Goal: Communication & Community: Answer question/provide support

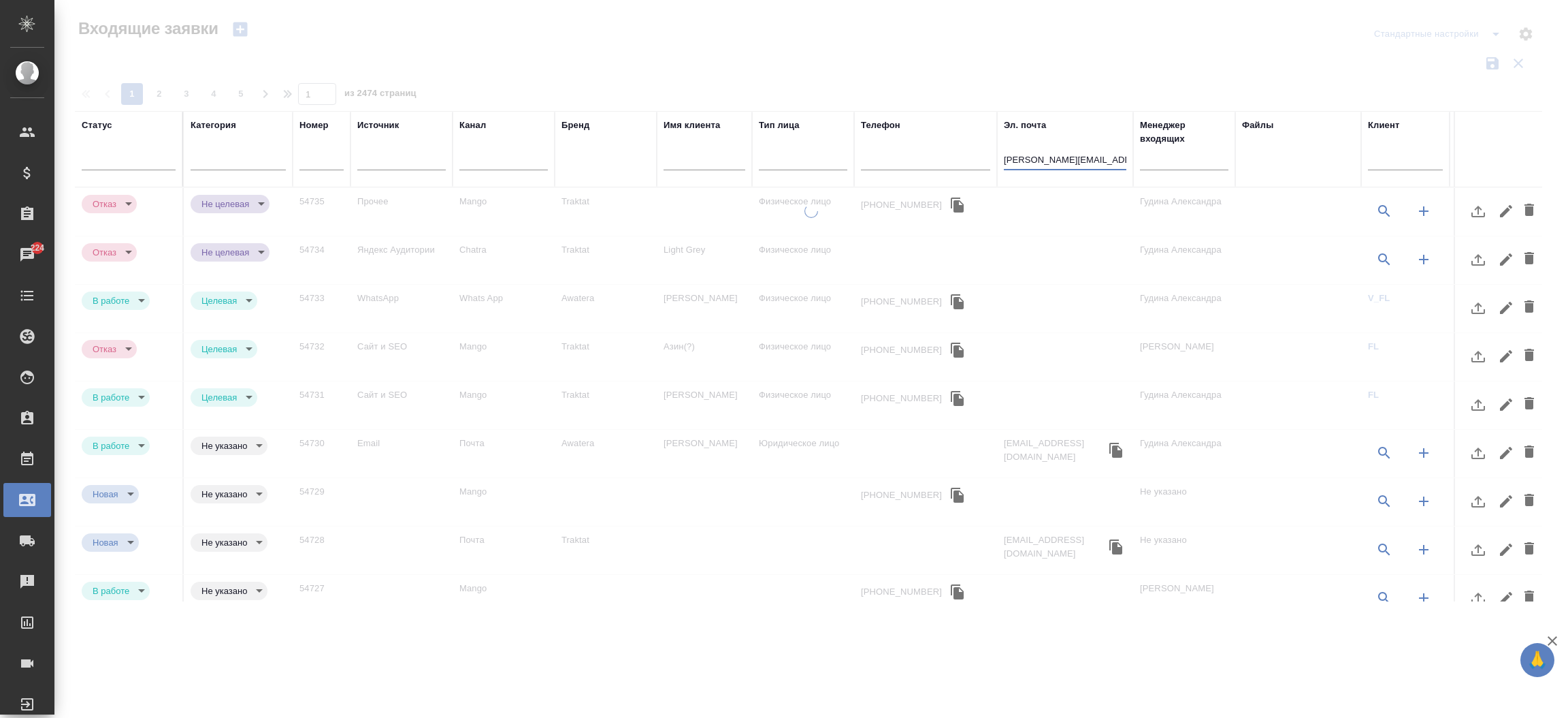
select select "RU"
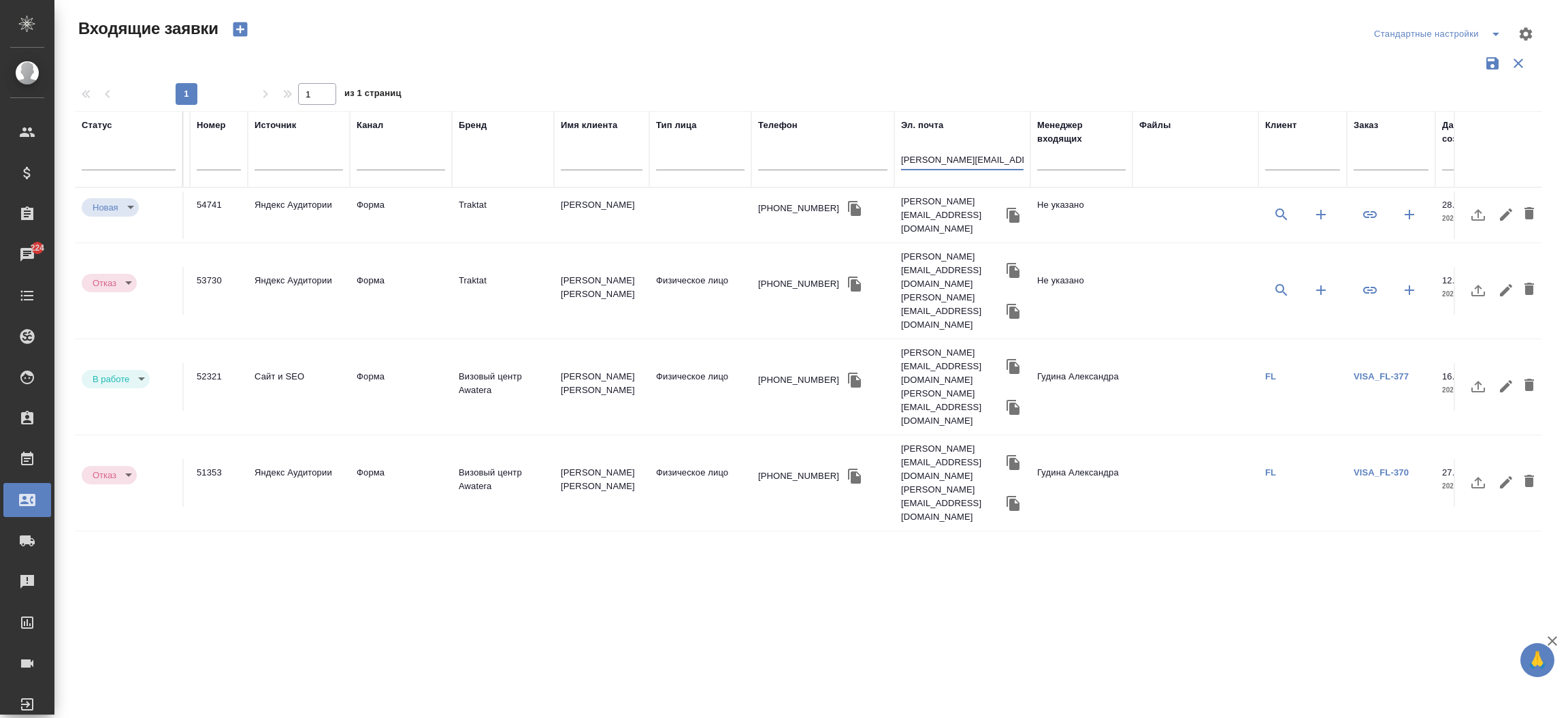
scroll to position [0, 79]
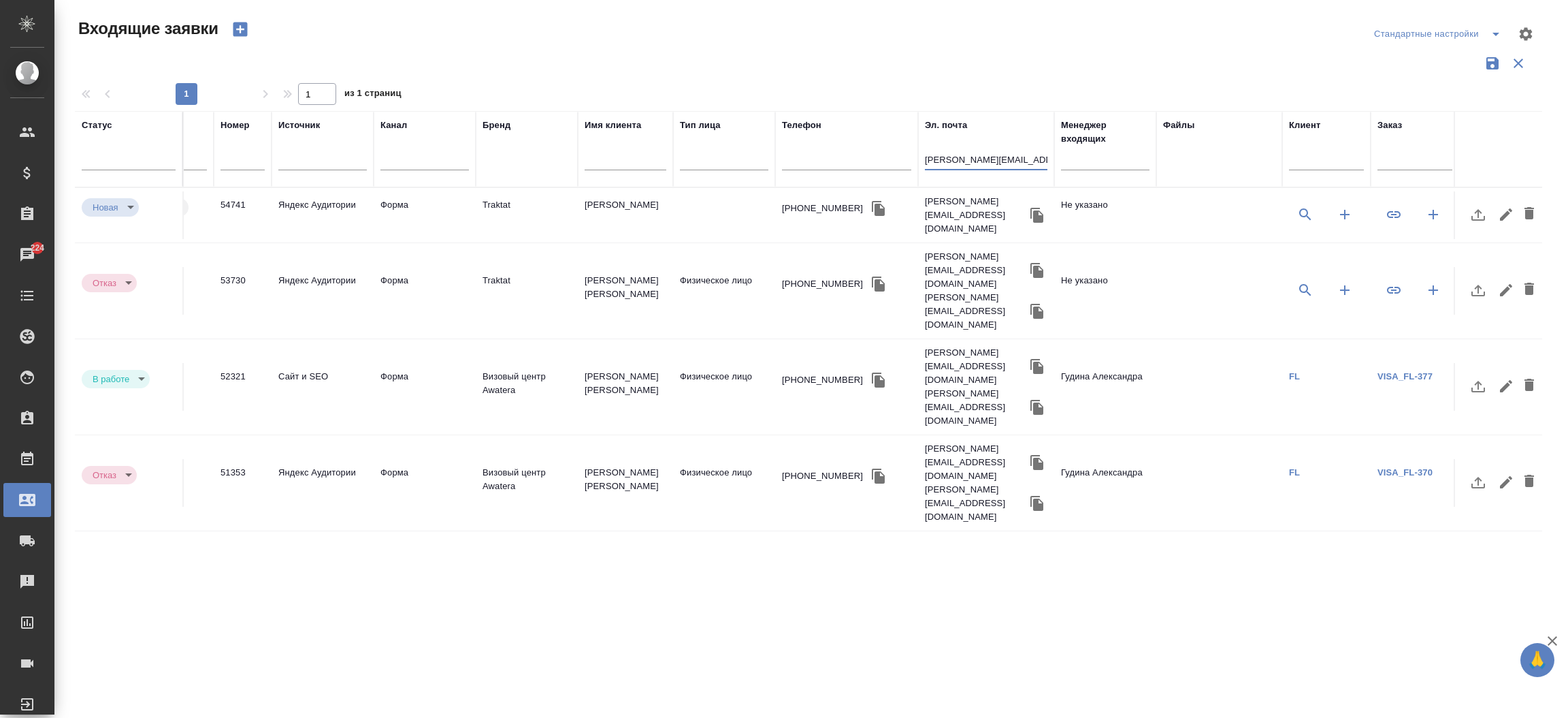
type input "[PERSON_NAME][EMAIL_ADDRESS][DOMAIN_NAME]"
click at [582, 195] on td "Худайбергенов" at bounding box center [626, 215] width 96 height 47
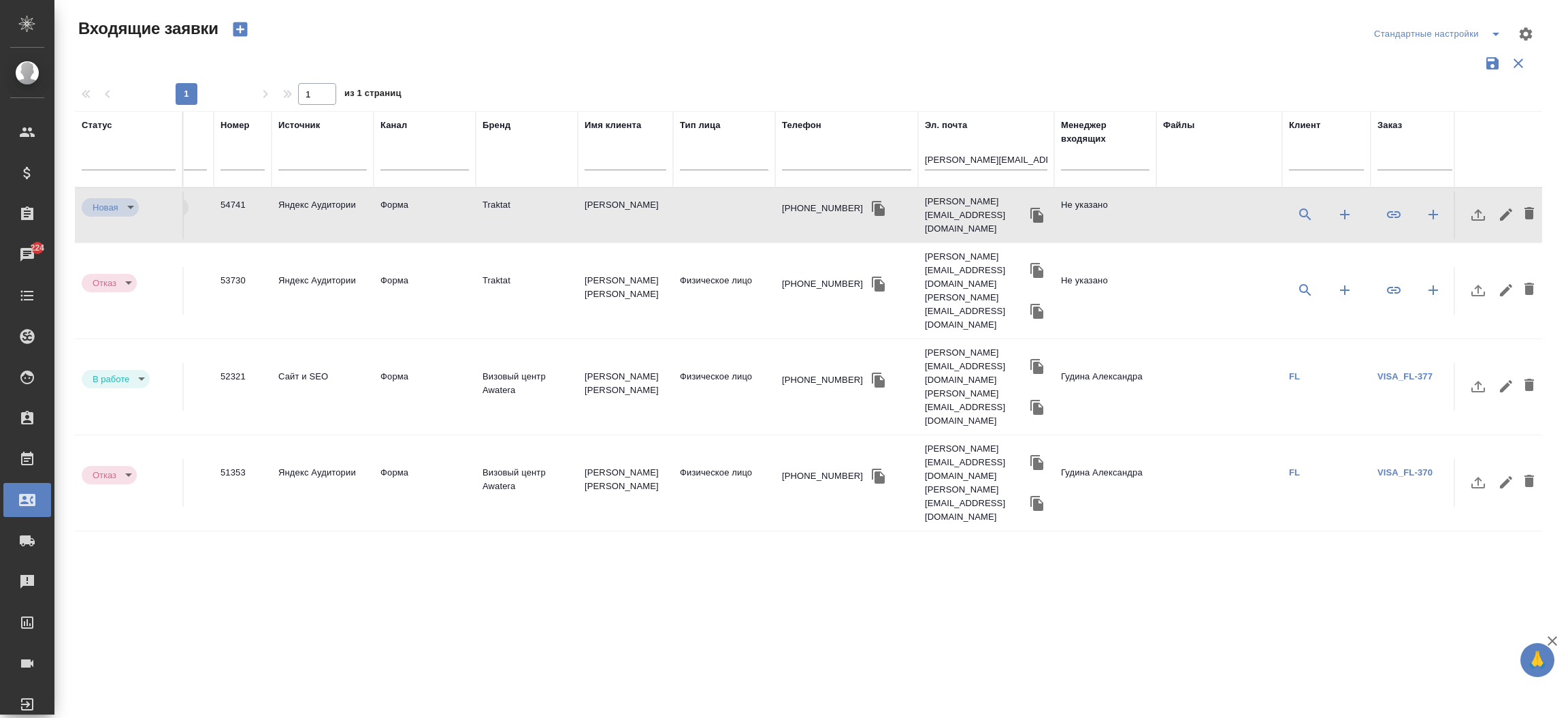
click at [582, 195] on td "Худайбергенов" at bounding box center [626, 215] width 96 height 47
click at [27, 248] on div "Чаты" at bounding box center [10, 255] width 34 height 20
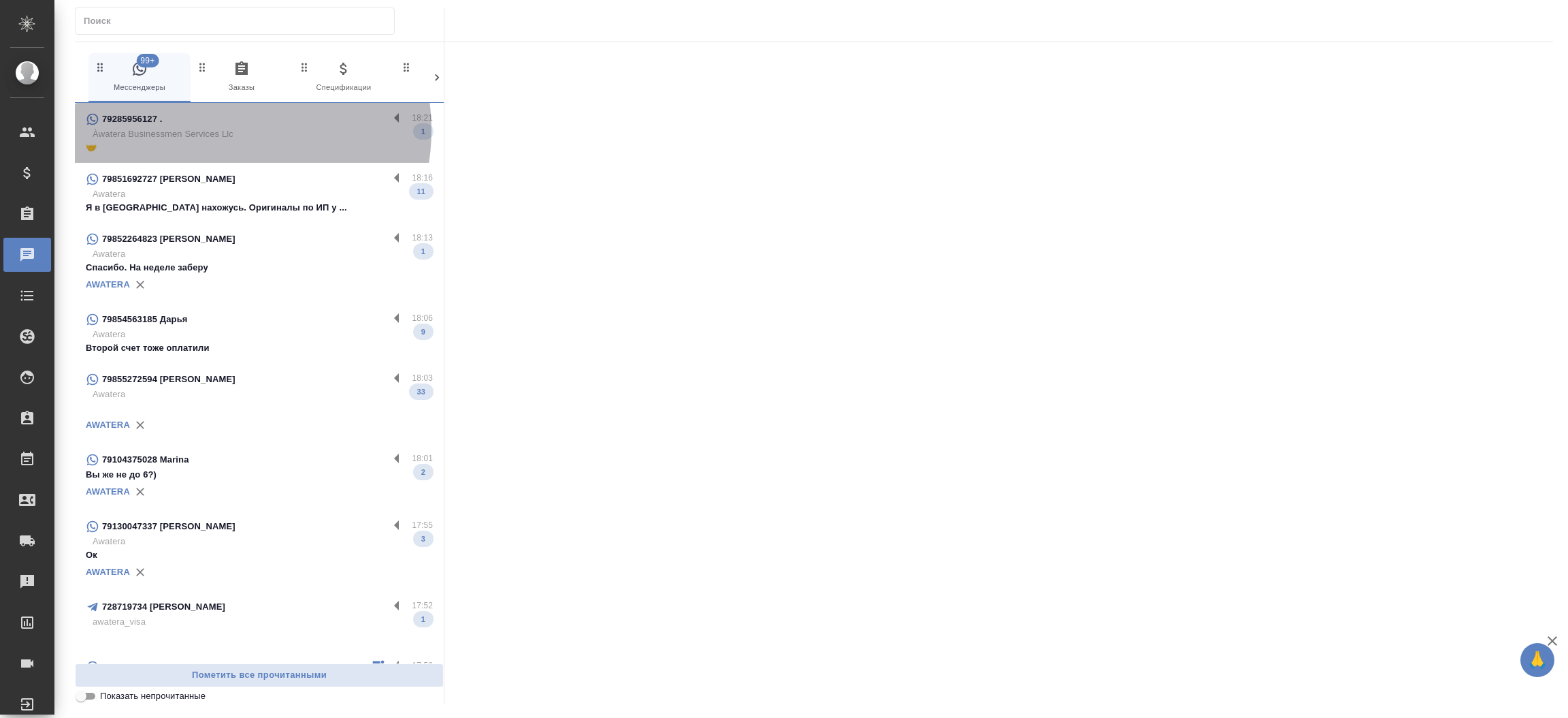
click at [224, 130] on p "Àwatera Businessmen Services Llc" at bounding box center [262, 134] width 341 height 14
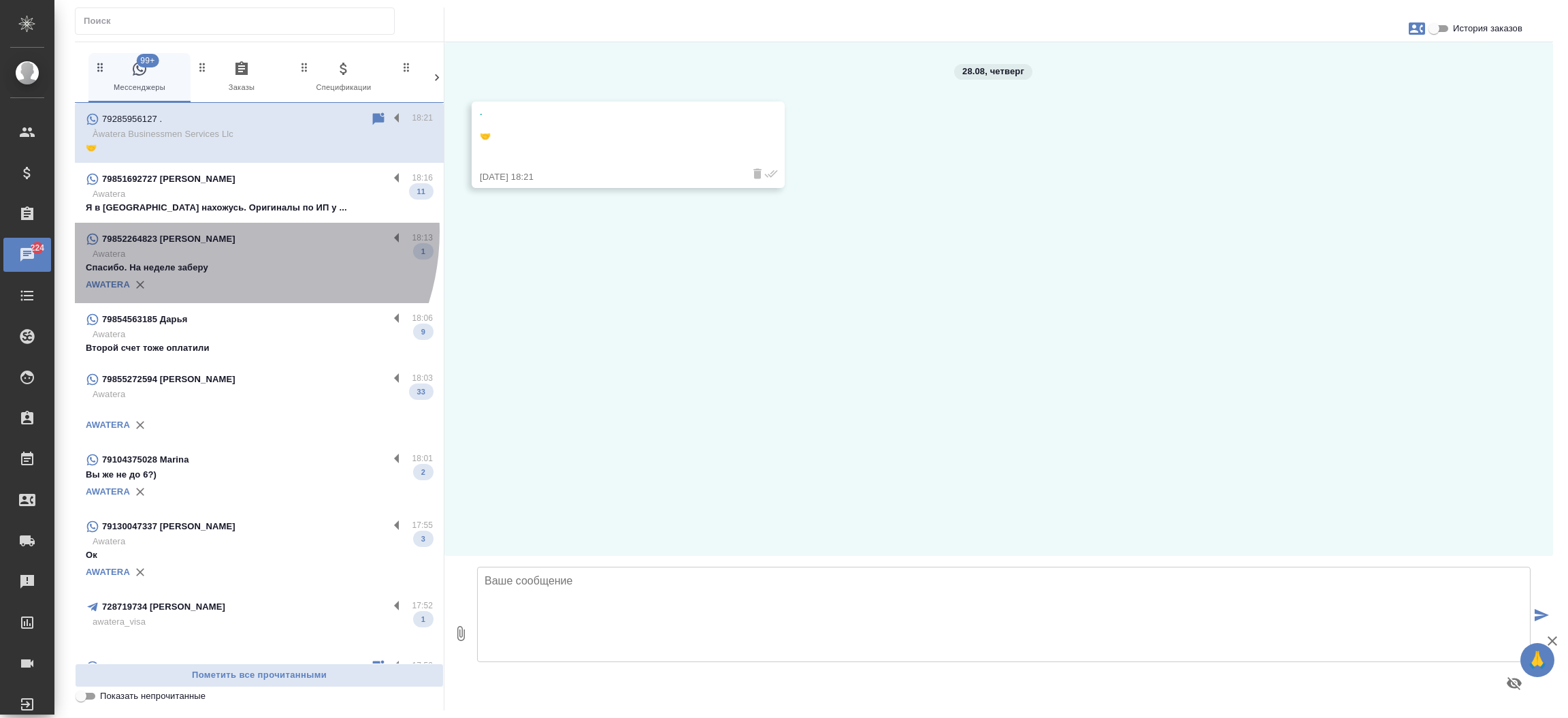
click at [201, 233] on p "79852264823 [PERSON_NAME]" at bounding box center [169, 239] width 134 height 14
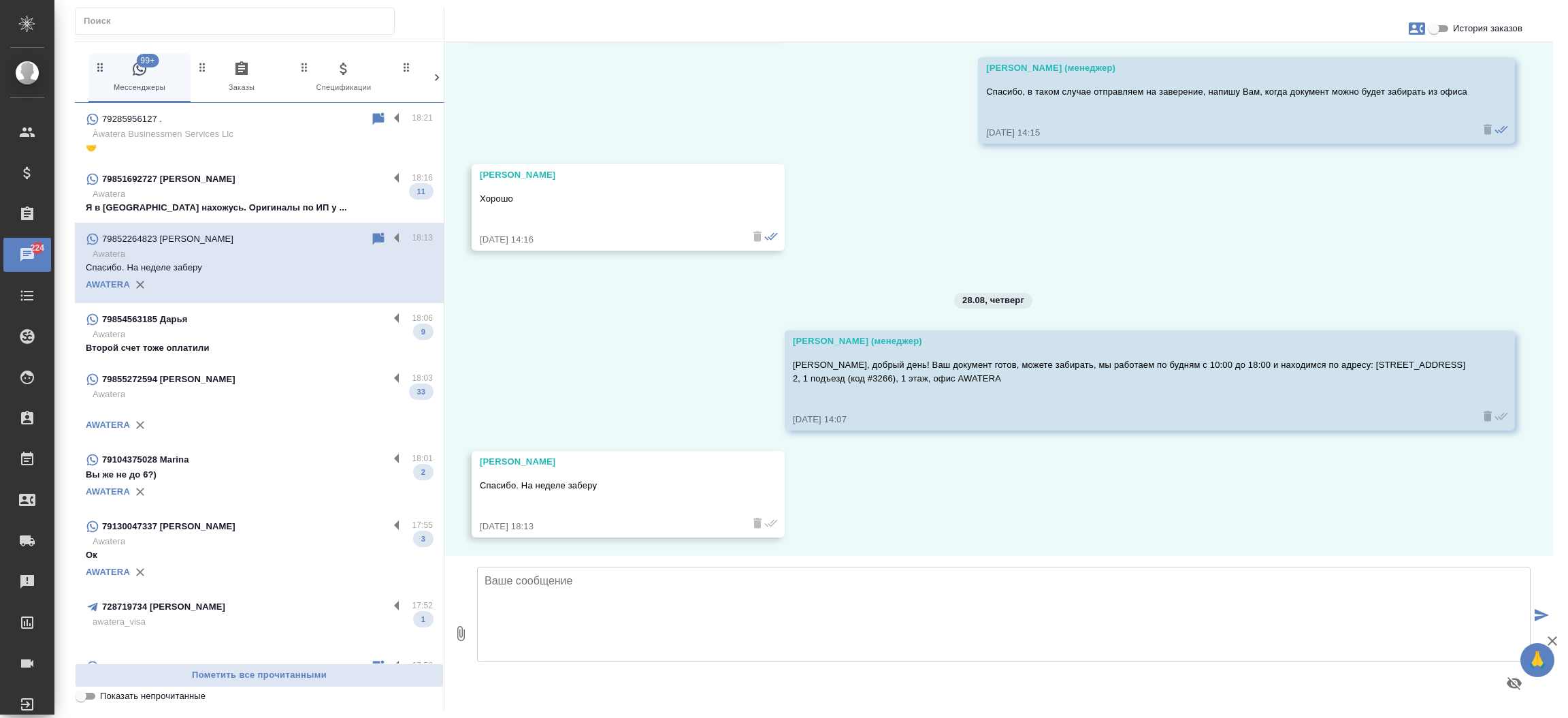
scroll to position [687, 0]
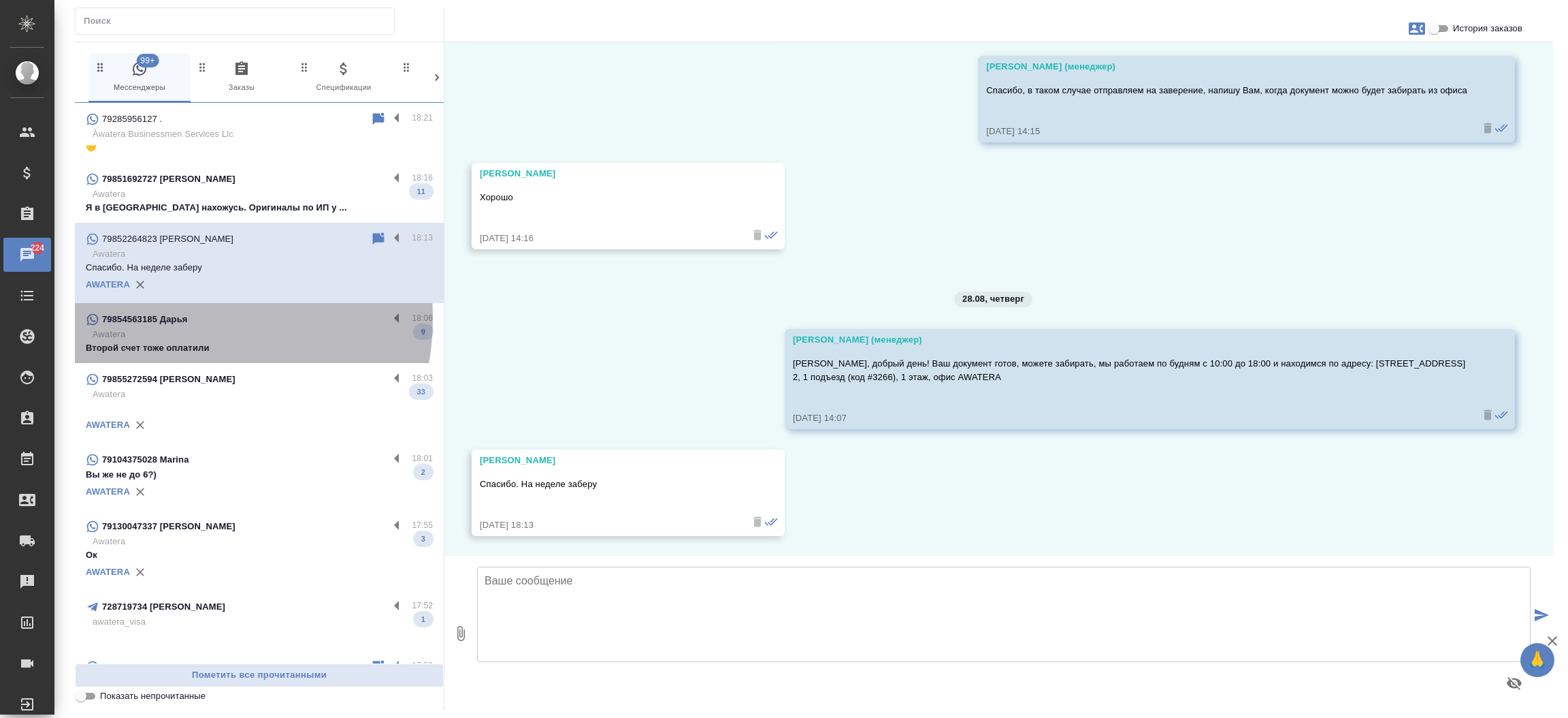
click at [182, 319] on p "79854563185 Дарья" at bounding box center [145, 320] width 85 height 14
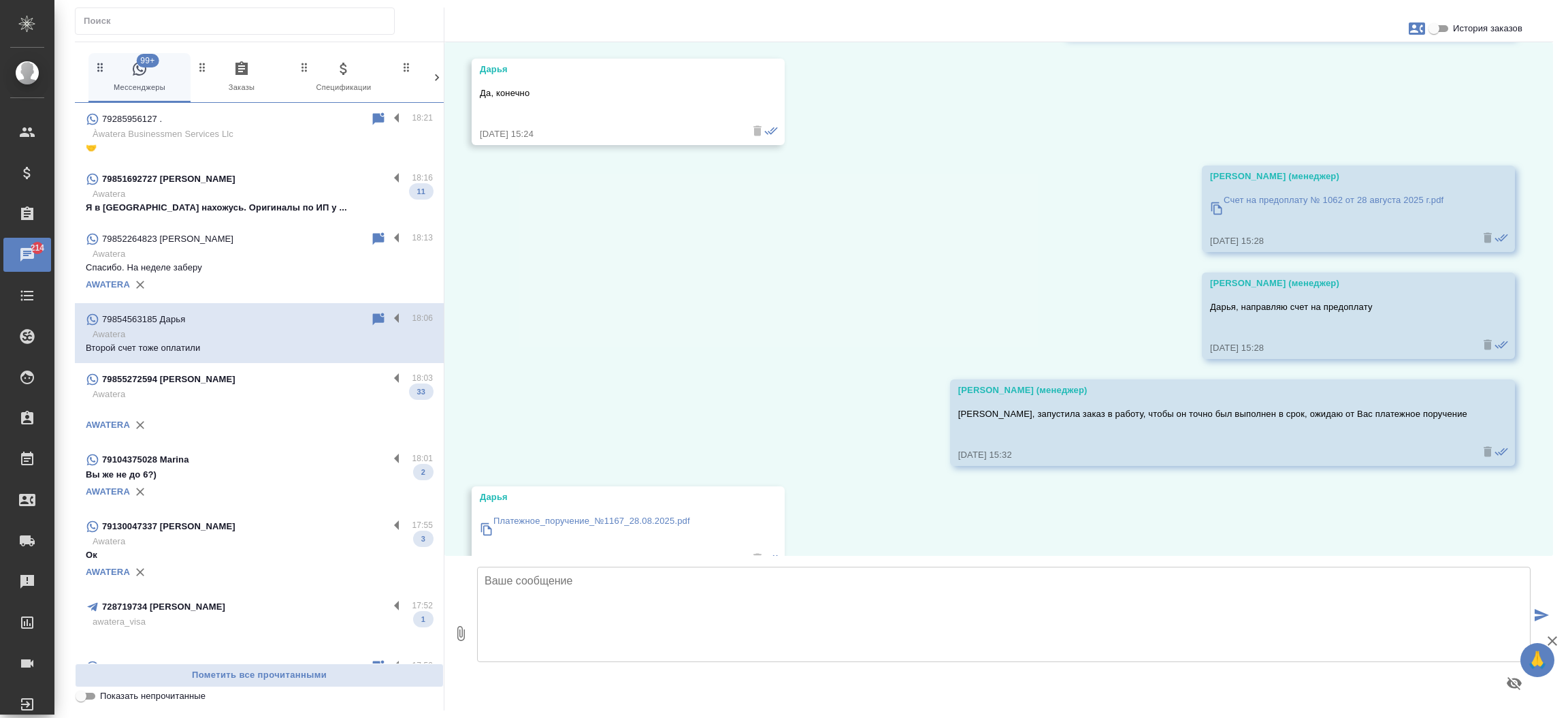
scroll to position [17163, 0]
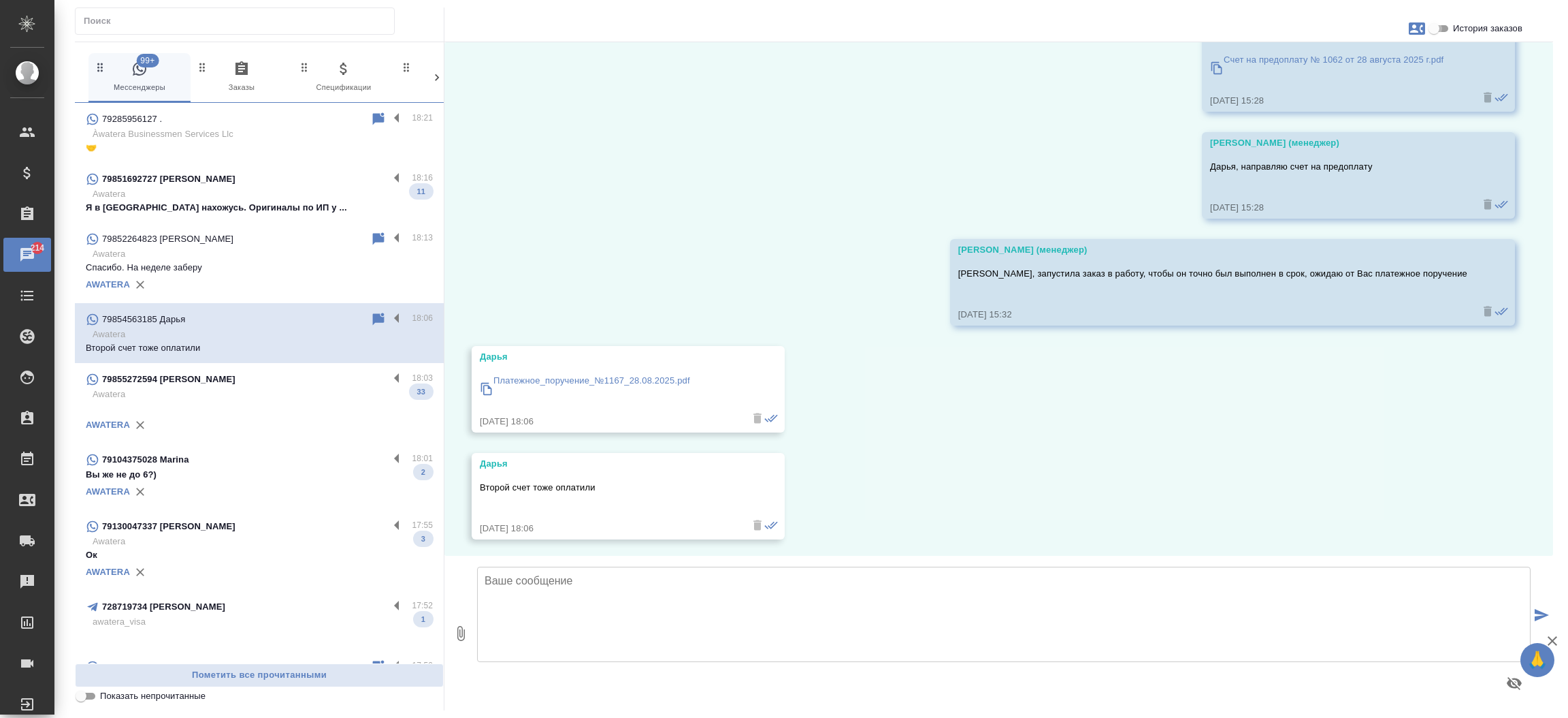
click at [1436, 29] on input "История заказов" at bounding box center [1434, 28] width 49 height 16
checkbox input "true"
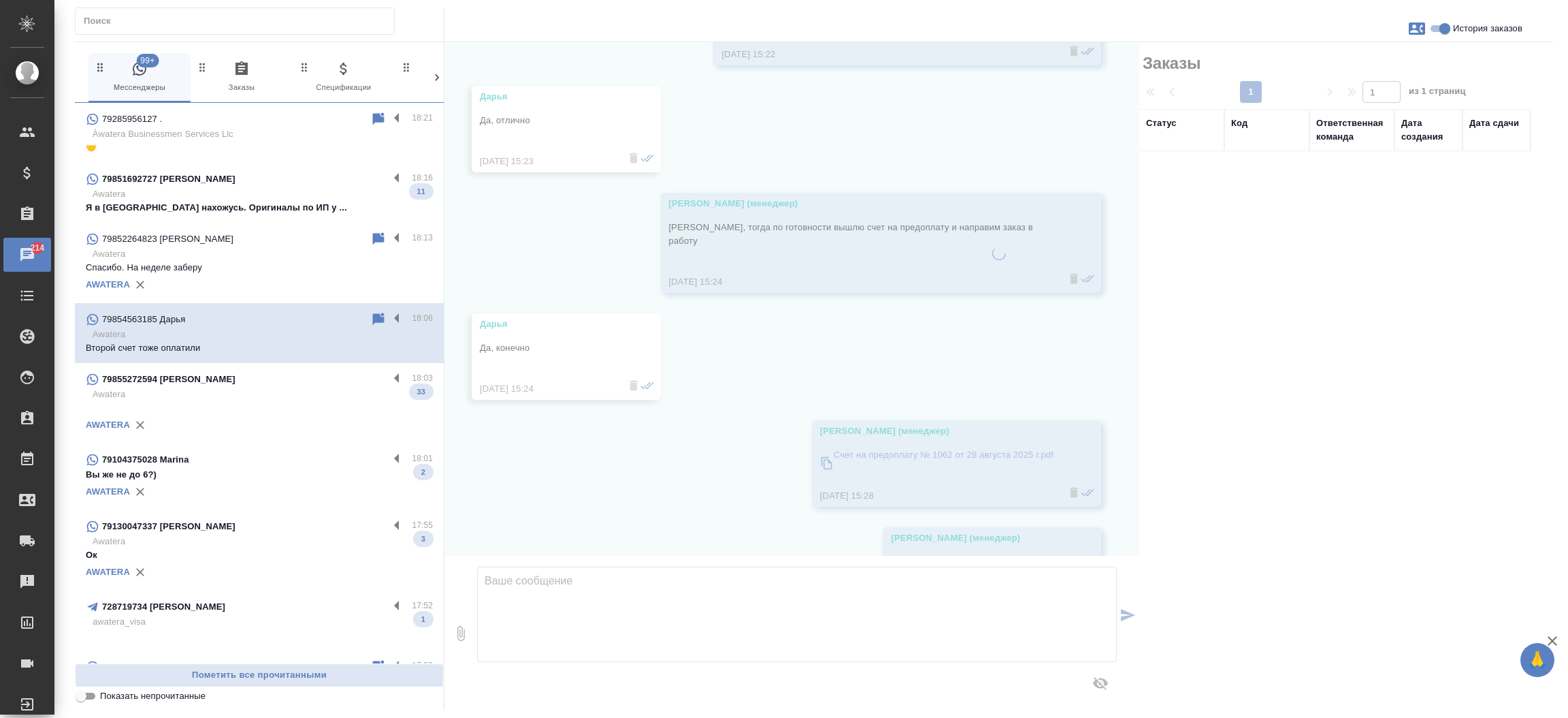
scroll to position [17586, 0]
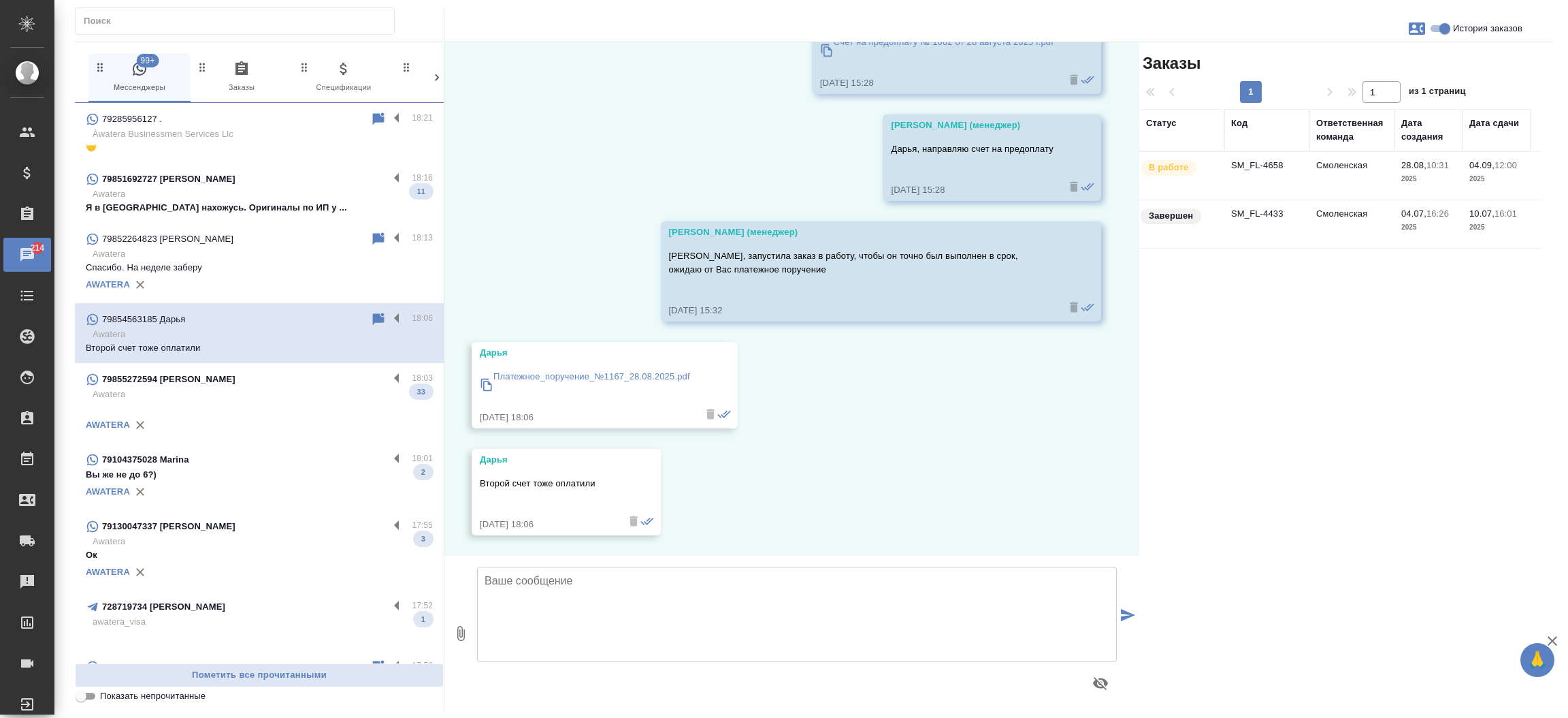
click at [1251, 163] on td "SM_FL-4658" at bounding box center [1266, 176] width 85 height 47
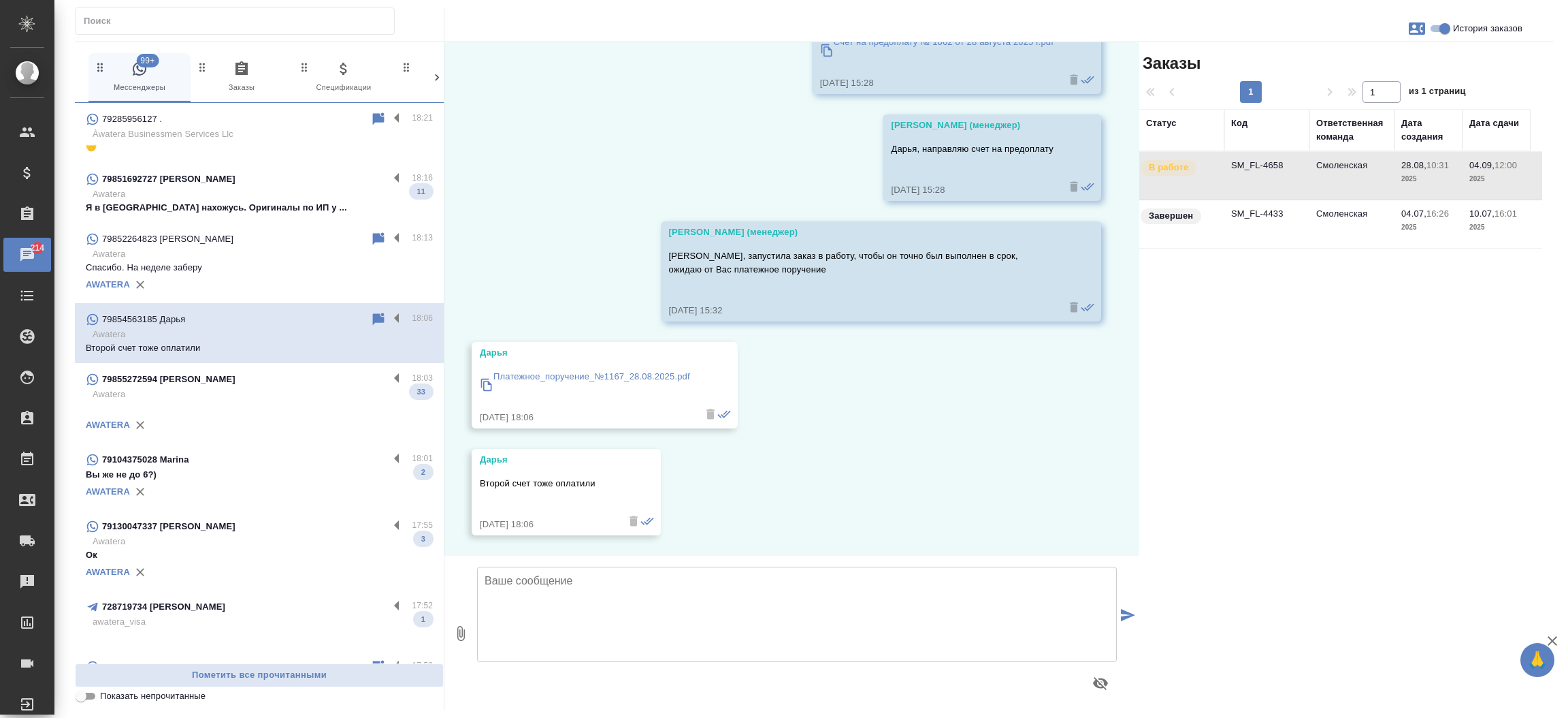
click at [1251, 163] on td "SM_FL-4658" at bounding box center [1266, 176] width 85 height 47
click at [292, 200] on p "Awatera" at bounding box center [262, 194] width 341 height 14
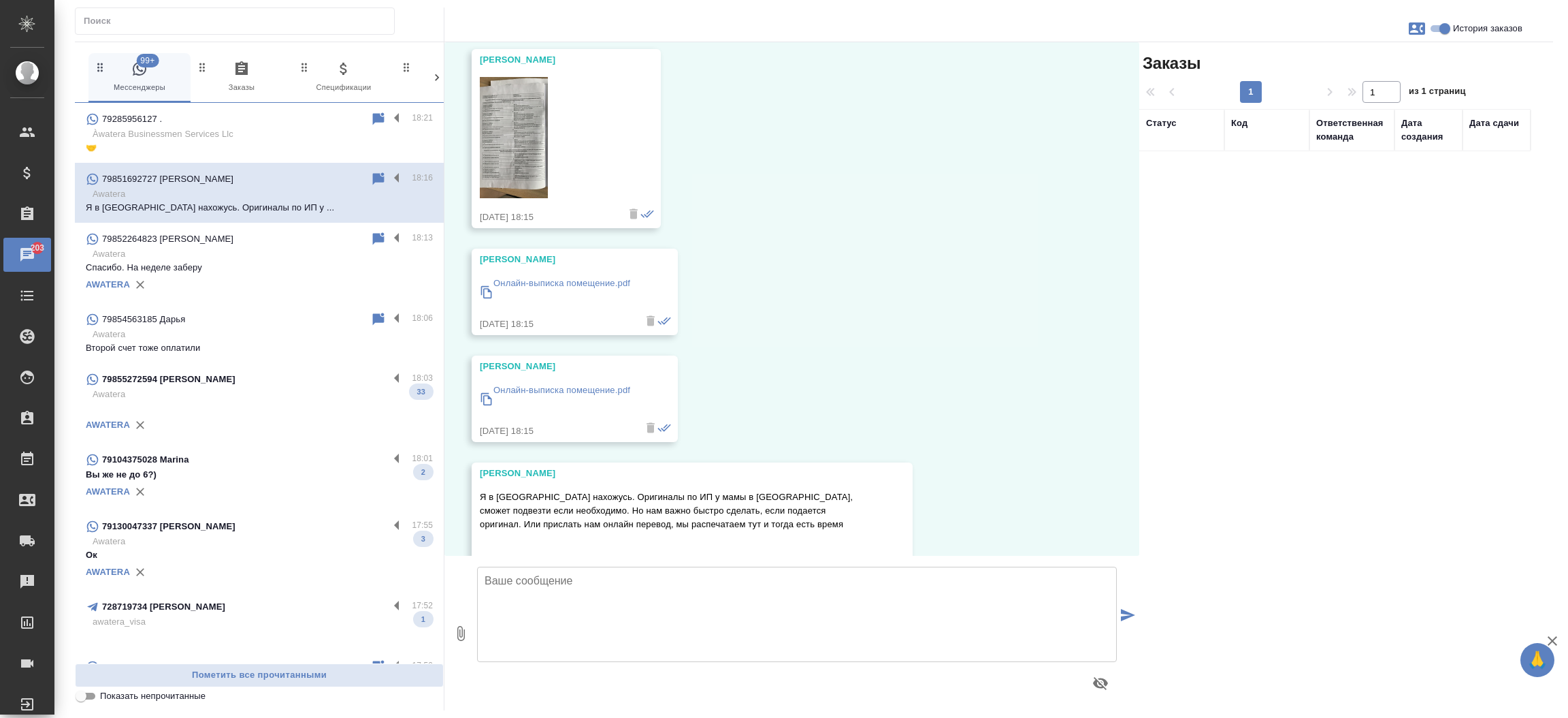
scroll to position [1272, 0]
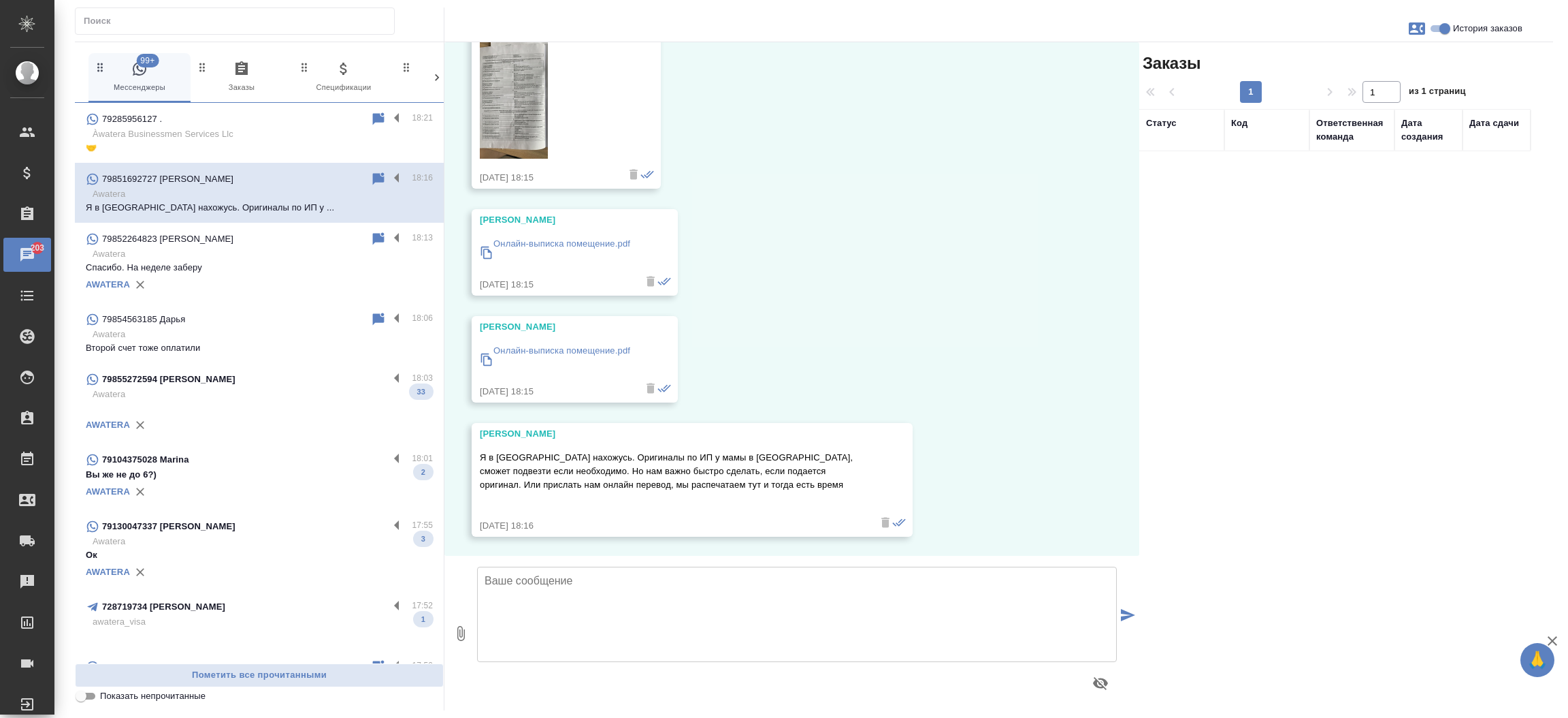
click at [844, 582] on textarea at bounding box center [796, 614] width 640 height 96
type textarea "Добрый день, [PERSON_NAME]! Перевод потребуется на английский? Потребуется нота…"
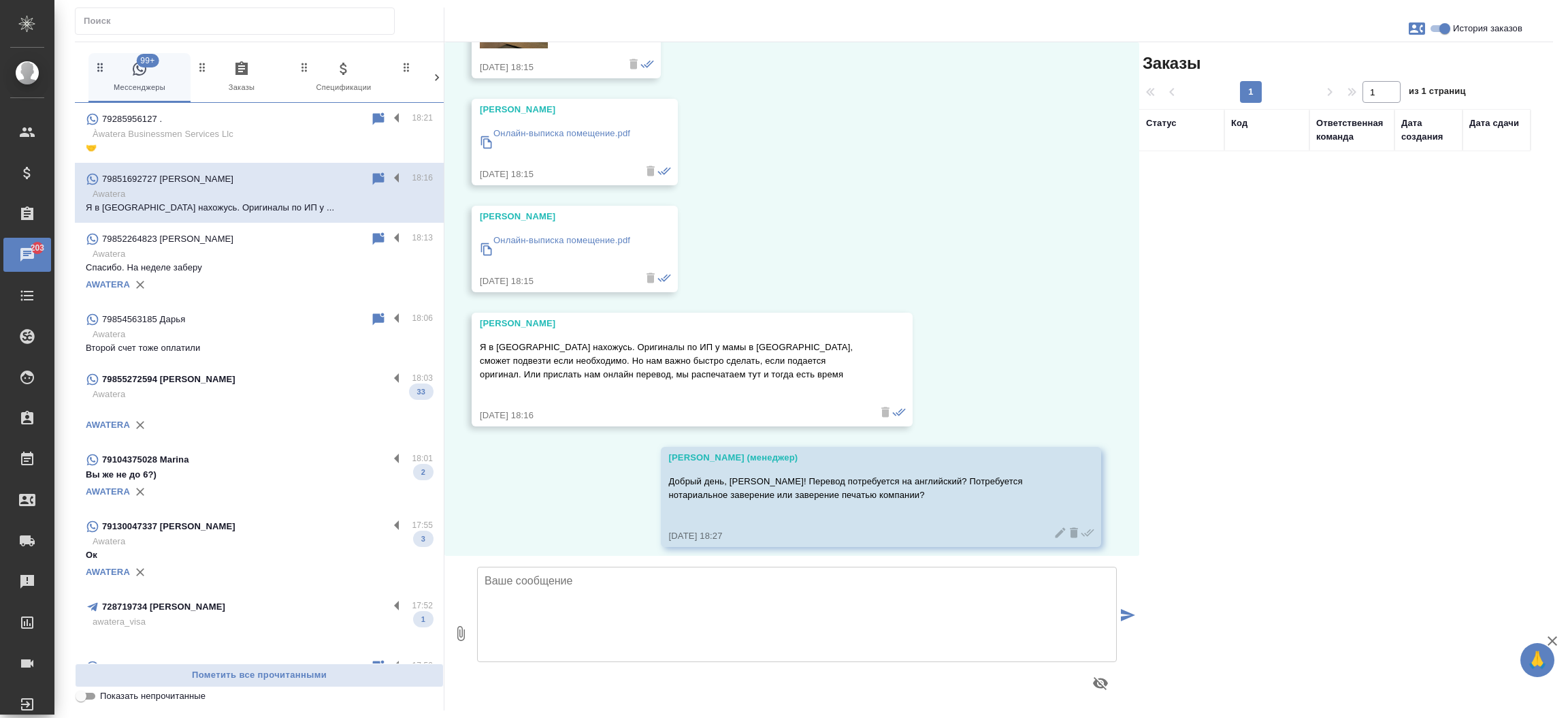
scroll to position [1392, 0]
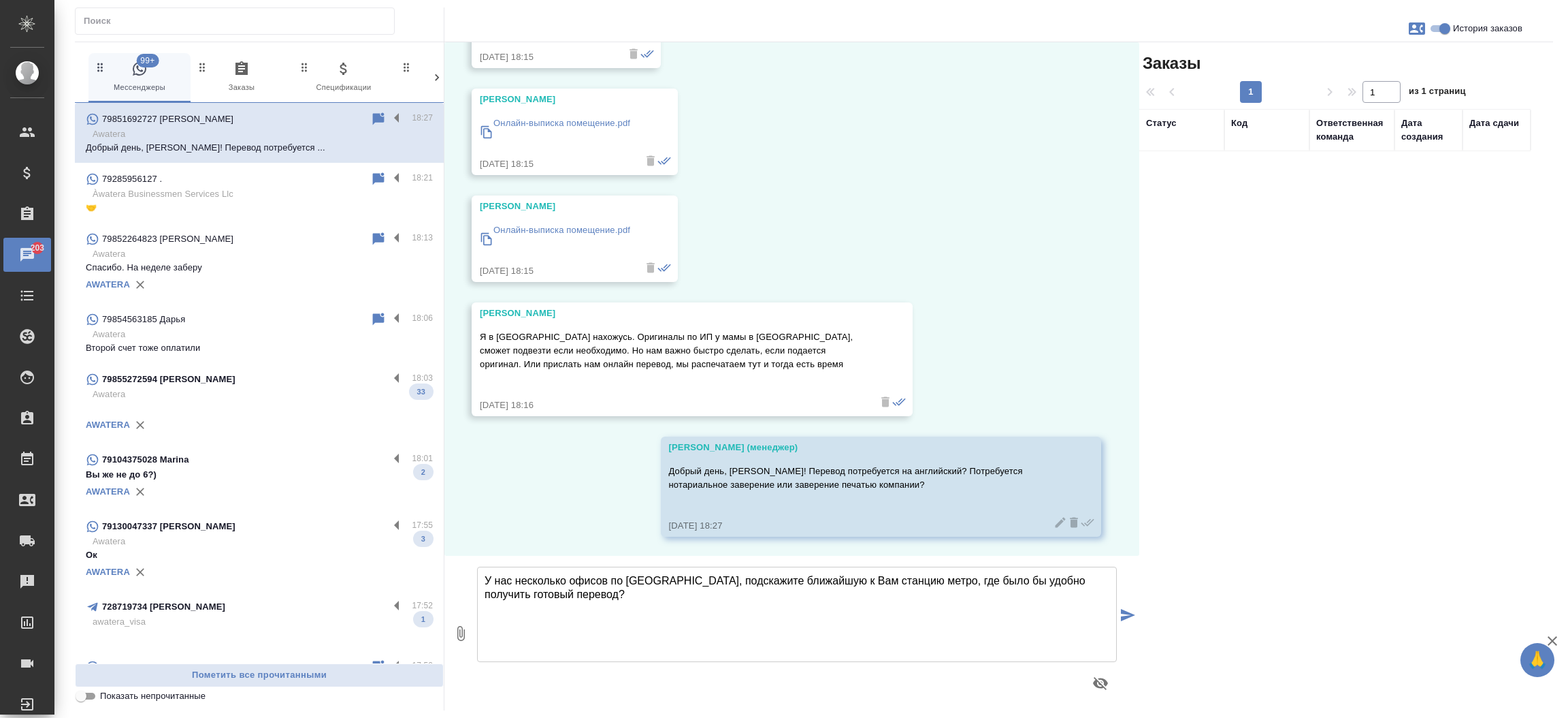
type textarea "У нас несколько офисов по [GEOGRAPHIC_DATA], подскажите ближайшую к Вам станцию…"
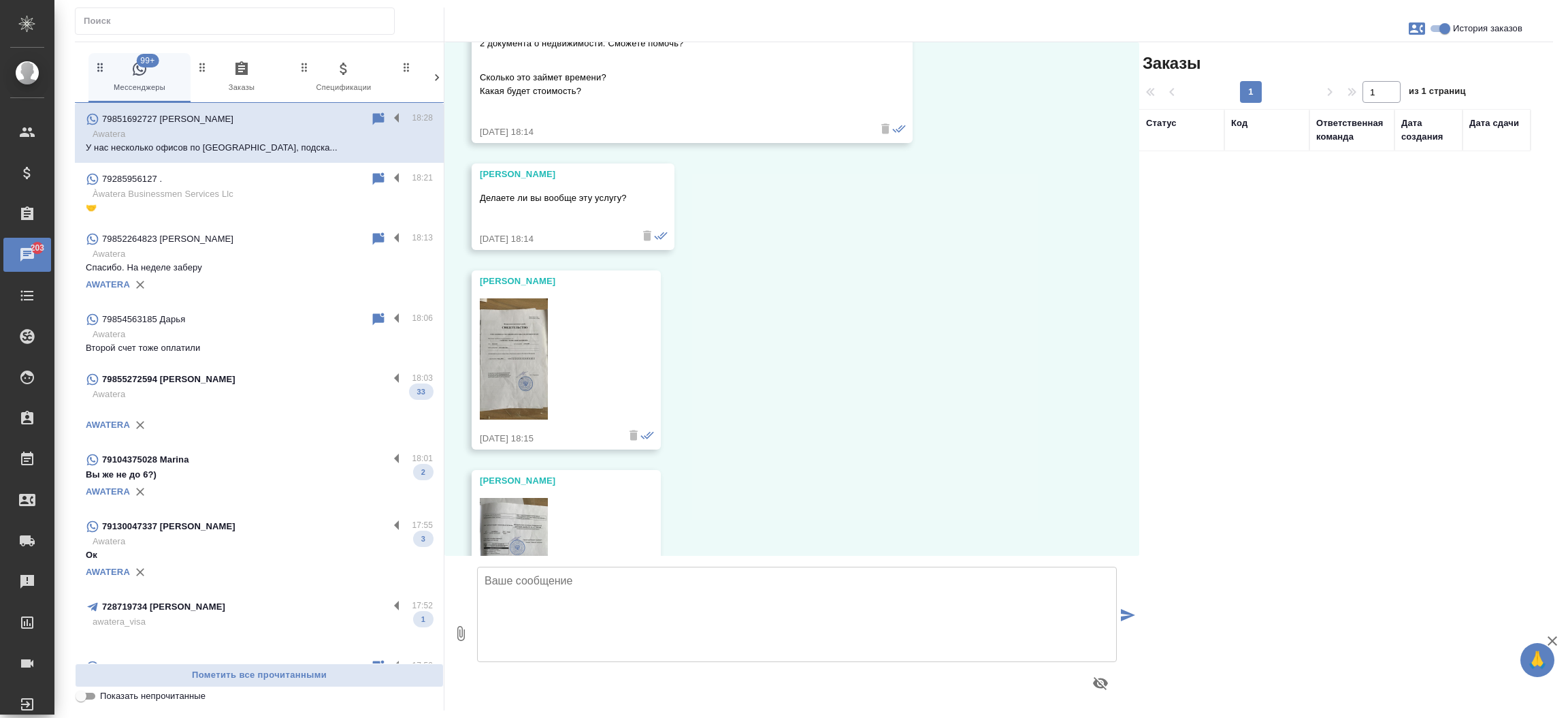
scroll to position [307, 0]
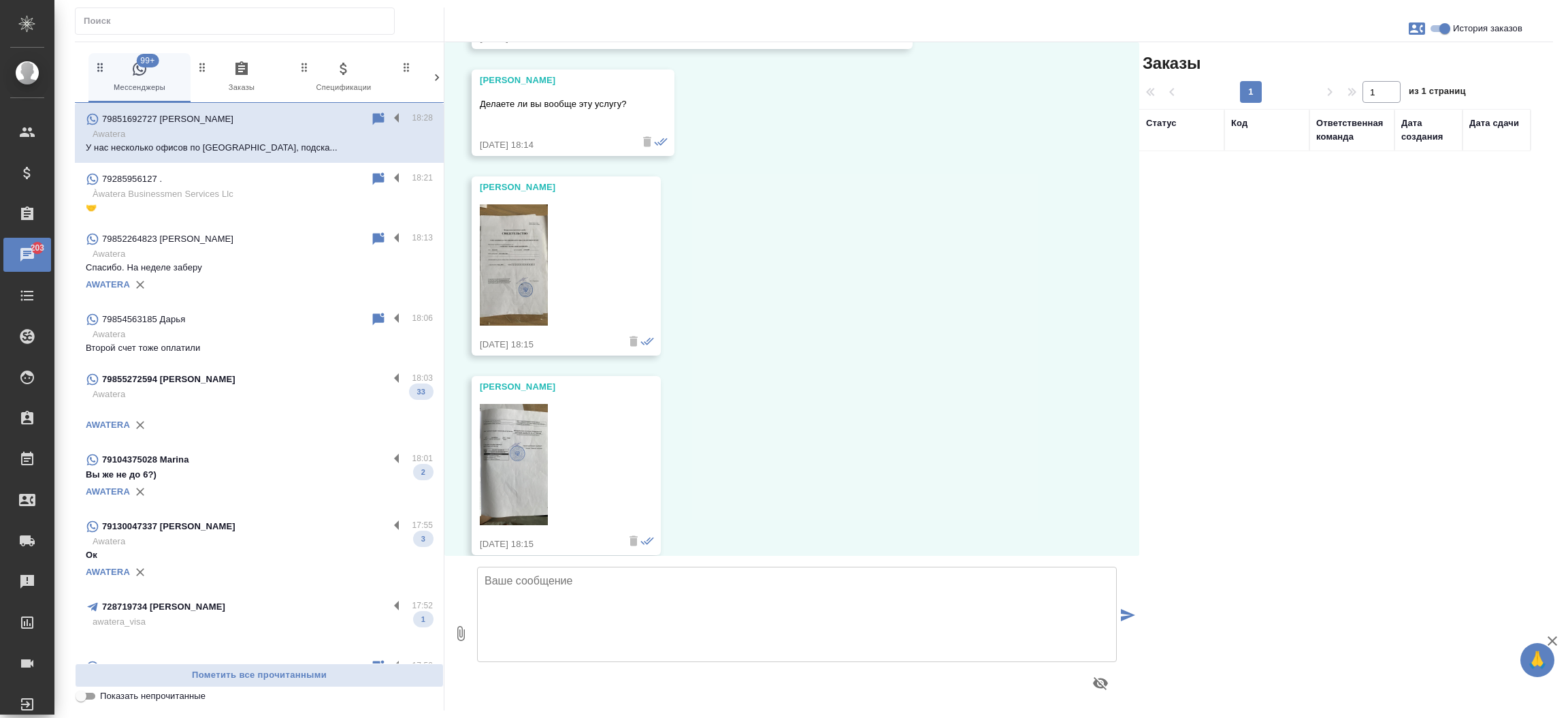
click at [529, 252] on img at bounding box center [514, 265] width 68 height 121
click at [533, 449] on img at bounding box center [514, 463] width 68 height 121
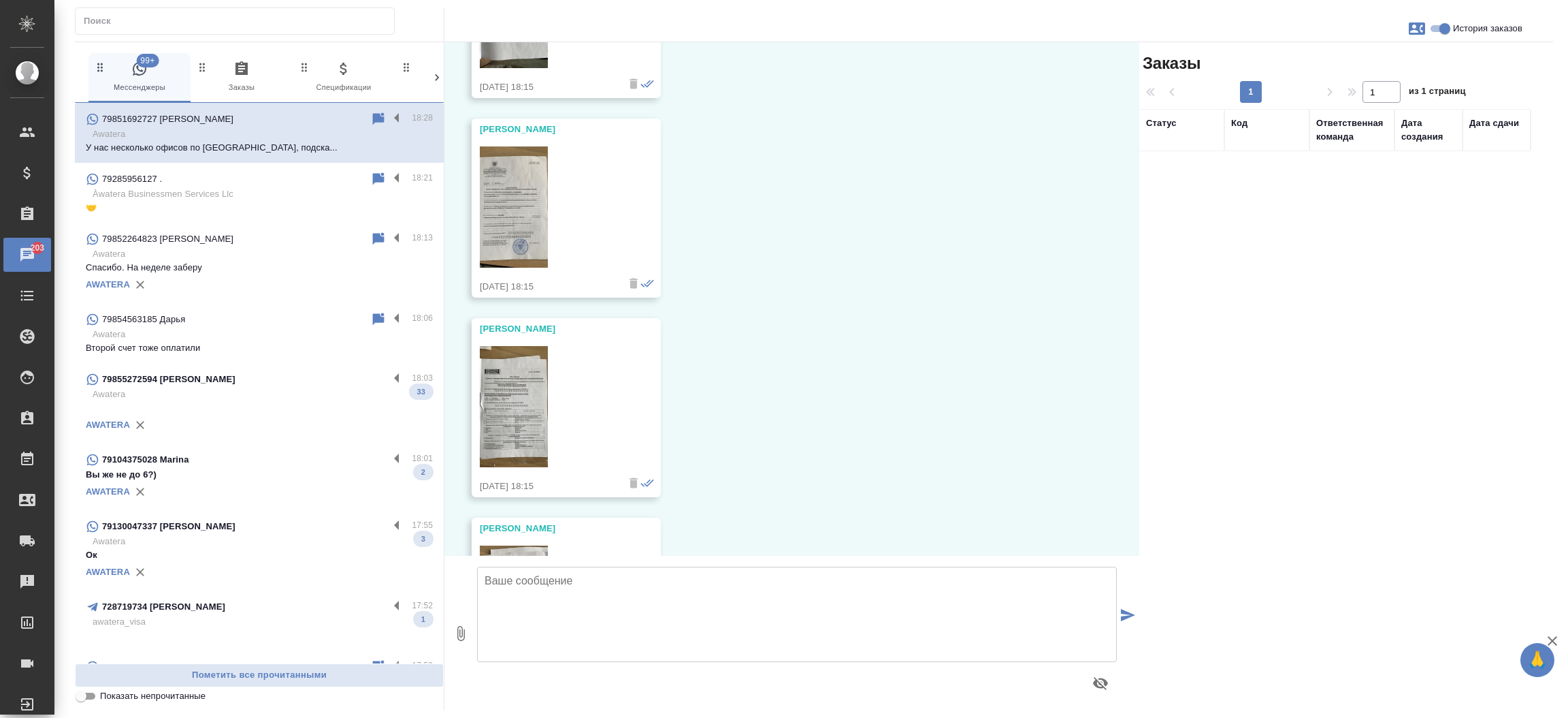
scroll to position [767, 0]
click at [515, 215] on img at bounding box center [514, 204] width 68 height 121
click at [543, 397] on img at bounding box center [514, 403] width 68 height 121
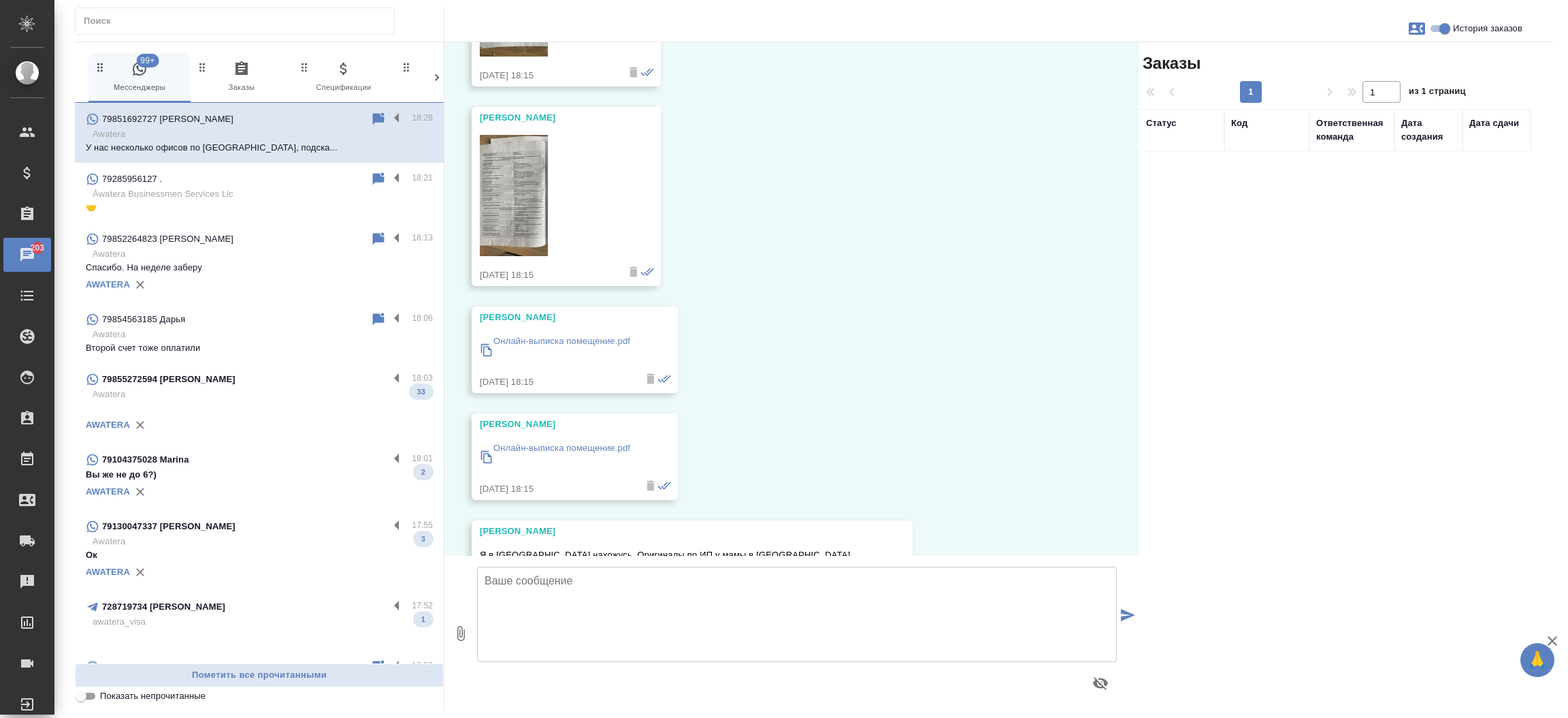
scroll to position [1171, 0]
click at [518, 187] on img at bounding box center [514, 198] width 68 height 121
click at [548, 344] on p "Онлайн-выписка помещение.pdf" at bounding box center [562, 344] width 137 height 14
click at [511, 441] on div "Онлайн-выписка помещение.pdf" at bounding box center [562, 460] width 137 height 37
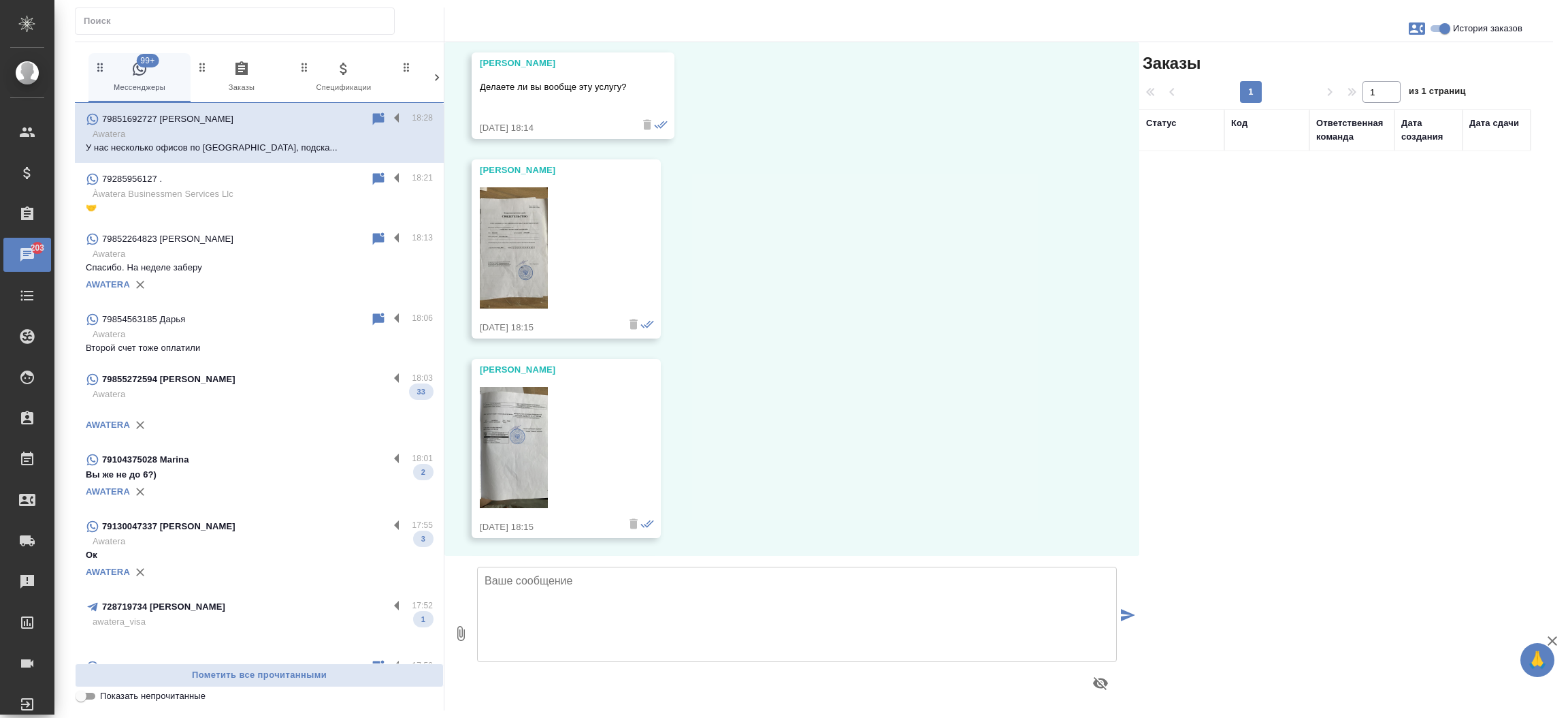
scroll to position [288, 0]
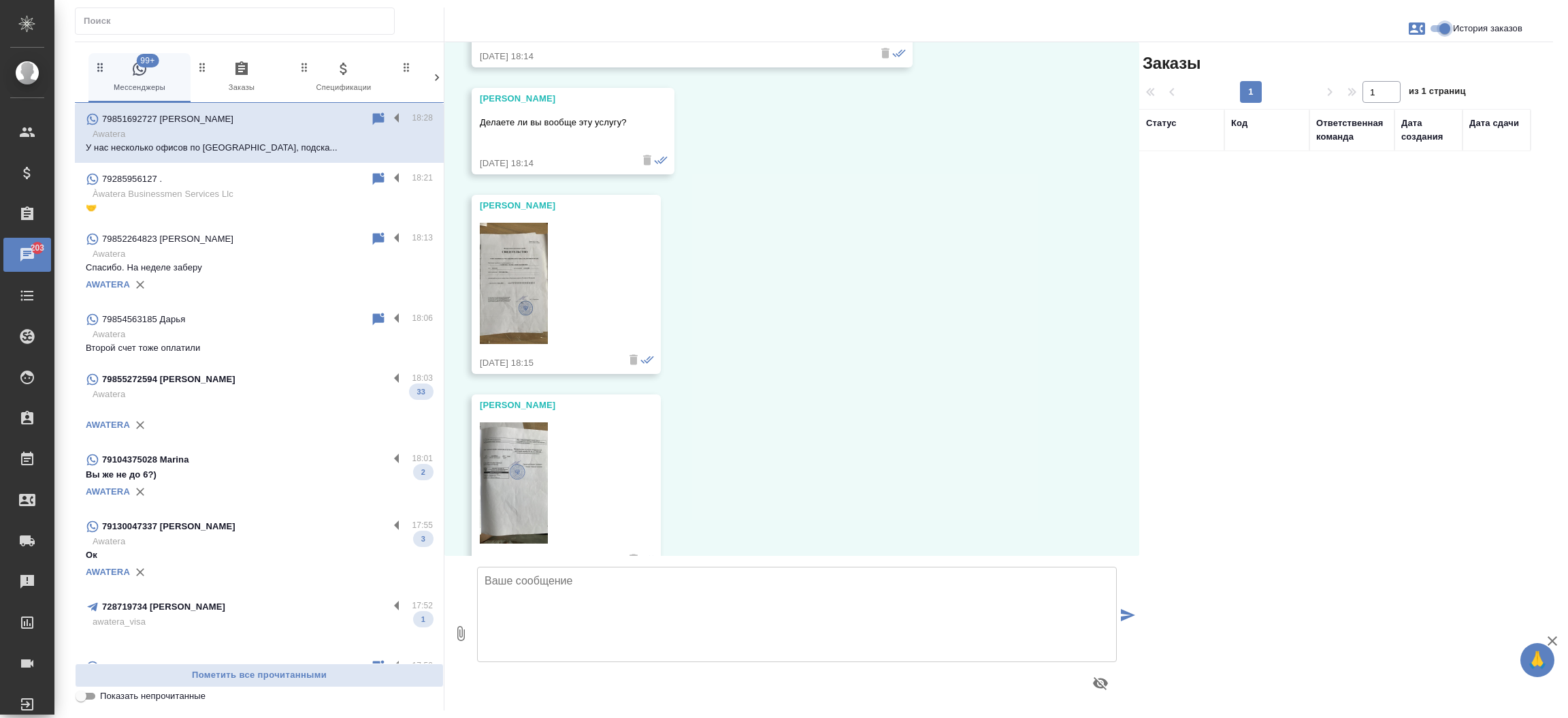
click at [1428, 30] on input "История заказов" at bounding box center [1445, 28] width 49 height 16
checkbox input "false"
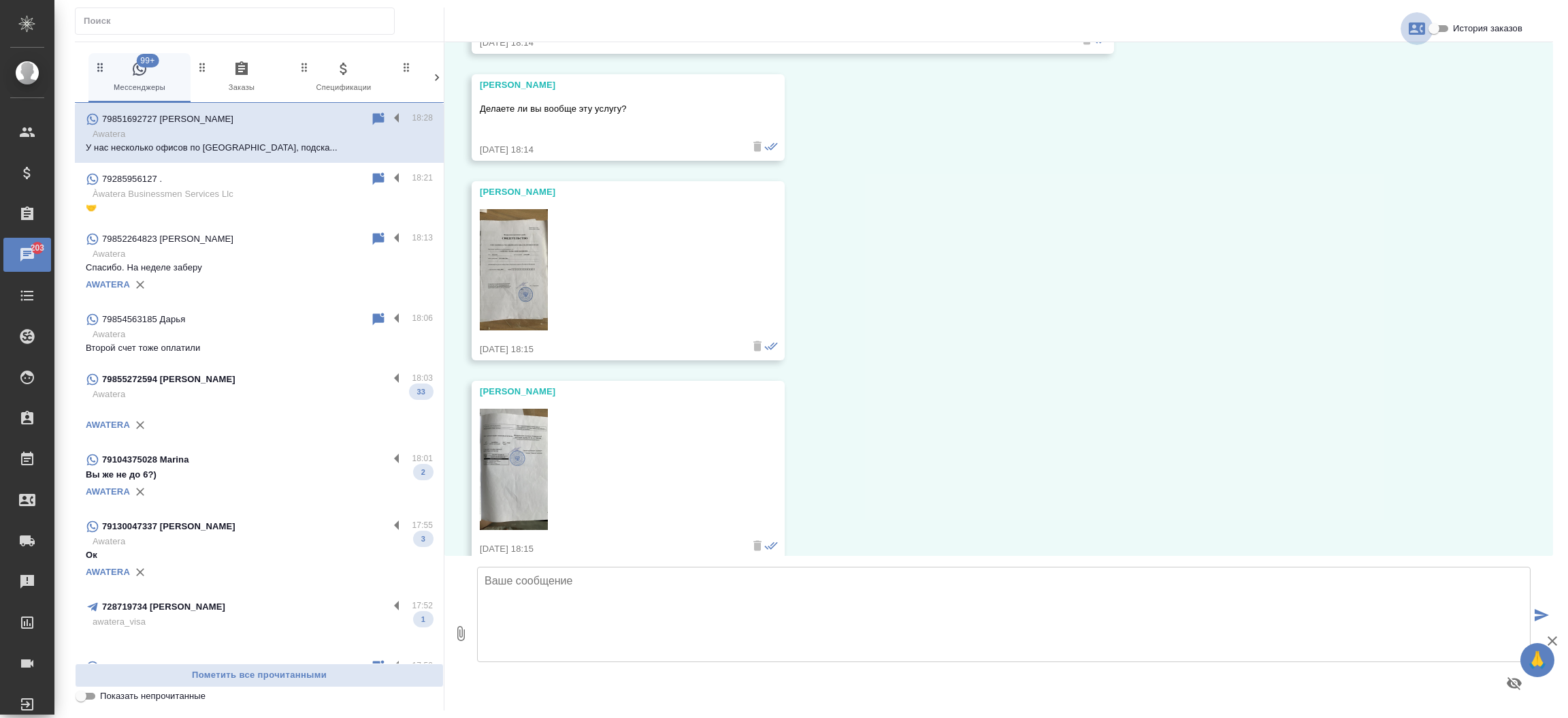
click at [1414, 27] on icon "button" at bounding box center [1417, 28] width 16 height 16
click at [1363, 68] on span "Создать заявку" at bounding box center [1358, 65] width 64 height 14
select select "RU"
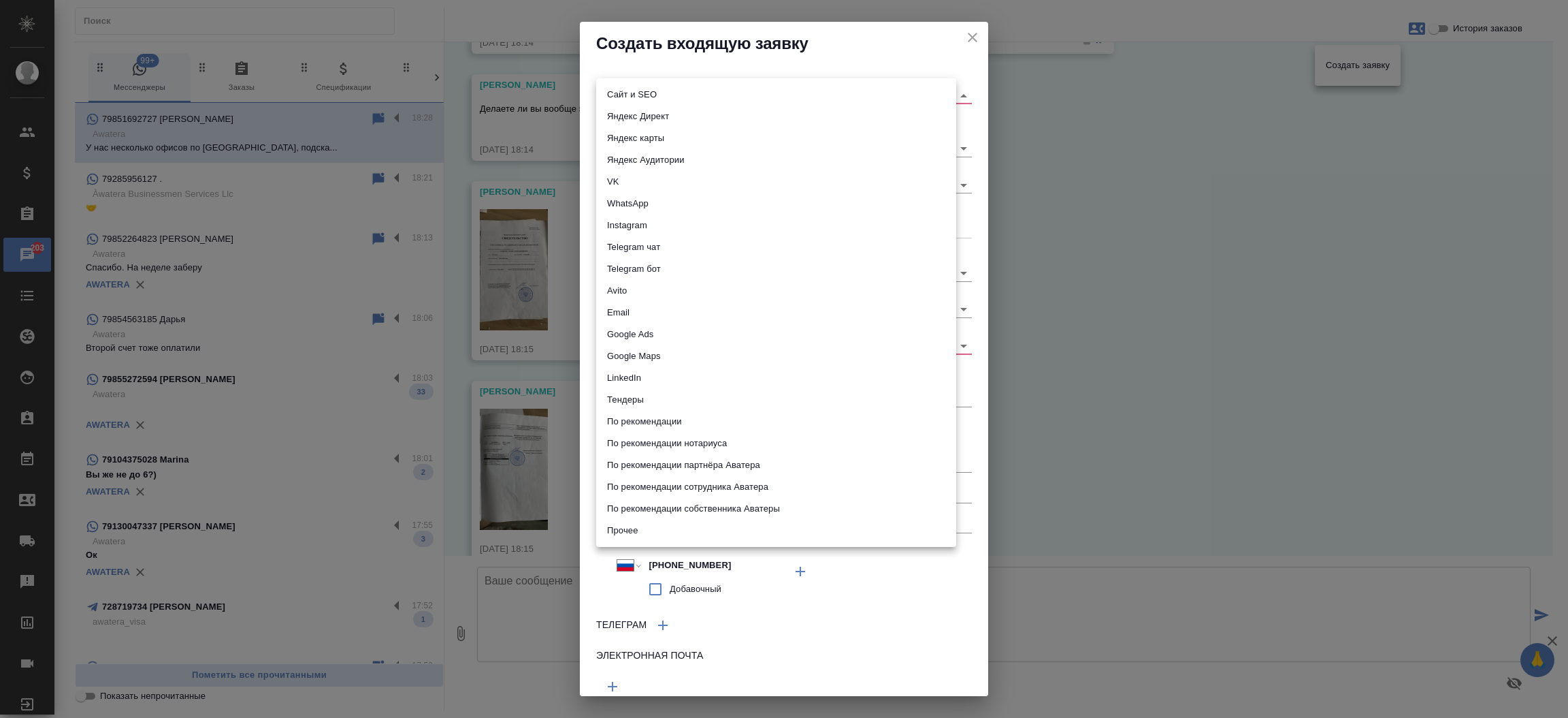
click at [822, 90] on body "🙏 .cls-1 fill:#fff; AWATERA Прутько Ирина i.prutko Клиенты Спецификации Заказы …" at bounding box center [784, 359] width 1568 height 718
click at [795, 100] on li "Сайт и SEO" at bounding box center [776, 95] width 360 height 22
type input "seo"
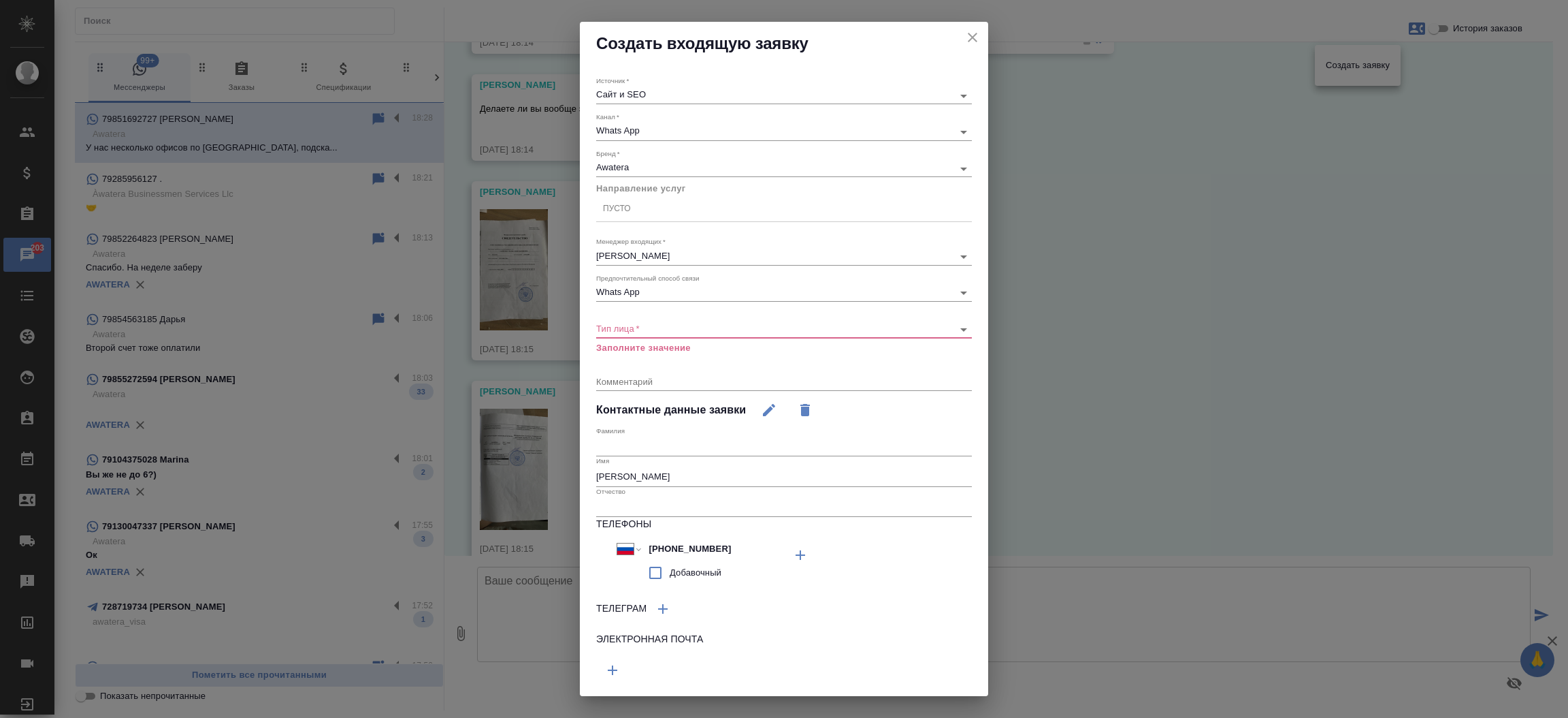
click at [639, 321] on div "​" at bounding box center [784, 329] width 375 height 17
click at [634, 334] on div "​" at bounding box center [784, 329] width 375 height 17
drag, startPoint x: 634, startPoint y: 334, endPoint x: 631, endPoint y: 326, distance: 8.5
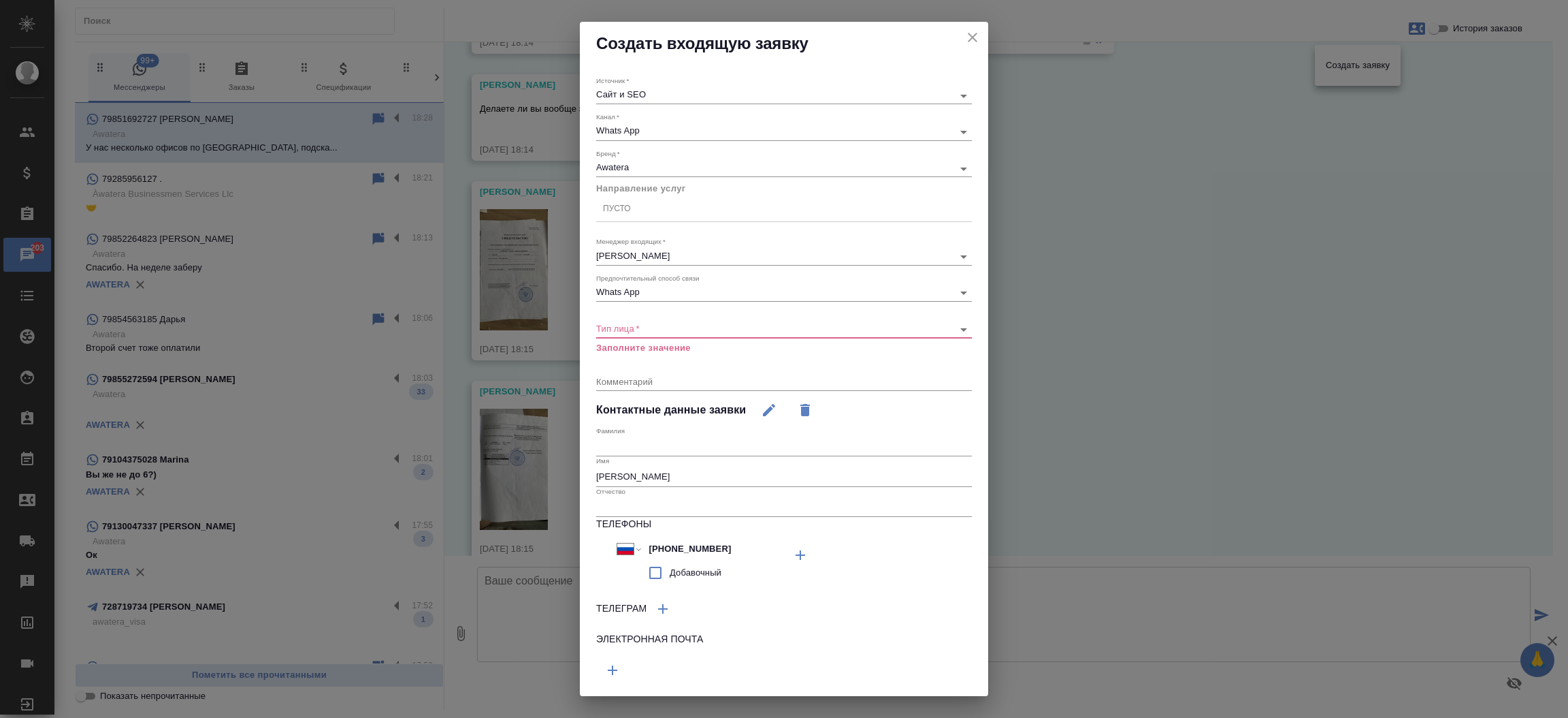
click at [631, 326] on div "​" at bounding box center [784, 329] width 375 height 17
click at [631, 326] on body "🙏 .cls-1 fill:#fff; AWATERA Прутько Ирина i.prutko Клиенты Спецификации Заказы …" at bounding box center [784, 359] width 1568 height 718
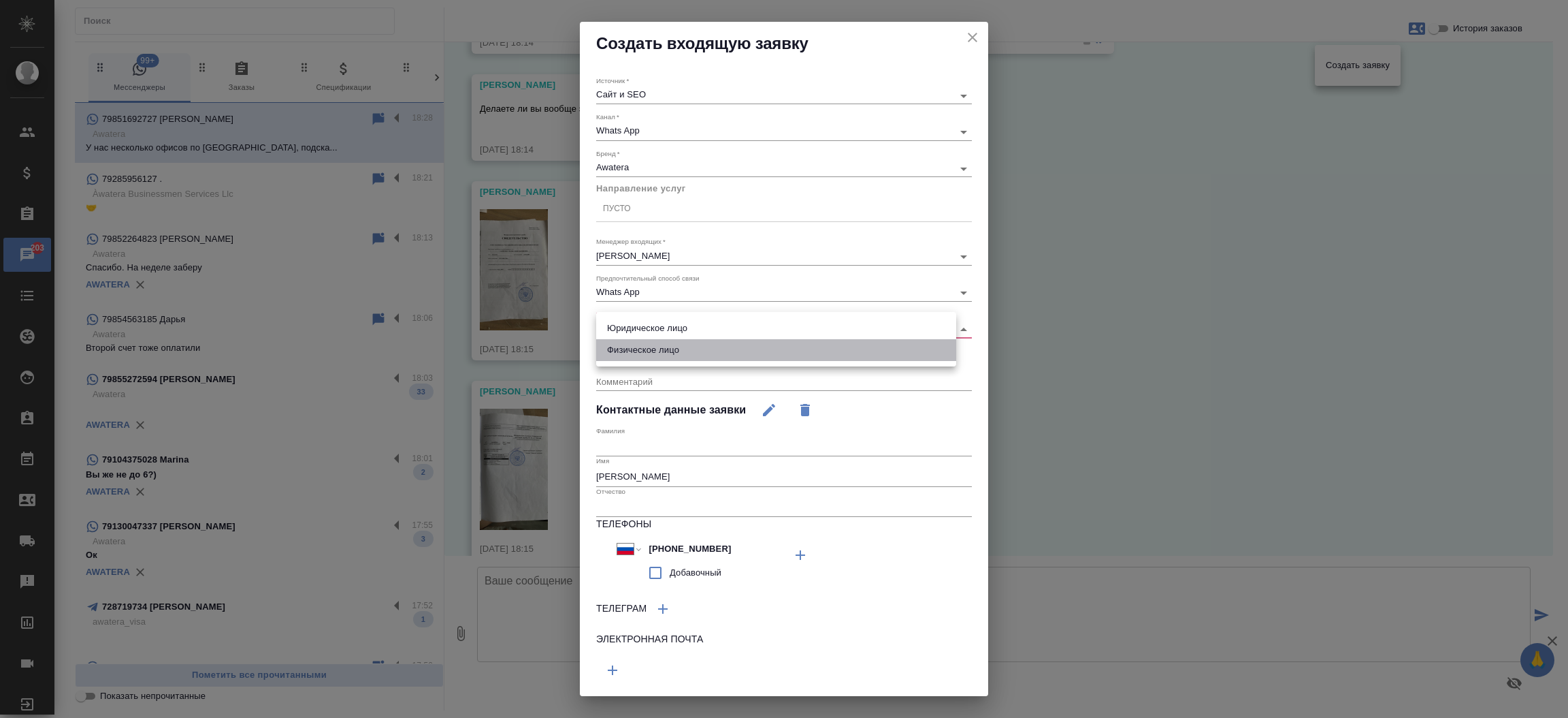
click at [628, 345] on li "Физическое лицо" at bounding box center [776, 350] width 360 height 22
type input "private"
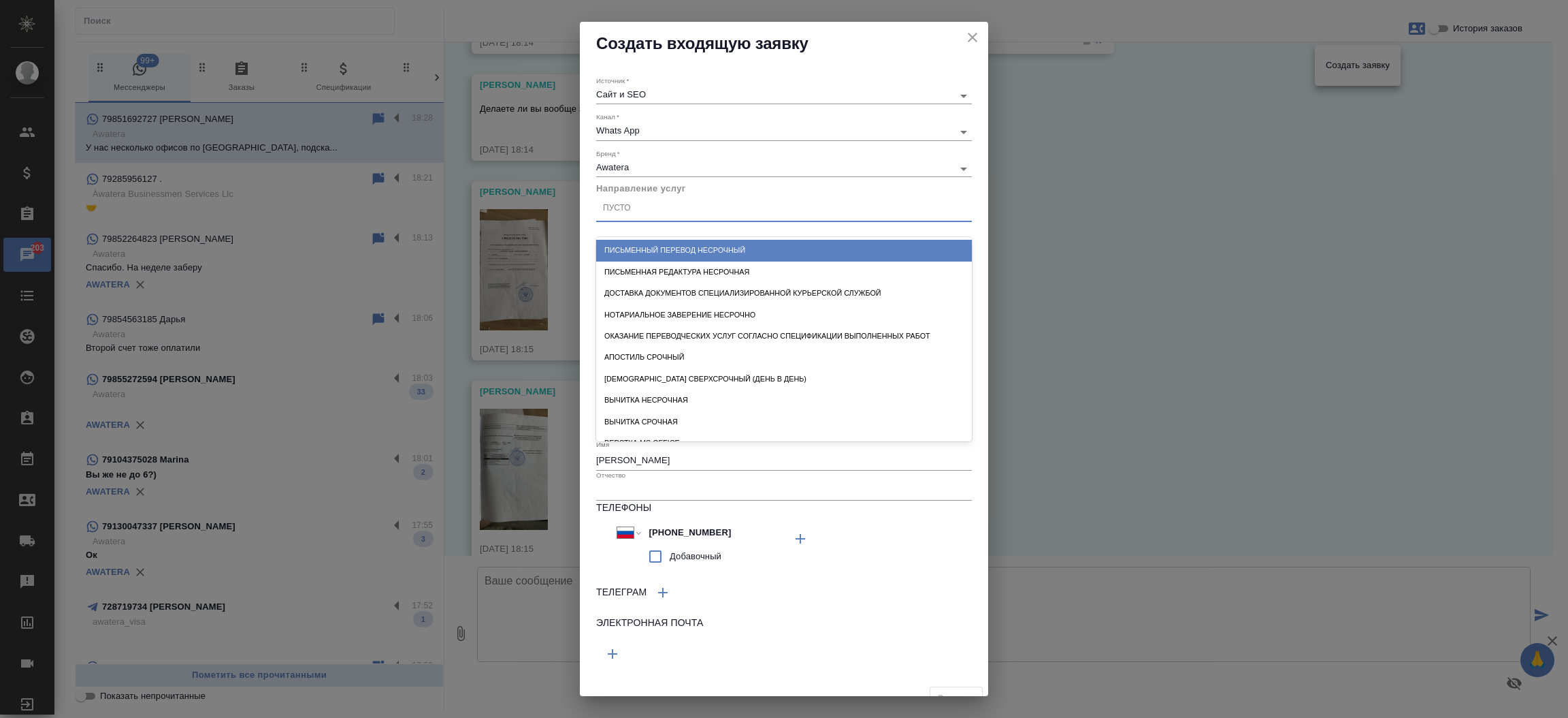
click at [606, 205] on div "Пусто" at bounding box center [616, 209] width 28 height 12
click at [669, 250] on div "Письменный перевод несрочный" at bounding box center [784, 249] width 375 height 21
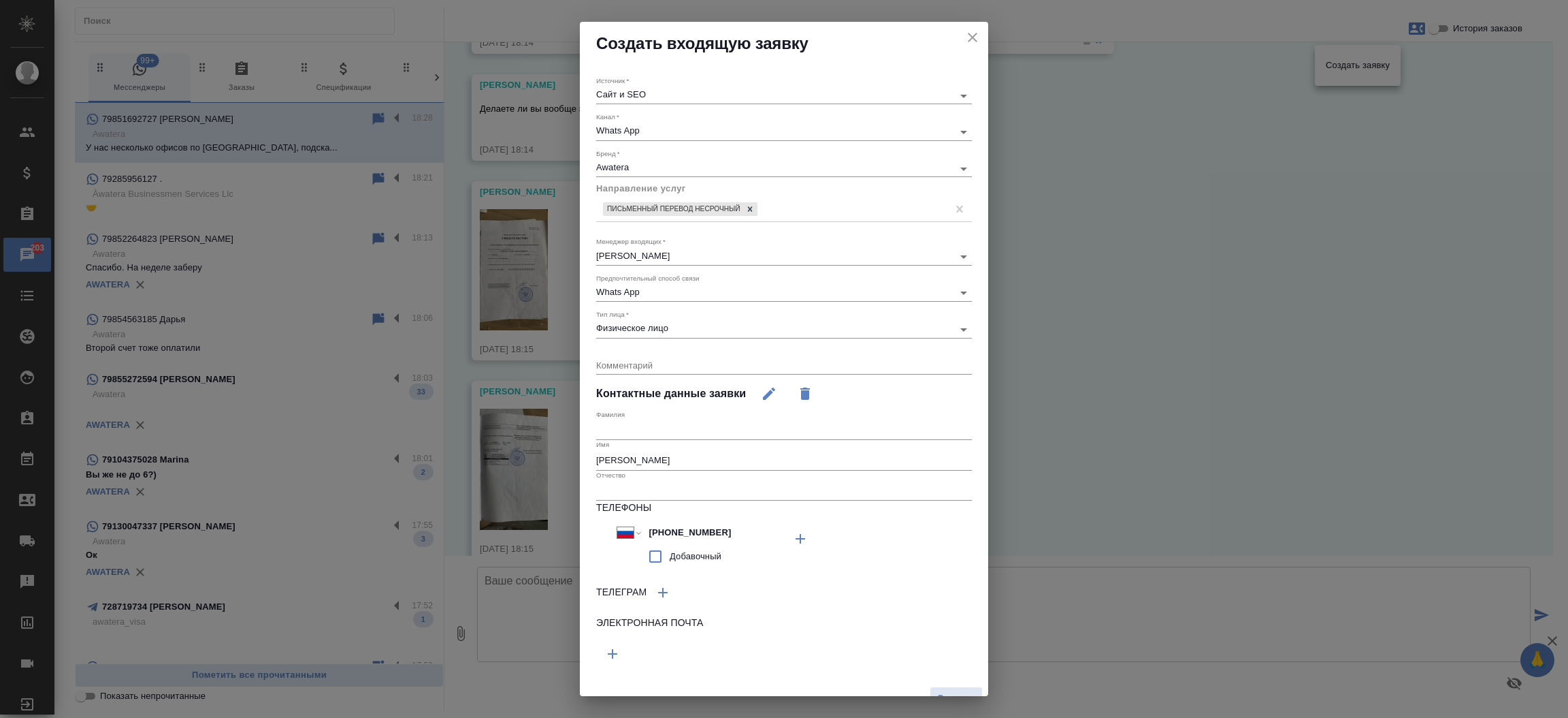
scroll to position [19, 0]
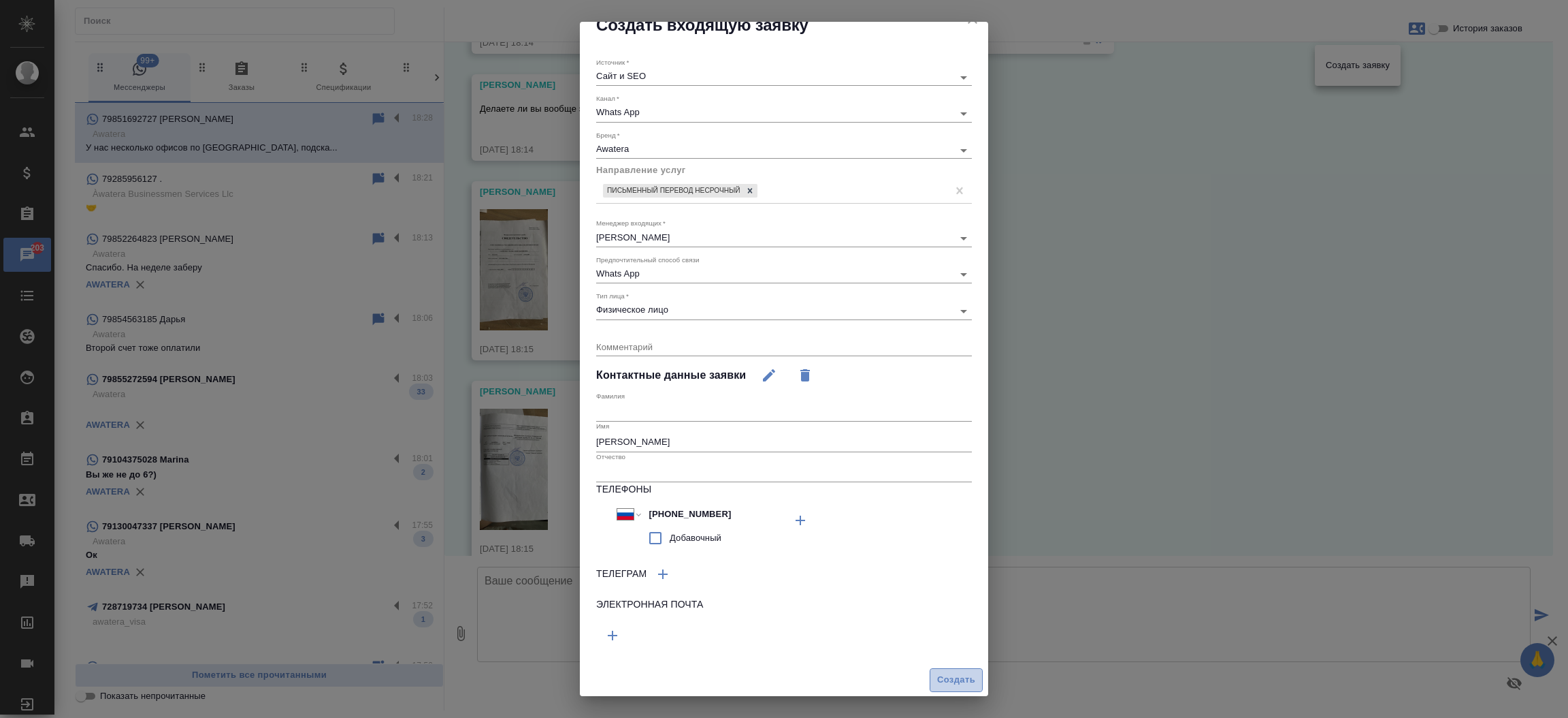
click at [937, 681] on span "Создать" at bounding box center [956, 680] width 38 height 16
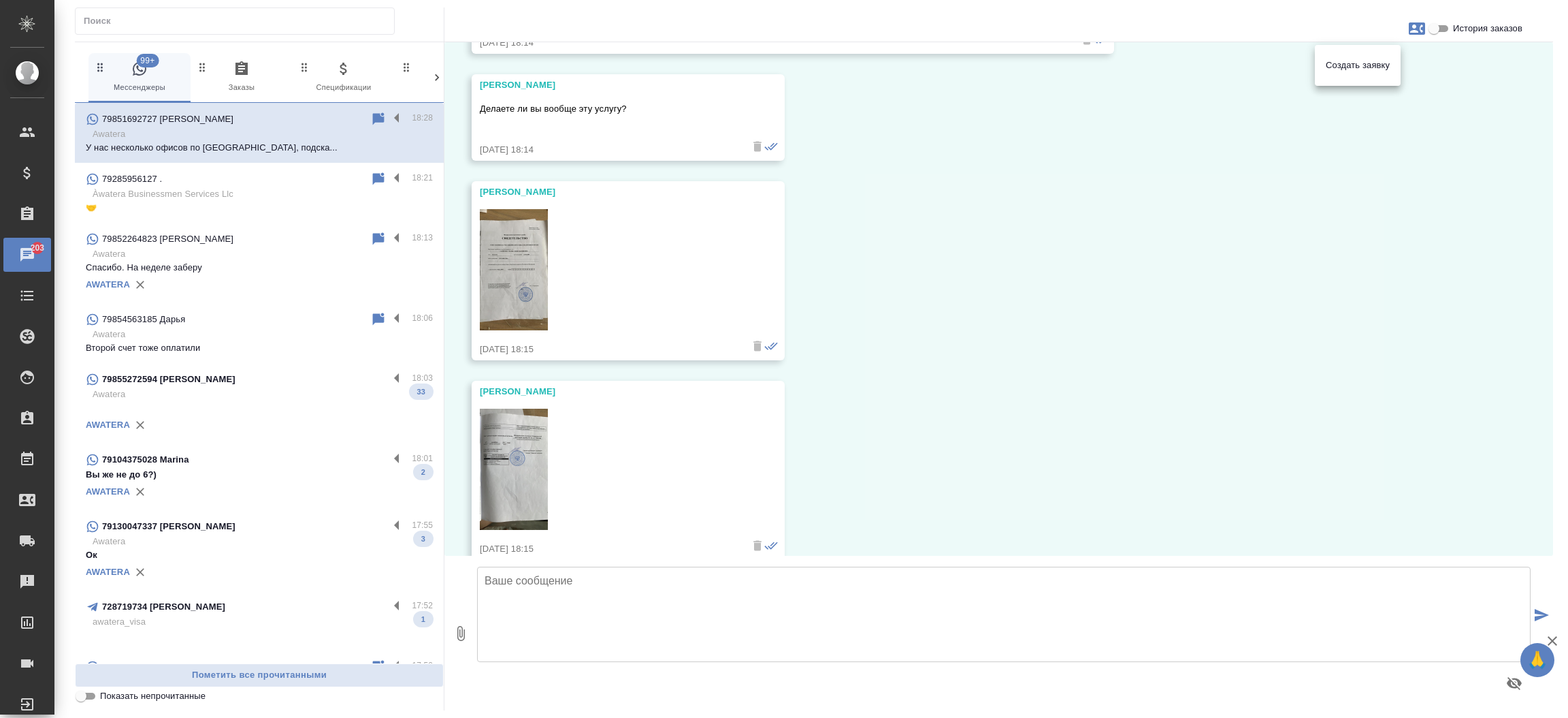
drag, startPoint x: 1542, startPoint y: 216, endPoint x: 1545, endPoint y: 238, distance: 22.2
click at [1545, 238] on div at bounding box center [784, 359] width 1568 height 718
drag, startPoint x: 1545, startPoint y: 238, endPoint x: 1552, endPoint y: 526, distance: 288.1
click at [1297, 419] on div "28.08, четверг Maria Golosova Добрый вечер! 28.08.25, 18:13 Maria Golosova Нам …" at bounding box center [999, 299] width 1109 height 513
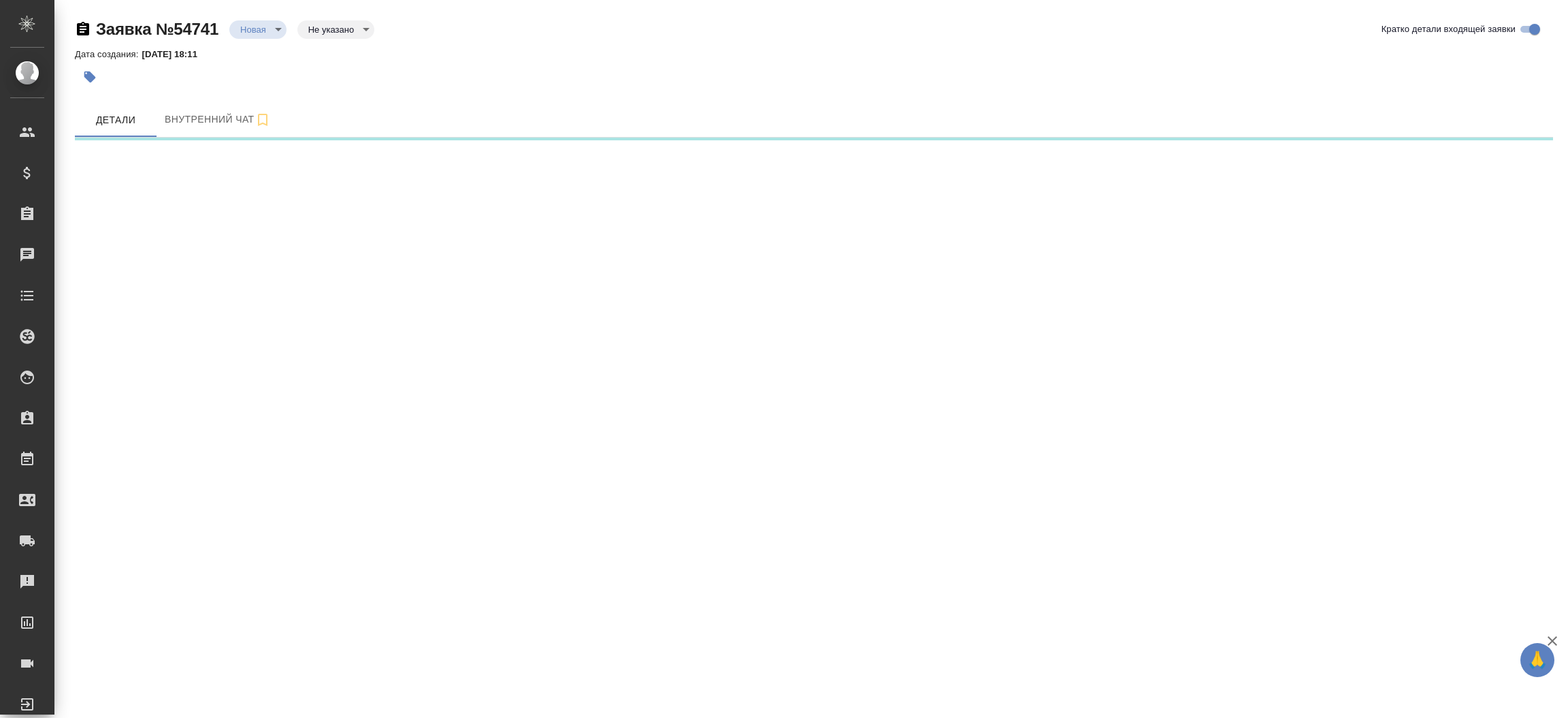
select select "RU"
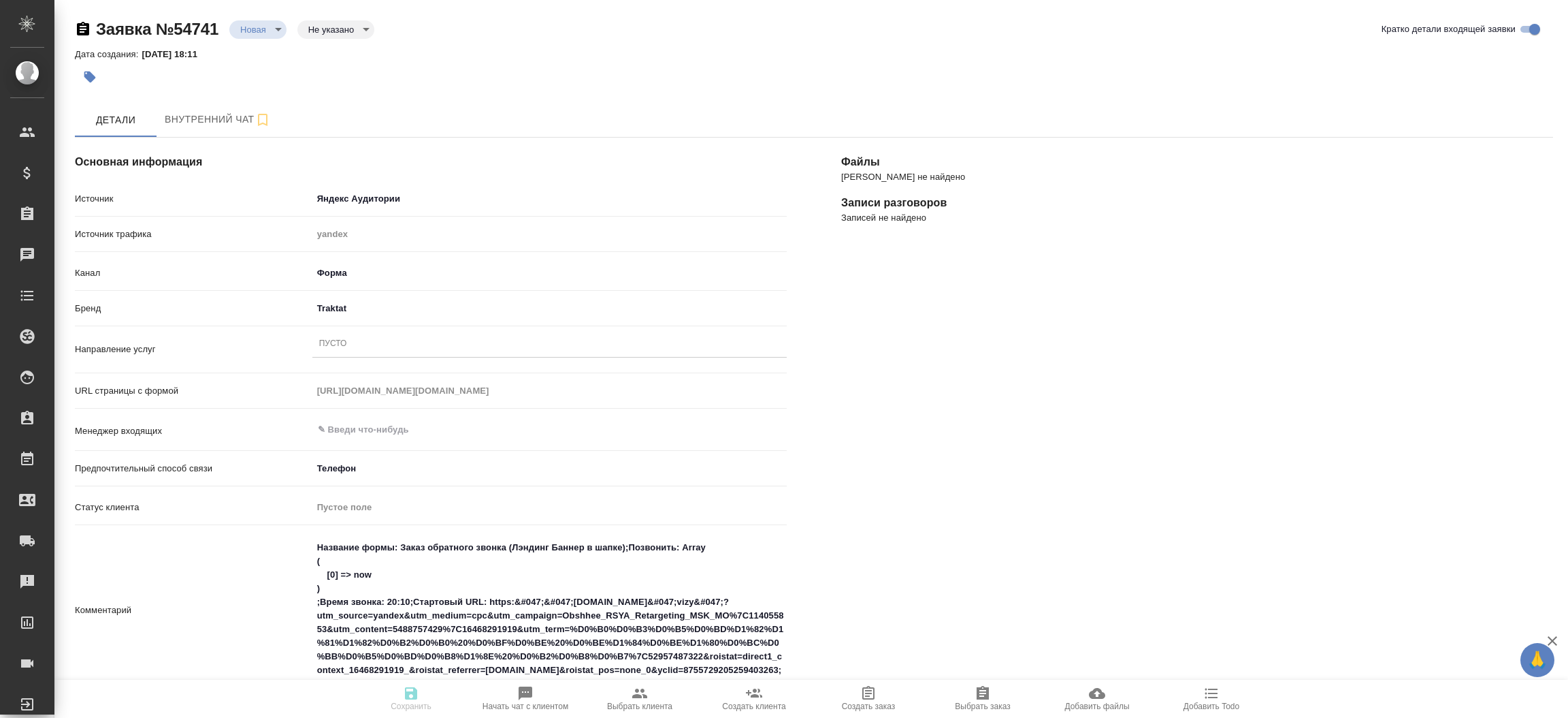
type textarea "x"
click at [363, 351] on div "Пусто" at bounding box center [549, 343] width 474 height 19
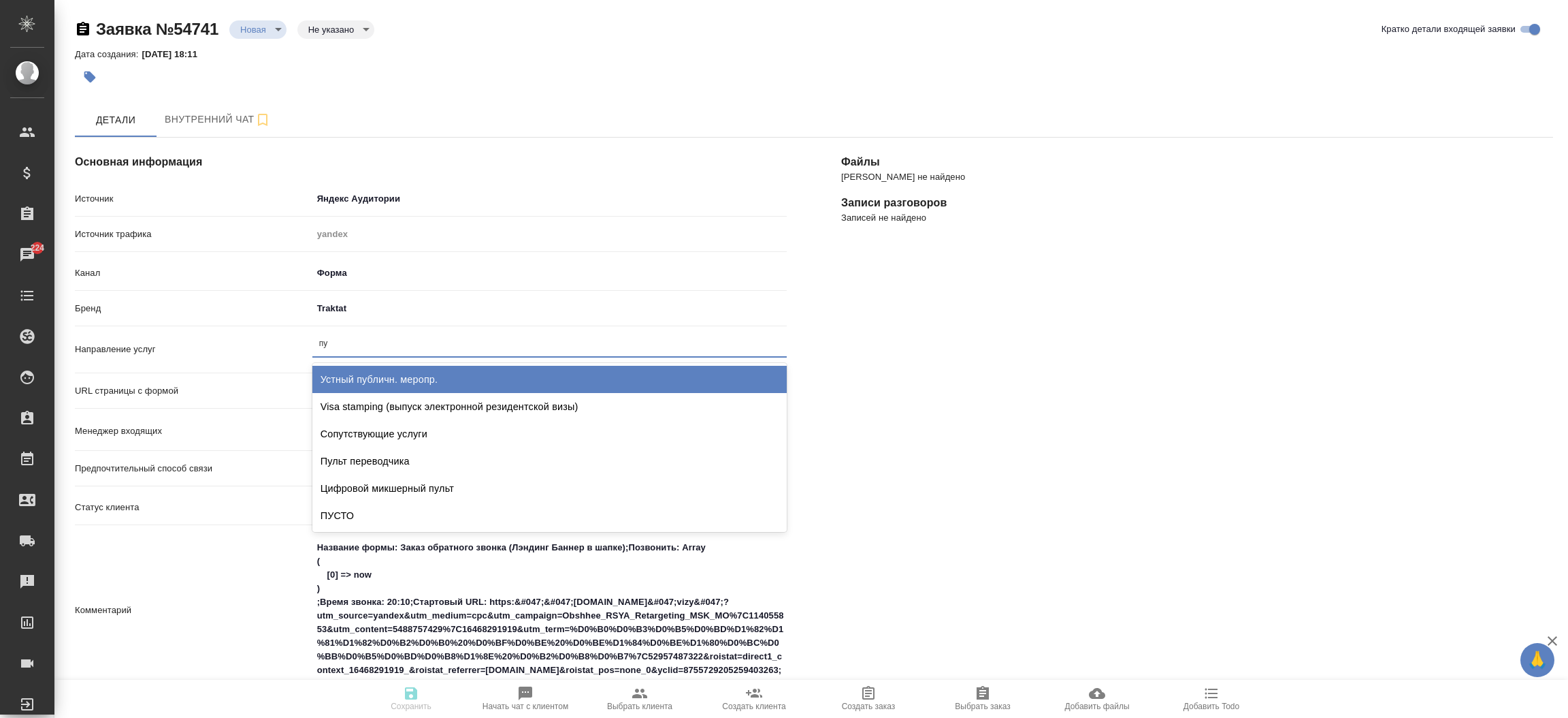
type input "пус"
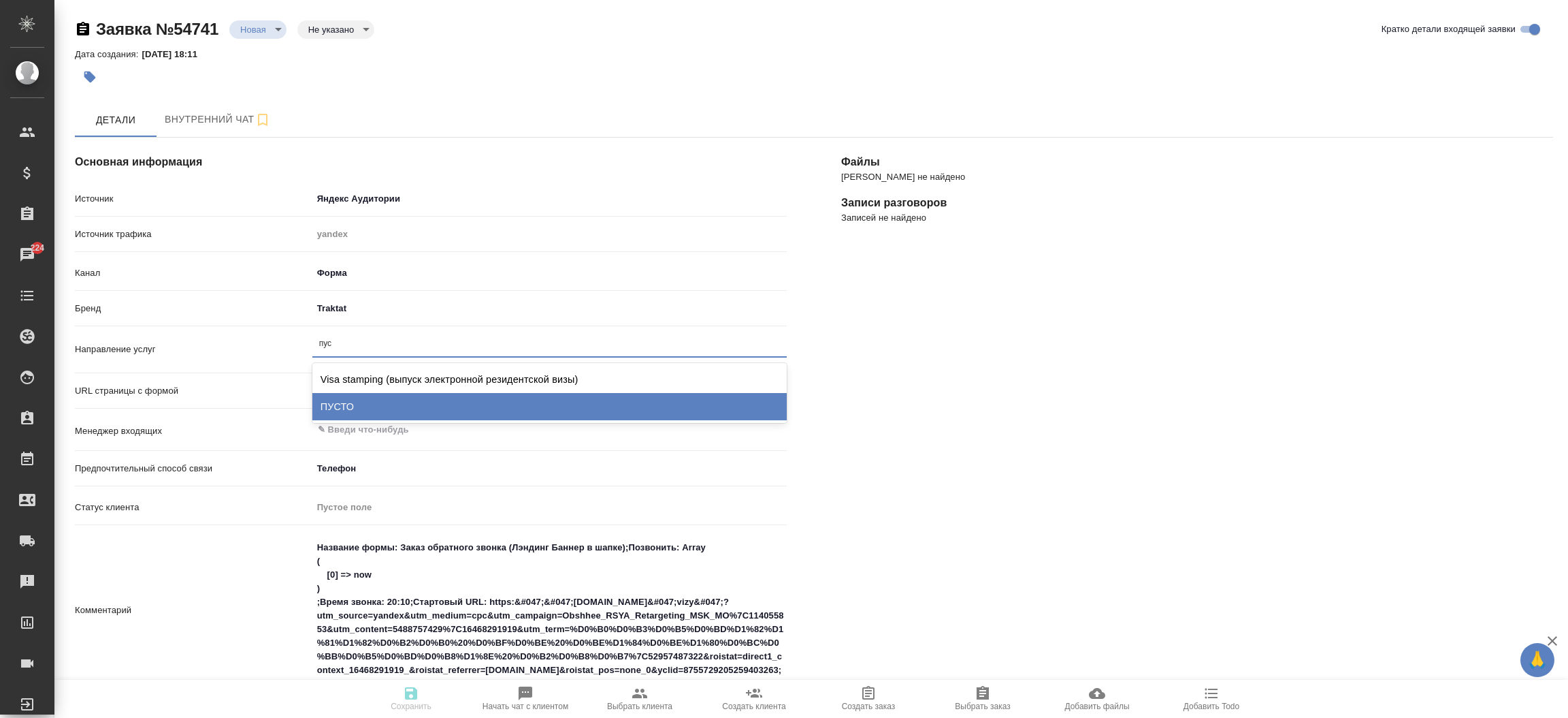
click at [374, 399] on div "ПУСТО" at bounding box center [549, 407] width 474 height 27
type textarea "x"
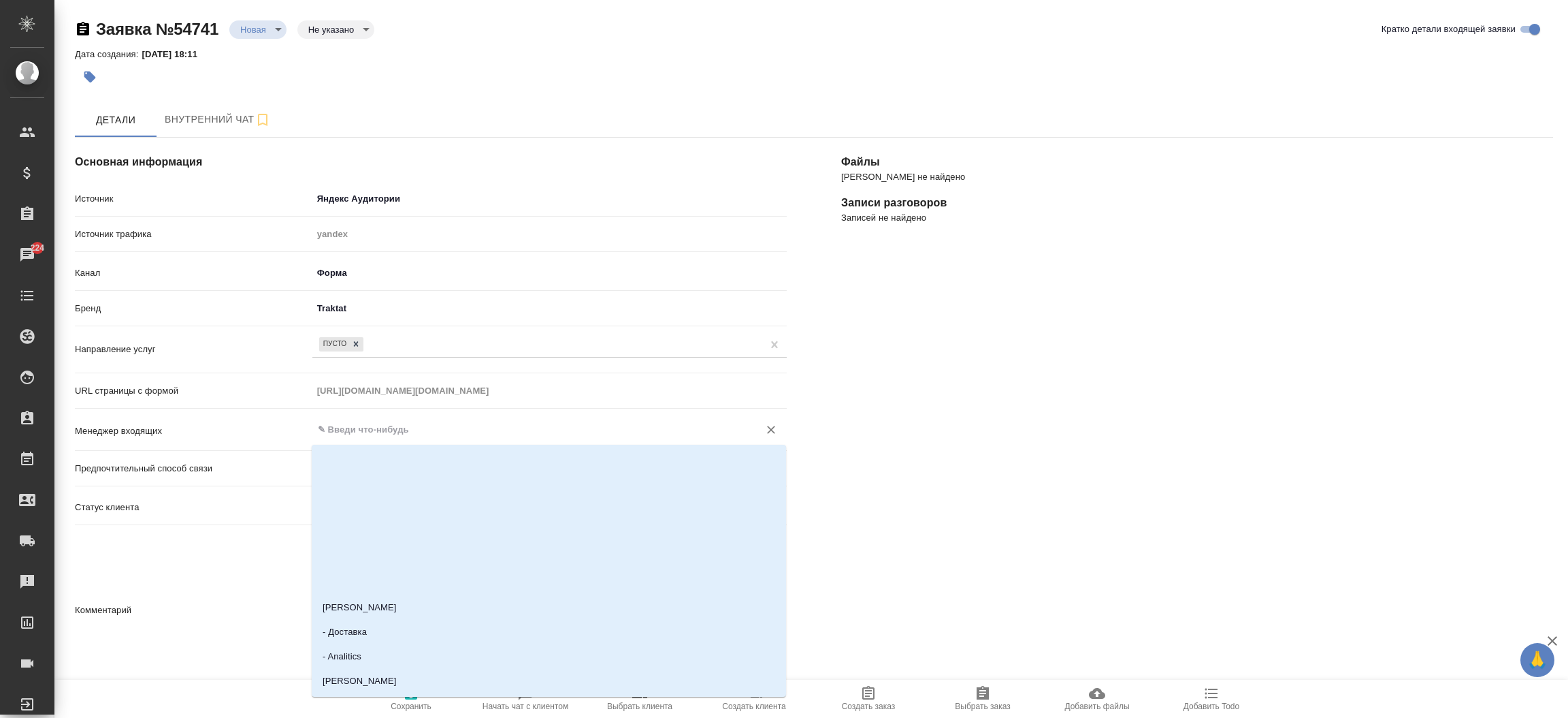
click at [363, 426] on input "text" at bounding box center [527, 429] width 421 height 16
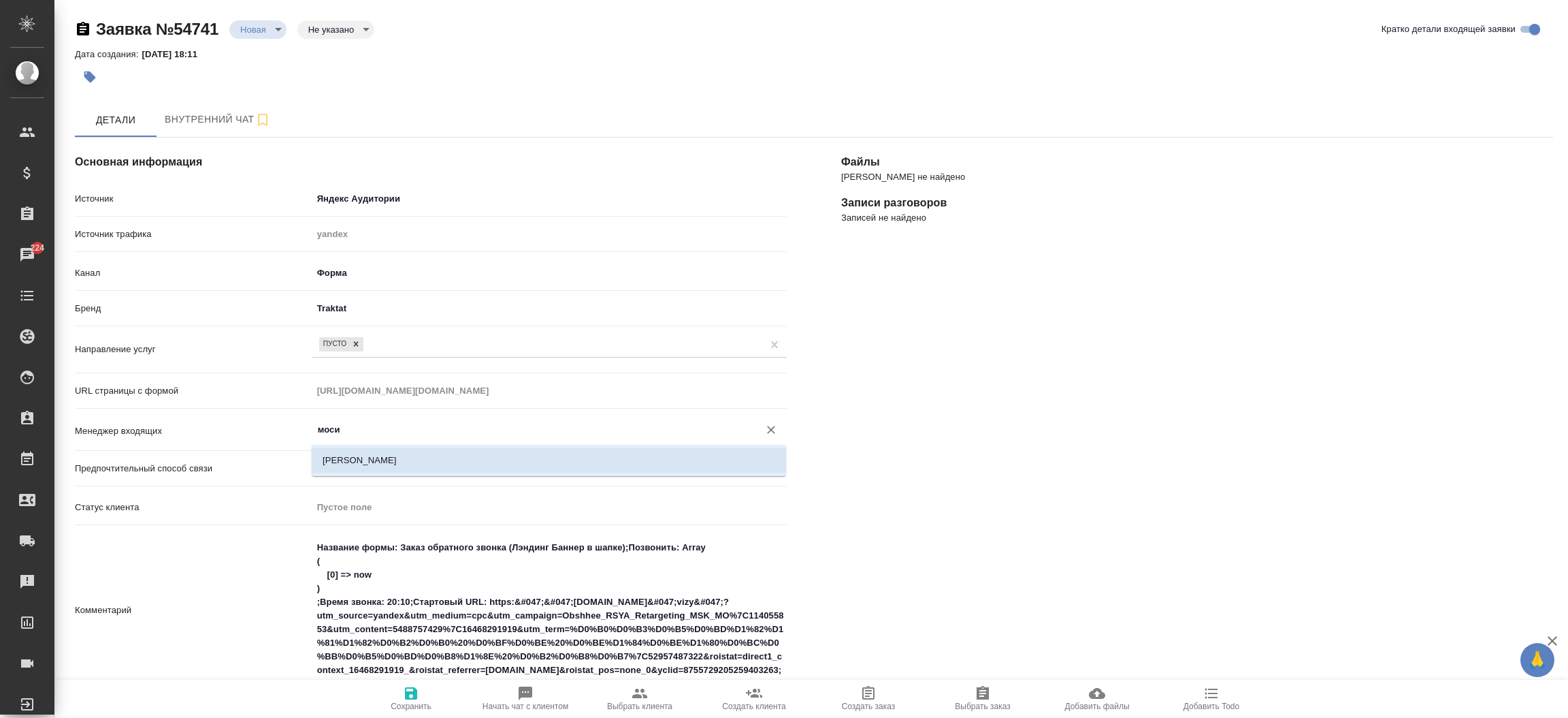
click at [362, 457] on li "[PERSON_NAME]" at bounding box center [549, 460] width 474 height 25
type input "[PERSON_NAME]"
type textarea "x"
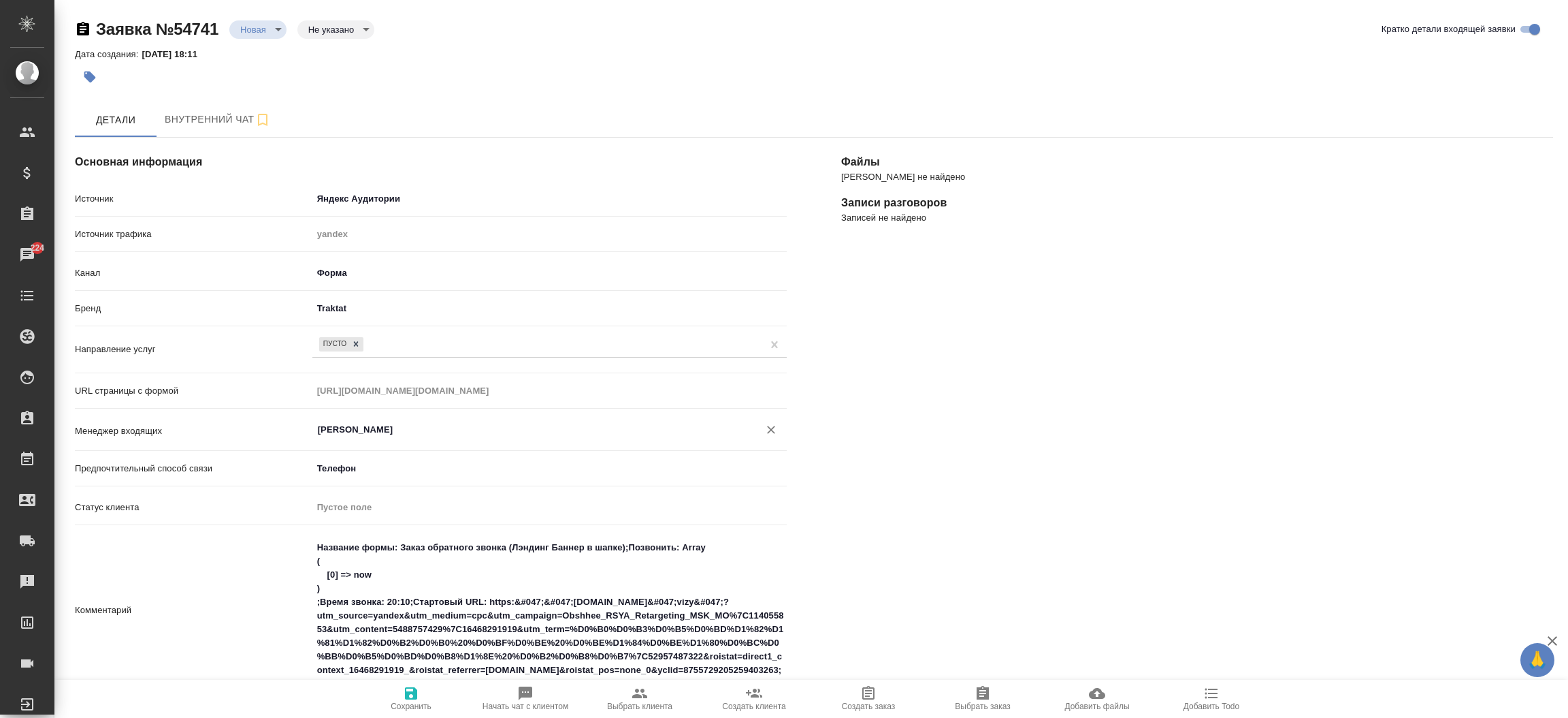
type input "[PERSON_NAME]"
click at [930, 305] on div "Файлы Файлов не найдено Записи разговоров Записей не найдено" at bounding box center [1197, 606] width 767 height 993
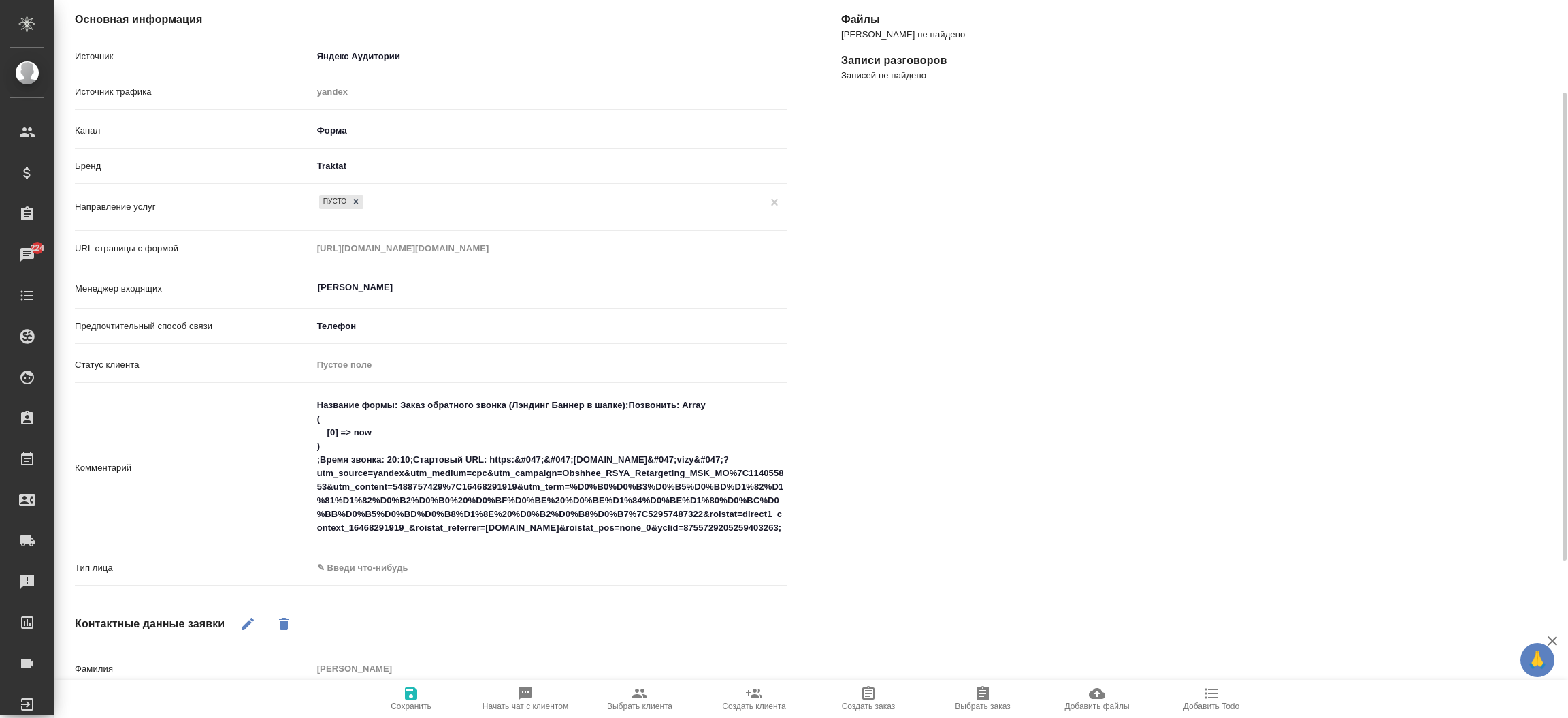
scroll to position [205, 0]
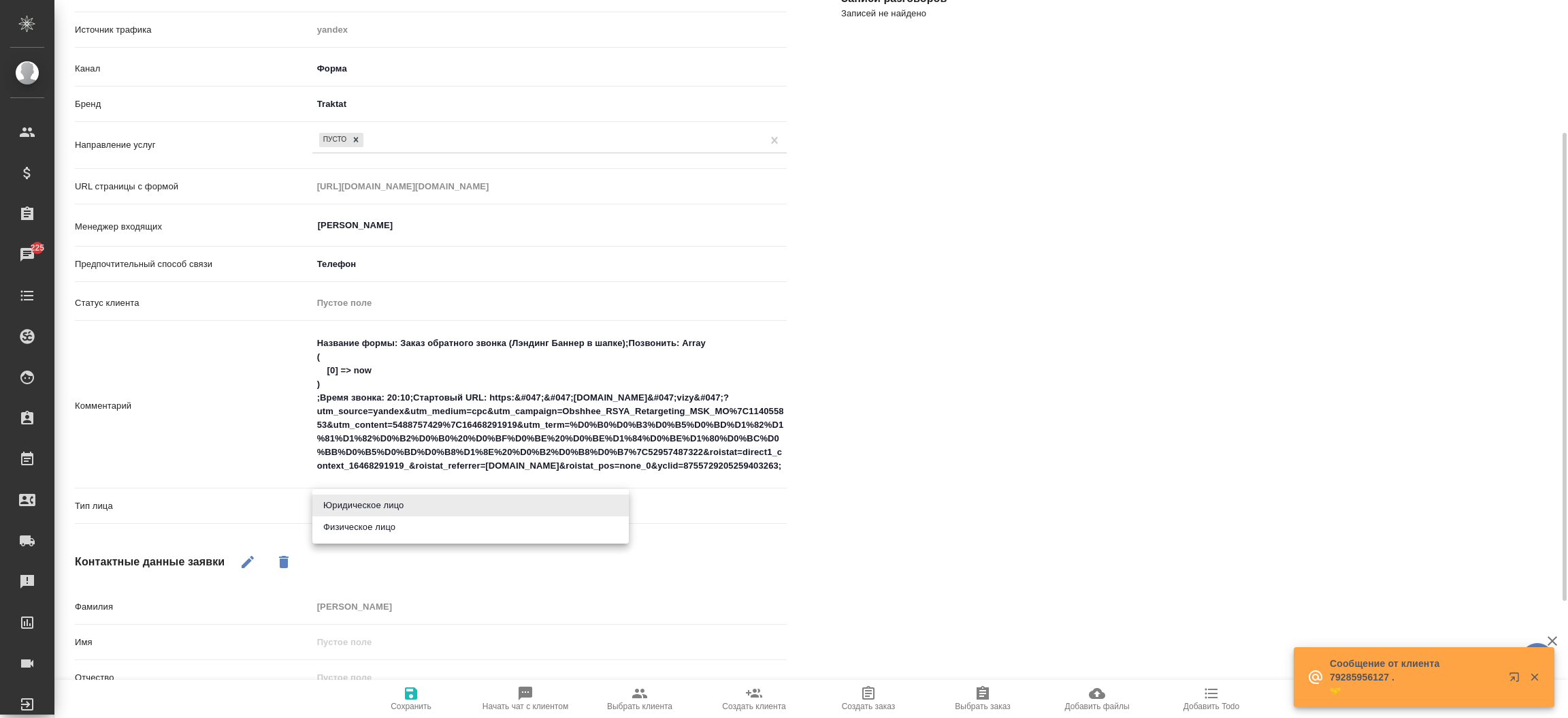
click at [400, 497] on body "🙏 .cls-1 fill:#fff; AWATERA Прутько Ирина i.prutko Клиенты Спецификации Заказы …" at bounding box center [784, 359] width 1568 height 718
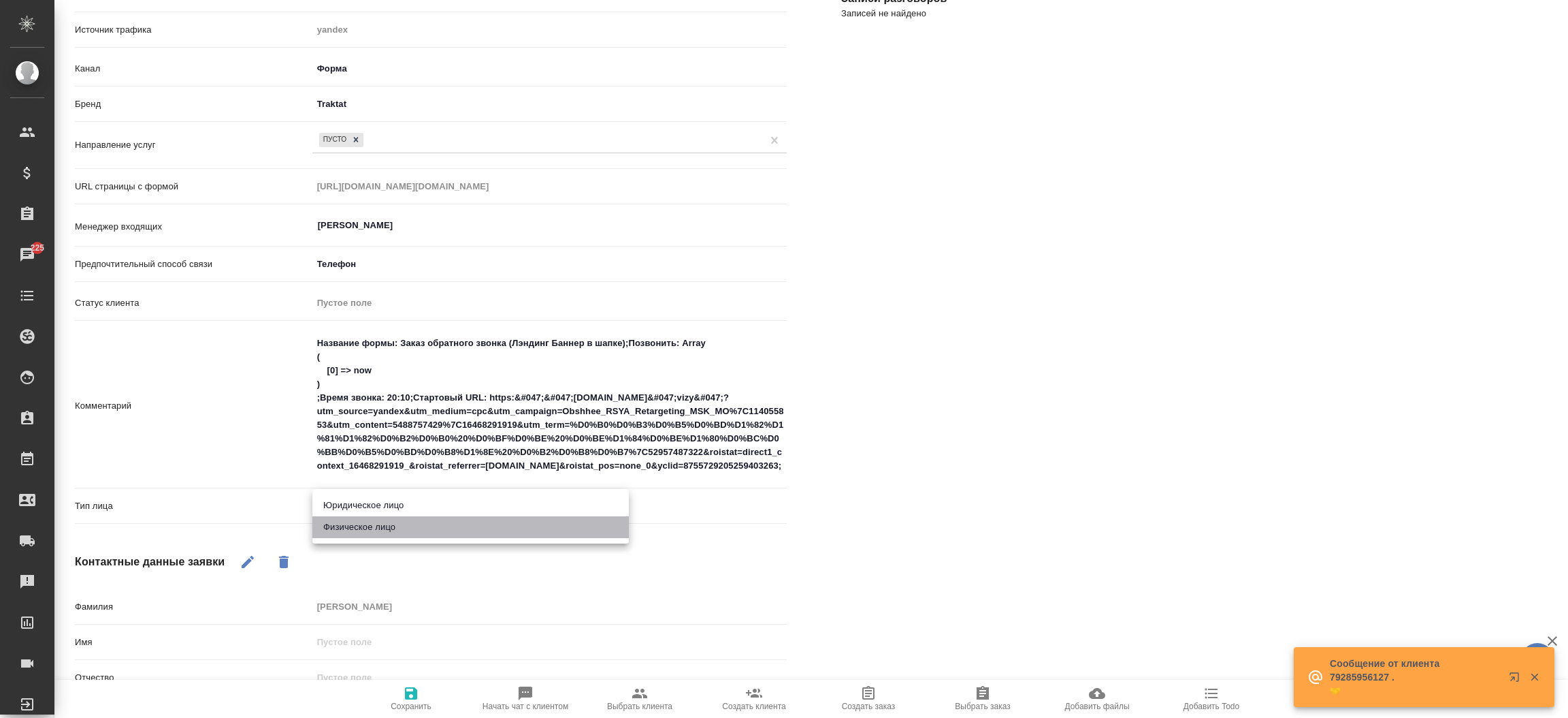
click at [400, 526] on li "Физическое лицо" at bounding box center [471, 527] width 316 height 22
type textarea "x"
type input "private"
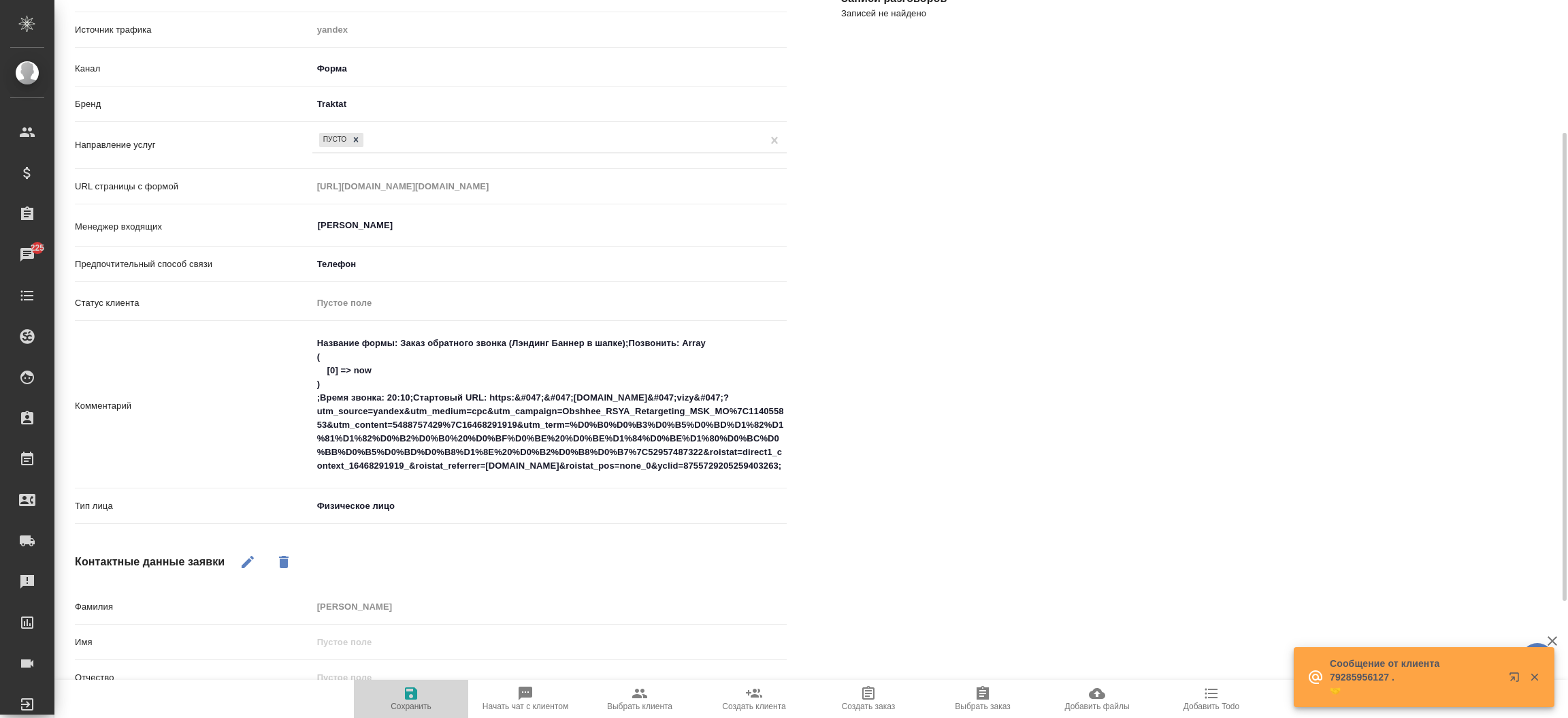
click at [406, 698] on icon "button" at bounding box center [411, 693] width 12 height 12
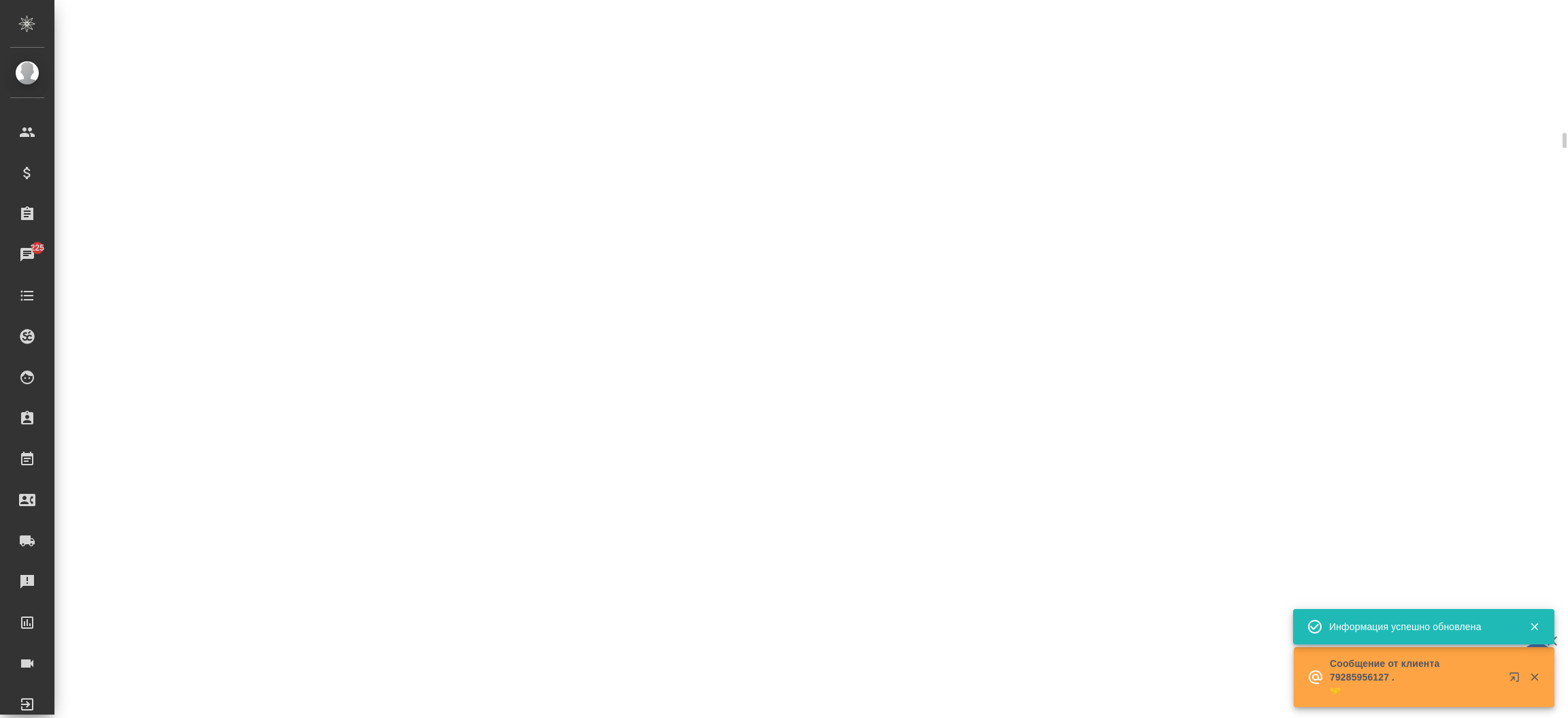
select select "RU"
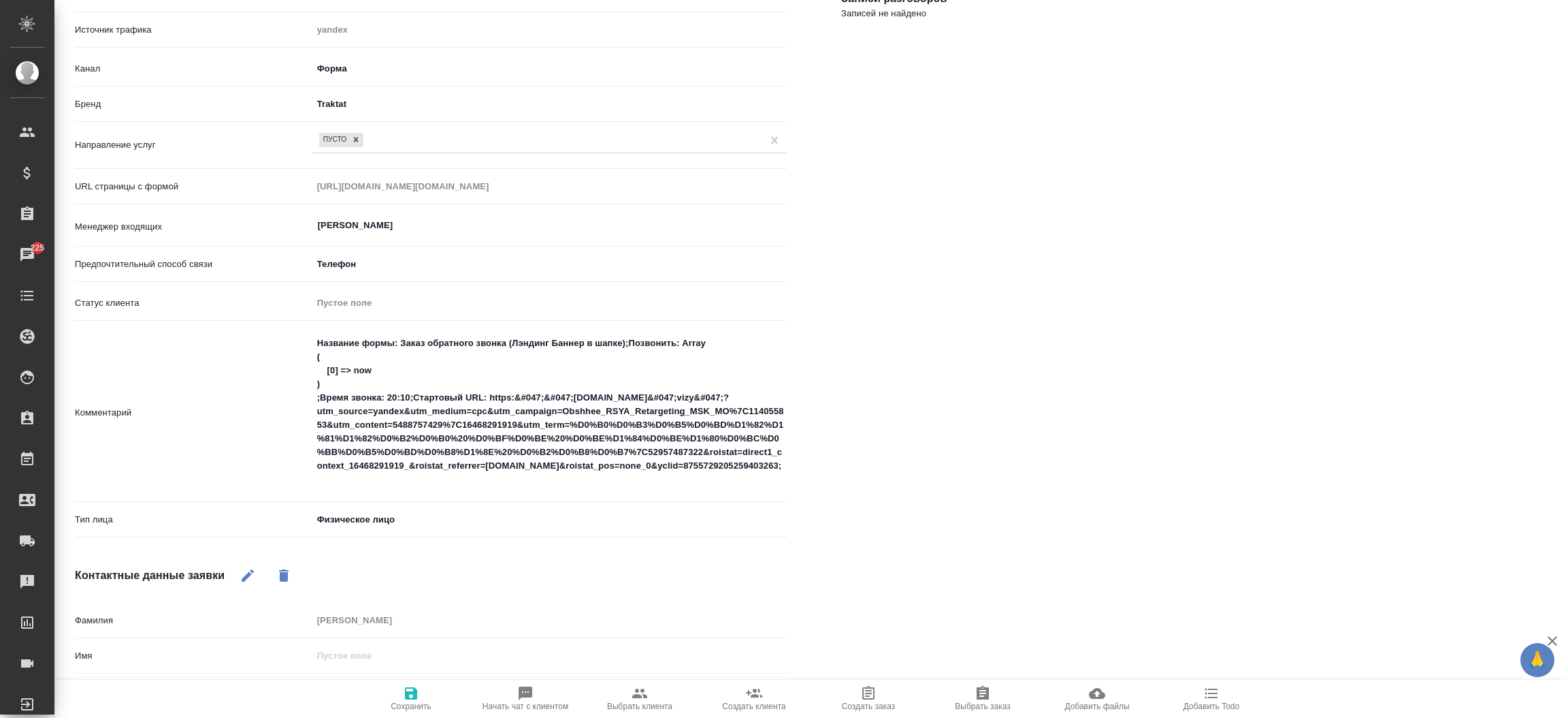
type textarea "x"
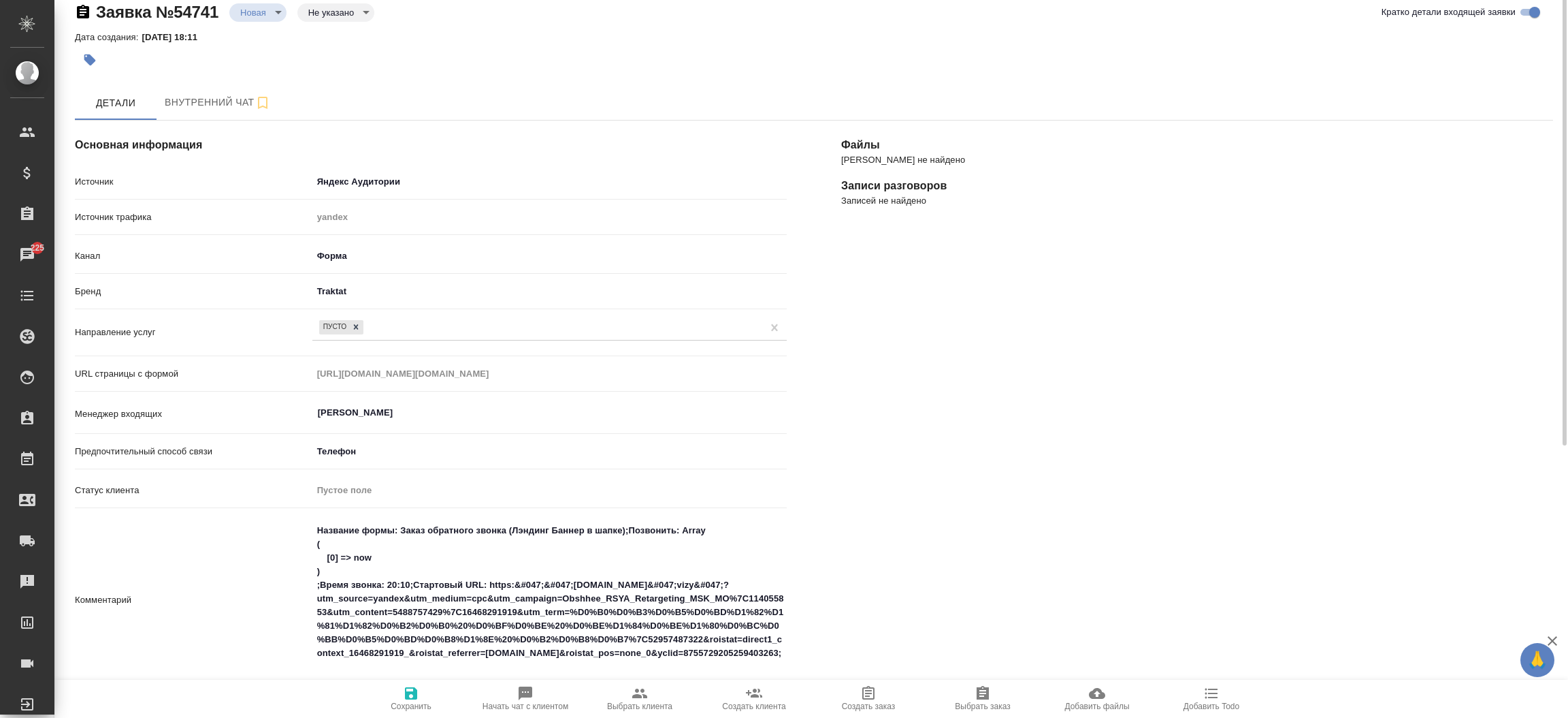
scroll to position [0, 0]
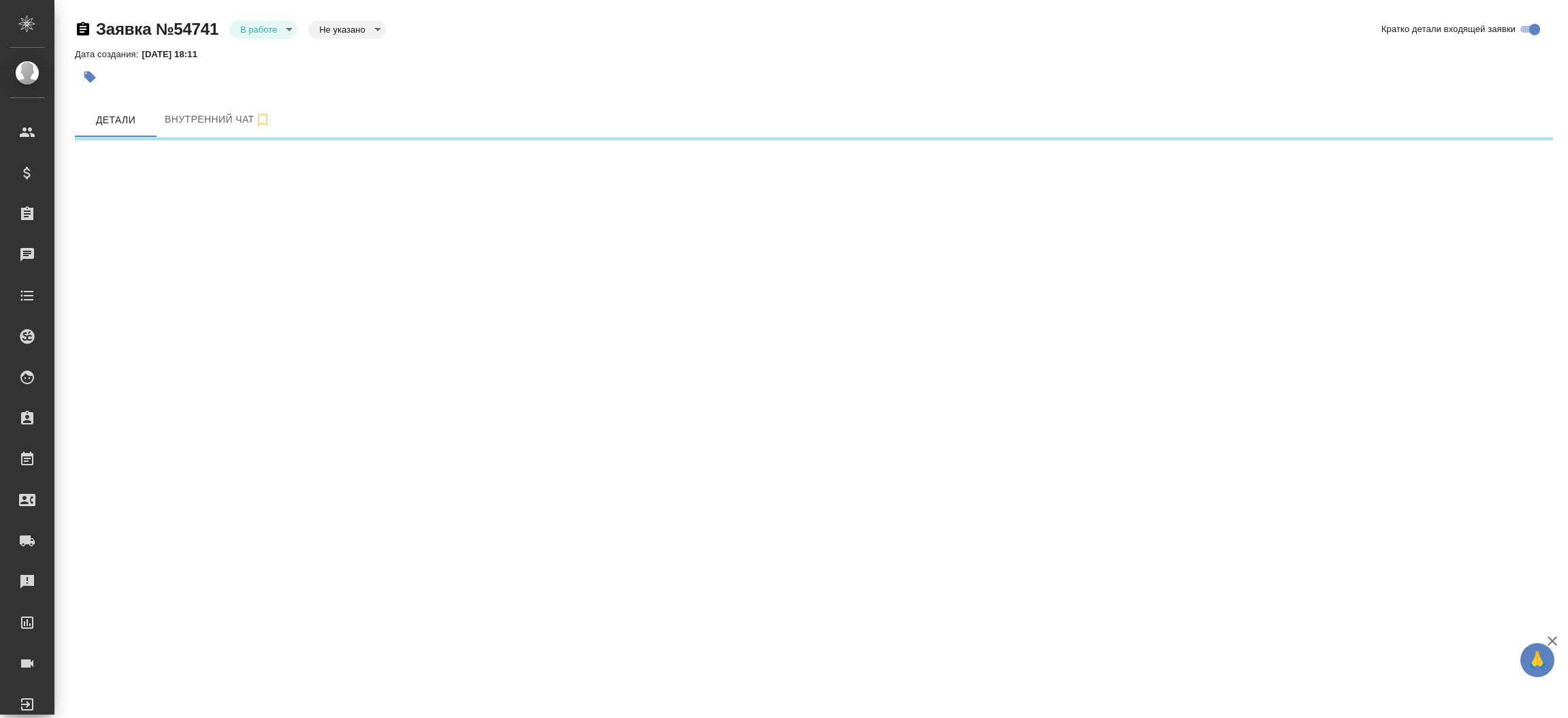
select select "RU"
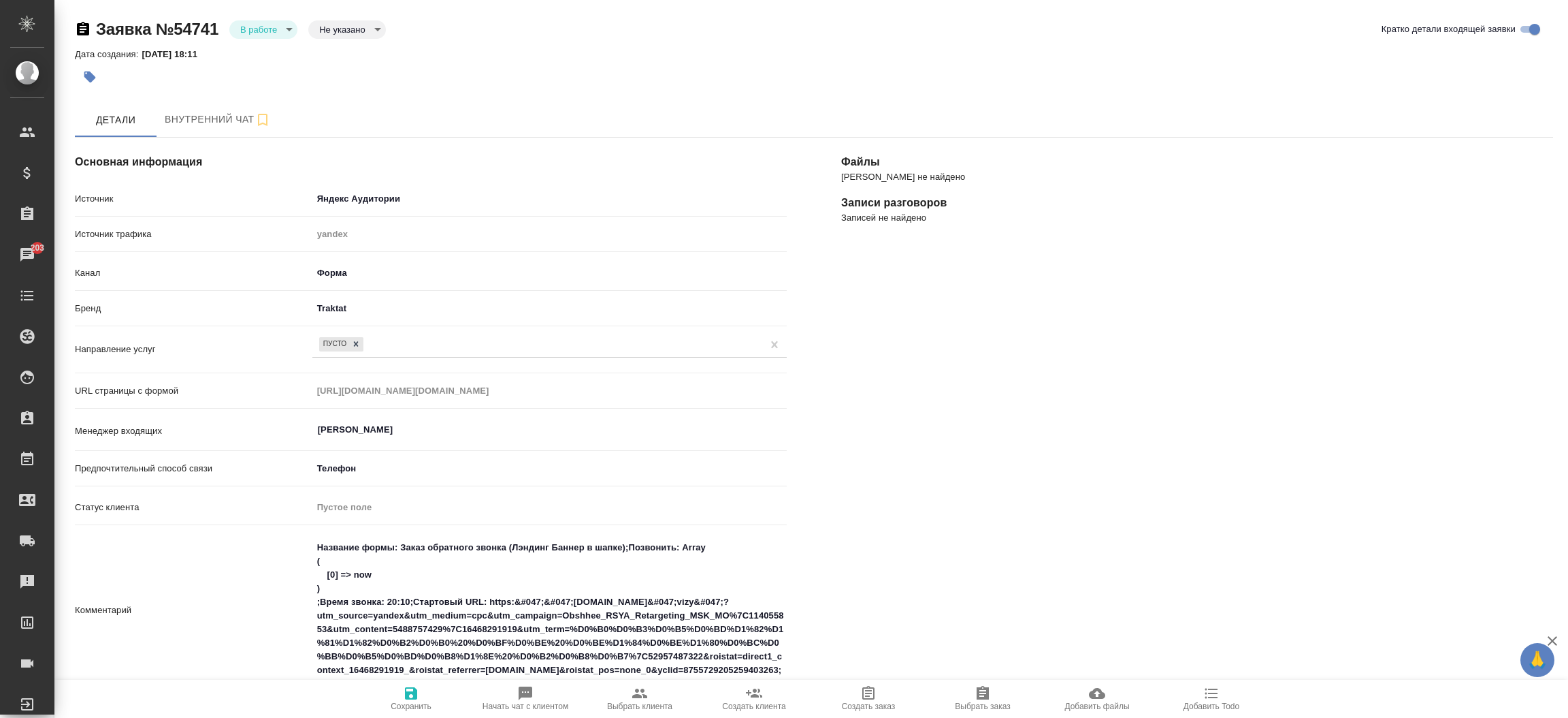
type textarea "x"
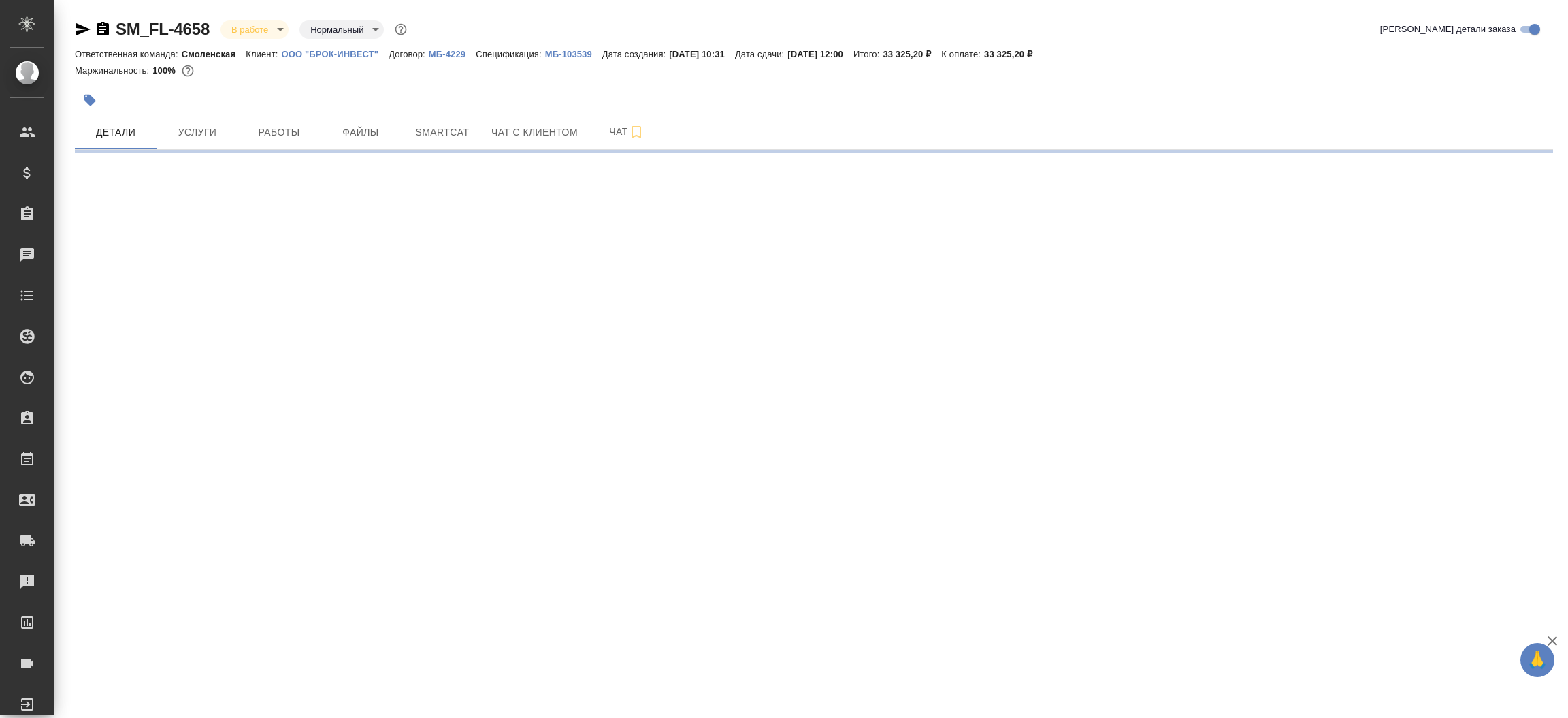
select select "RU"
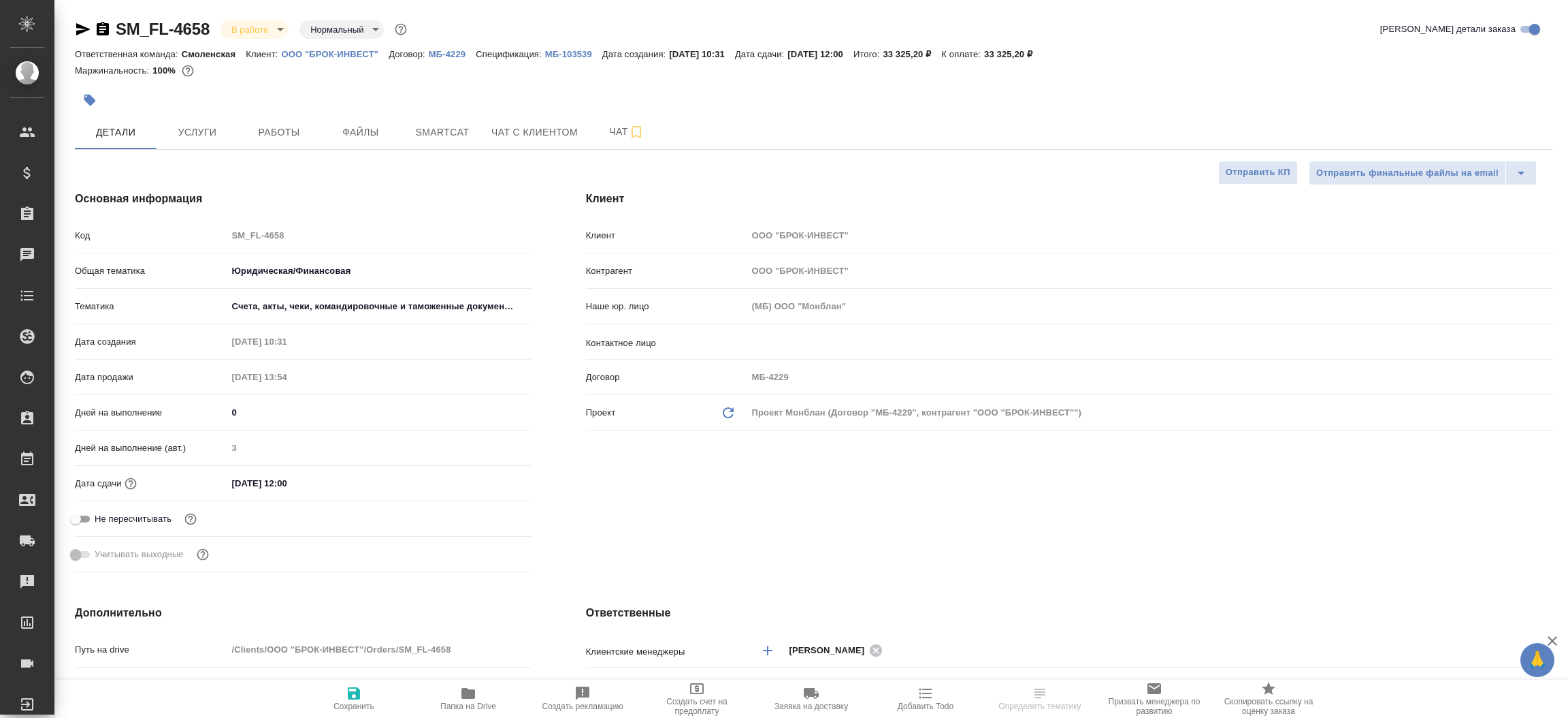
type textarea "x"
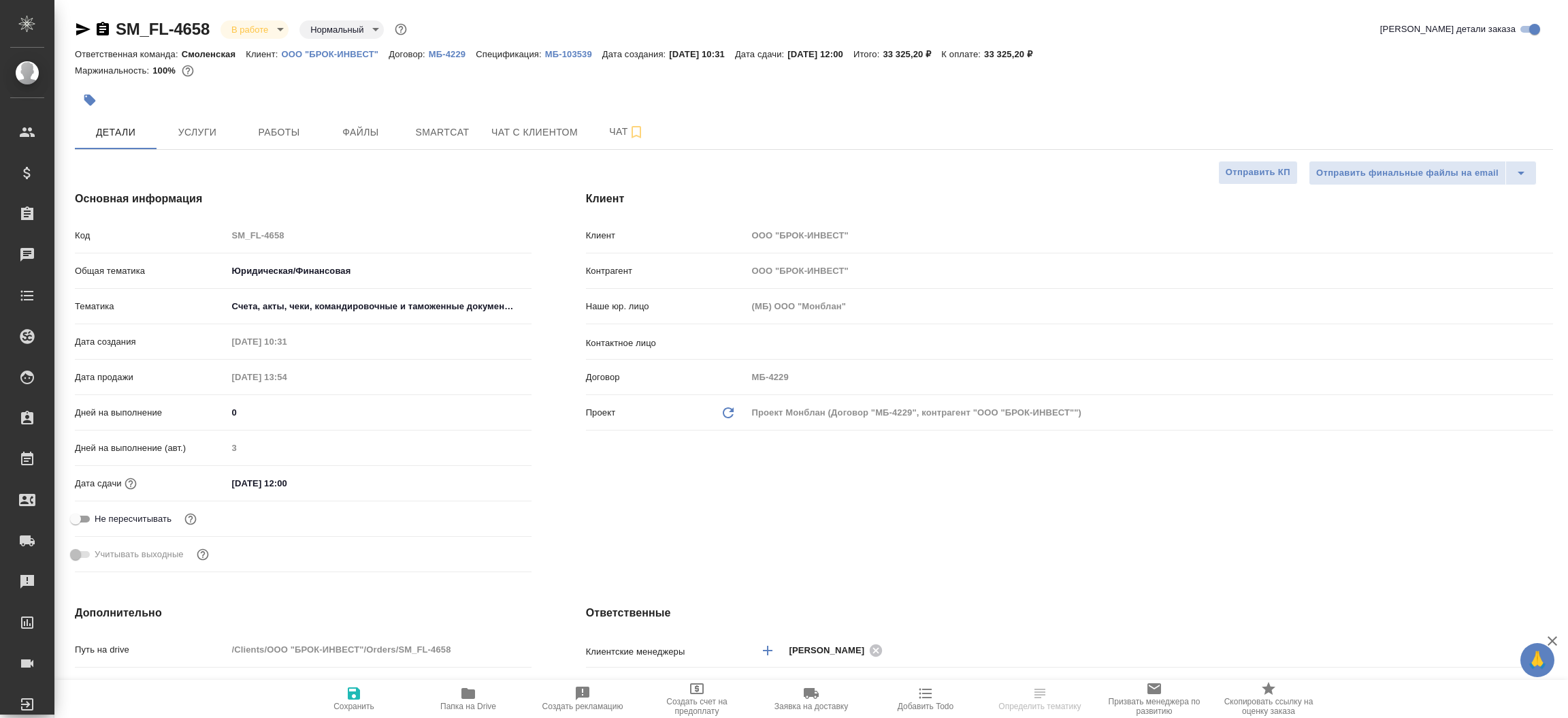
type textarea "x"
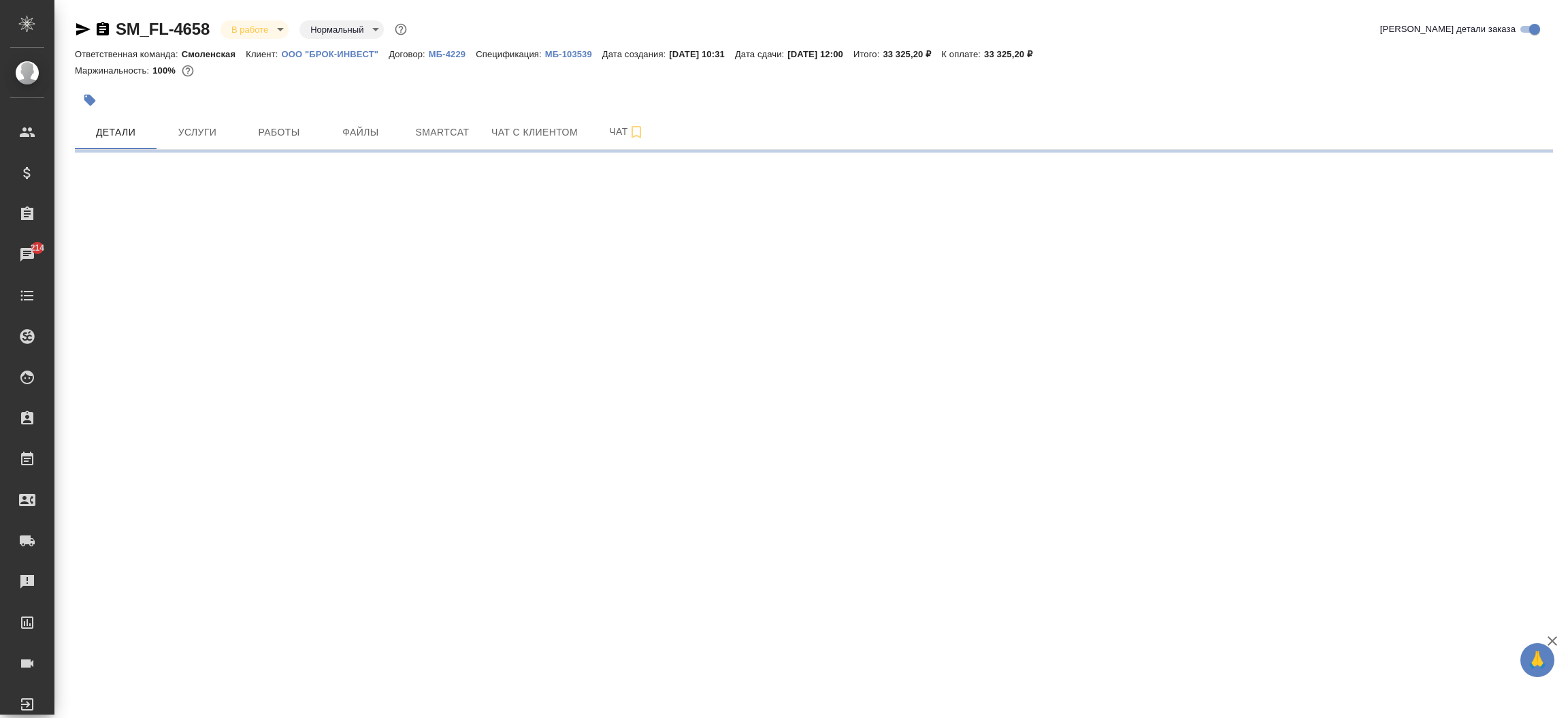
select select "RU"
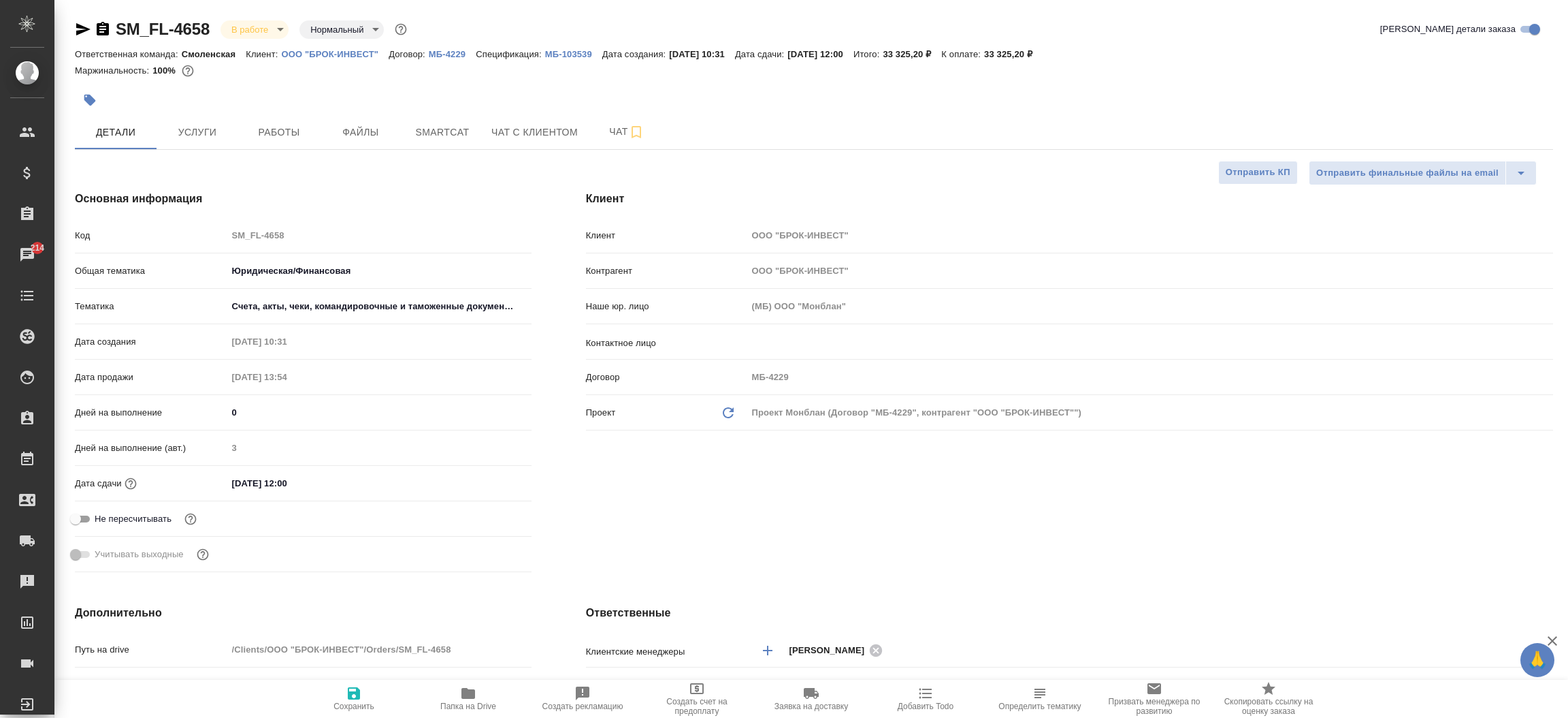
type textarea "x"
drag, startPoint x: 68, startPoint y: 20, endPoint x: 81, endPoint y: 28, distance: 15.3
click at [81, 28] on div "SM_FL-4658 В работе inProgress Нормальный normal Кратко детали заказа Ответстве…" at bounding box center [814, 704] width 1493 height 1407
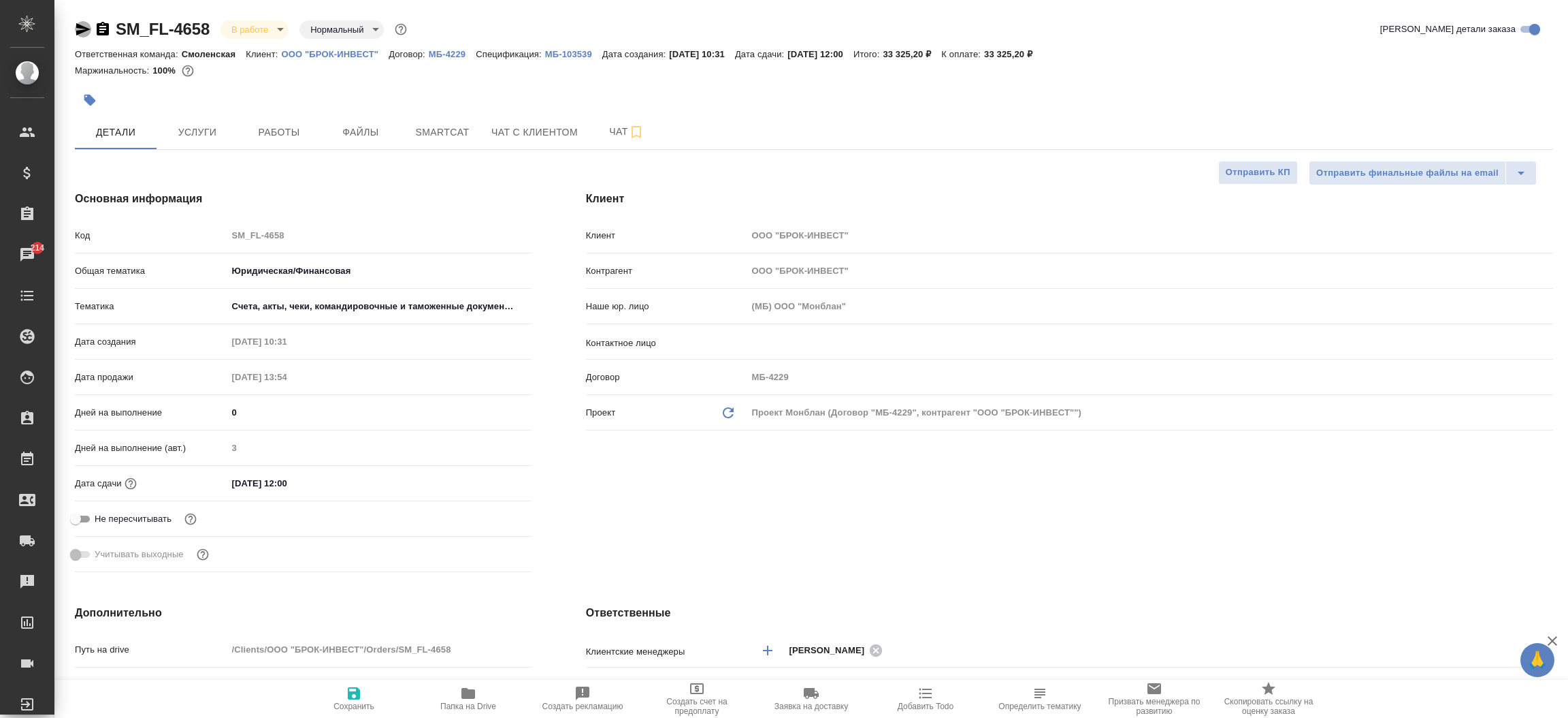
click at [81, 28] on icon "button" at bounding box center [83, 29] width 14 height 12
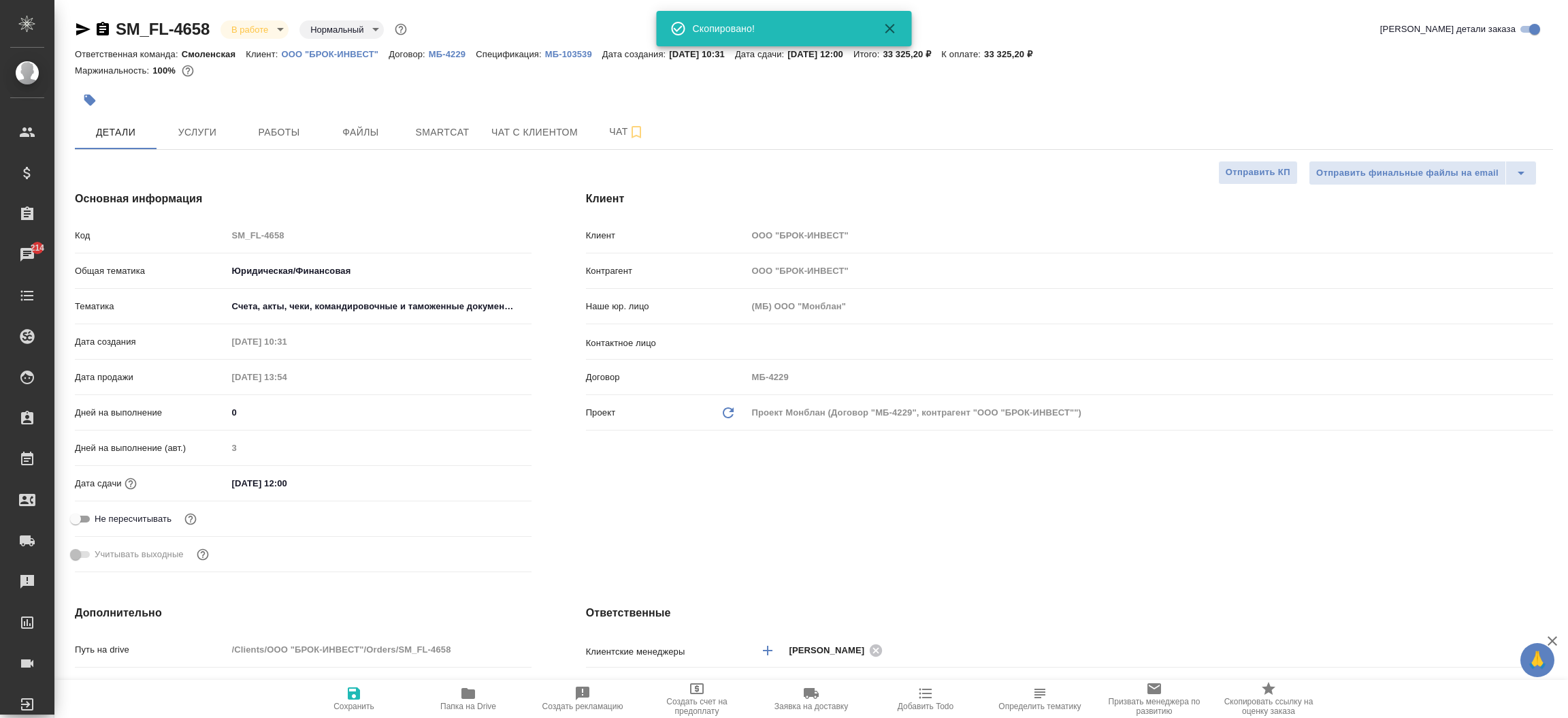
type textarea "x"
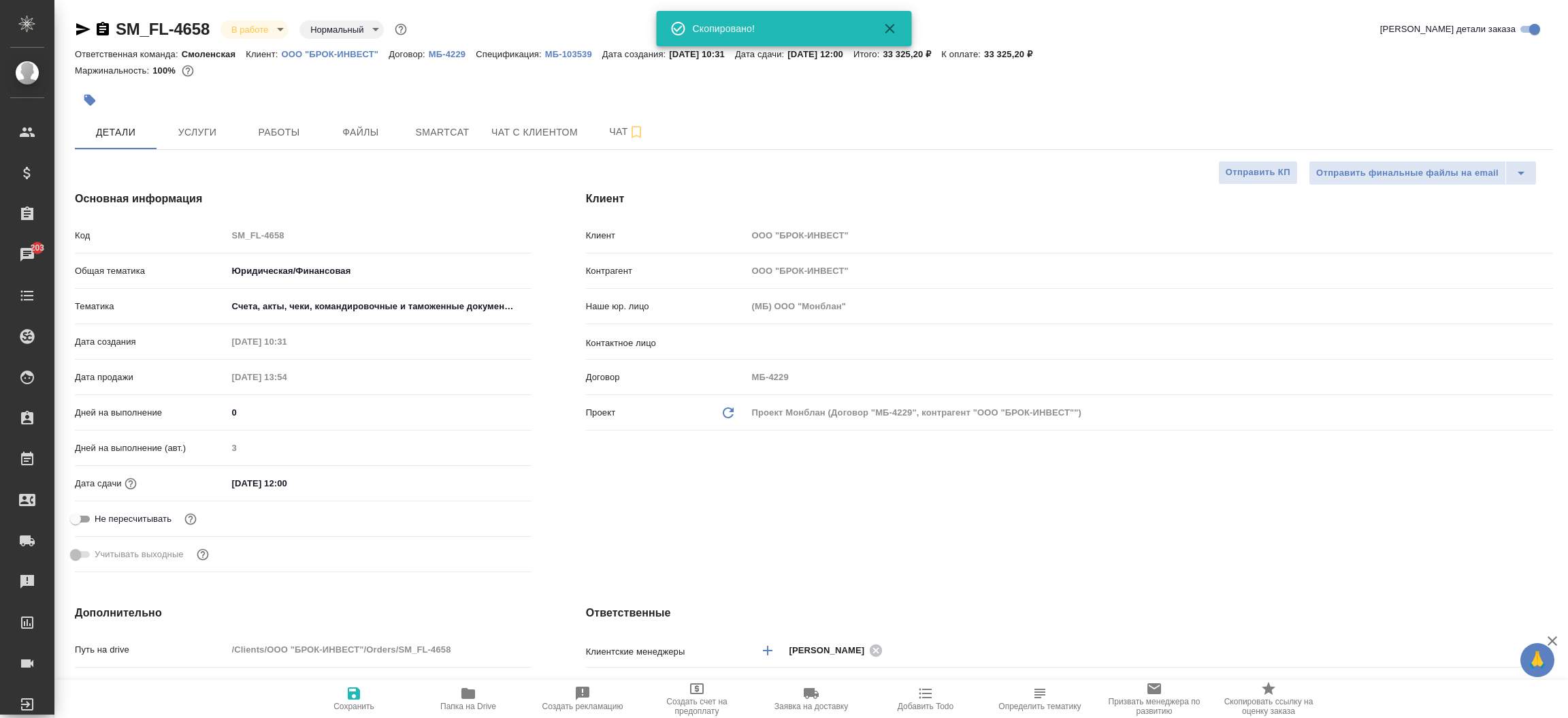
type textarea "x"
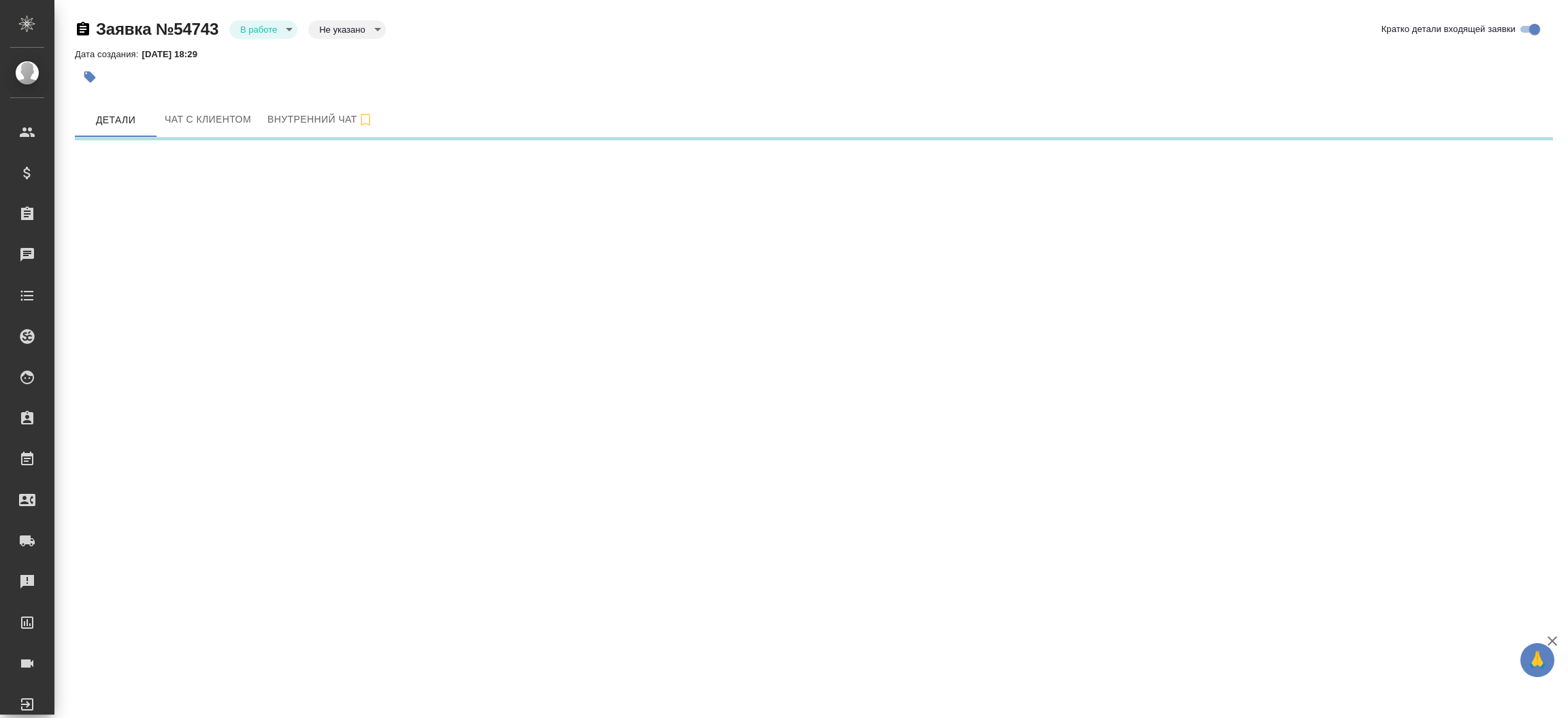
select select "RU"
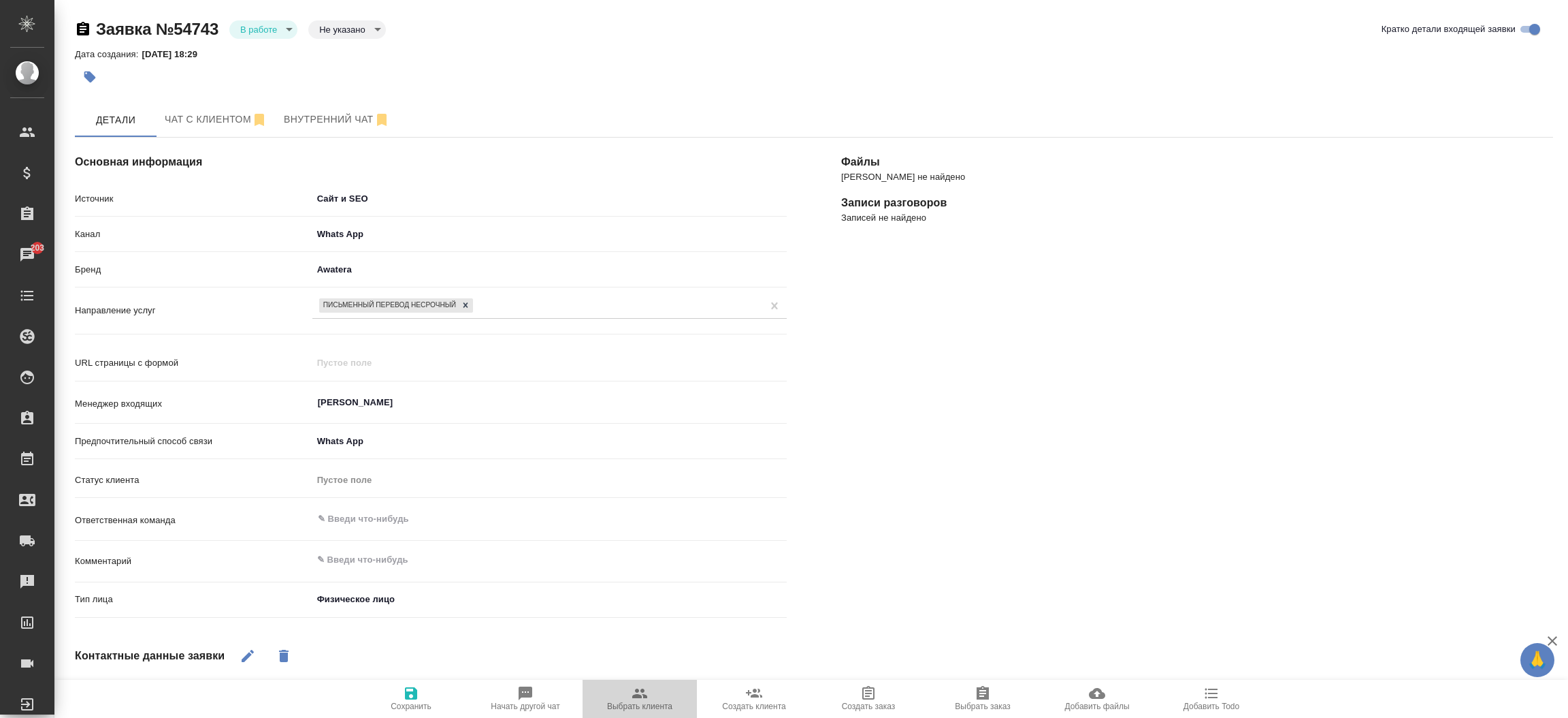
click at [641, 704] on span "Выбрать клиента" at bounding box center [639, 705] width 65 height 9
type textarea "x"
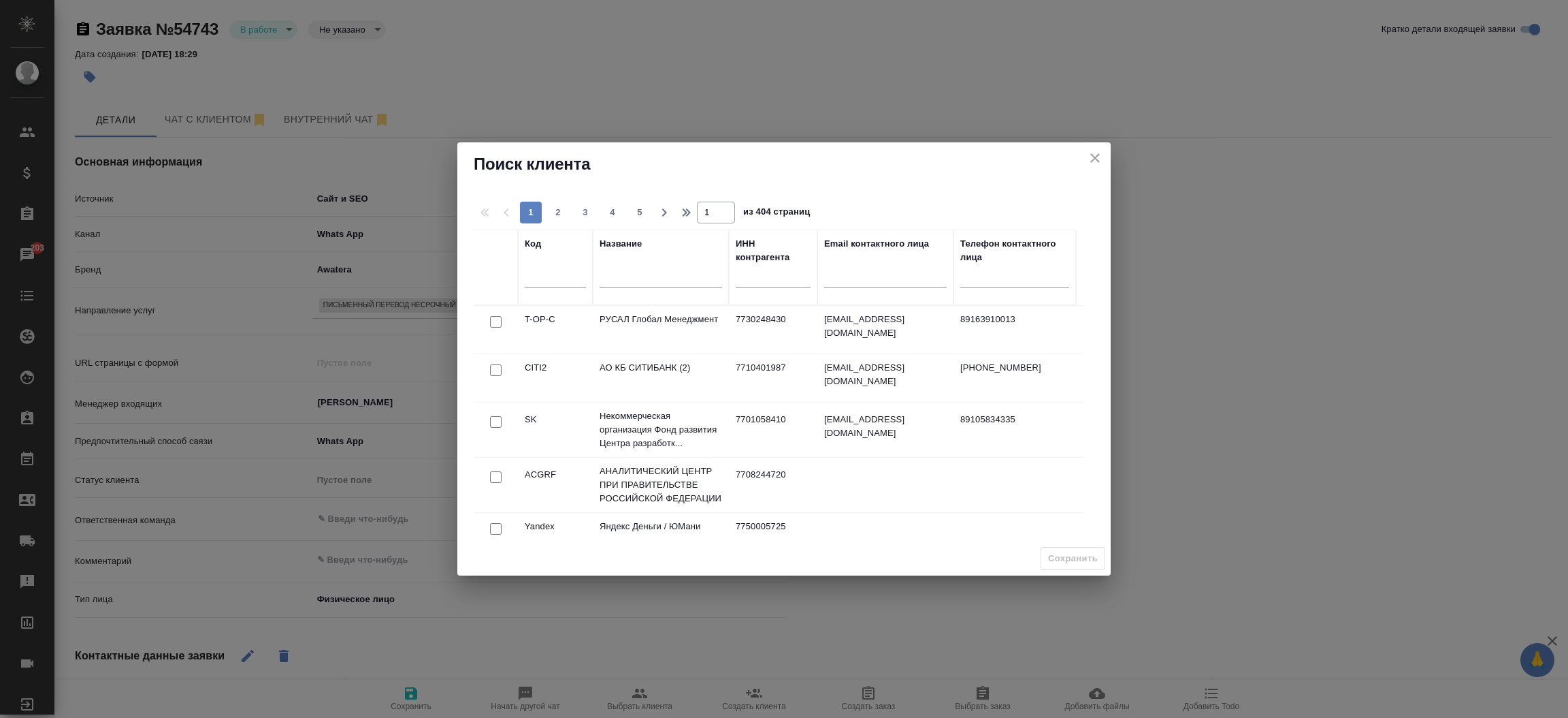
click at [647, 275] on div at bounding box center [660, 280] width 123 height 33
click at [647, 275] on input "text" at bounding box center [660, 279] width 123 height 17
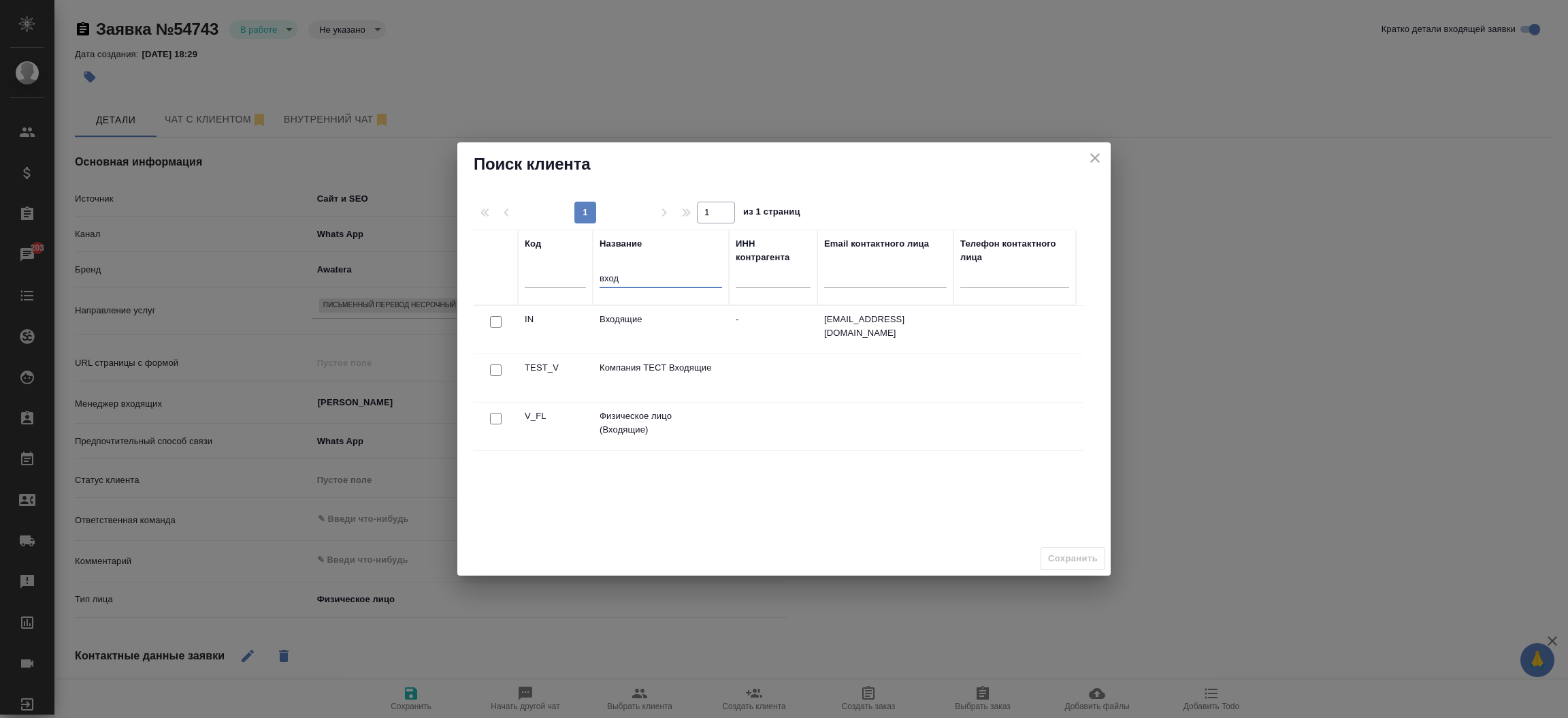
type input "вход"
click at [492, 420] on input "checkbox" at bounding box center [496, 419] width 12 height 12
checkbox input "true"
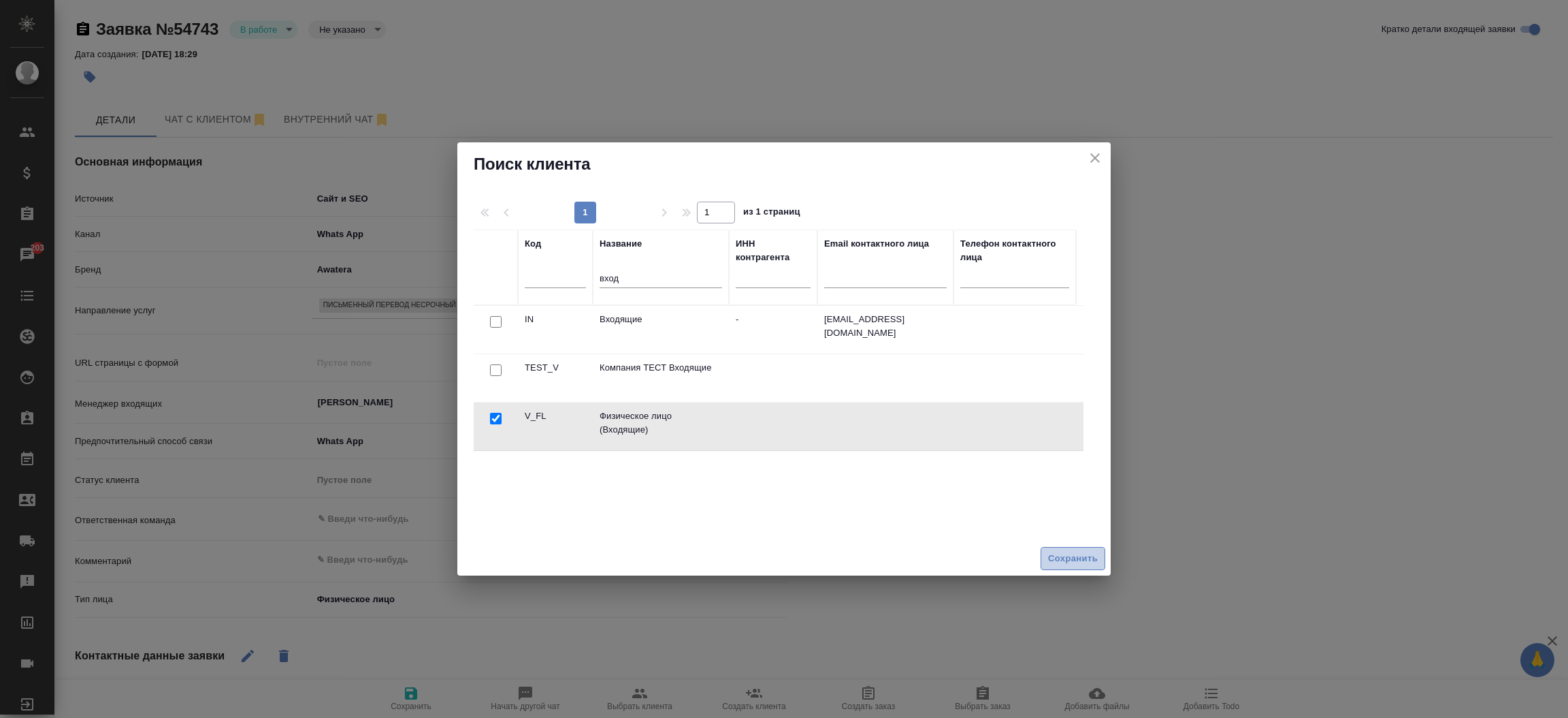
click at [1070, 560] on span "Сохранить" at bounding box center [1073, 558] width 50 height 16
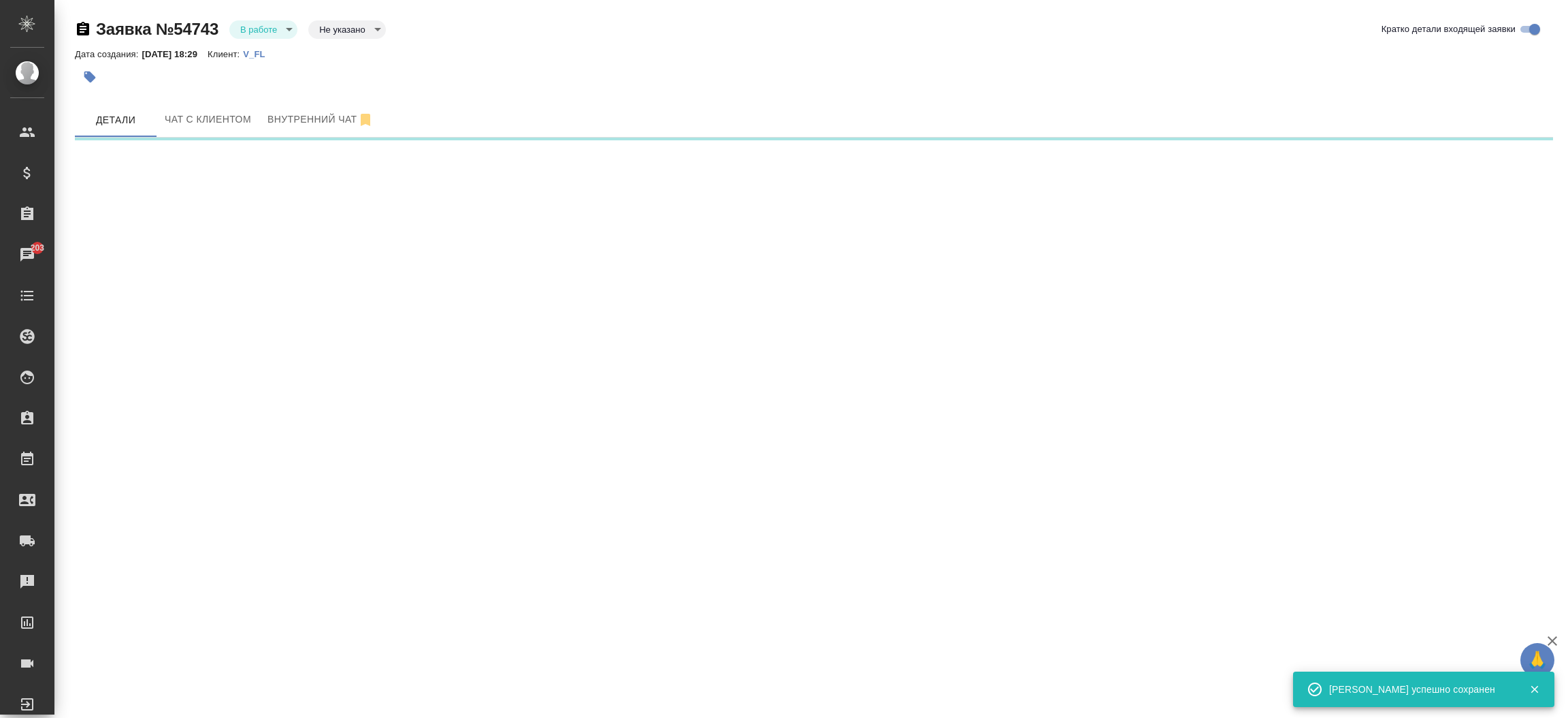
select select "RU"
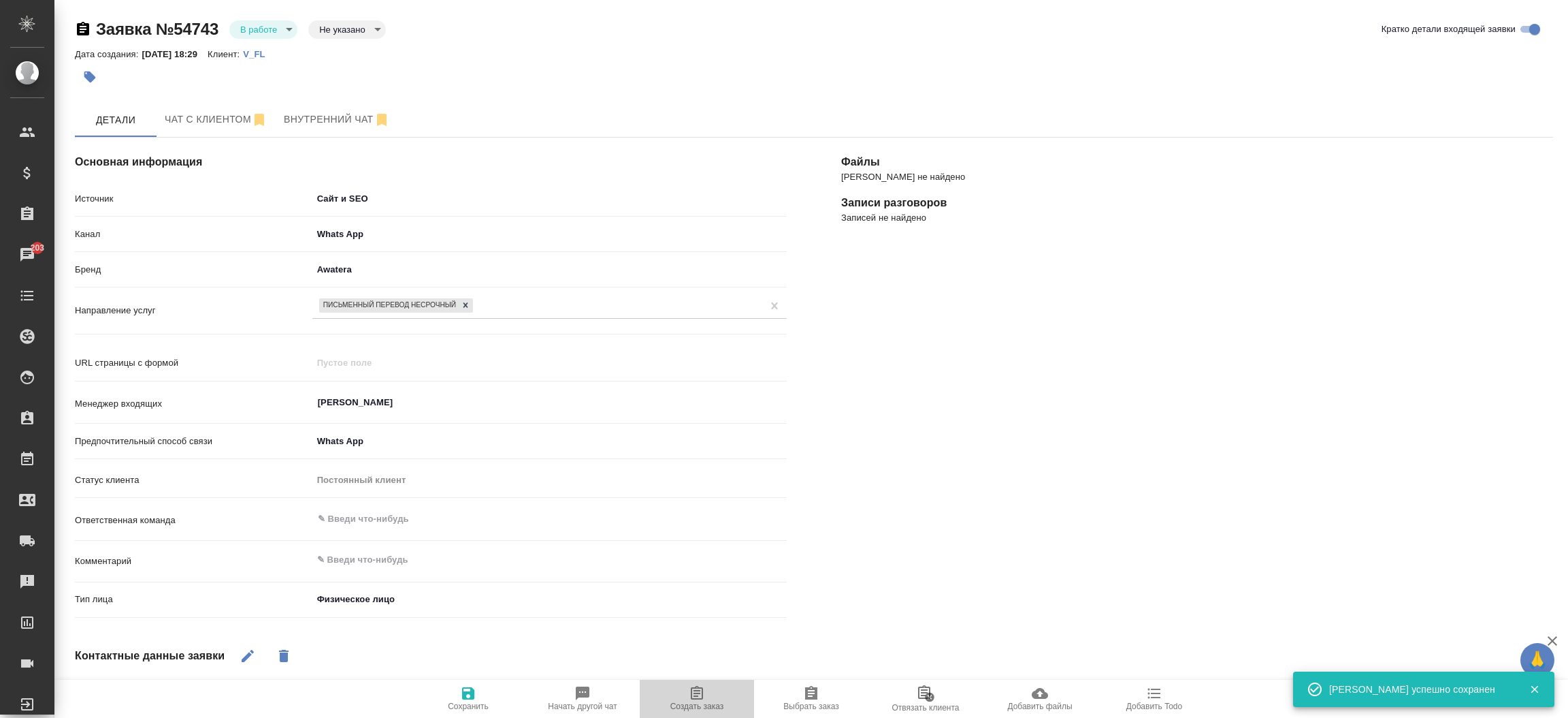
click at [710, 705] on span "Создать заказ" at bounding box center [697, 705] width 54 height 9
type textarea "x"
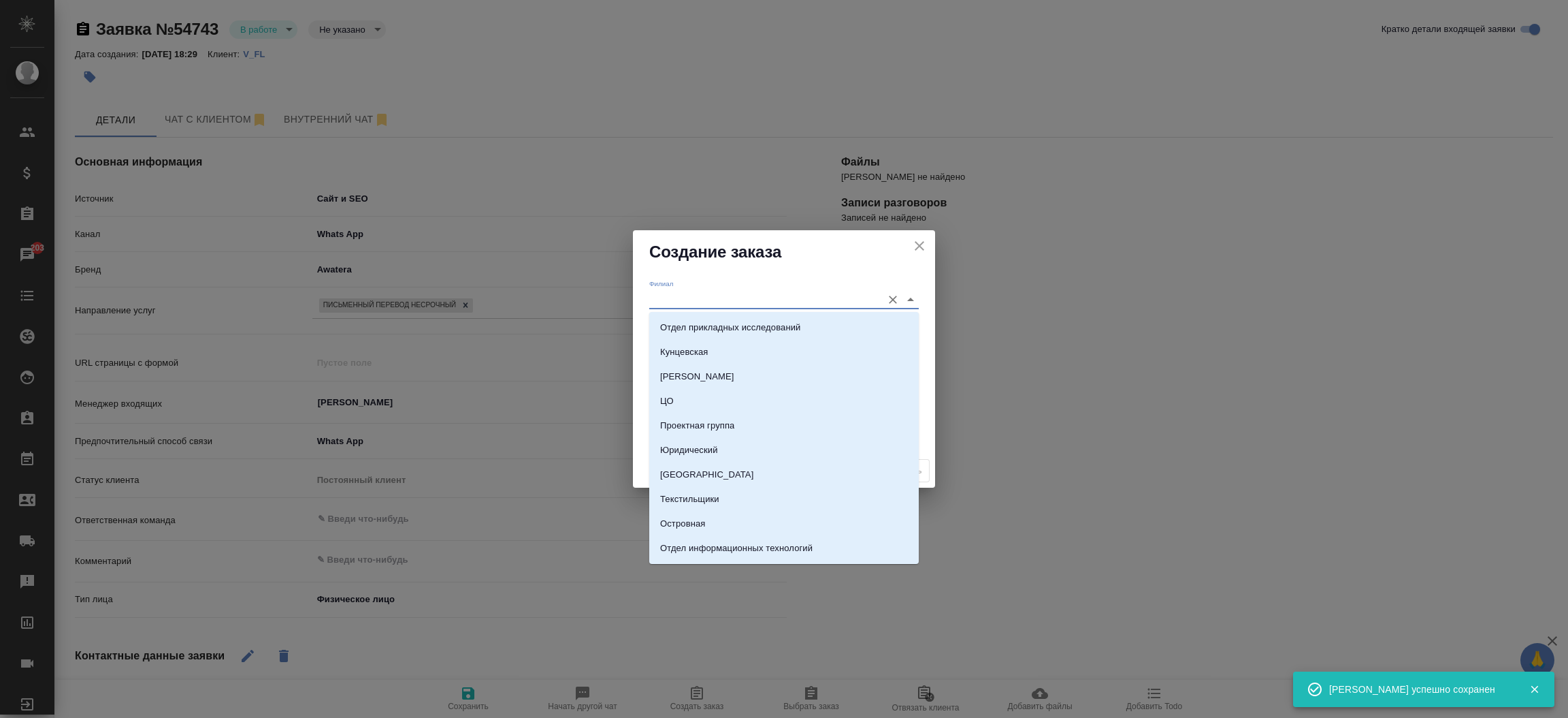
click at [665, 302] on input "Филиал" at bounding box center [762, 299] width 226 height 19
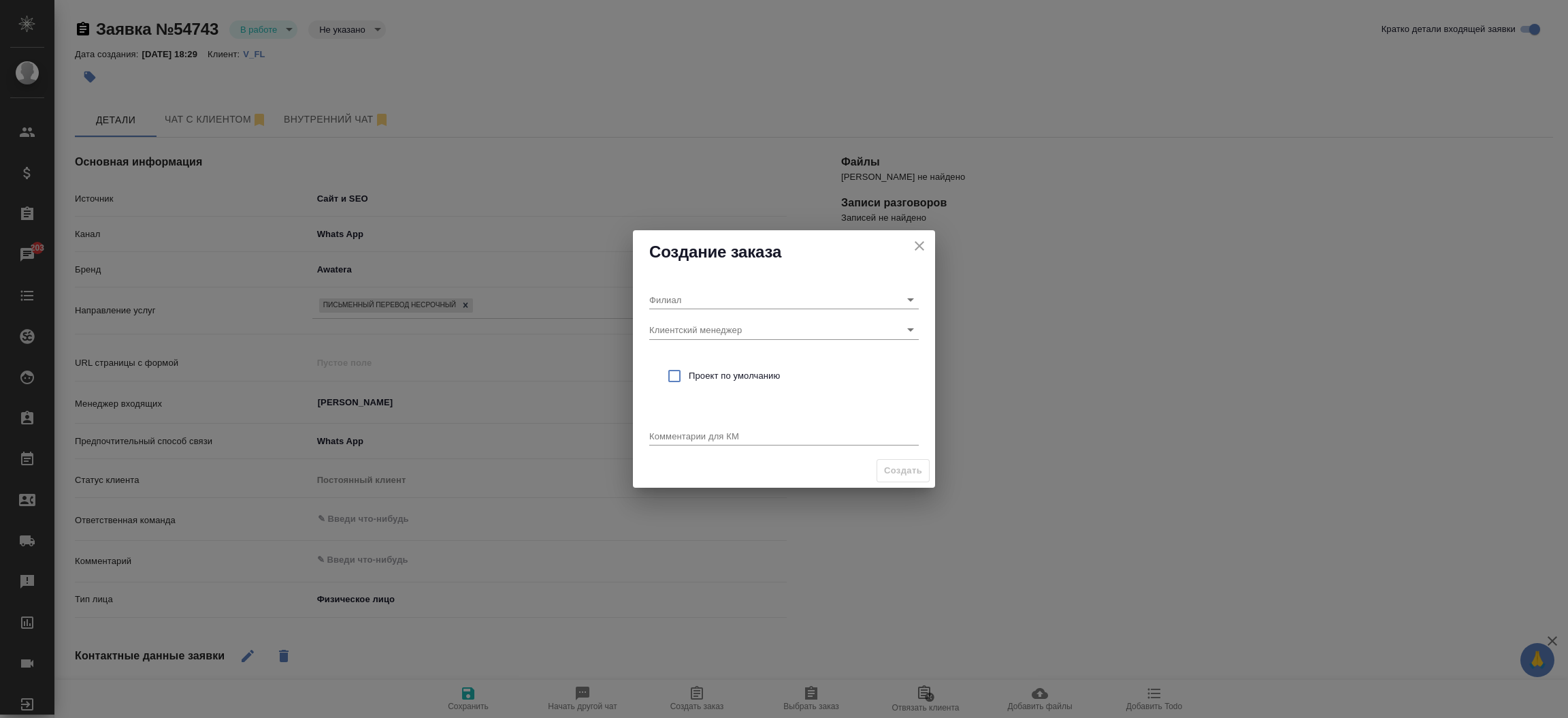
click at [686, 274] on div "Филиал Клиентский менеджер Проект по умолчанию Комментарии для КМ x" at bounding box center [784, 364] width 302 height 180
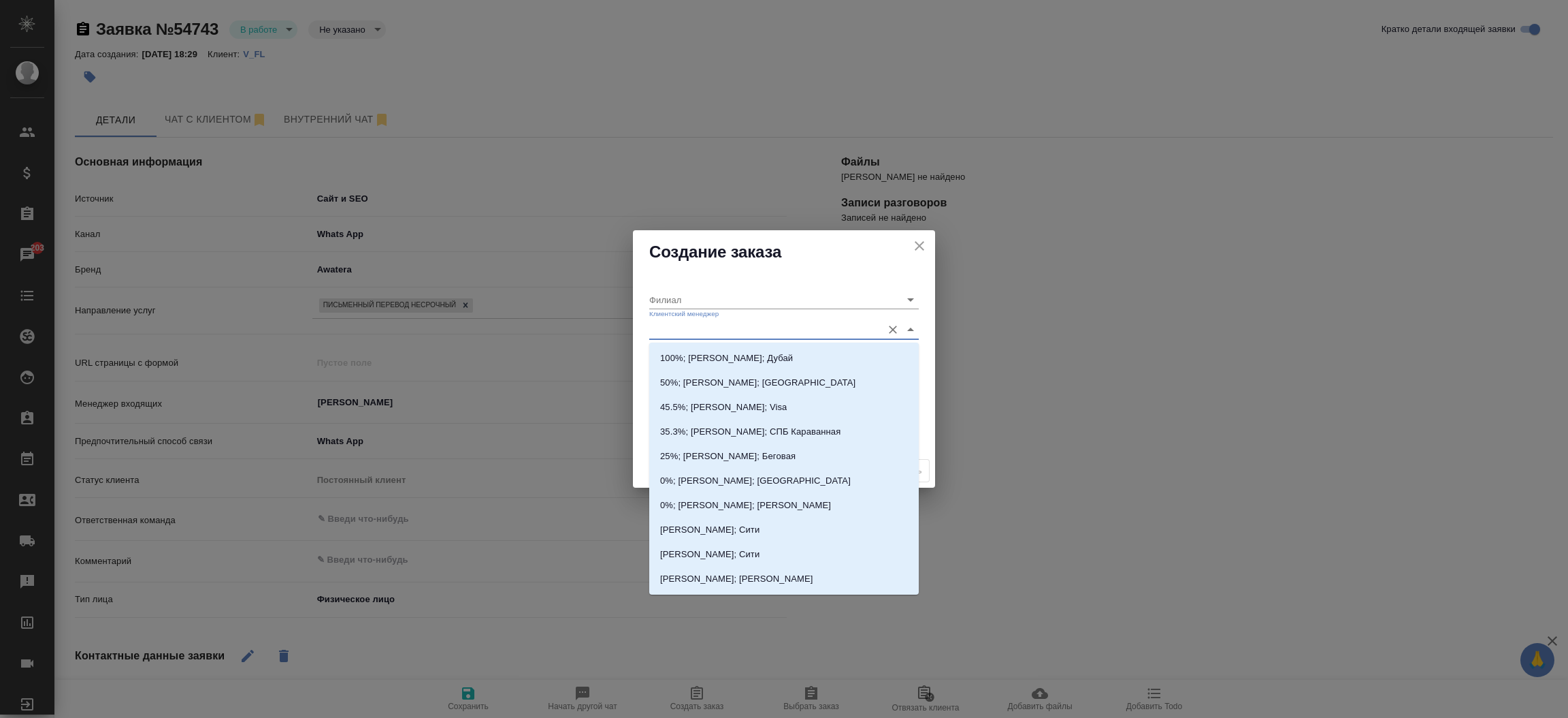
click at [691, 320] on input "Клиентский менеджер" at bounding box center [762, 329] width 226 height 19
type input "тим"
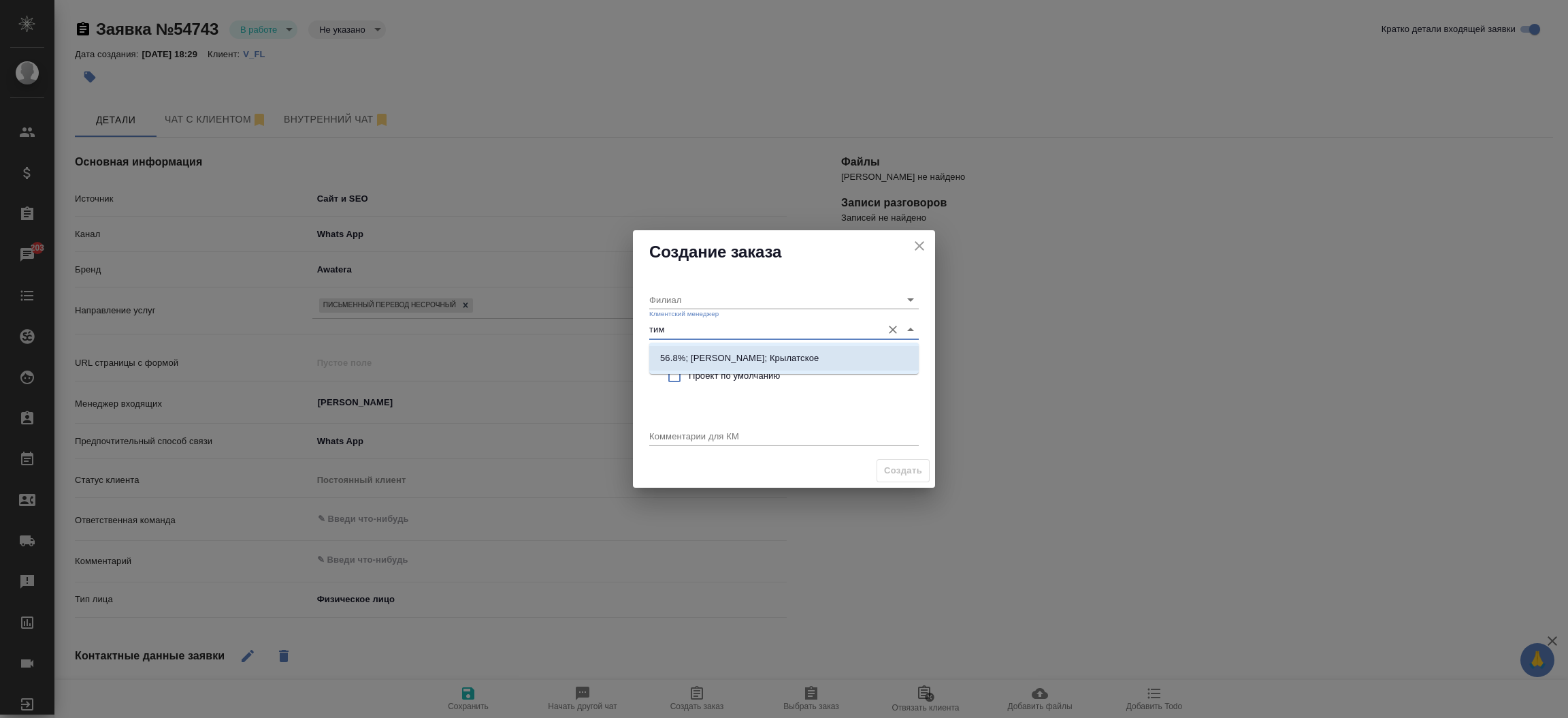
click at [705, 351] on p "56.8%; Касымов Тимур; Крылатское" at bounding box center [740, 358] width 159 height 14
type input "Крылатское"
type input "56.8%; Касымов Тимур; Крылатское"
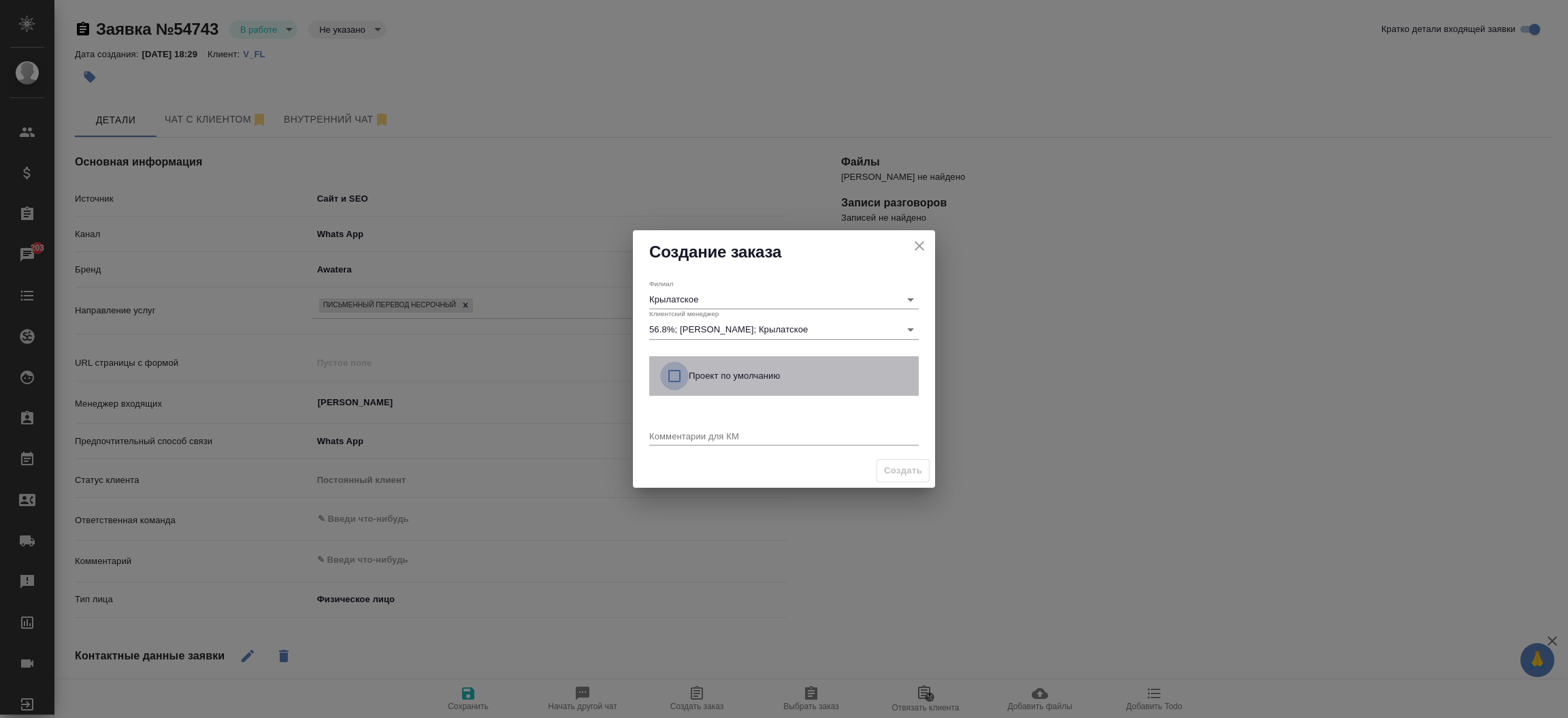
click at [675, 378] on input "checkbox" at bounding box center [675, 376] width 29 height 29
checkbox input "true"
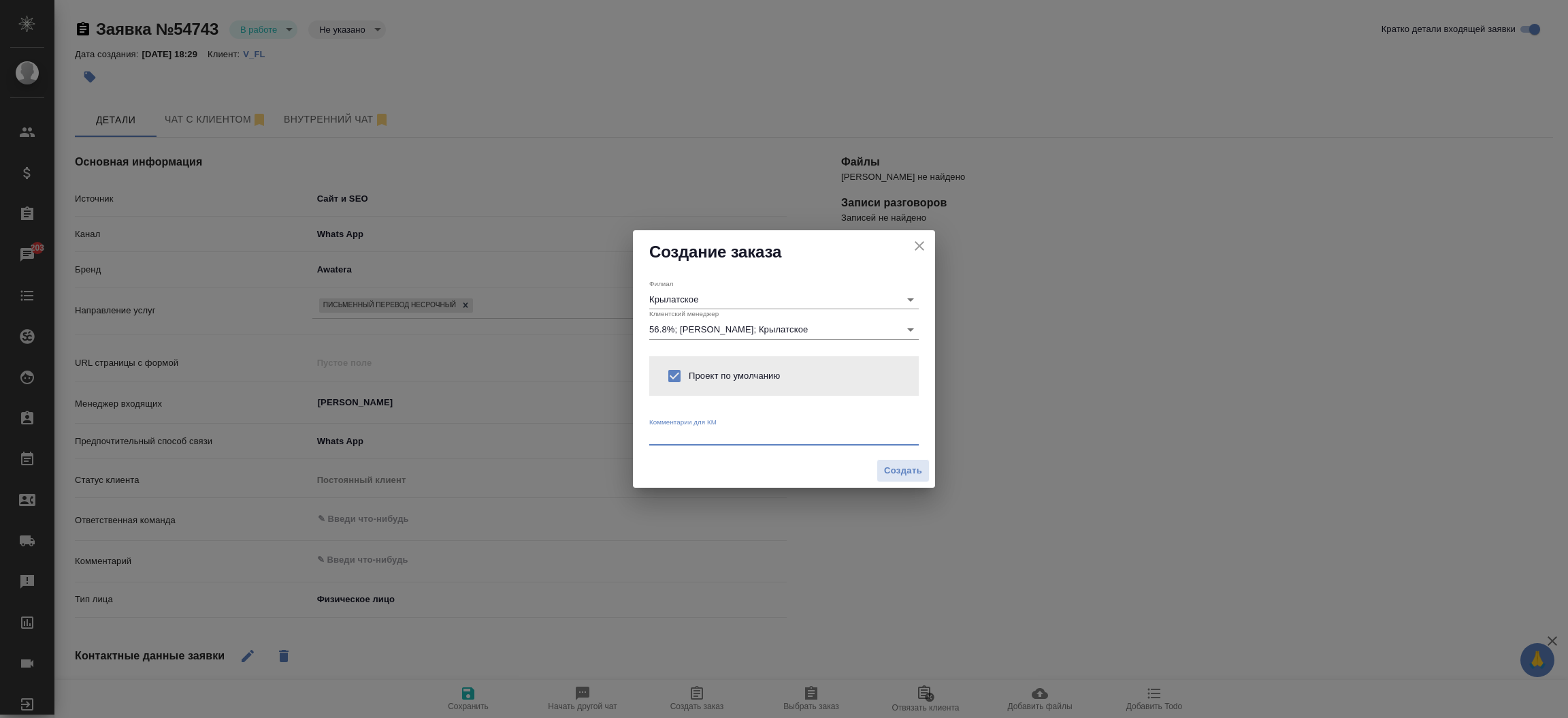
click at [668, 431] on textarea at bounding box center [784, 436] width 270 height 10
type textarea "от КВ:"
type textarea "x"
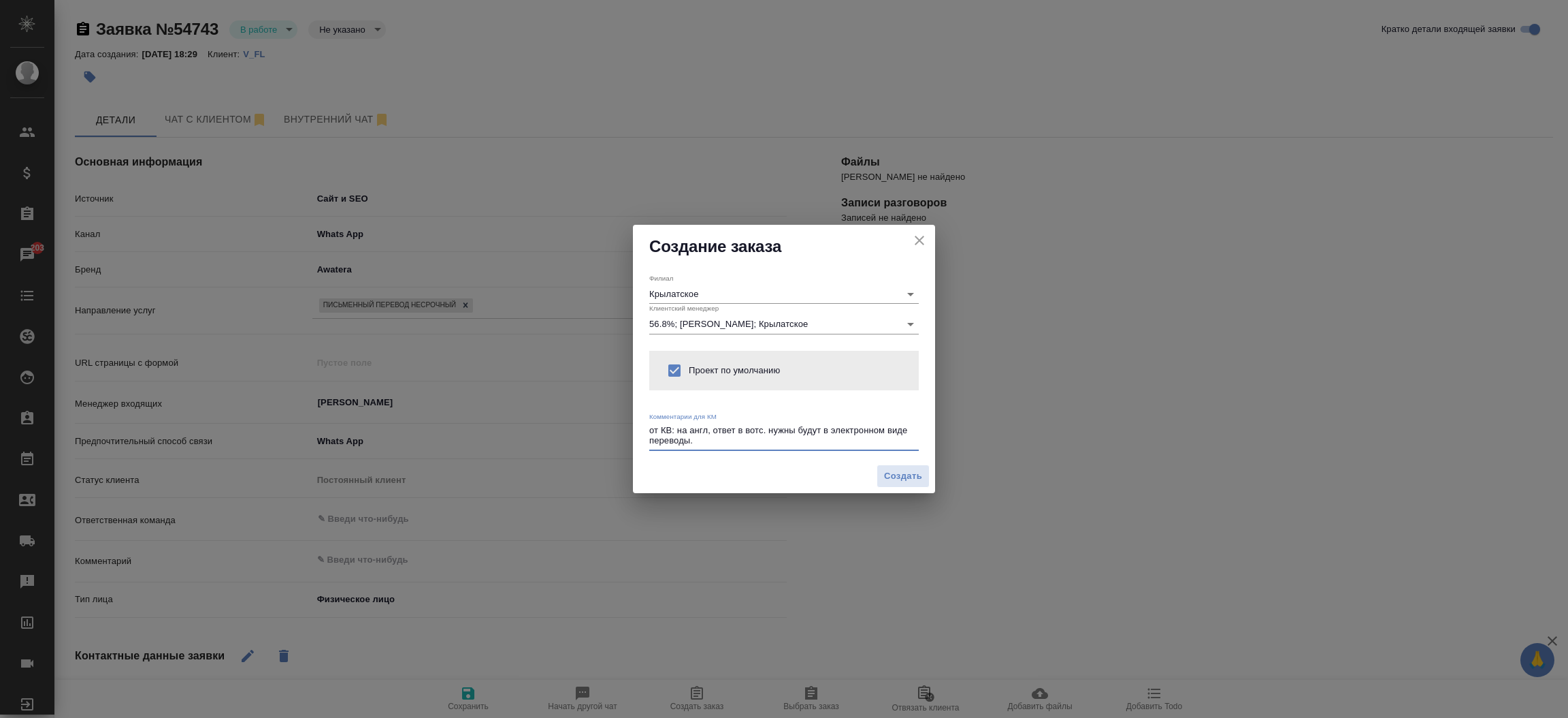
type textarea "от КВ: на англ, ответ в вотс. нужны будут в электронном виде переводы."
type textarea "x"
click at [893, 484] on span "Создать" at bounding box center [903, 476] width 38 height 16
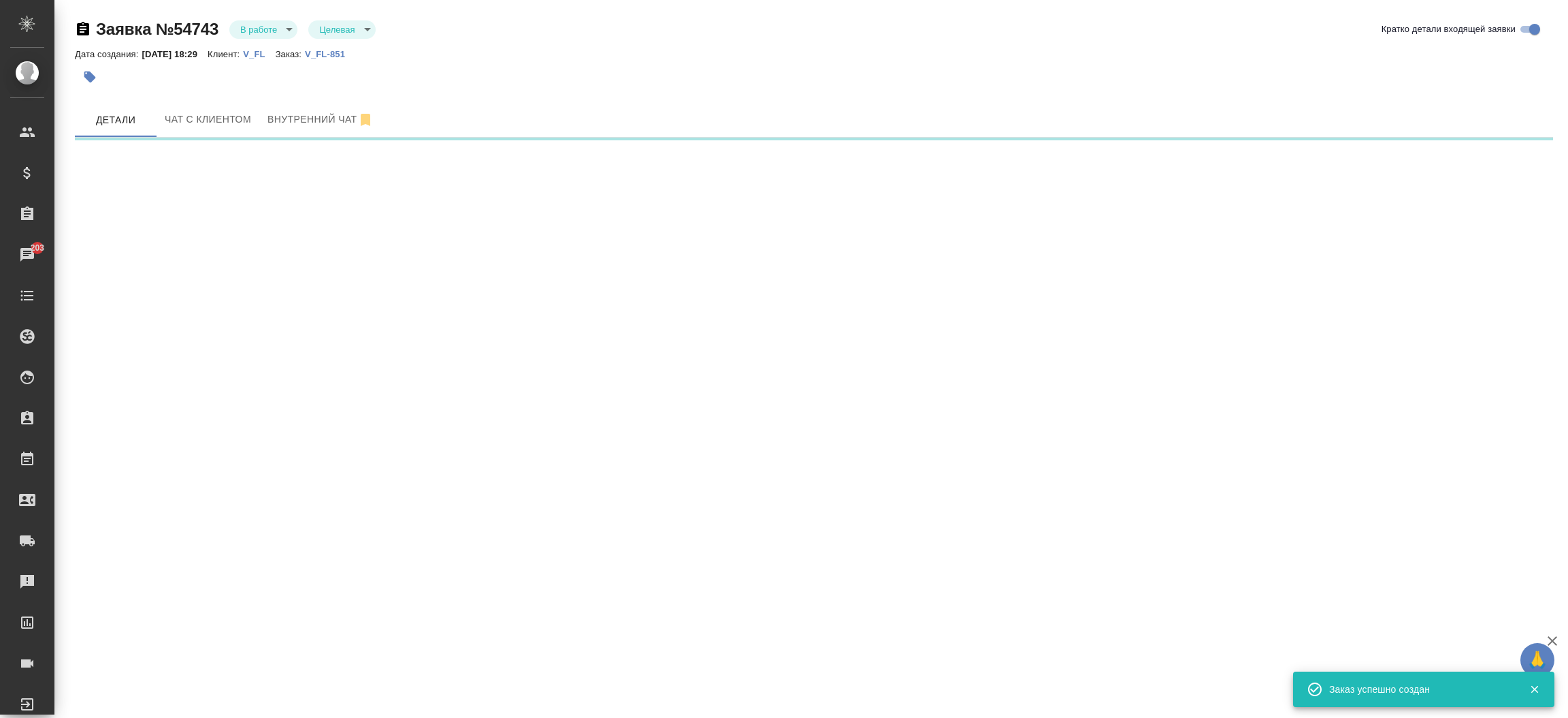
select select "RU"
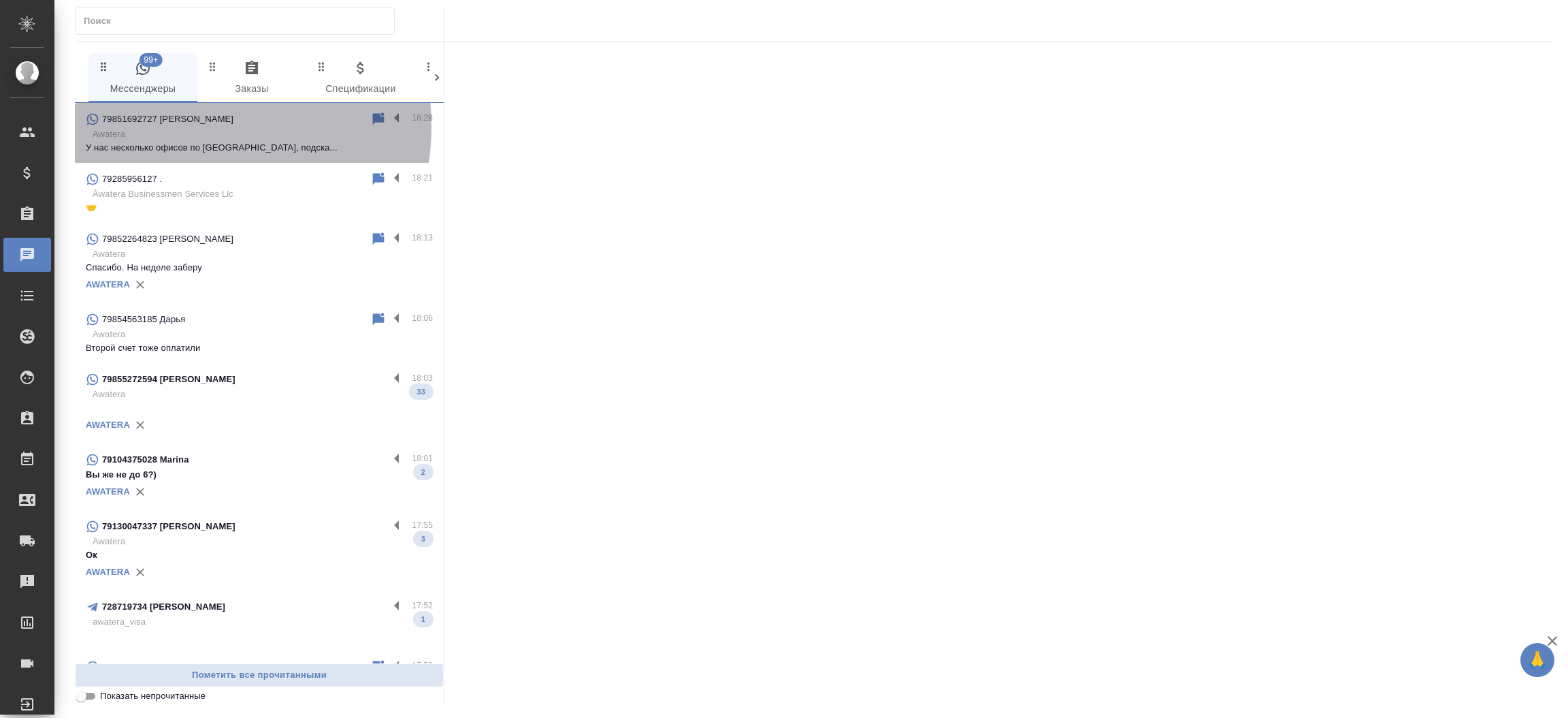
click at [183, 126] on div "79851692727 [PERSON_NAME]" at bounding box center [227, 118] width 285 height 16
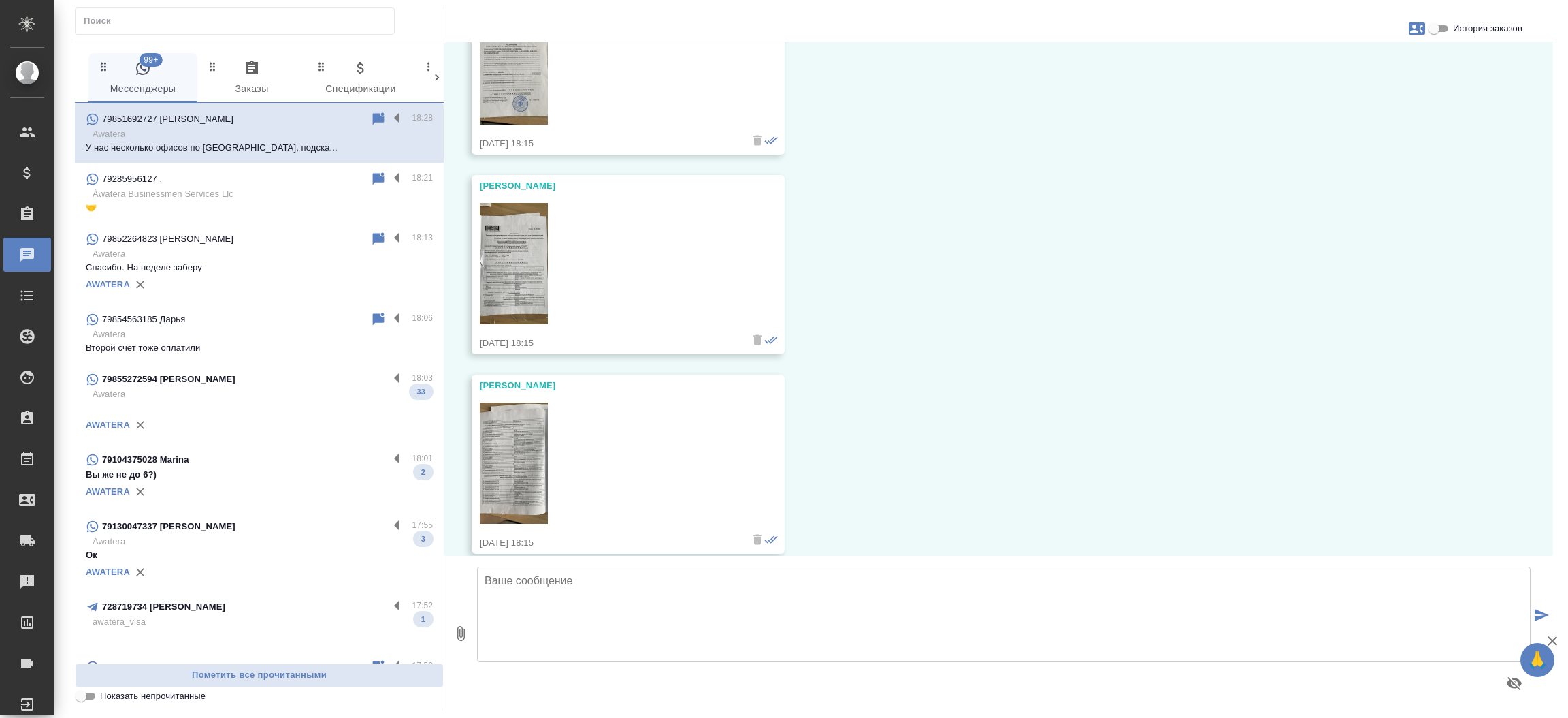
scroll to position [1459, 0]
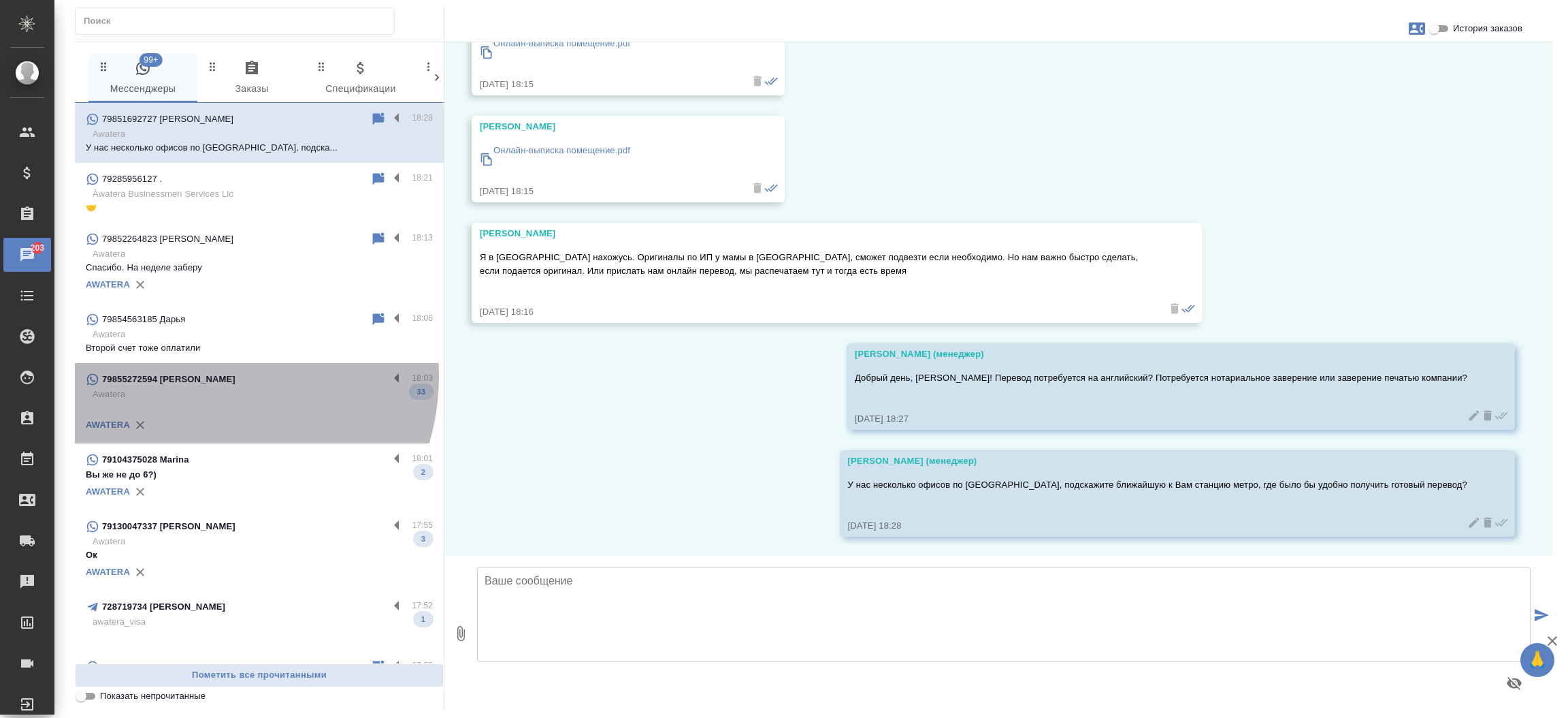
click at [201, 375] on div "79855272594 Наталья" at bounding box center [237, 379] width 303 height 16
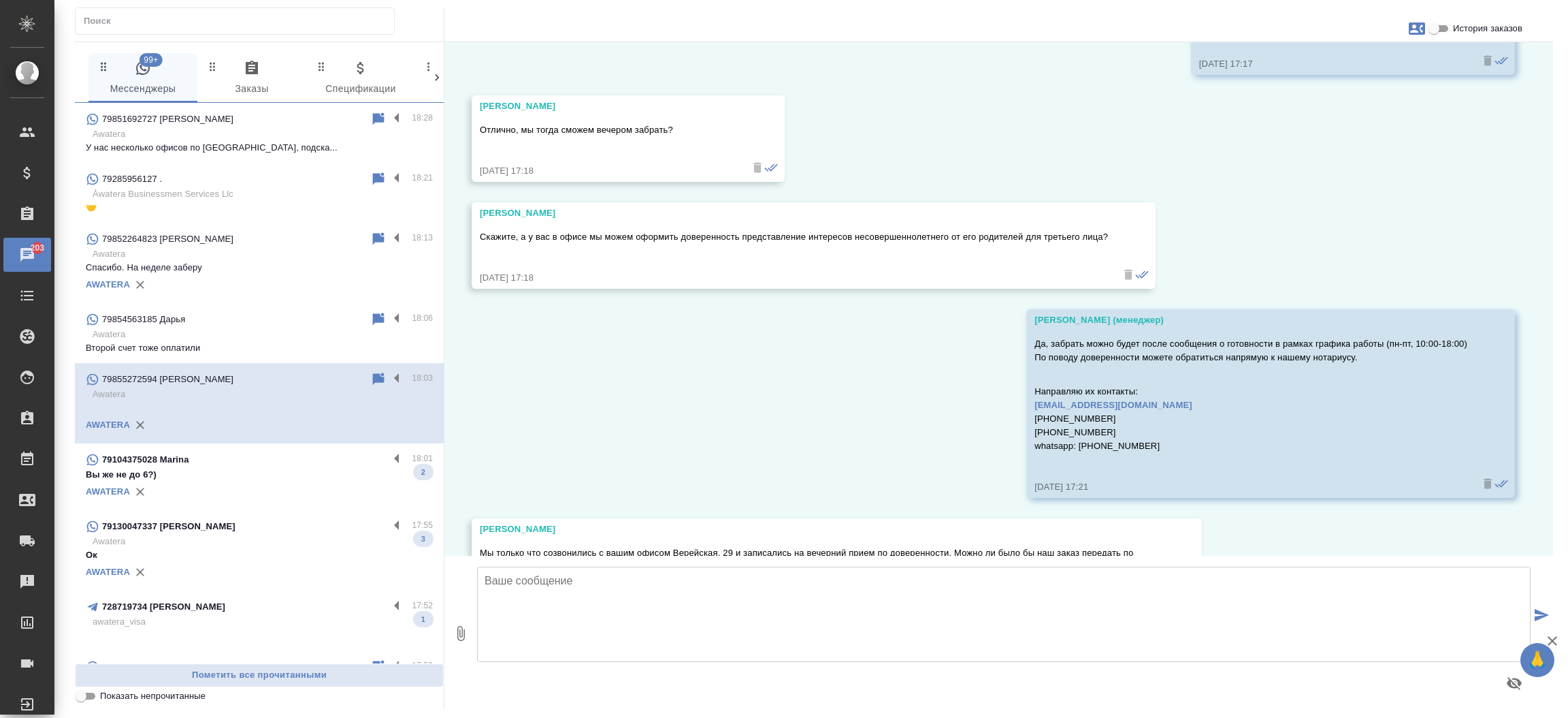
scroll to position [6142, 0]
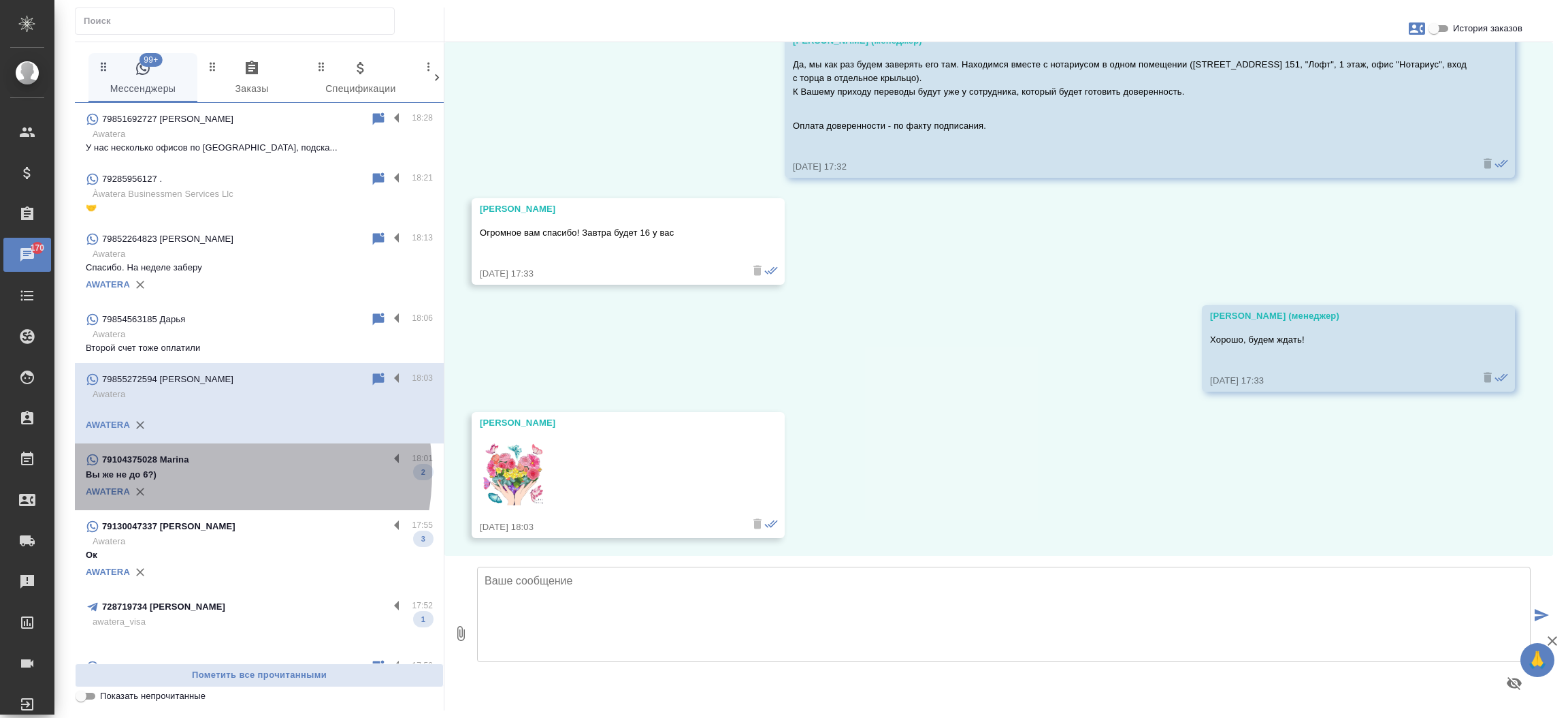
click at [197, 472] on p "Вы же не до 6?)" at bounding box center [259, 474] width 347 height 14
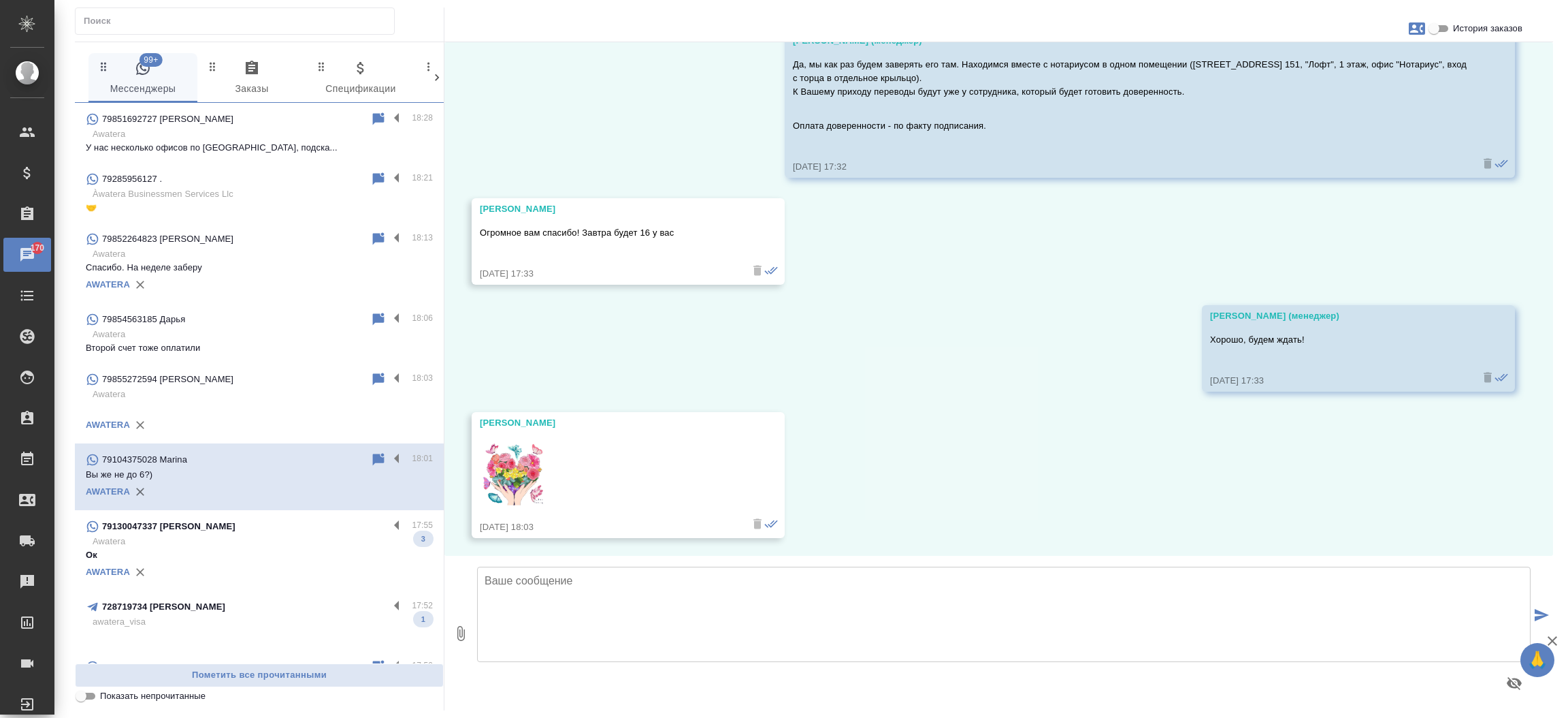
scroll to position [0, 0]
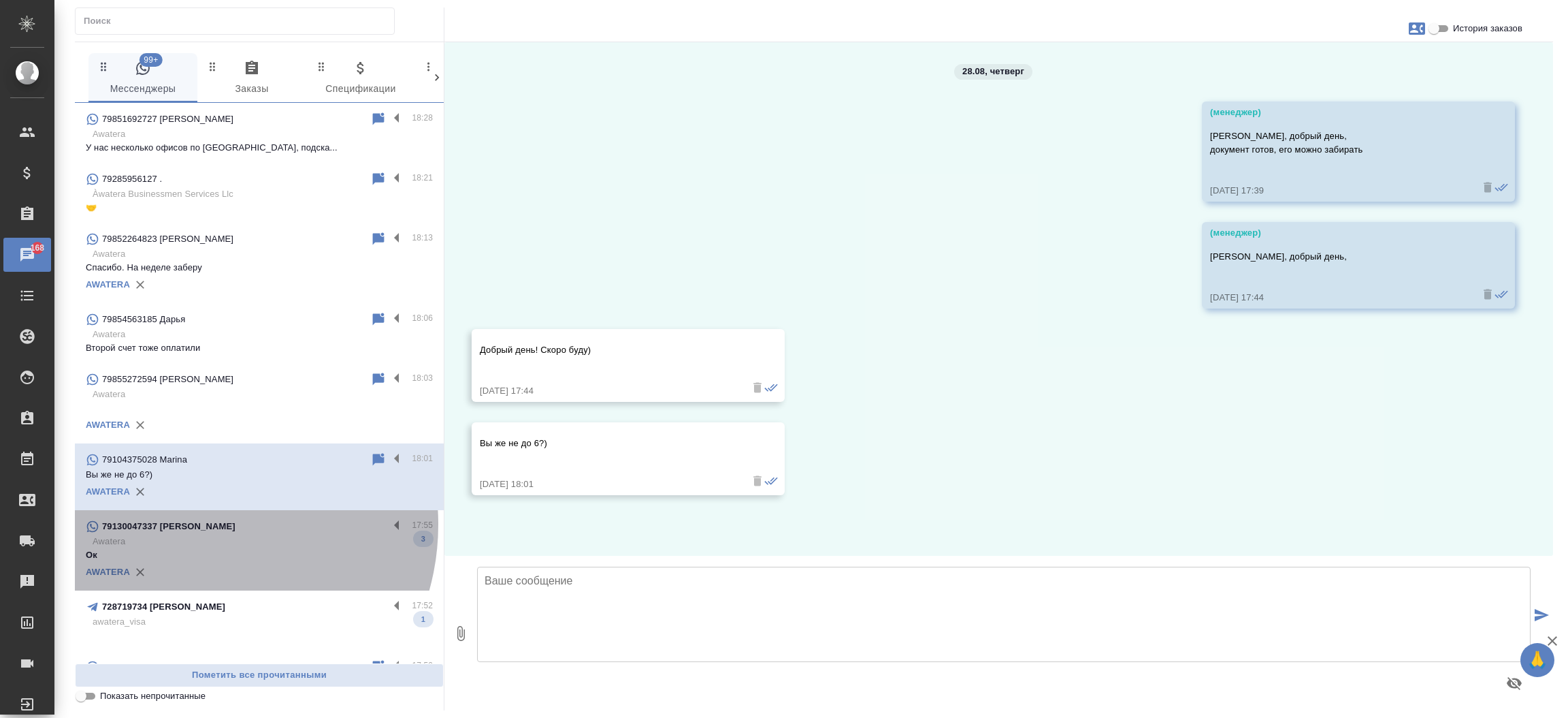
click at [194, 524] on p "79130047337 [PERSON_NAME]" at bounding box center [169, 526] width 134 height 14
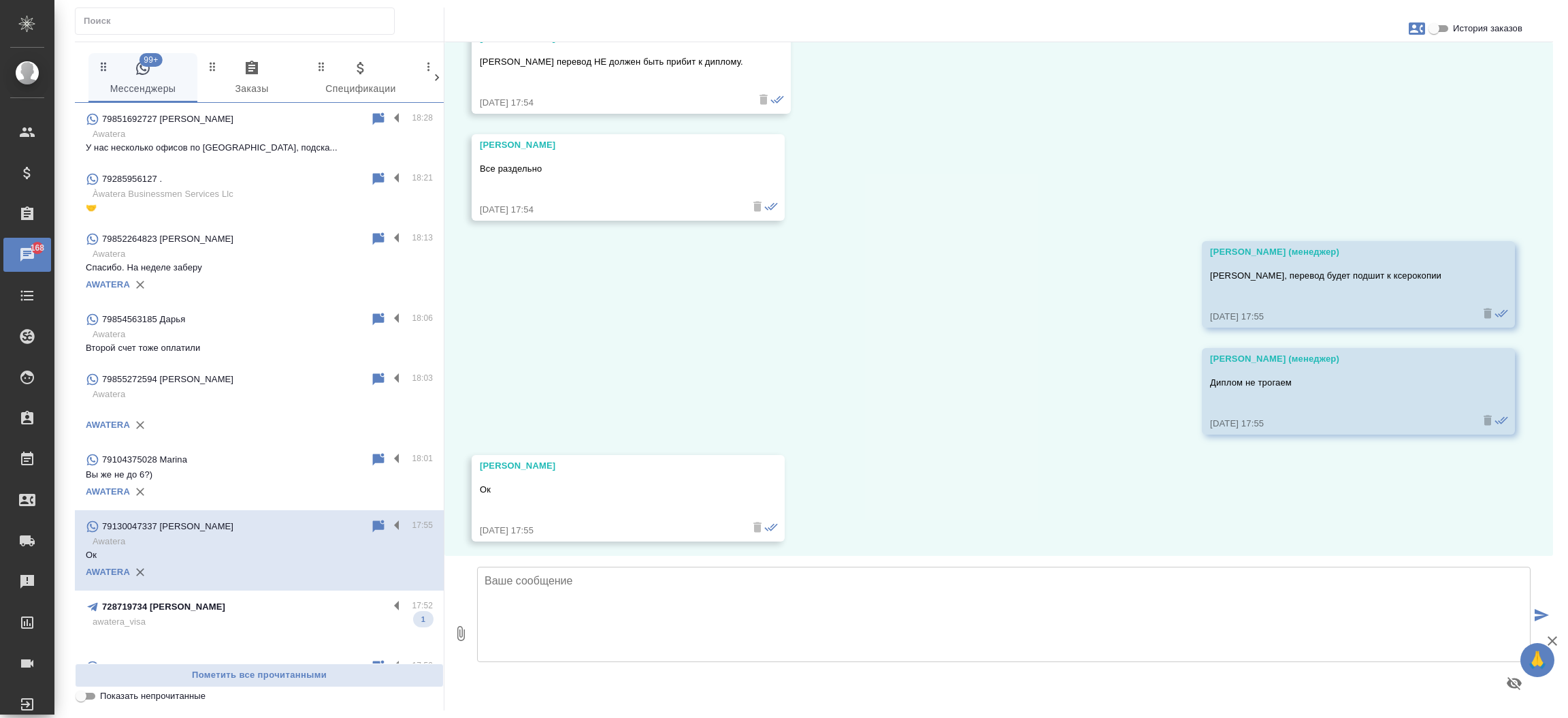
scroll to position [507, 0]
click at [230, 634] on p at bounding box center [259, 635] width 347 height 14
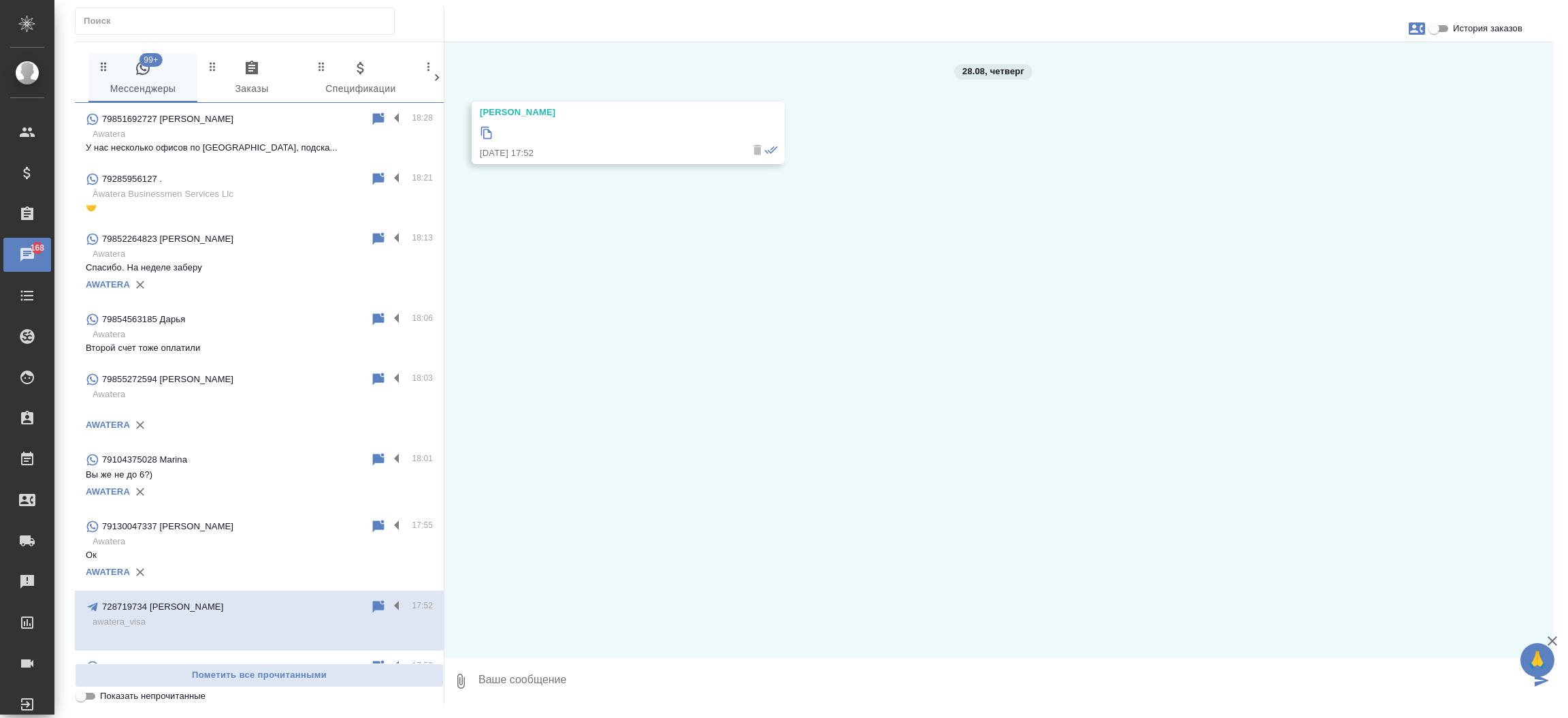
scroll to position [0, 0]
click at [484, 131] on icon at bounding box center [487, 133] width 14 height 14
click at [554, 688] on textarea at bounding box center [1003, 681] width 1053 height 47
type textarea "Добрый день, Иван. Какой вопрос Вас интересует?"
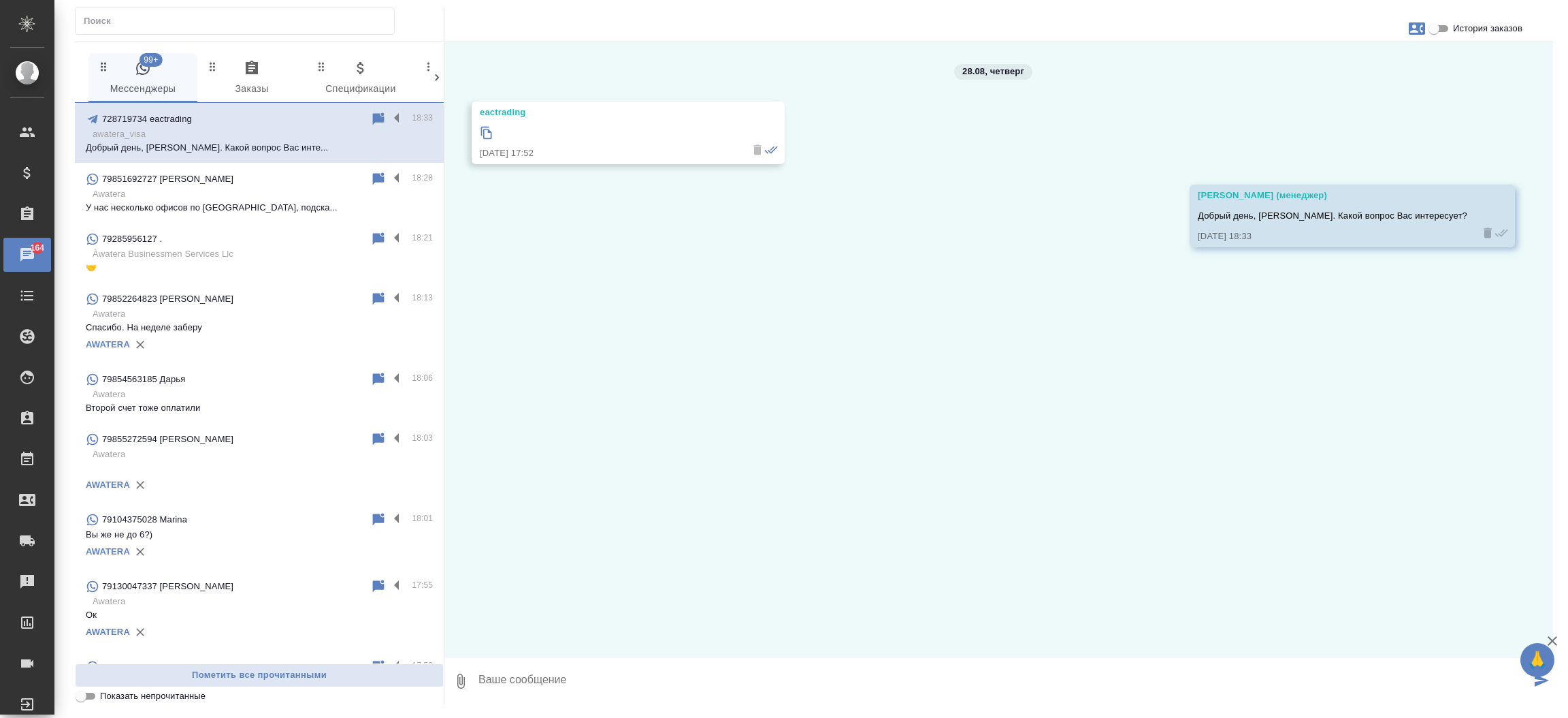
click at [553, 227] on div "28.08, четверг eactrading 28.08.25, 17:52 Мосина Ирина (менеджер) Добрый день, …" at bounding box center [999, 350] width 1109 height 616
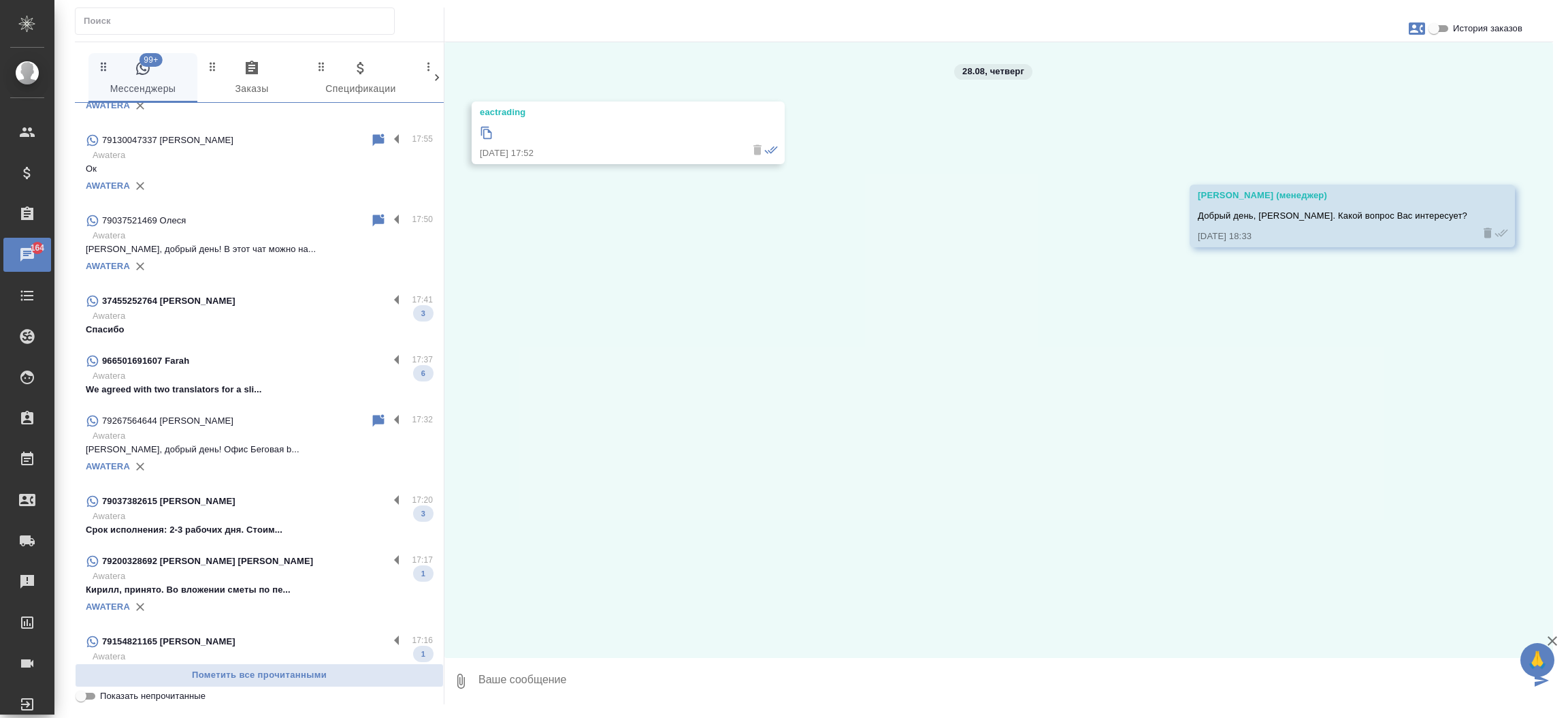
scroll to position [519, 0]
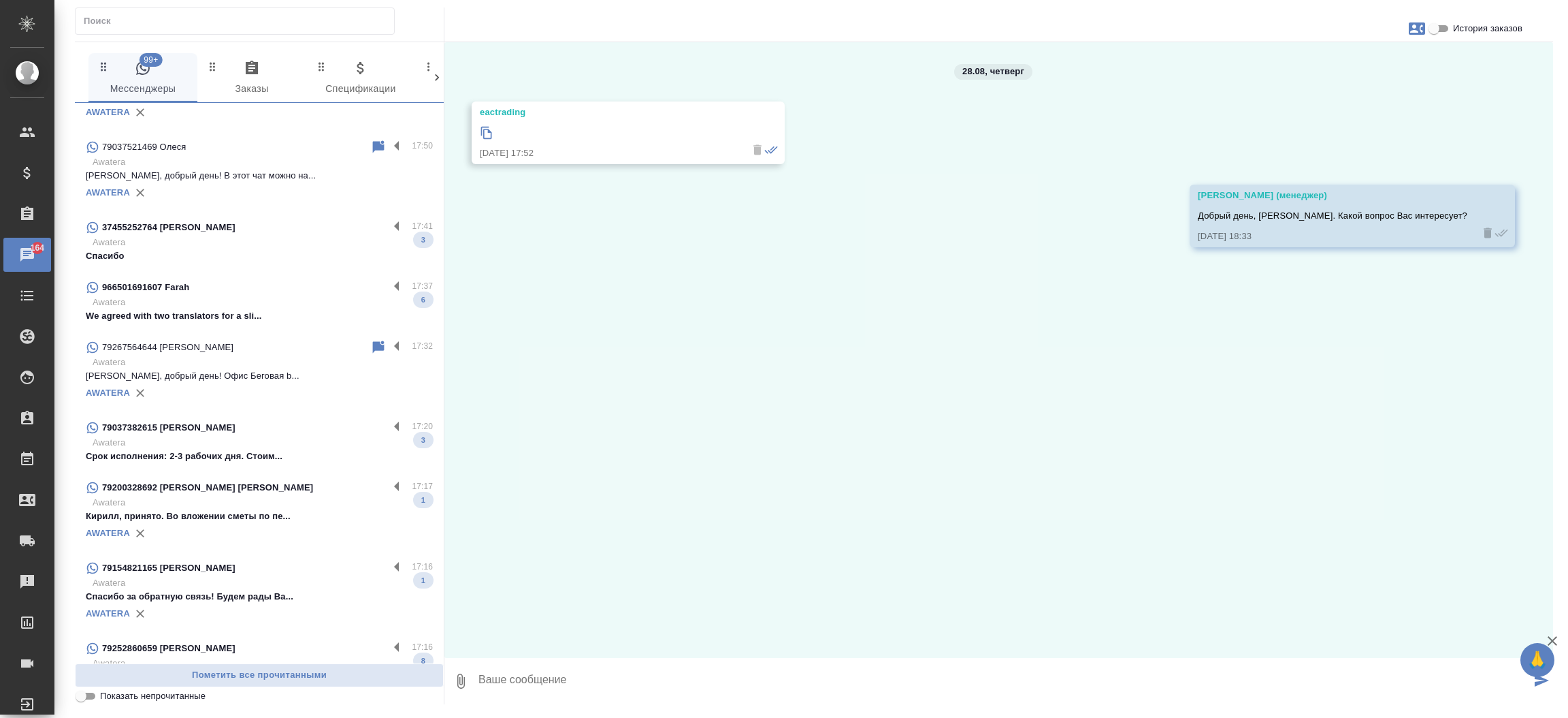
click at [265, 211] on div "37455252764 Artur 17:41 Awatera Спасибо 3" at bounding box center [260, 241] width 369 height 60
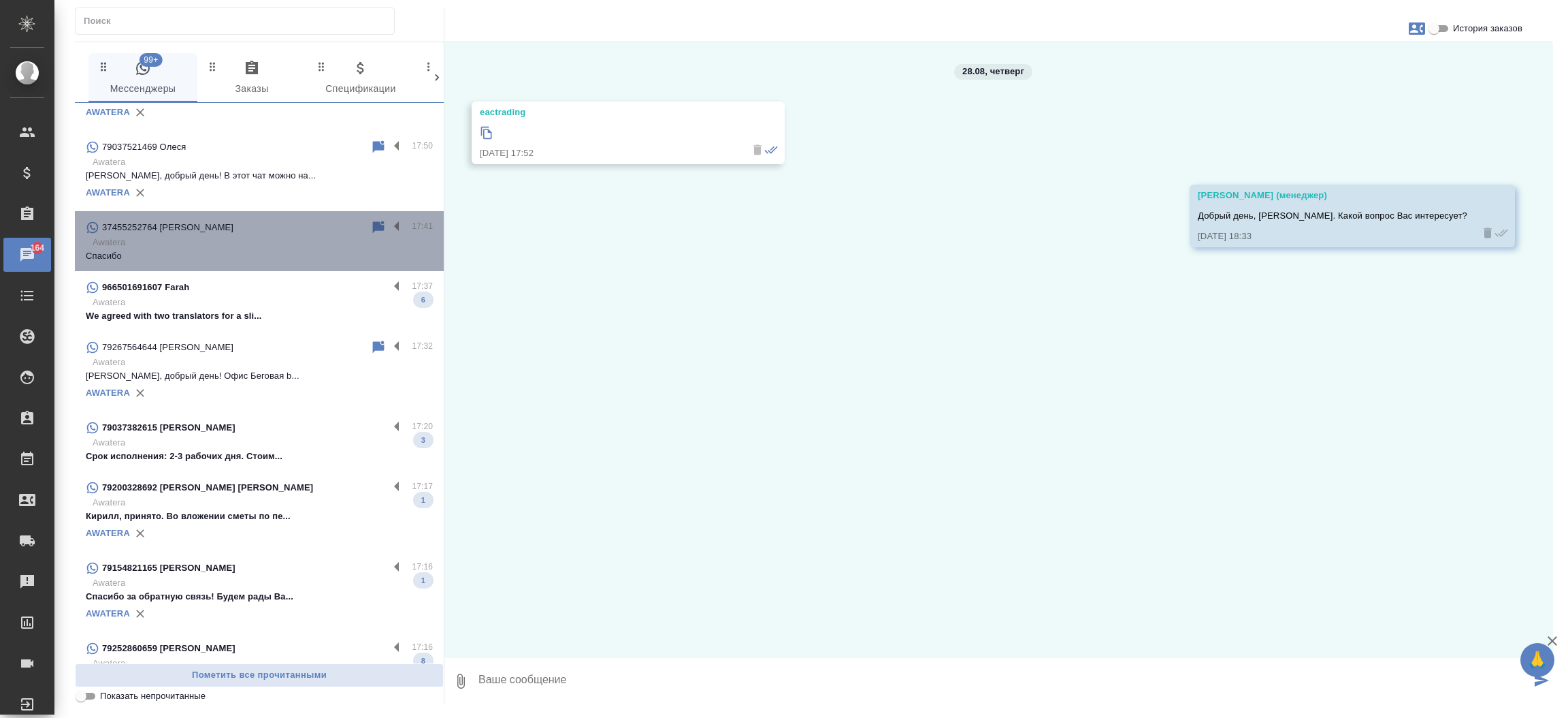
click at [265, 211] on div "37455252764 Artur 17:41 Awatera Спасибо" at bounding box center [260, 241] width 369 height 60
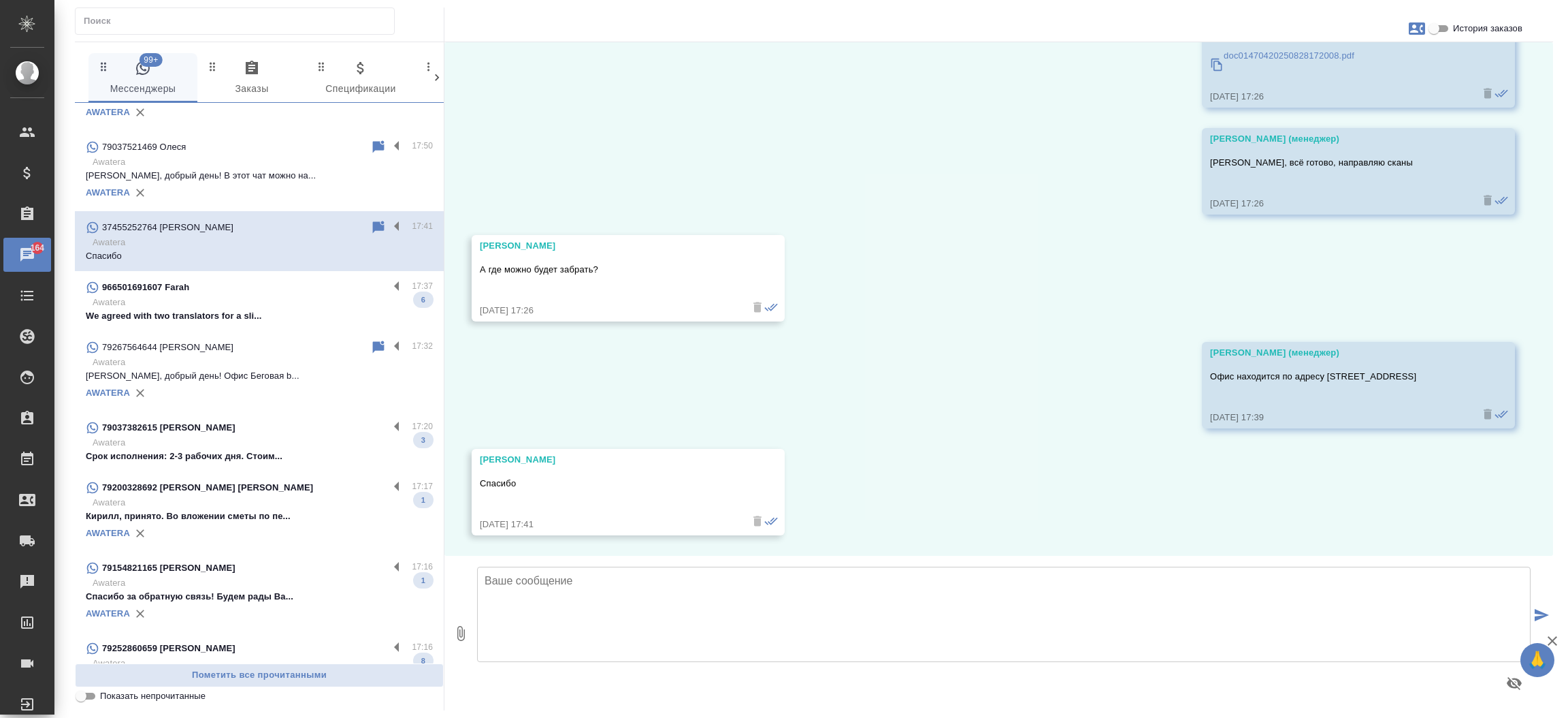
scroll to position [2437, 0]
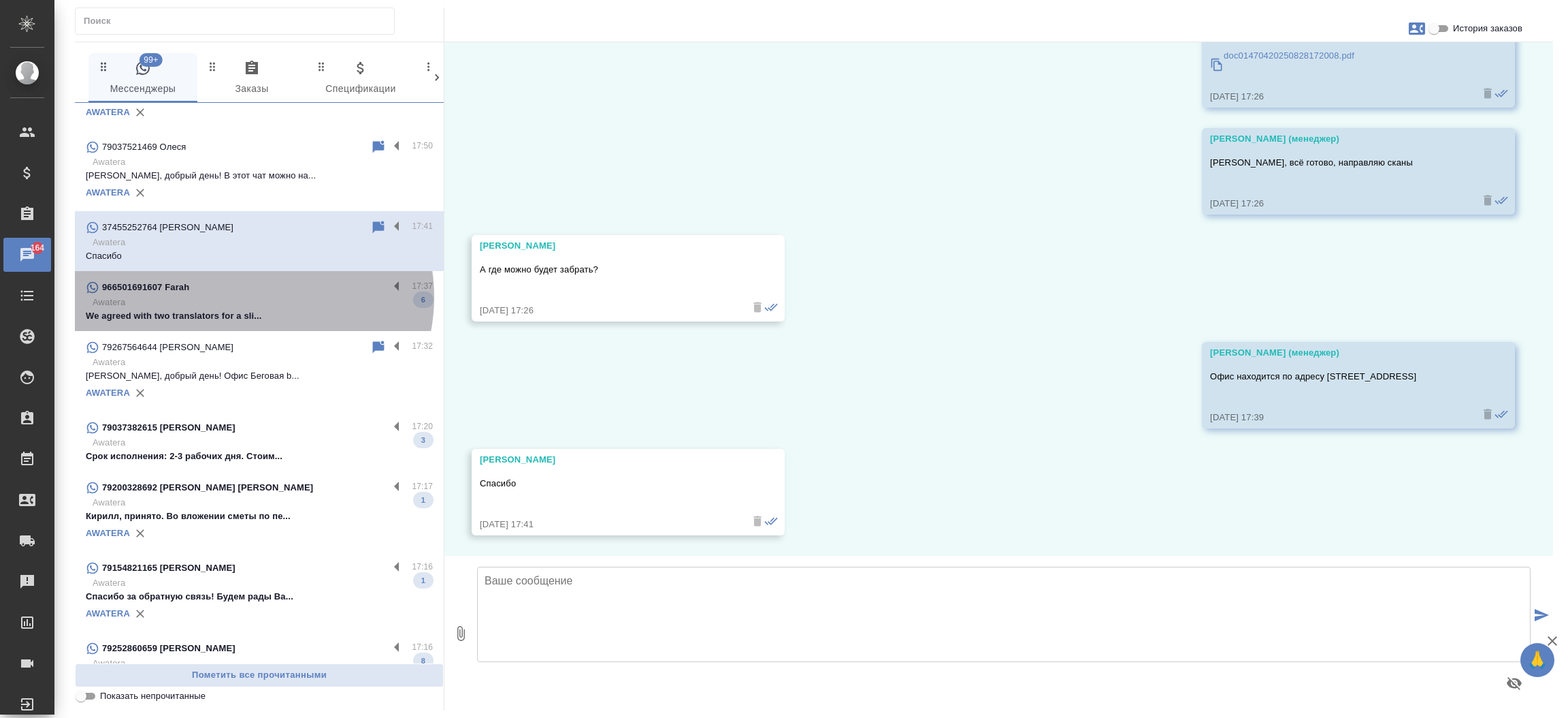
click at [253, 297] on p "Awatera" at bounding box center [262, 302] width 341 height 14
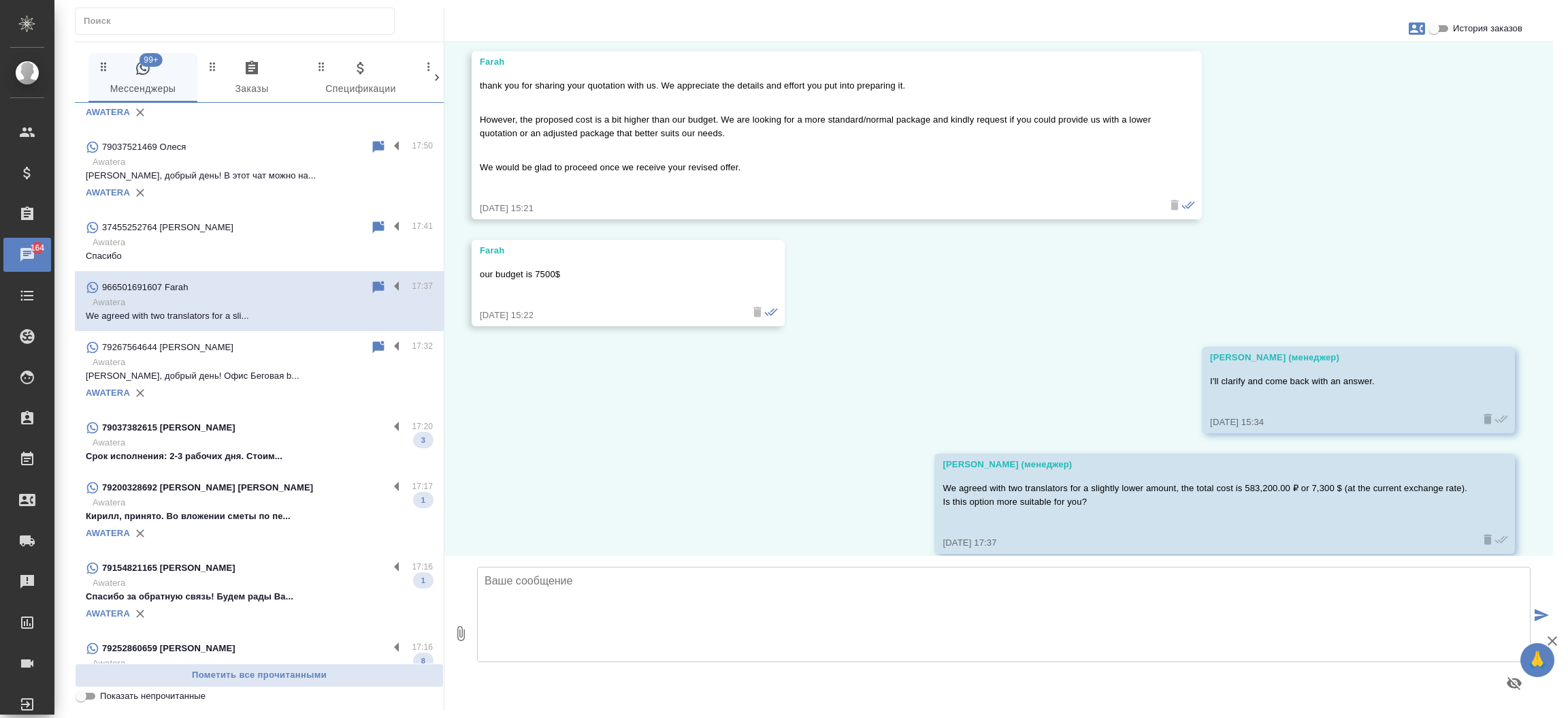
scroll to position [3078, 0]
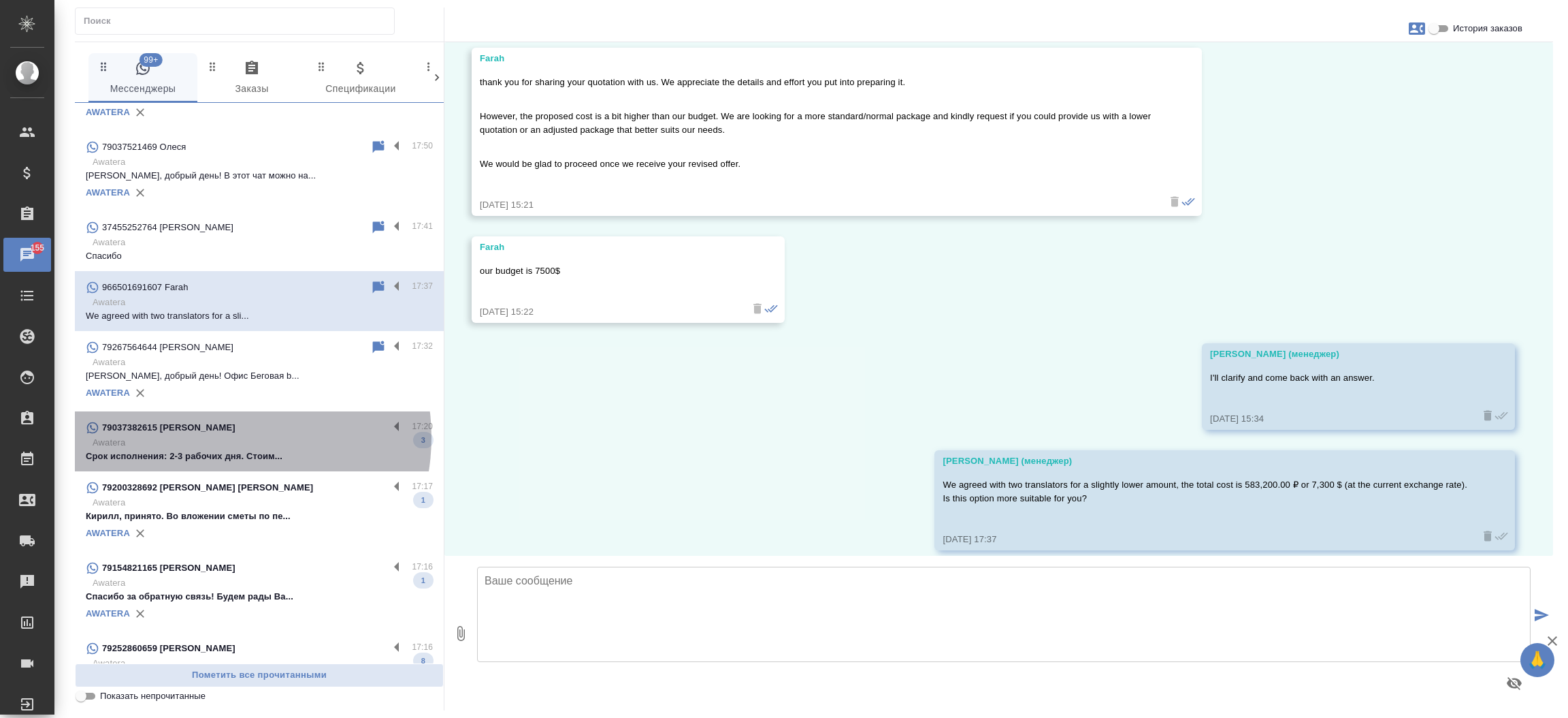
click at [217, 437] on p "Awatera" at bounding box center [262, 442] width 341 height 14
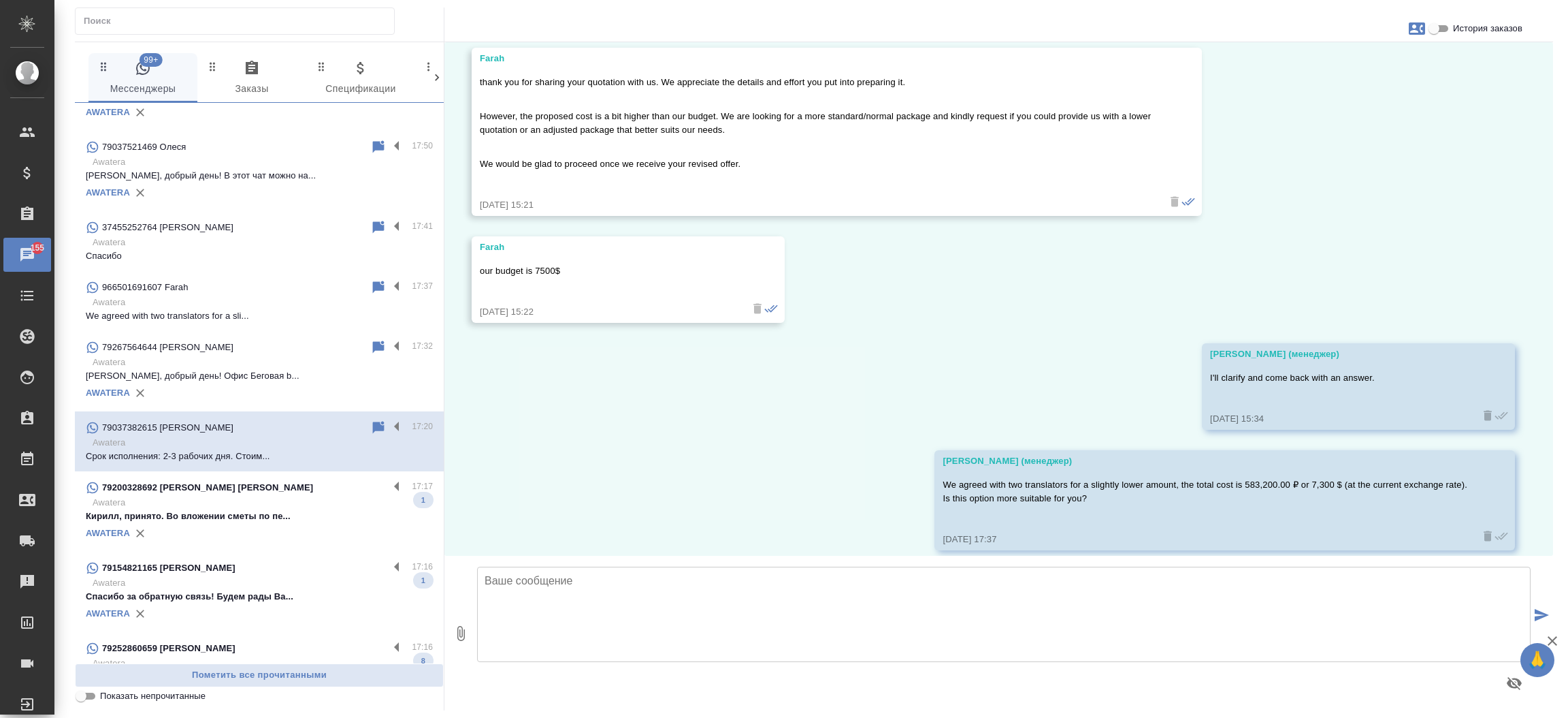
scroll to position [648, 0]
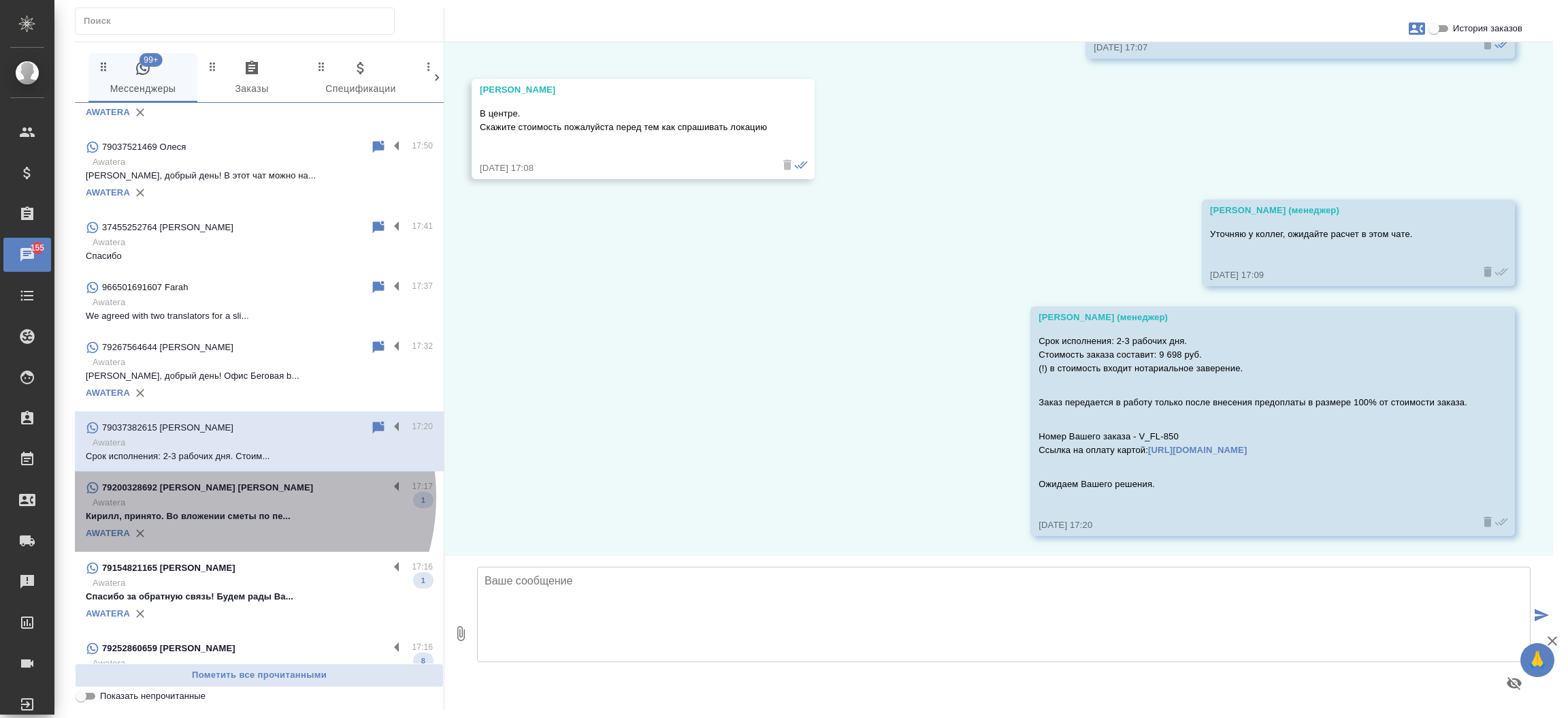
click at [221, 496] on p "Awatera" at bounding box center [262, 502] width 341 height 14
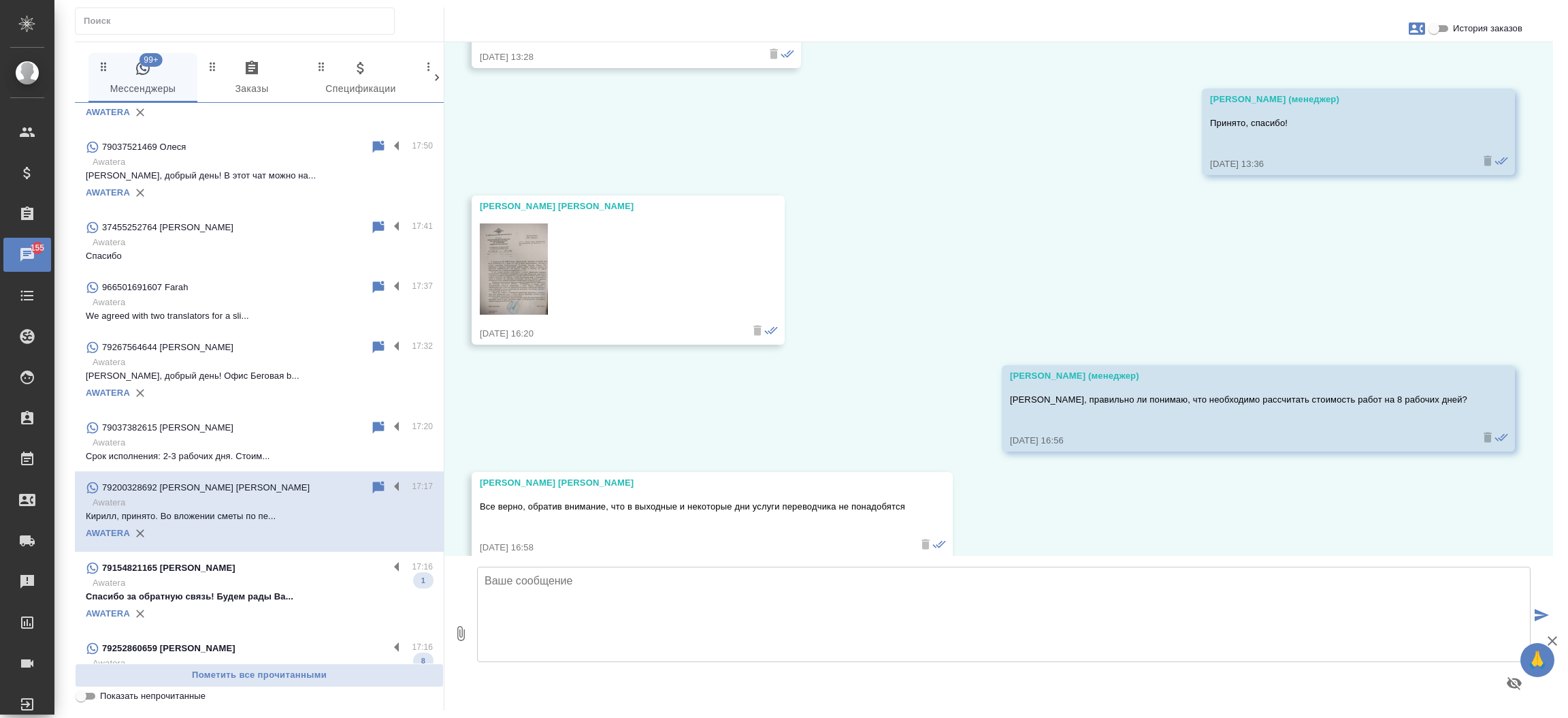
scroll to position [1827, 0]
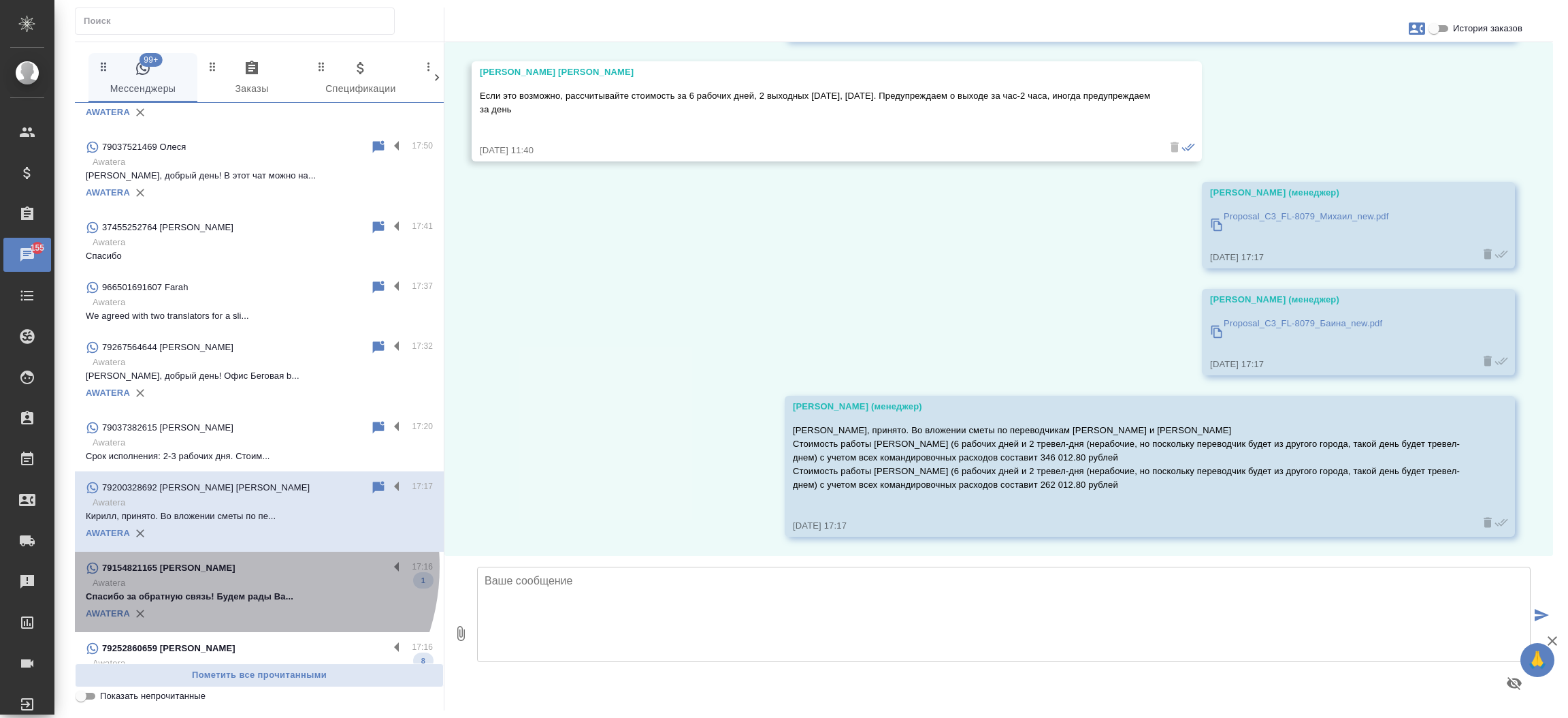
click at [223, 566] on div "79154821165 [PERSON_NAME]" at bounding box center [237, 567] width 303 height 16
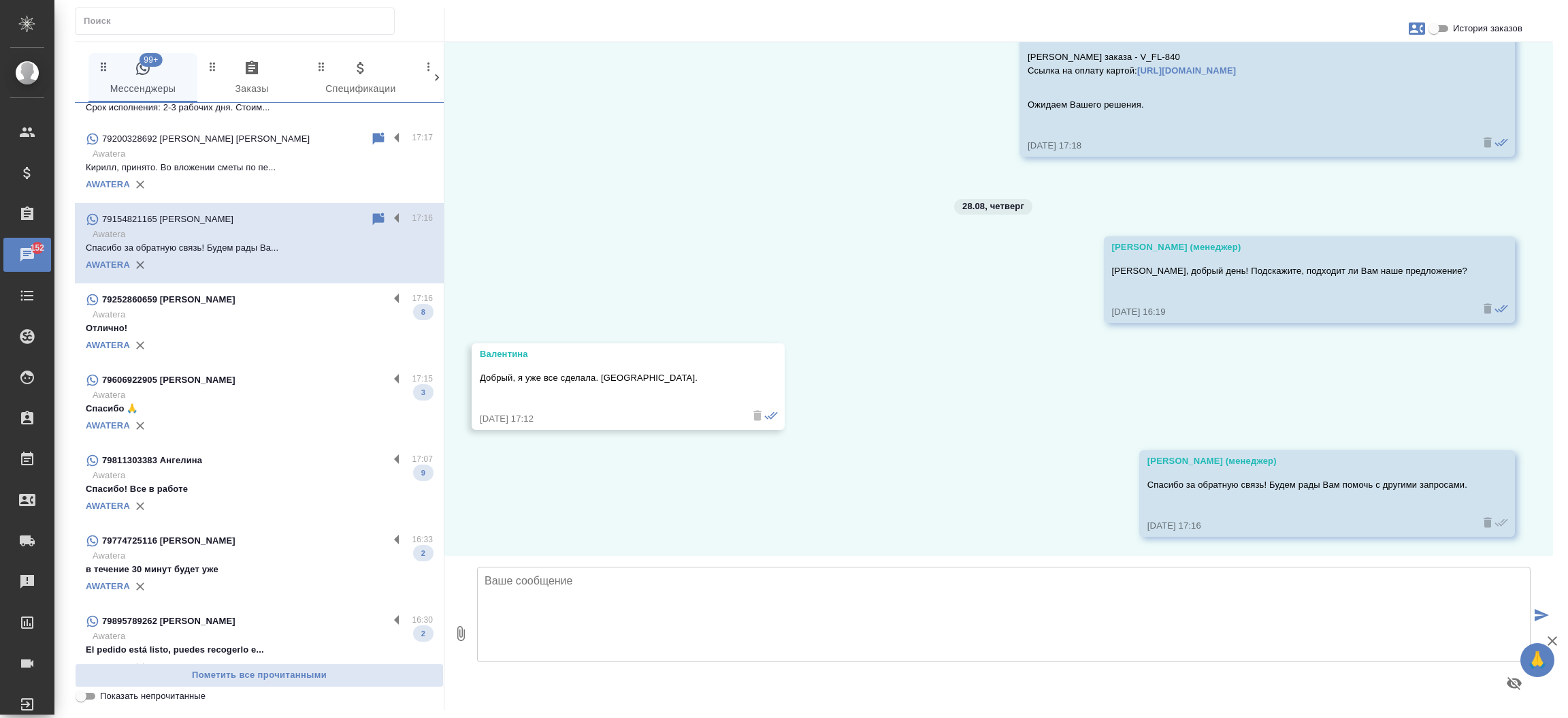
scroll to position [880, 0]
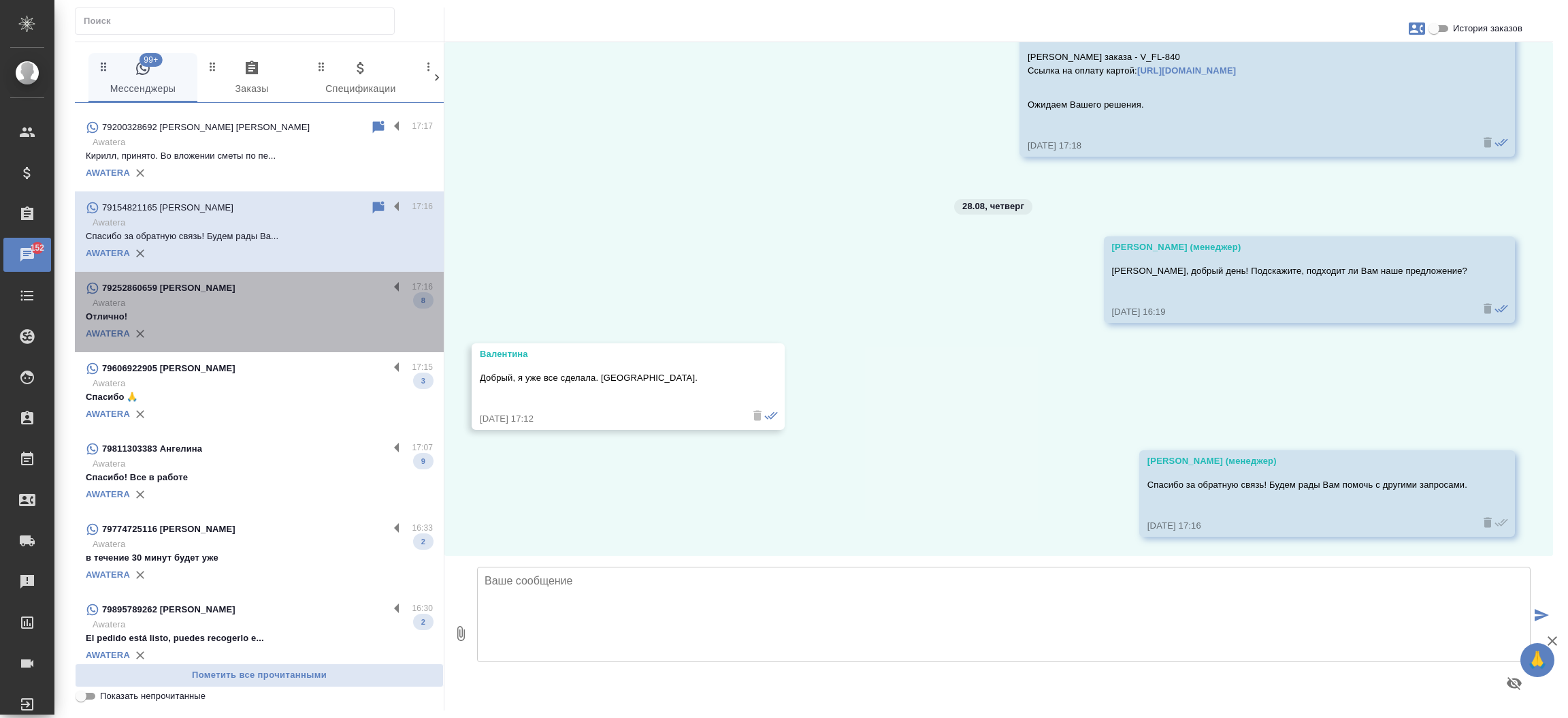
click at [298, 295] on div "79252860659 [PERSON_NAME]" at bounding box center [237, 288] width 303 height 16
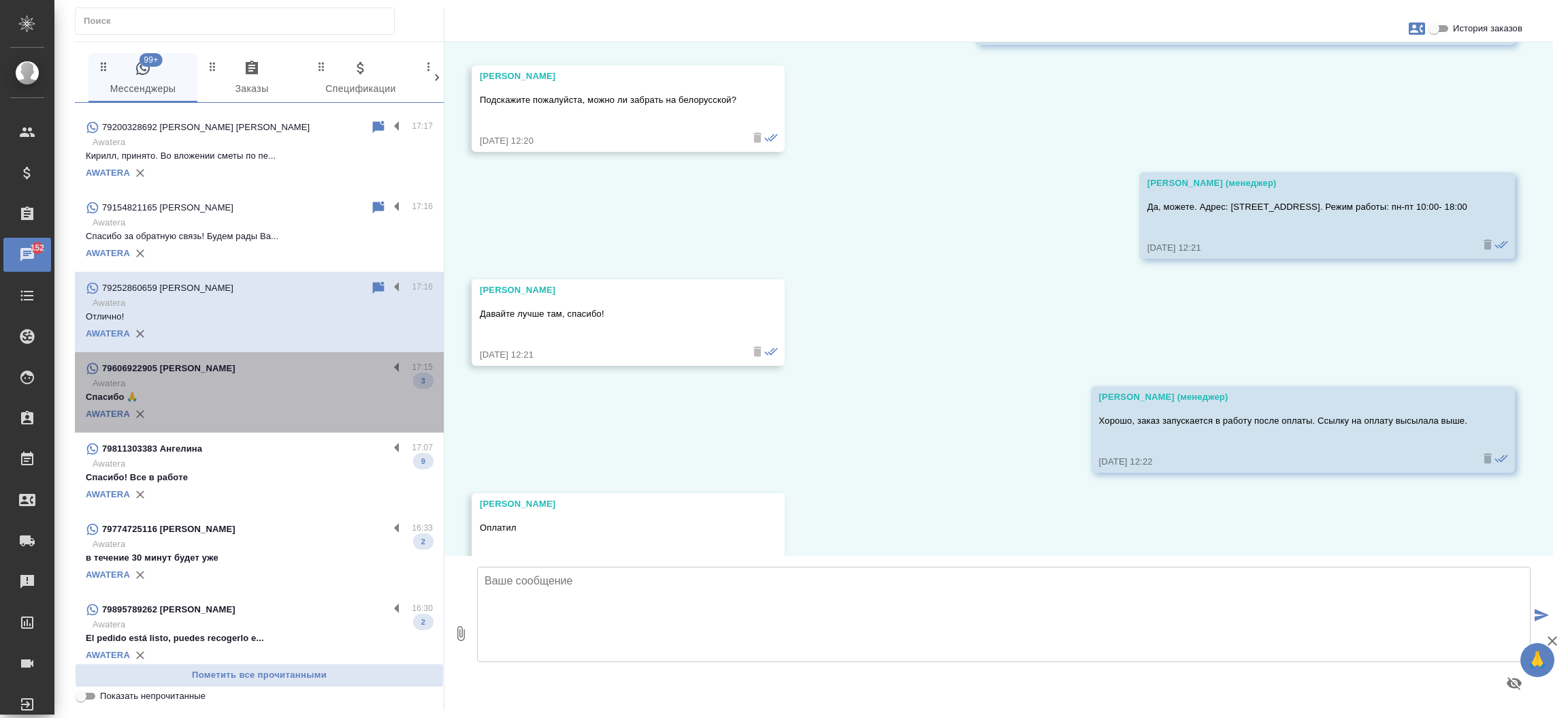
click at [270, 364] on div "79606922905 [PERSON_NAME]" at bounding box center [237, 368] width 303 height 16
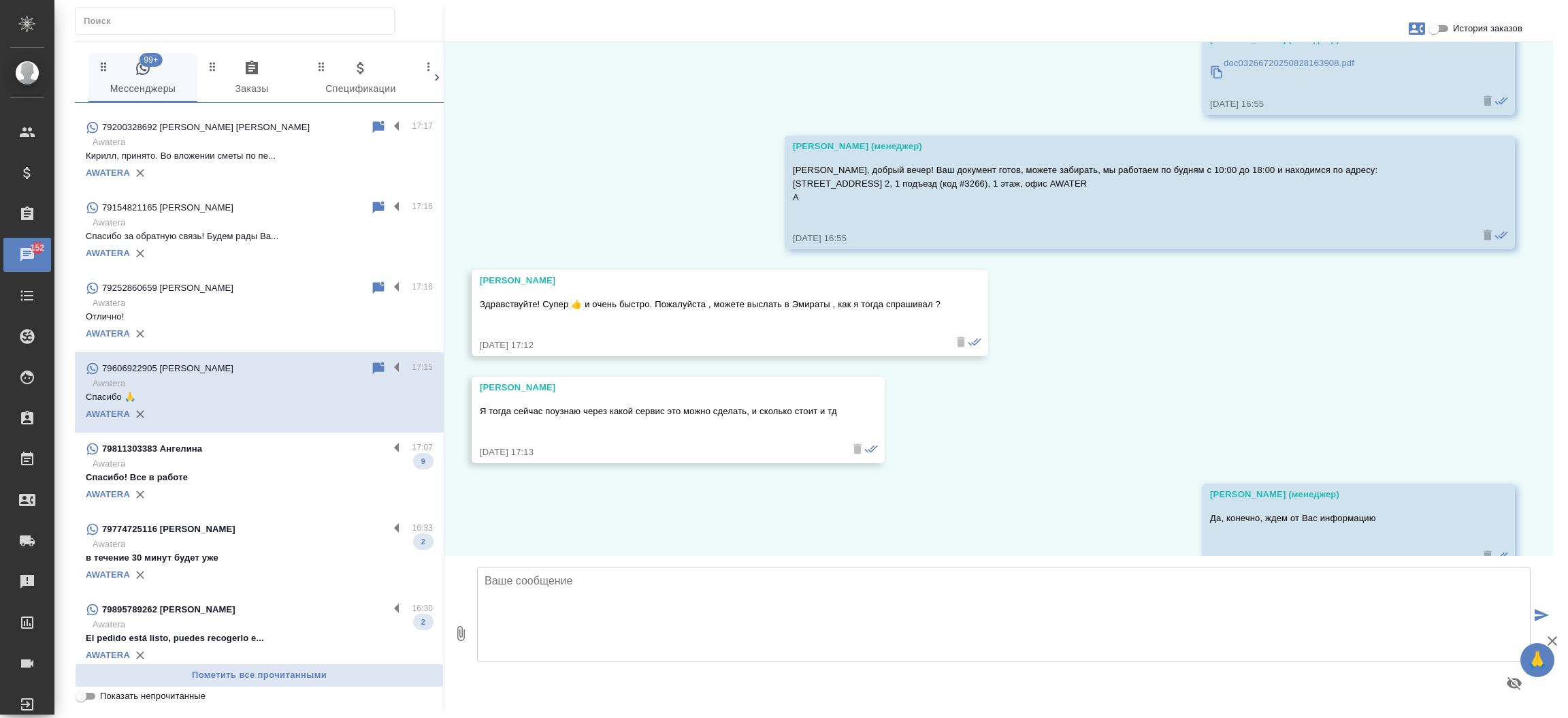
scroll to position [4137, 0]
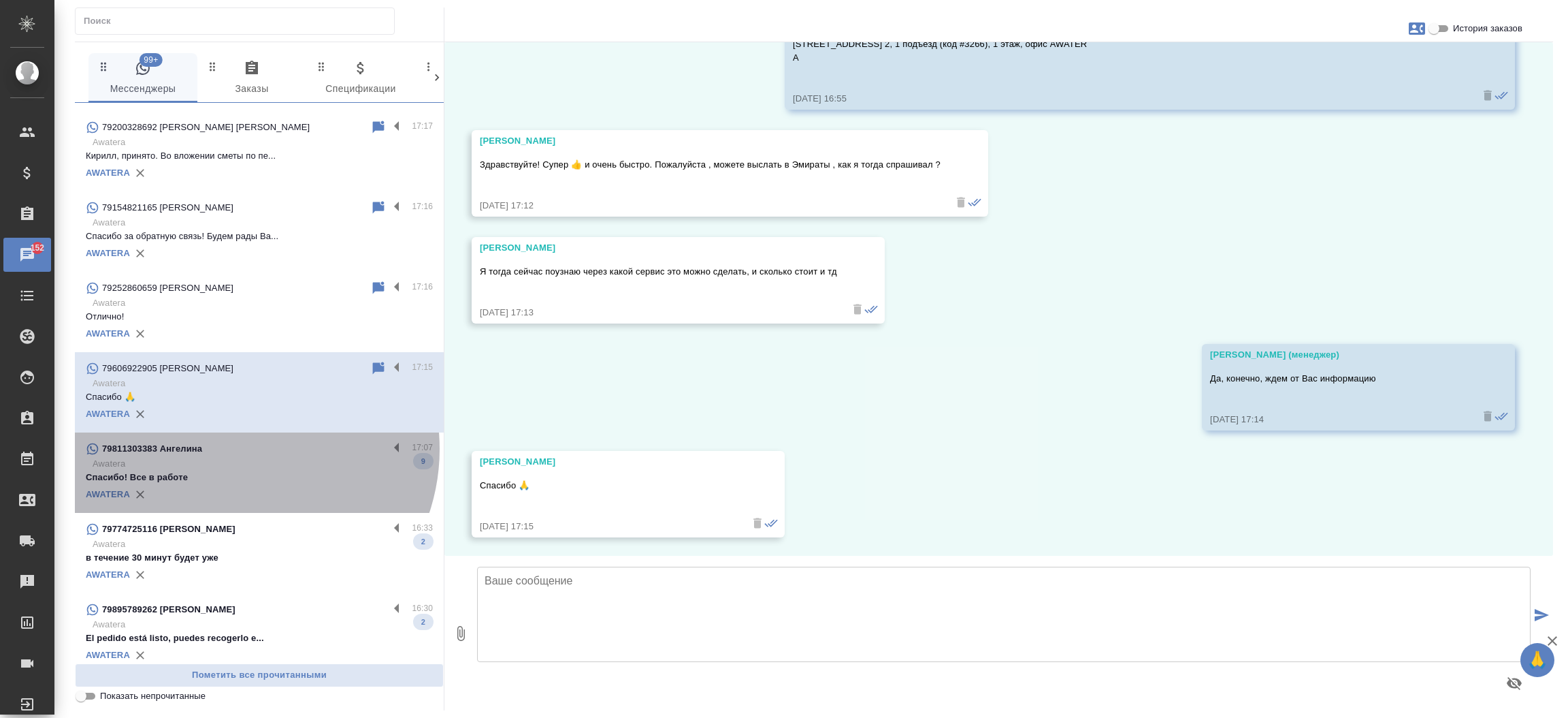
click at [238, 448] on div "79811303383 Ангелина" at bounding box center [237, 448] width 303 height 16
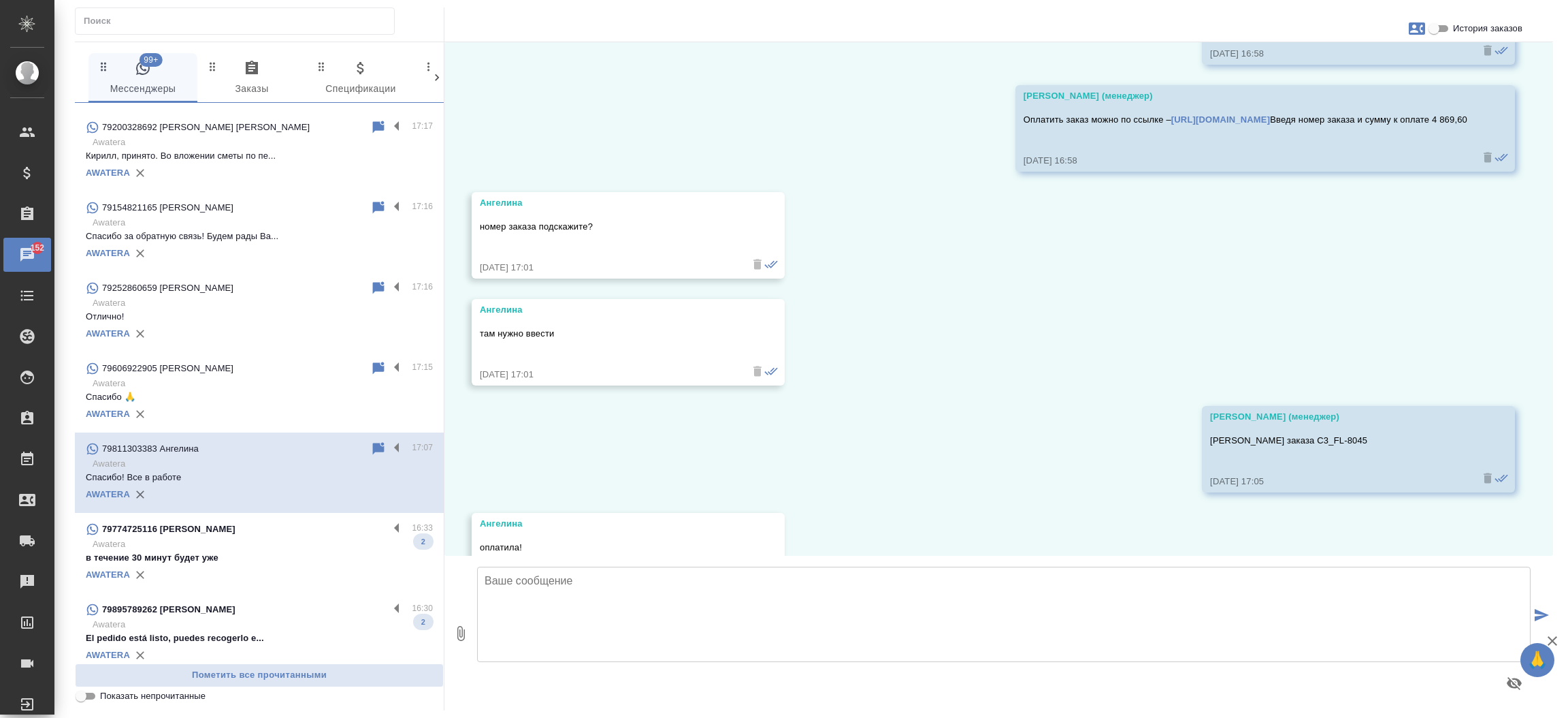
click at [228, 537] on p "Awatera" at bounding box center [262, 544] width 341 height 14
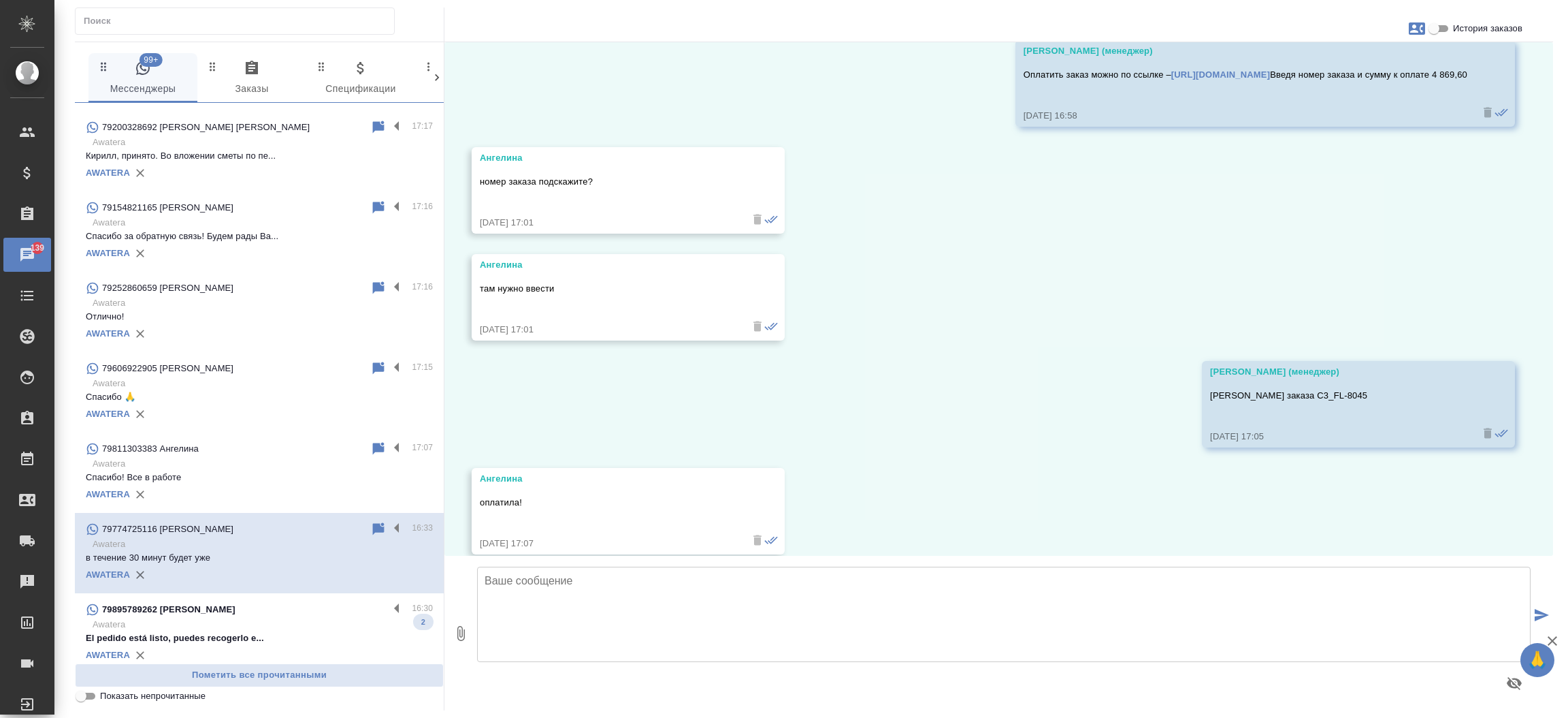
scroll to position [373, 0]
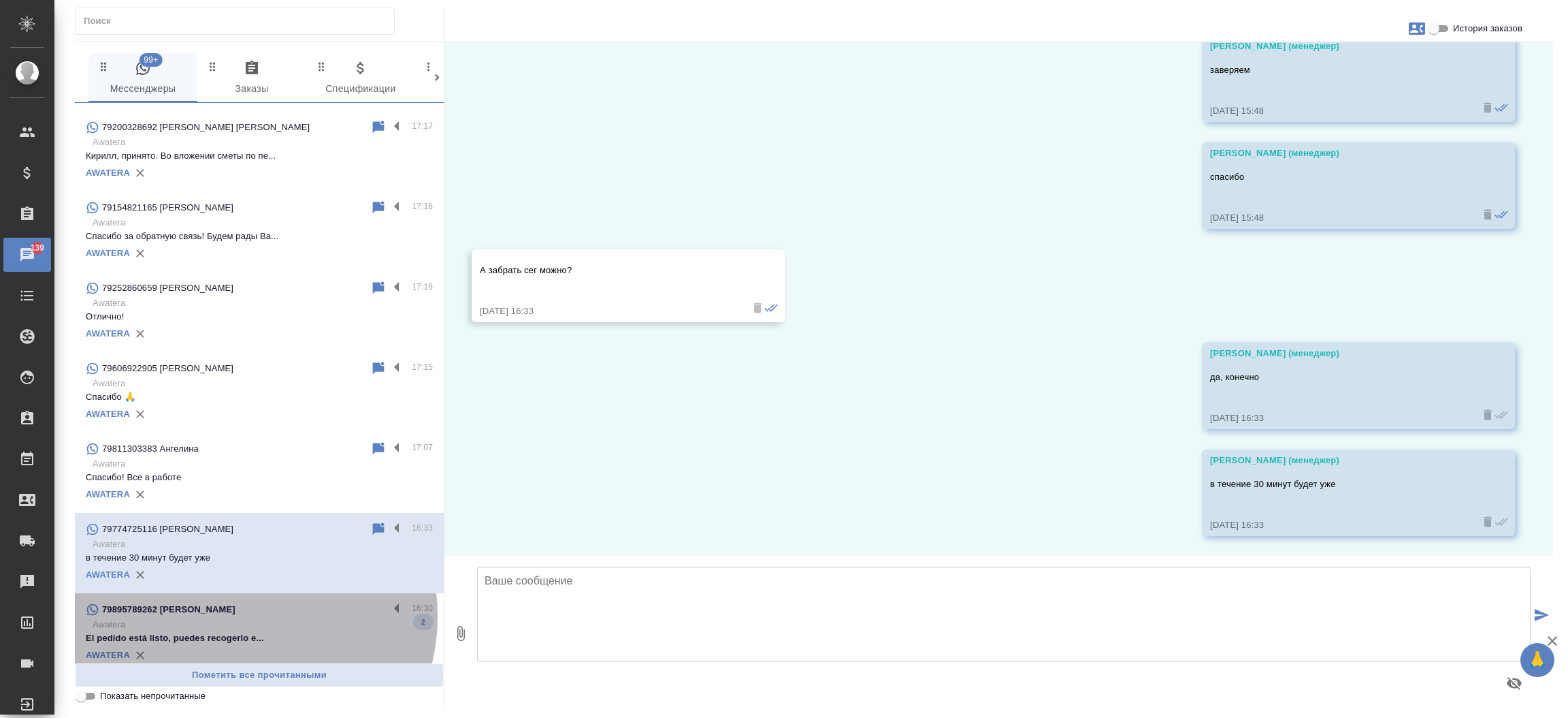
click at [239, 616] on div "79895789262 [PERSON_NAME]" at bounding box center [237, 609] width 303 height 16
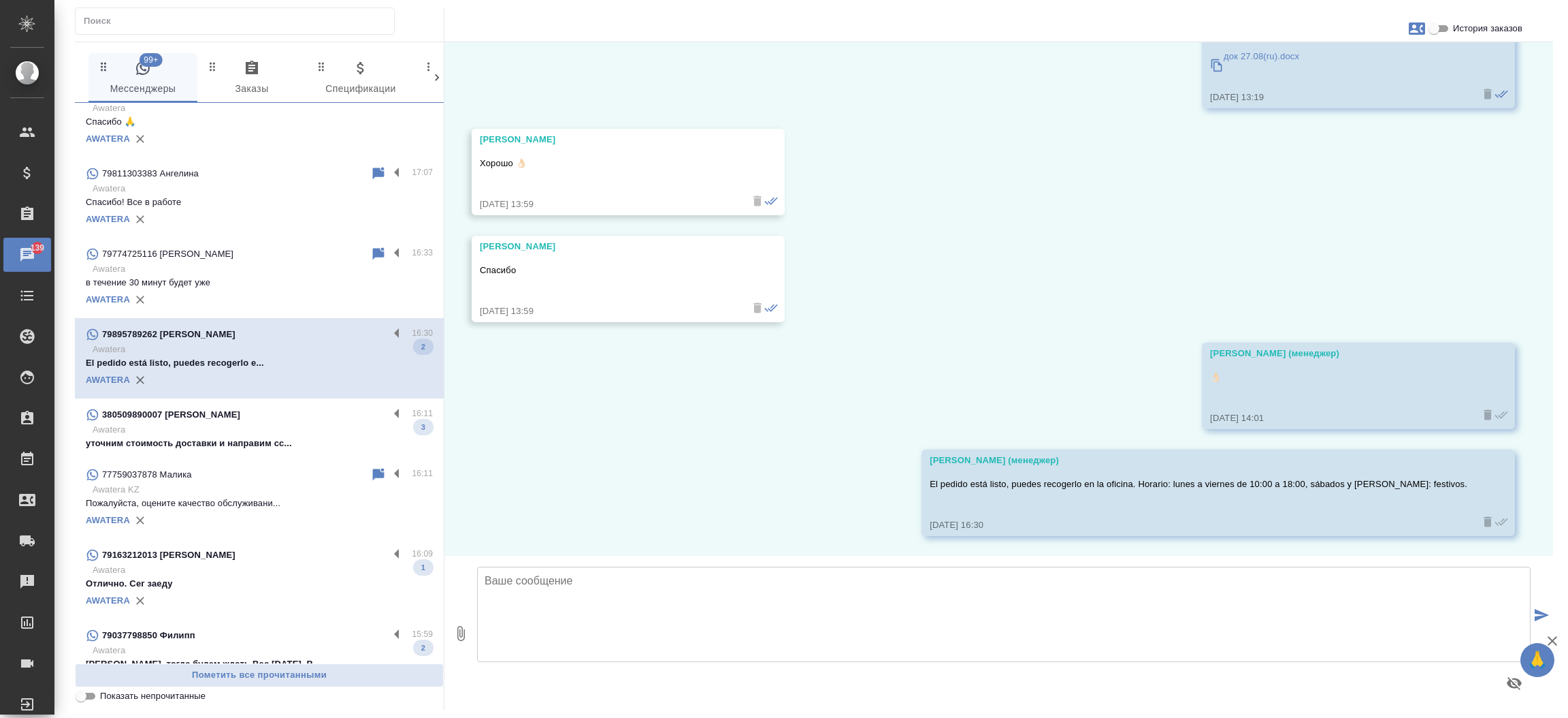
scroll to position [1194, 0]
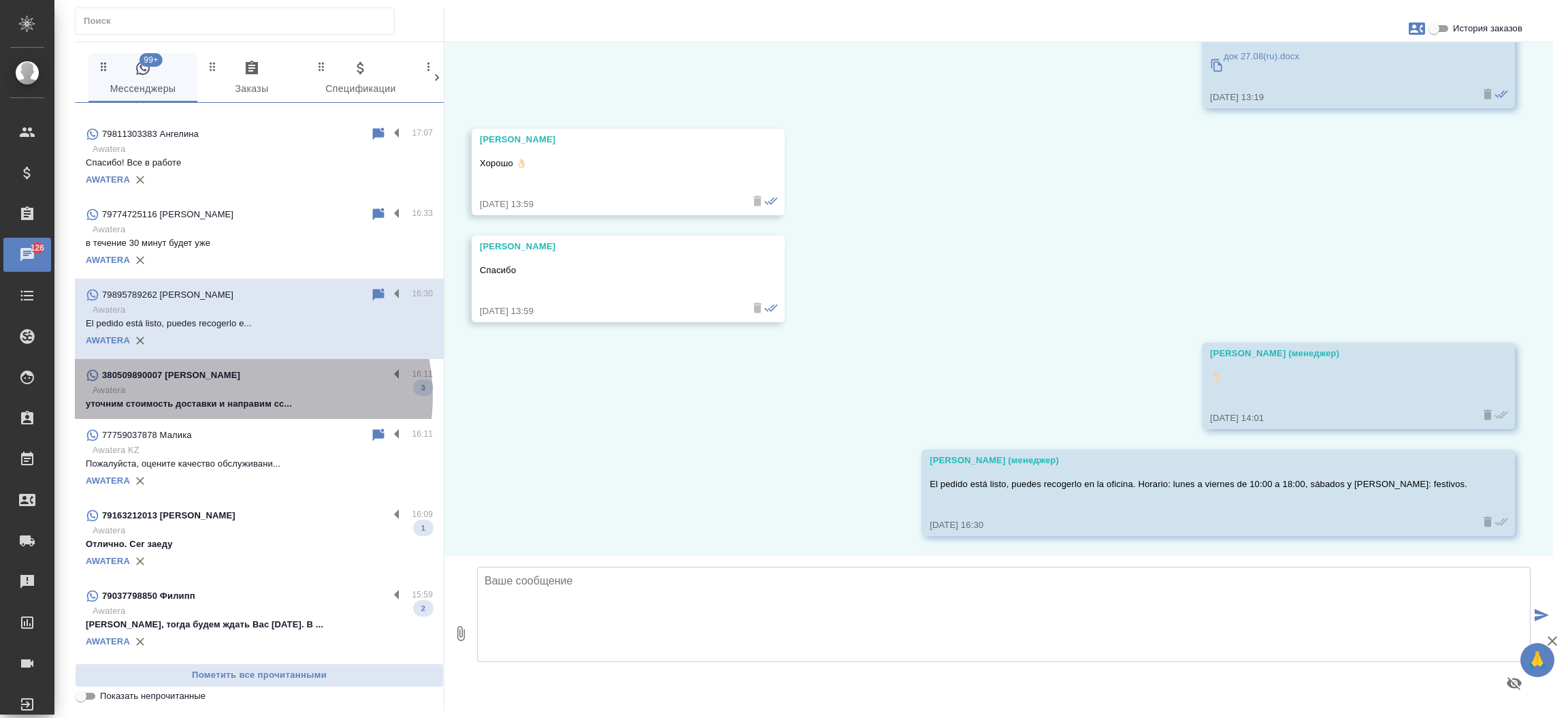
click at [243, 395] on p "Awatera" at bounding box center [262, 390] width 341 height 14
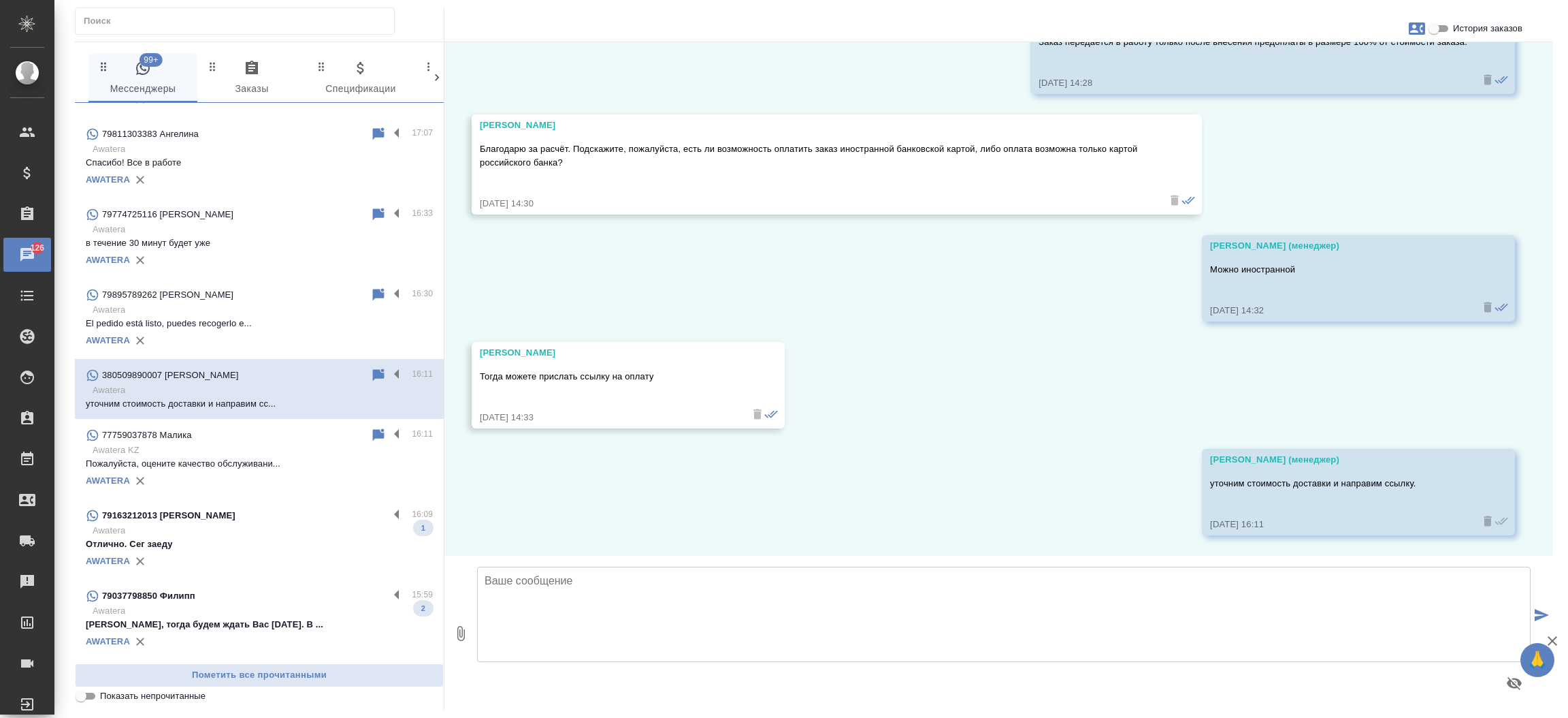
scroll to position [679, 0]
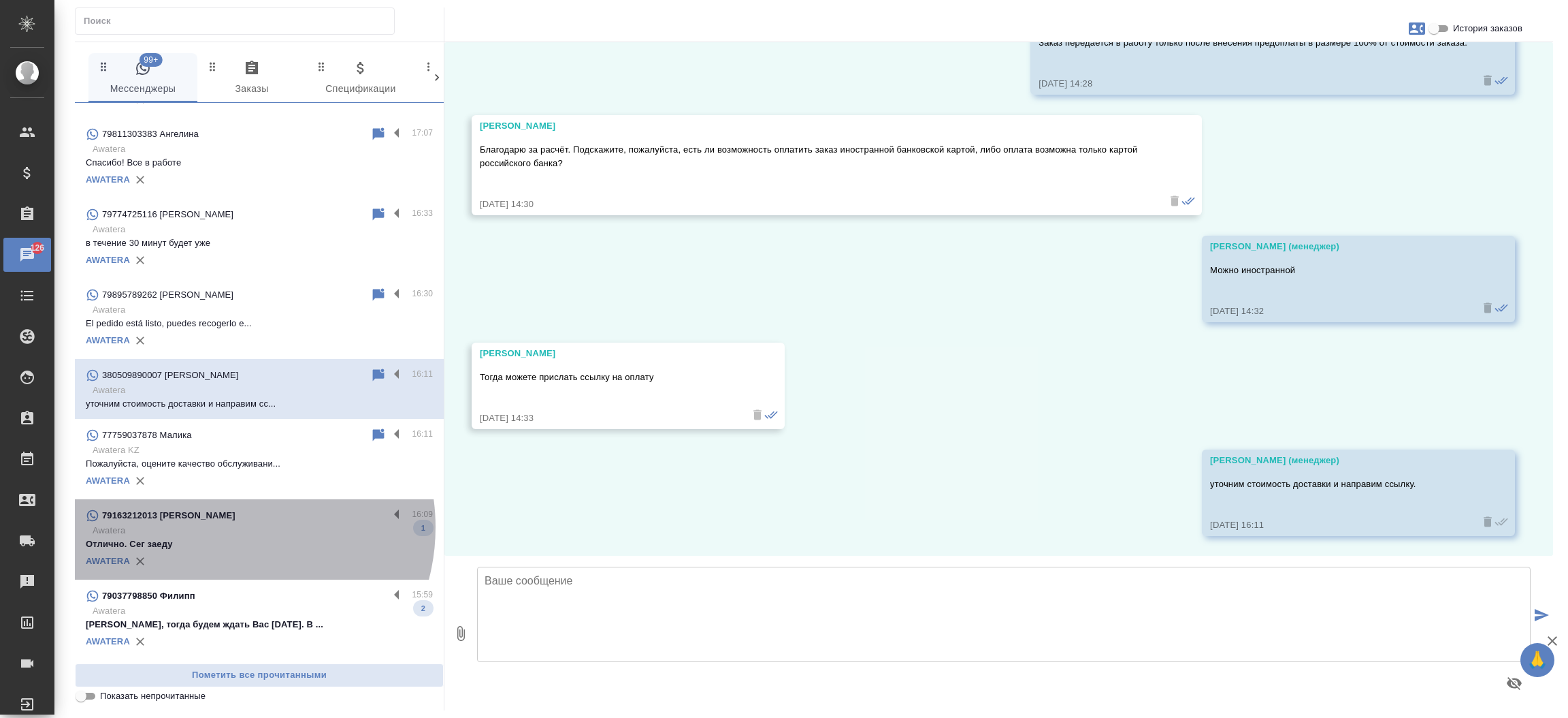
click at [228, 526] on p "Awatera" at bounding box center [262, 530] width 341 height 14
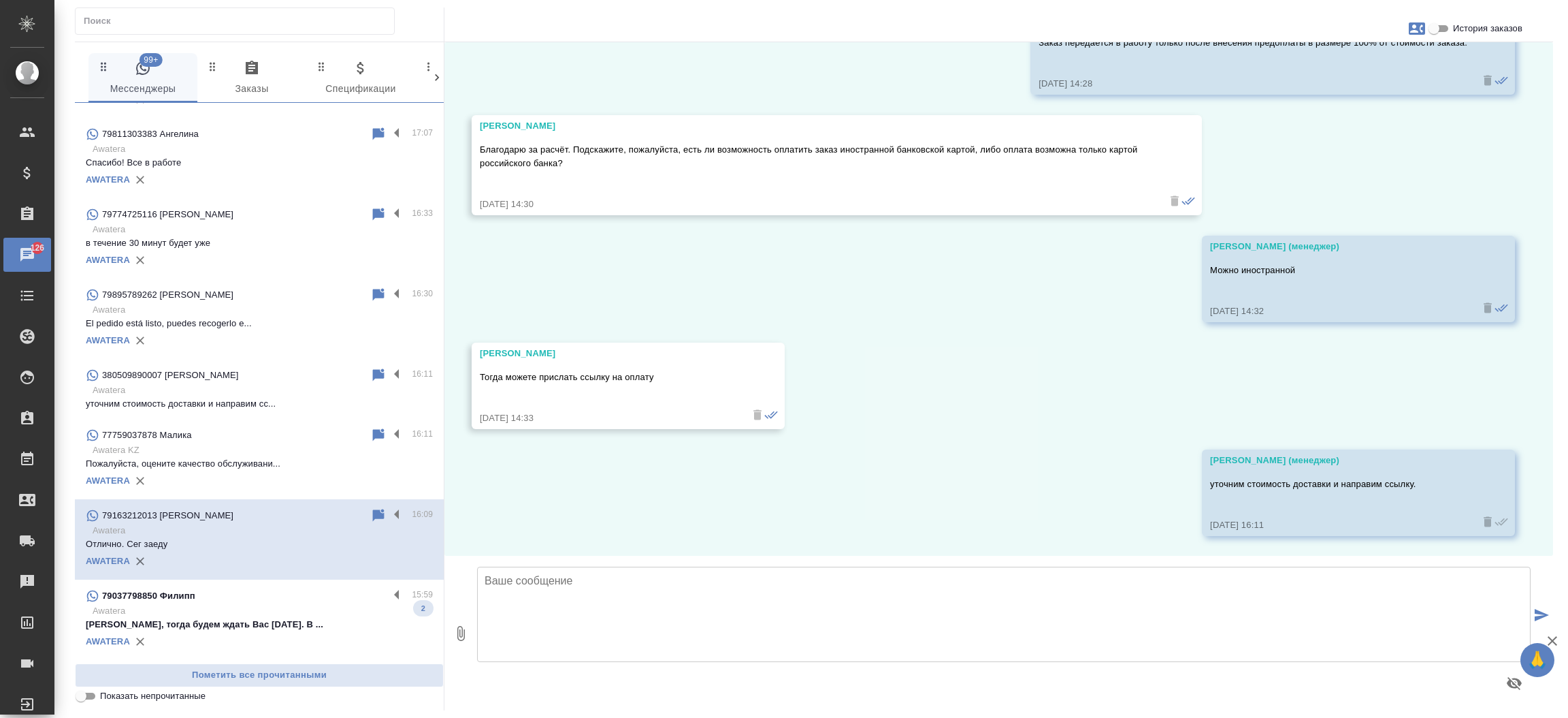
scroll to position [0, 0]
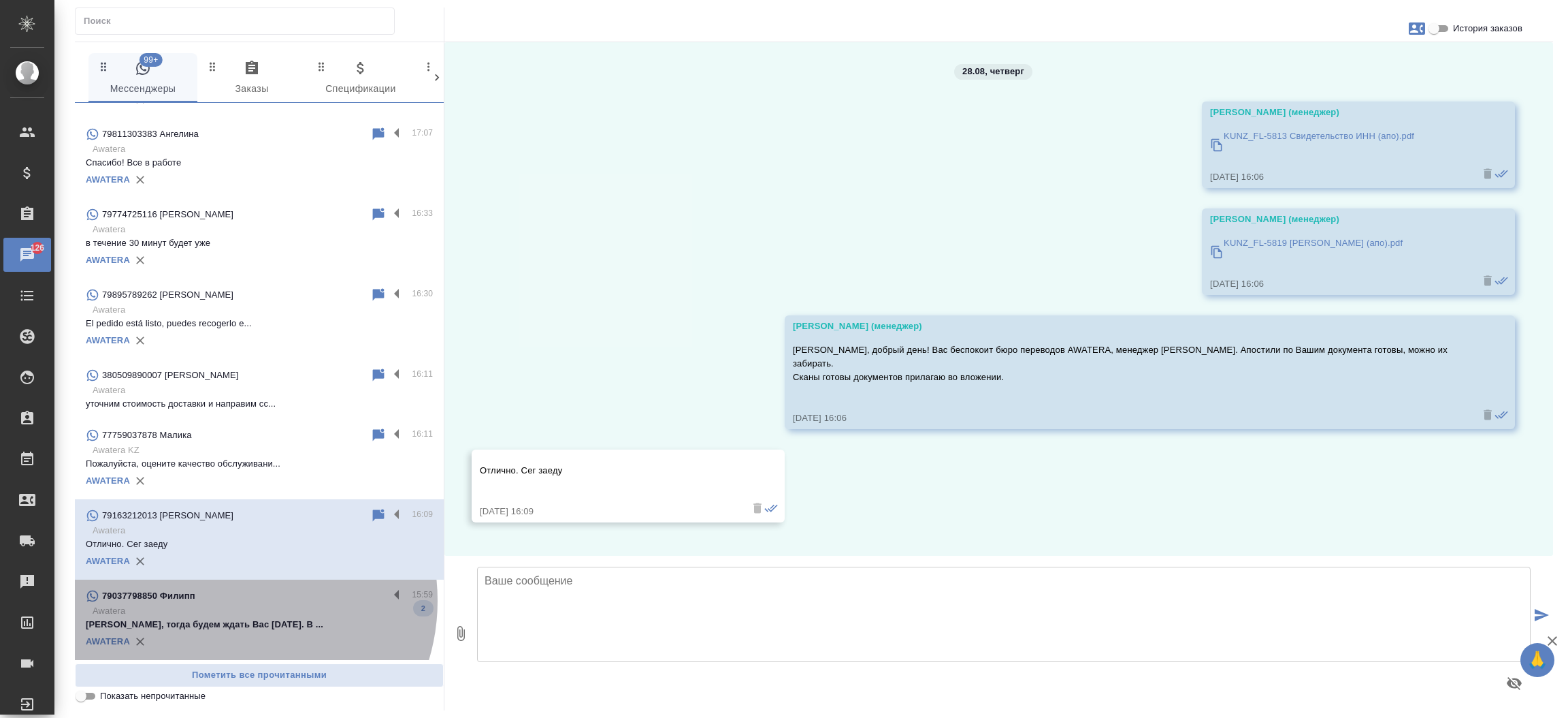
click at [232, 600] on div "79037798850 Филипп" at bounding box center [237, 595] width 303 height 16
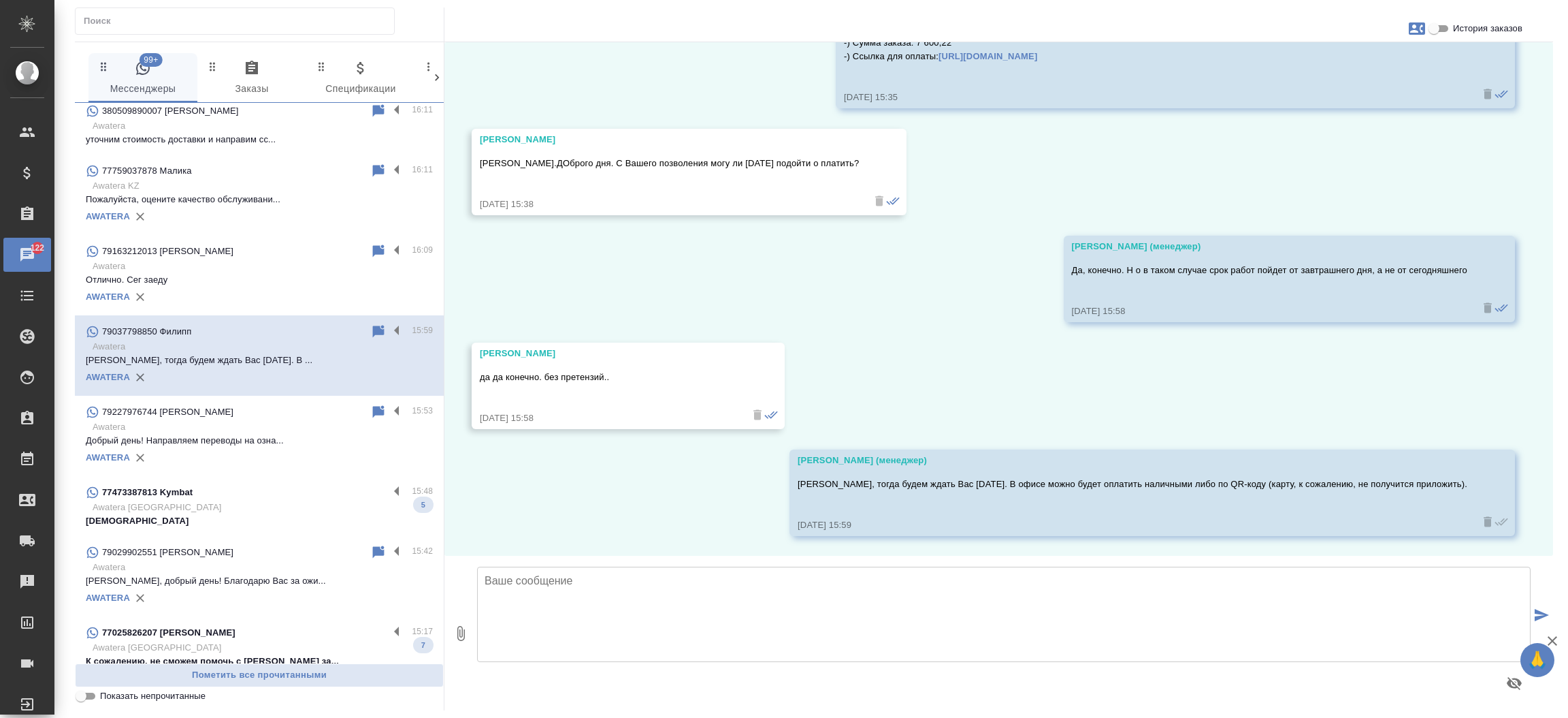
scroll to position [1532, 0]
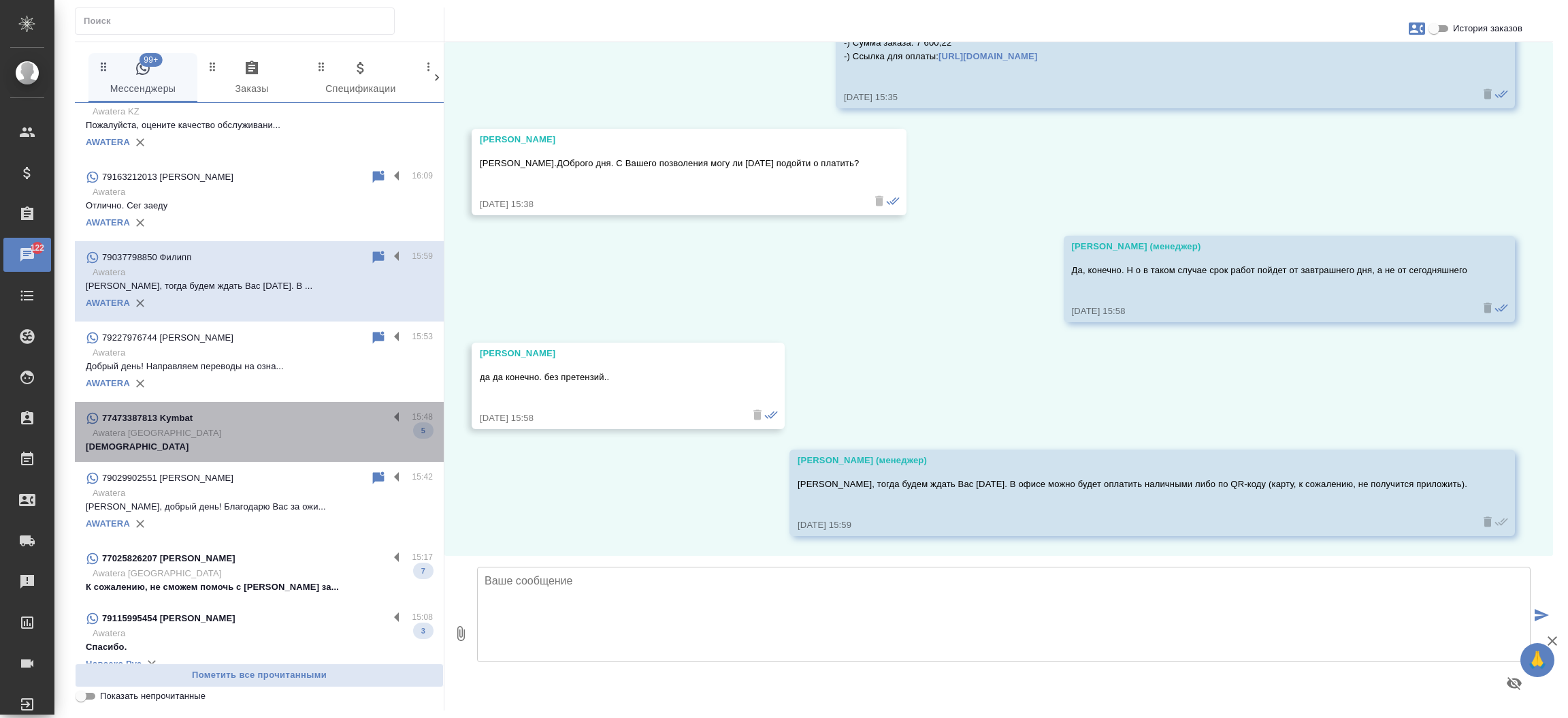
click at [287, 427] on p "Awatera [GEOGRAPHIC_DATA]" at bounding box center [262, 433] width 341 height 14
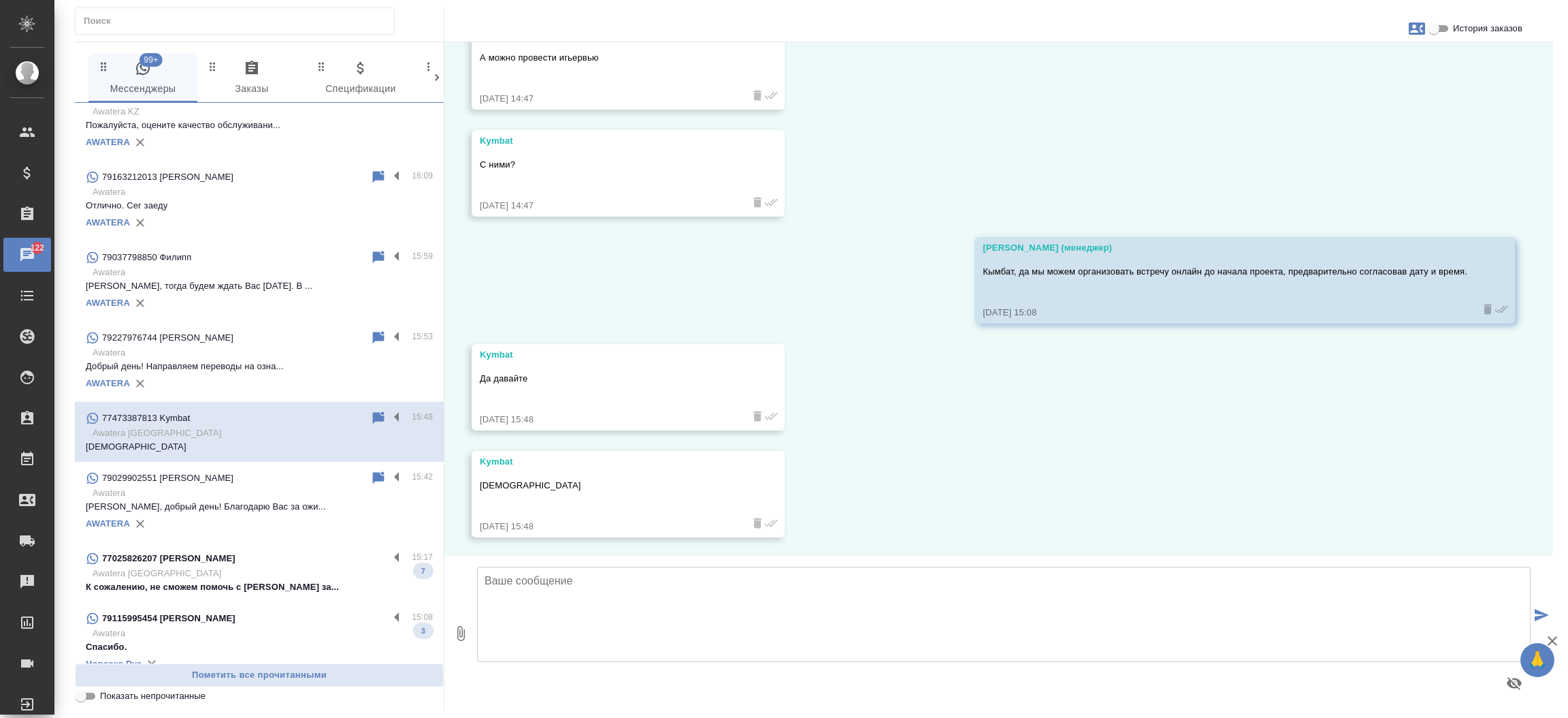
scroll to position [2210, 0]
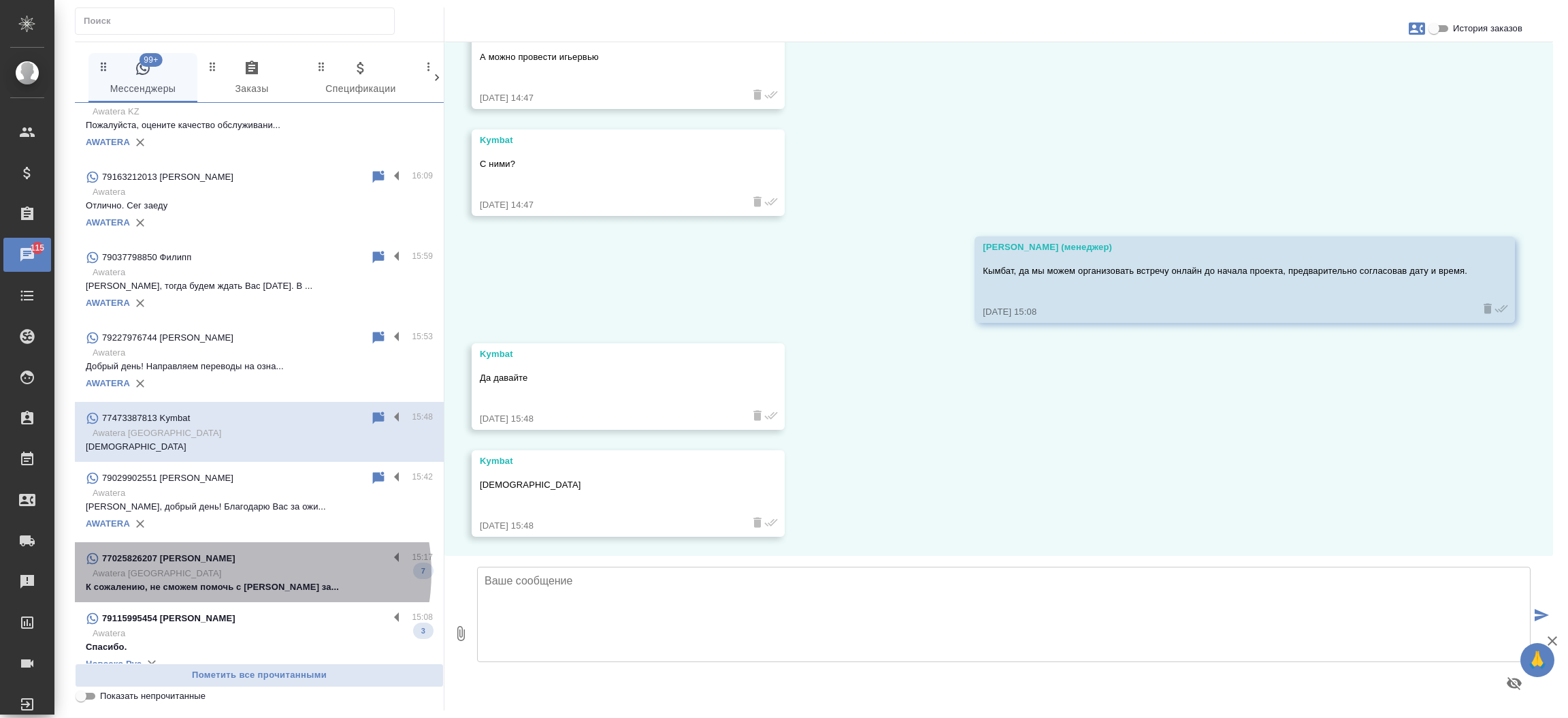
click at [238, 572] on p "Awatera [GEOGRAPHIC_DATA]" at bounding box center [262, 573] width 341 height 14
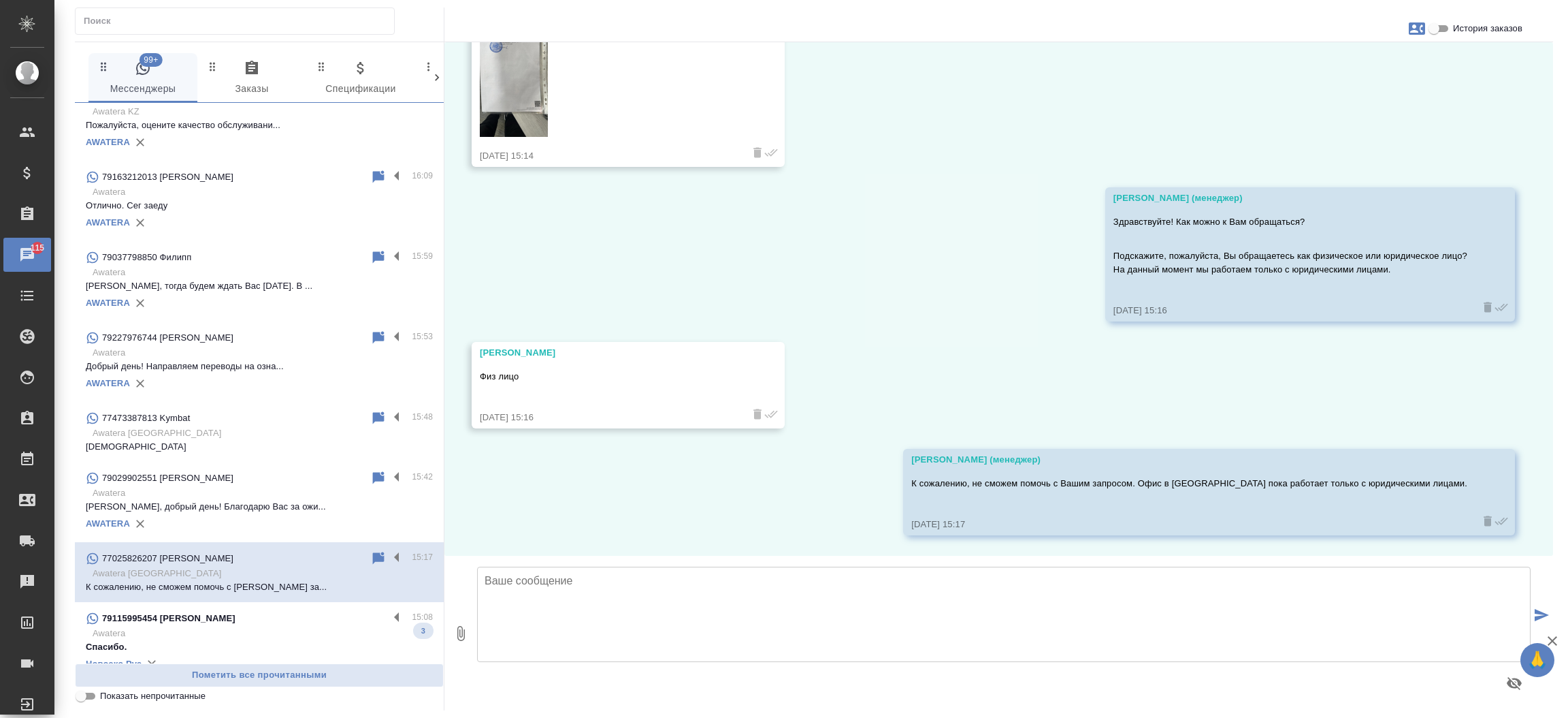
scroll to position [513, 0]
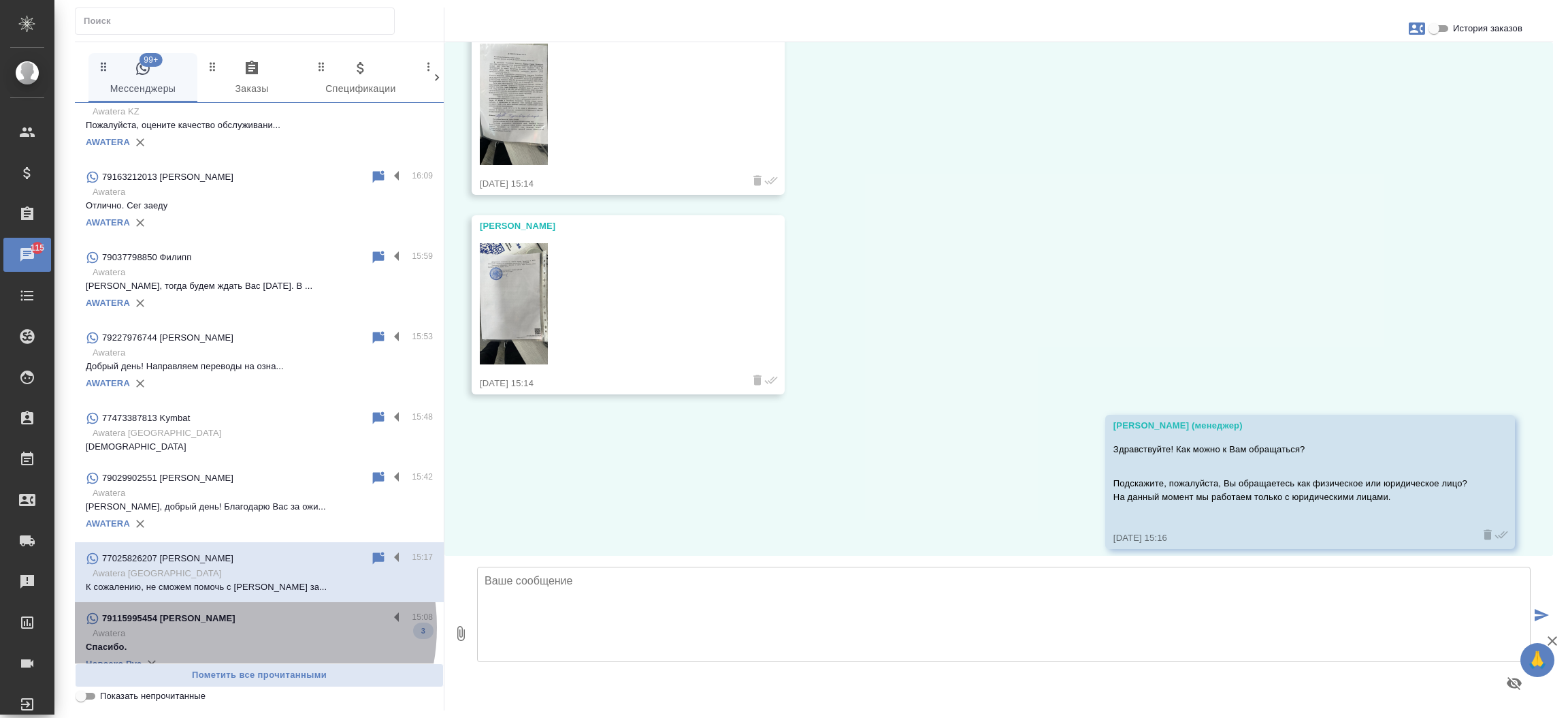
click at [236, 627] on p "Awatera" at bounding box center [262, 633] width 341 height 14
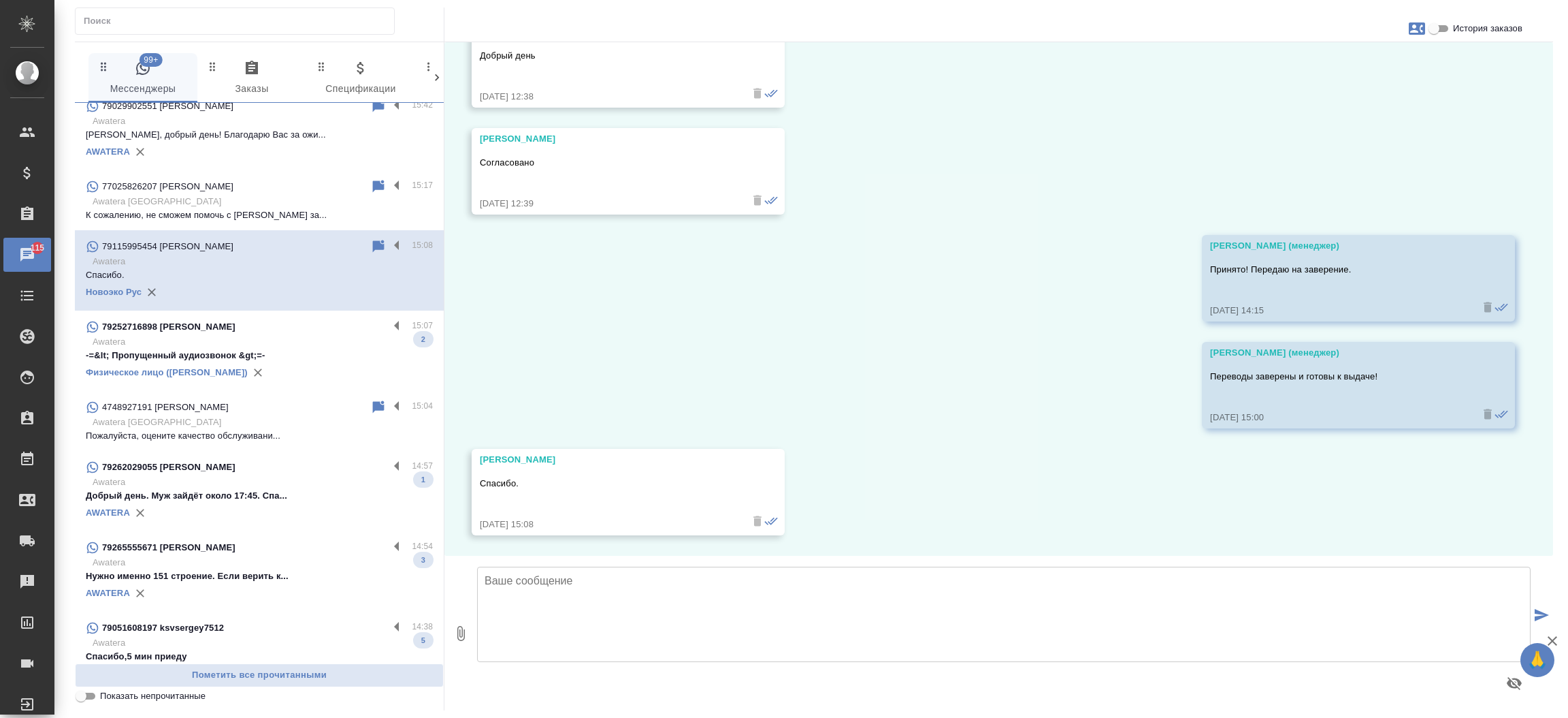
scroll to position [1910, 0]
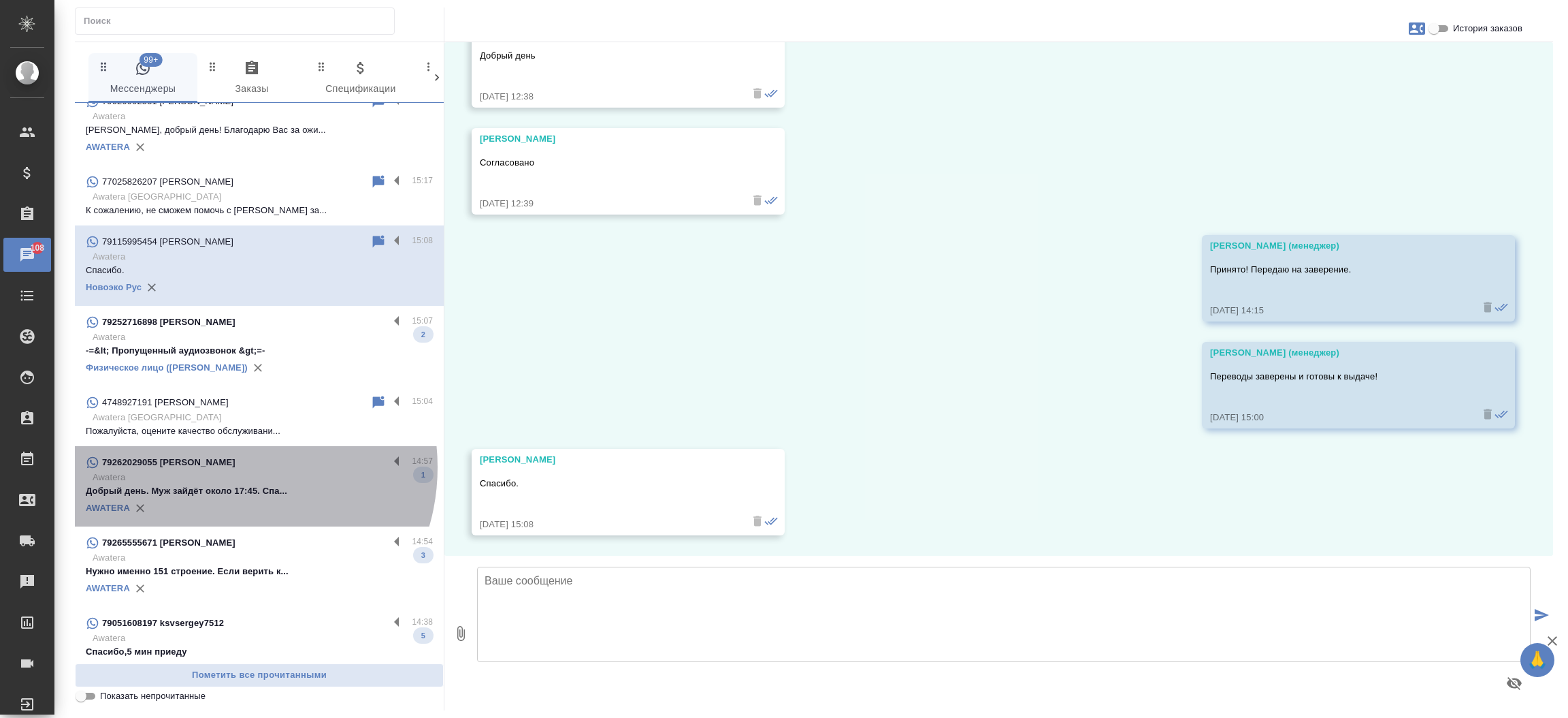
click at [226, 466] on div "79262029055 [PERSON_NAME]" at bounding box center [237, 462] width 303 height 16
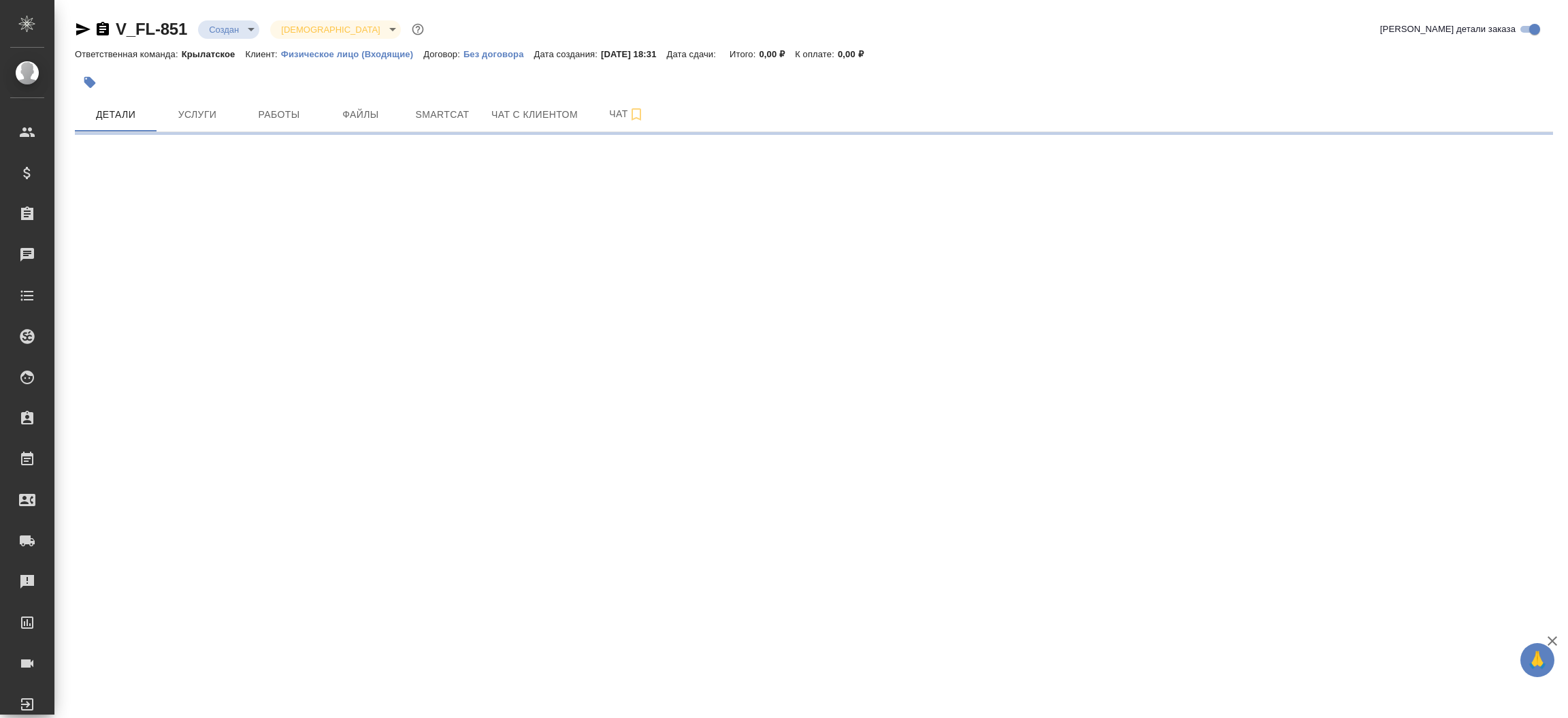
select select "RU"
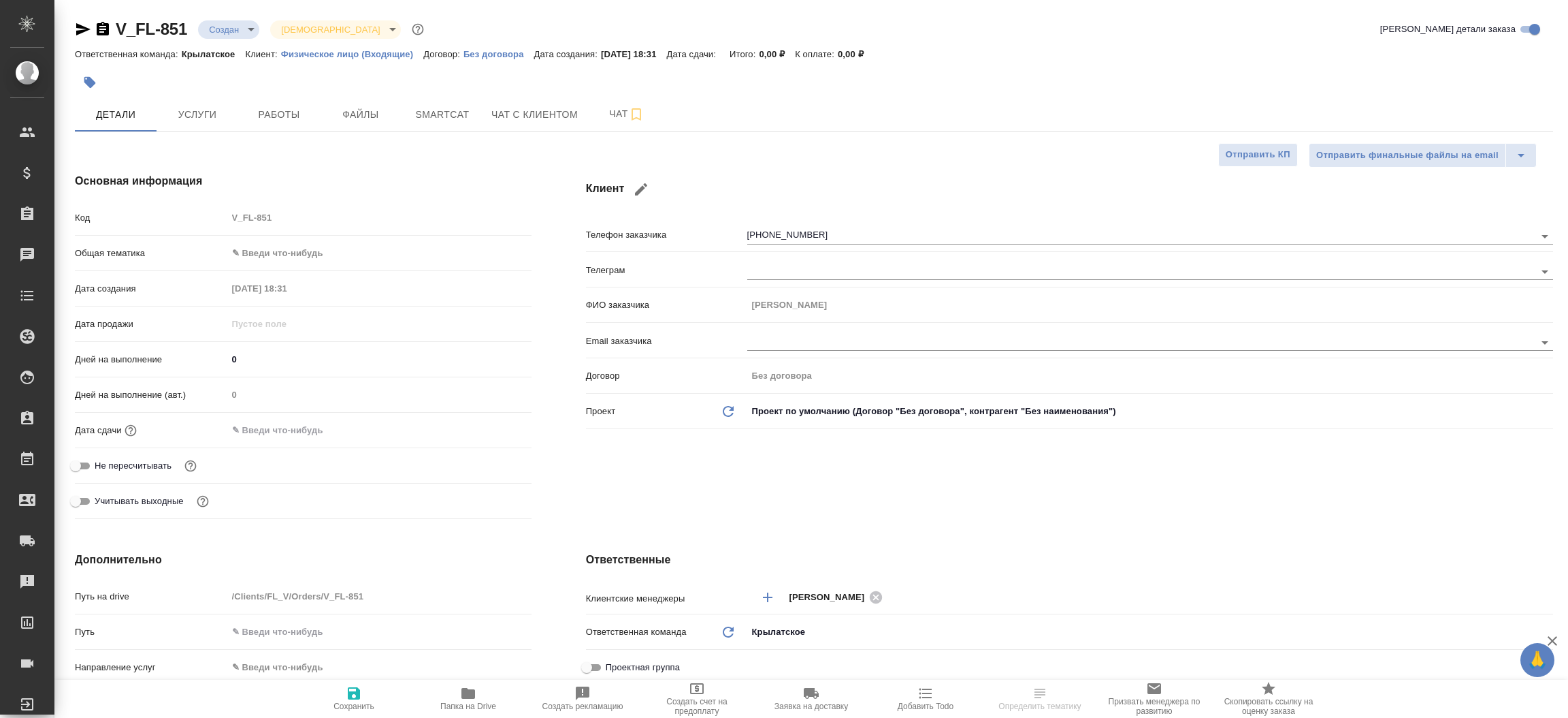
type textarea "x"
click at [356, 120] on span "Файлы" at bounding box center [360, 115] width 65 height 17
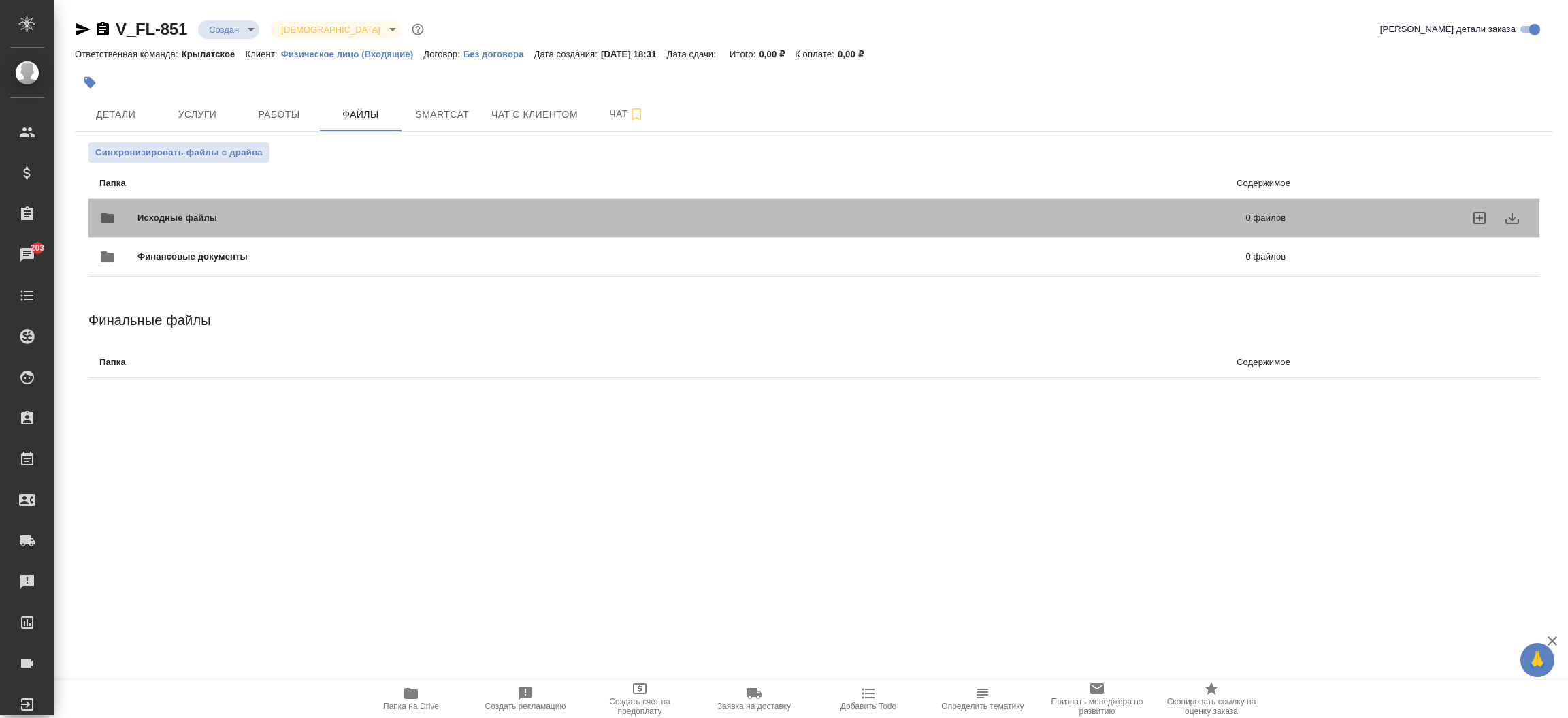
click at [282, 224] on span "Исходные файлы" at bounding box center [434, 218] width 594 height 14
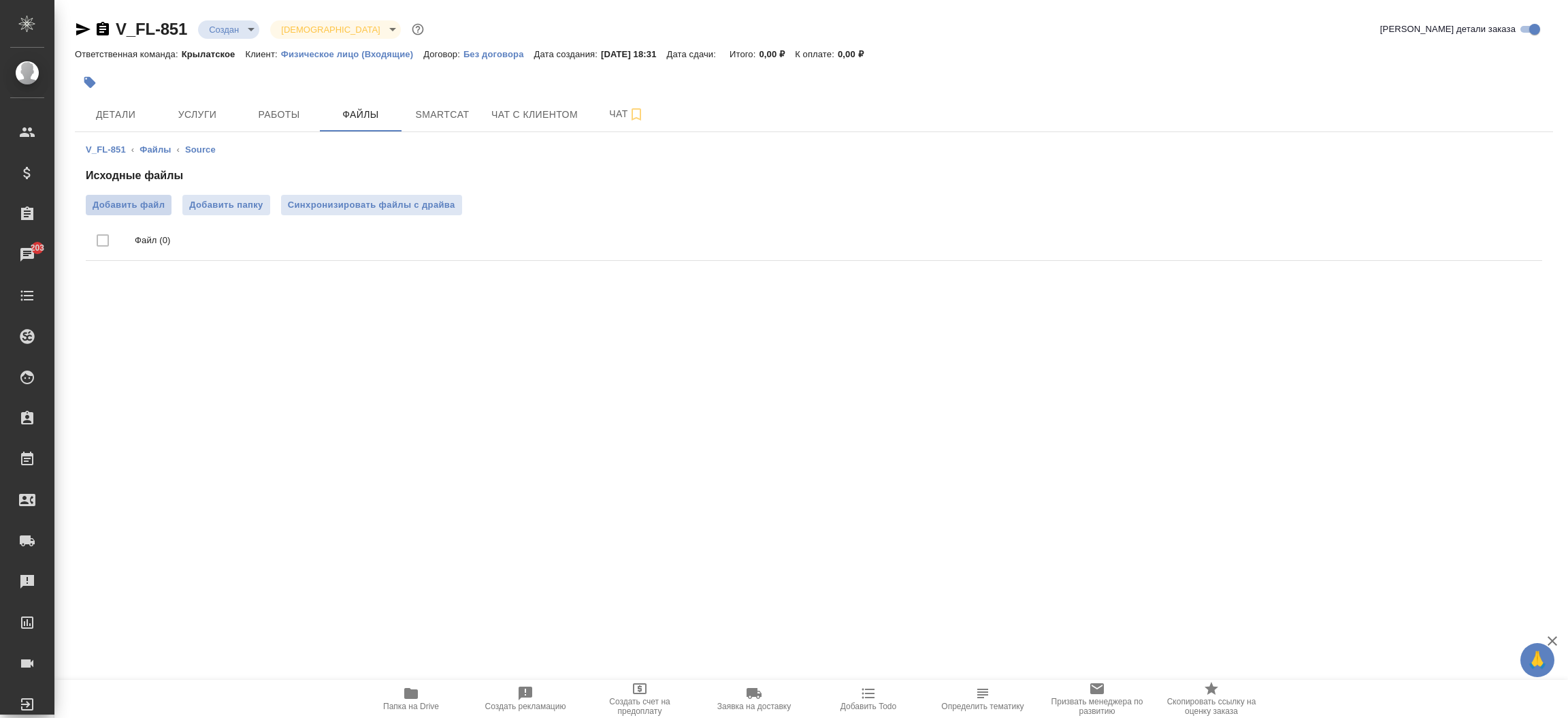
click at [142, 211] on label "Добавить файл" at bounding box center [128, 205] width 85 height 20
click at [0, 0] on input "Добавить файл" at bounding box center [0, 0] width 0 height 0
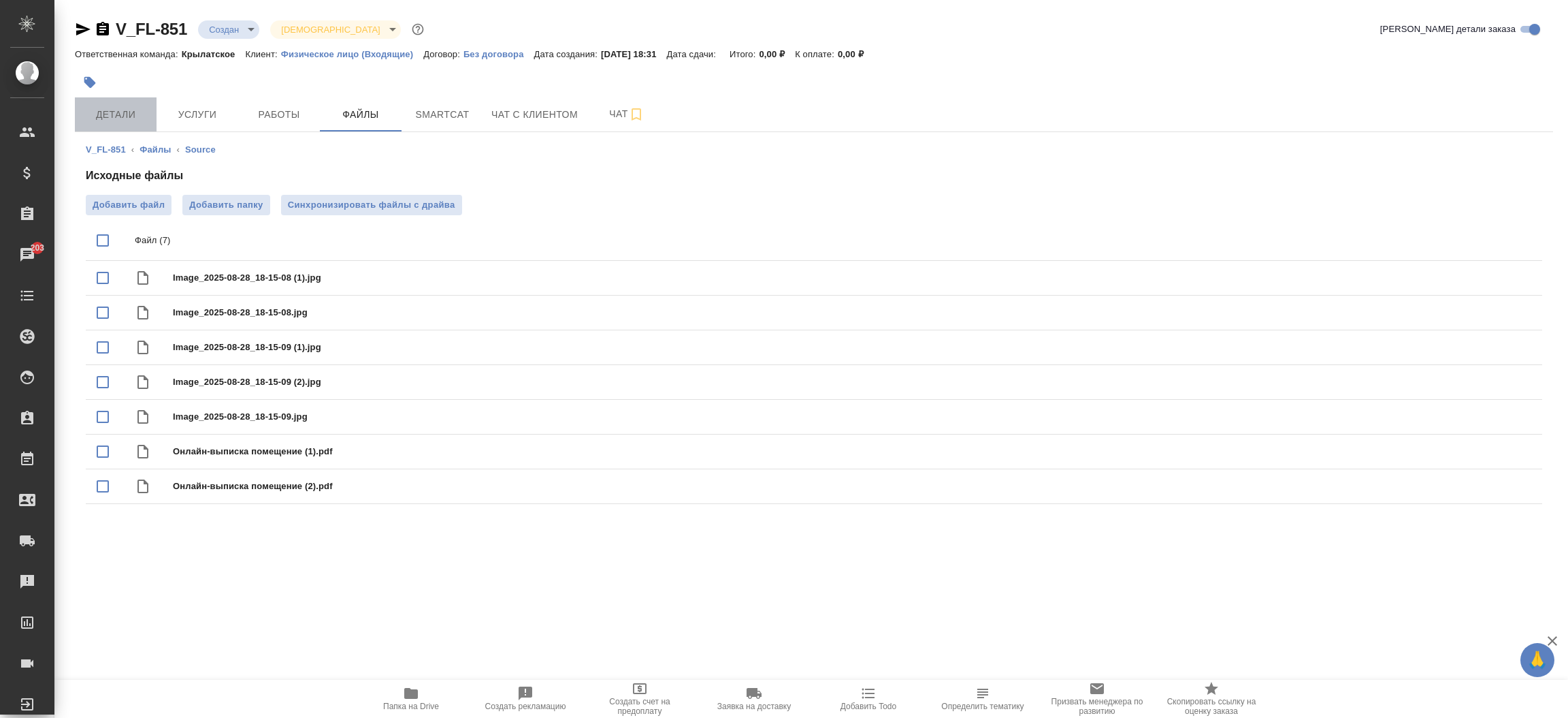
click at [112, 110] on span "Детали" at bounding box center [115, 115] width 65 height 17
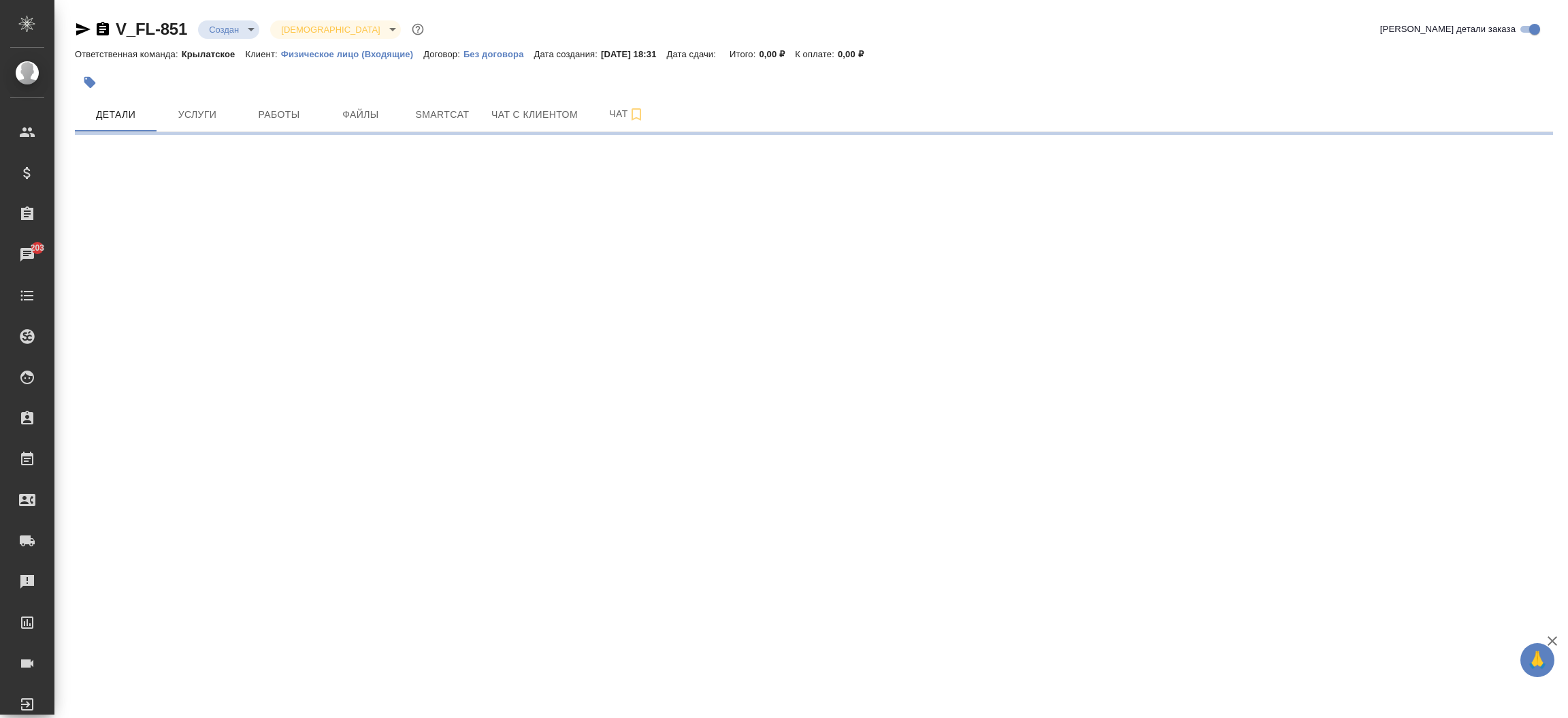
select select "RU"
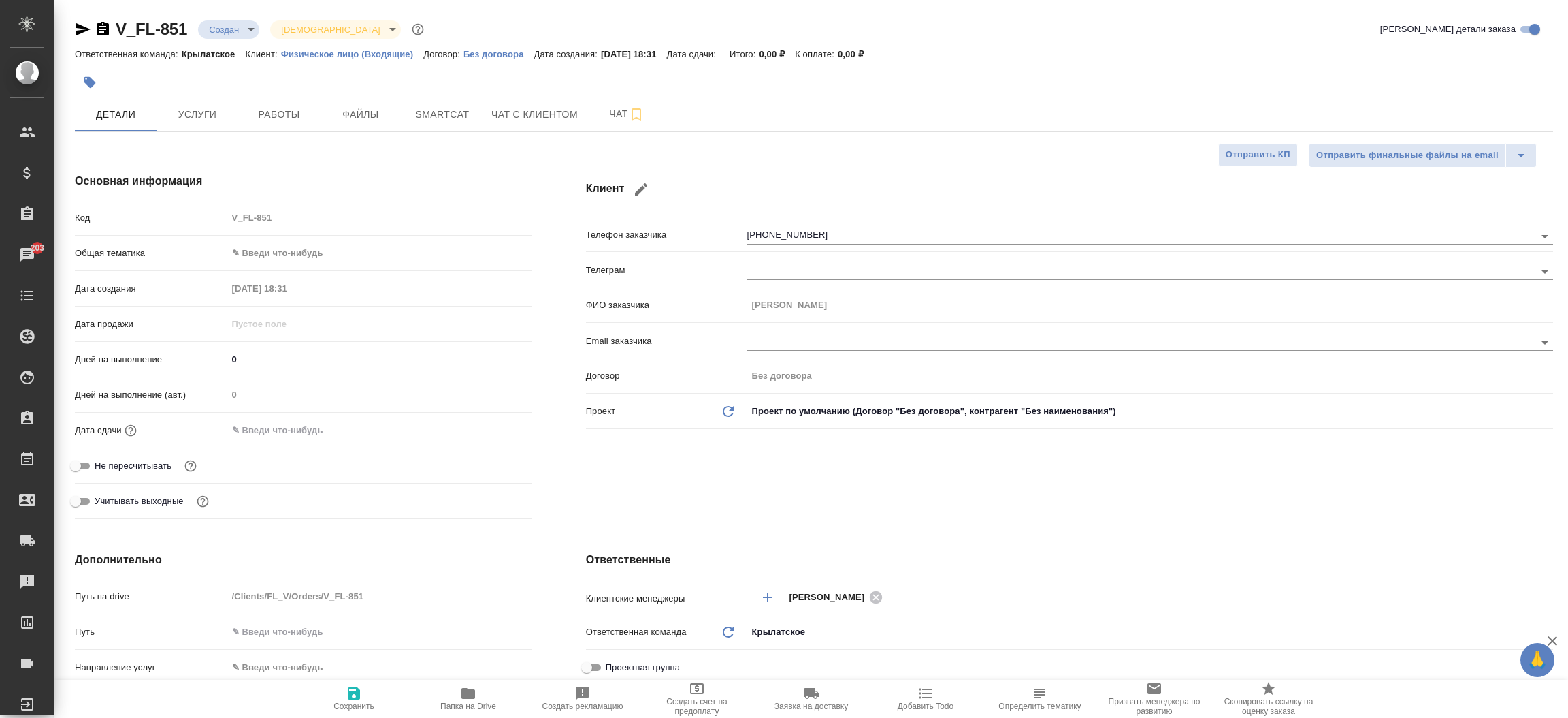
type textarea "x"
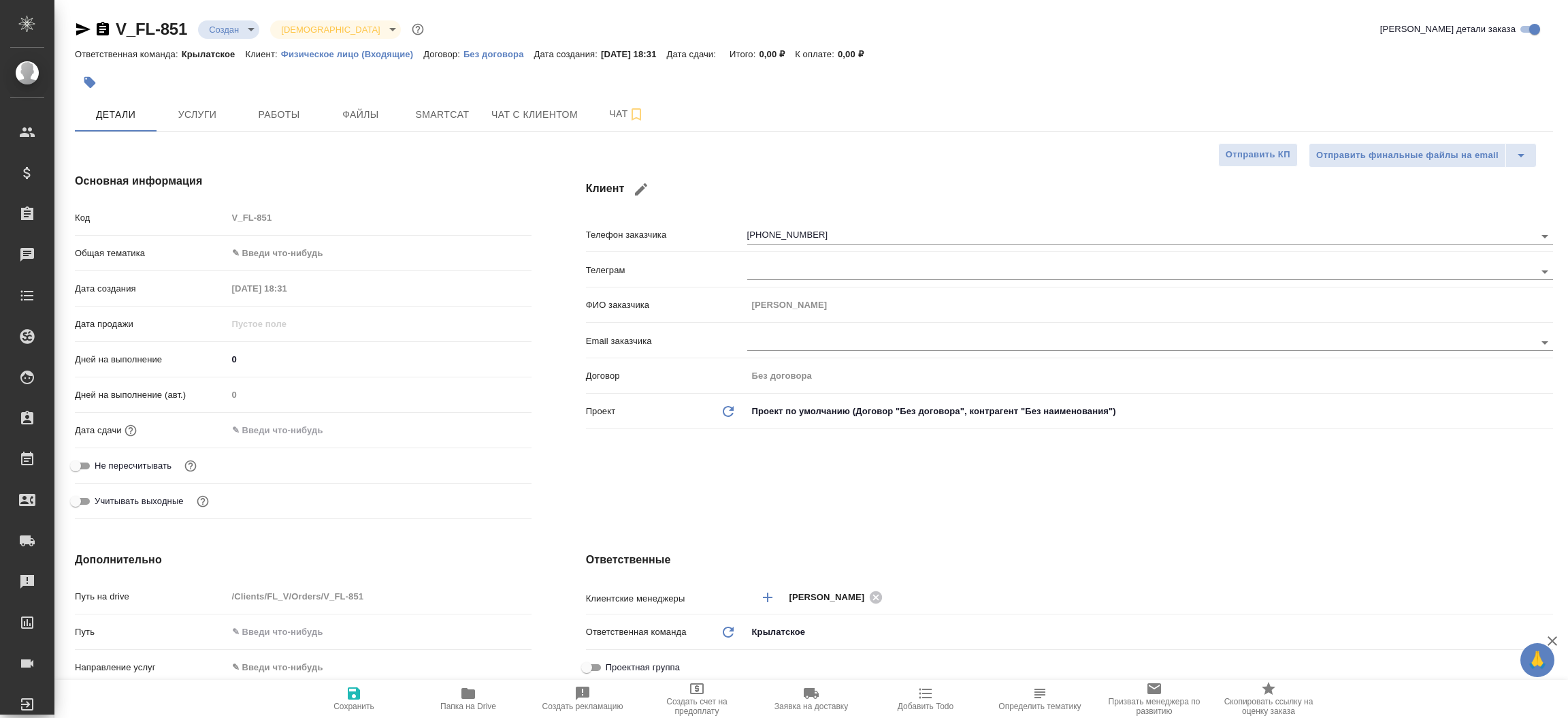
click at [565, 276] on div "Клиент Телефон заказчика +79851692727 Телеграм ФИО заказчика Maria Golosova Ema…" at bounding box center [1069, 348] width 1021 height 406
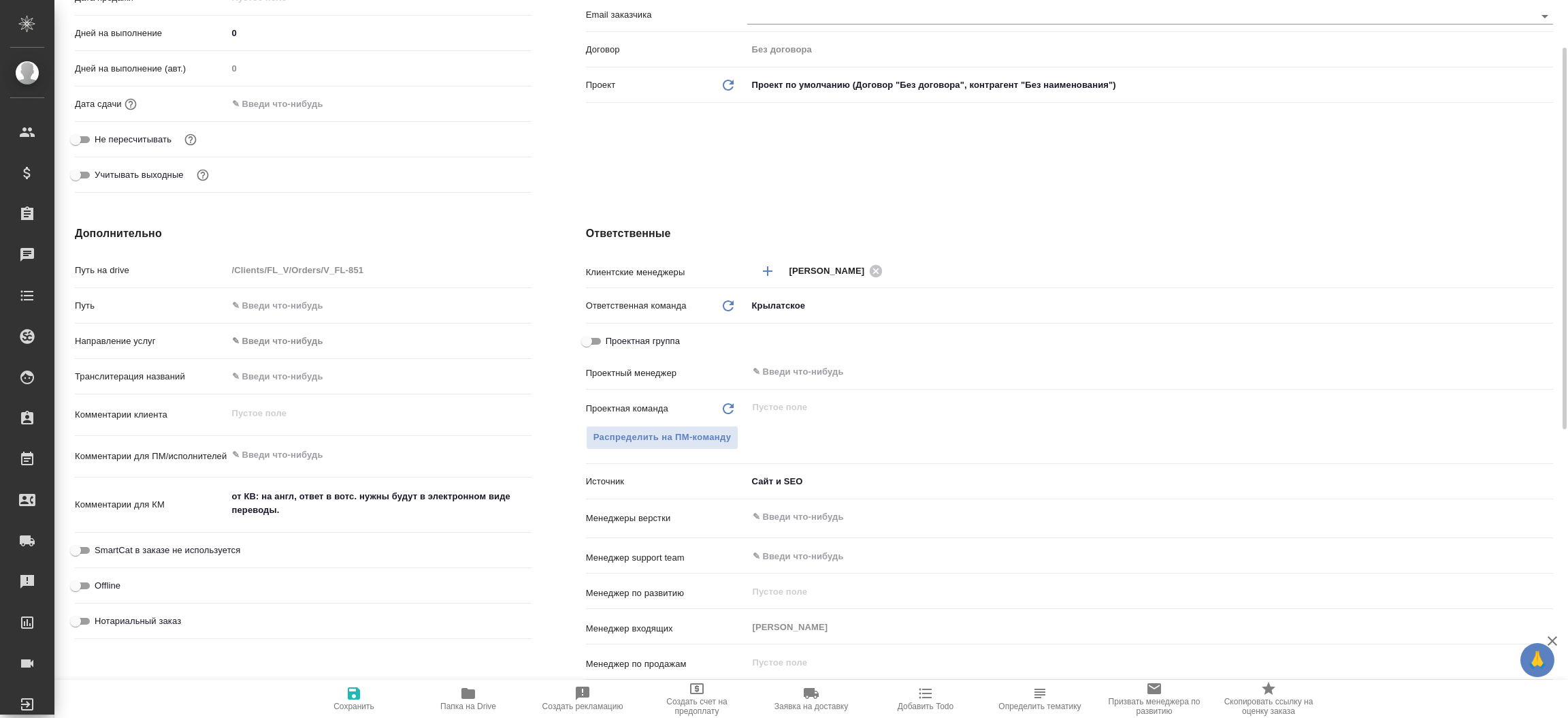
scroll to position [388, 0]
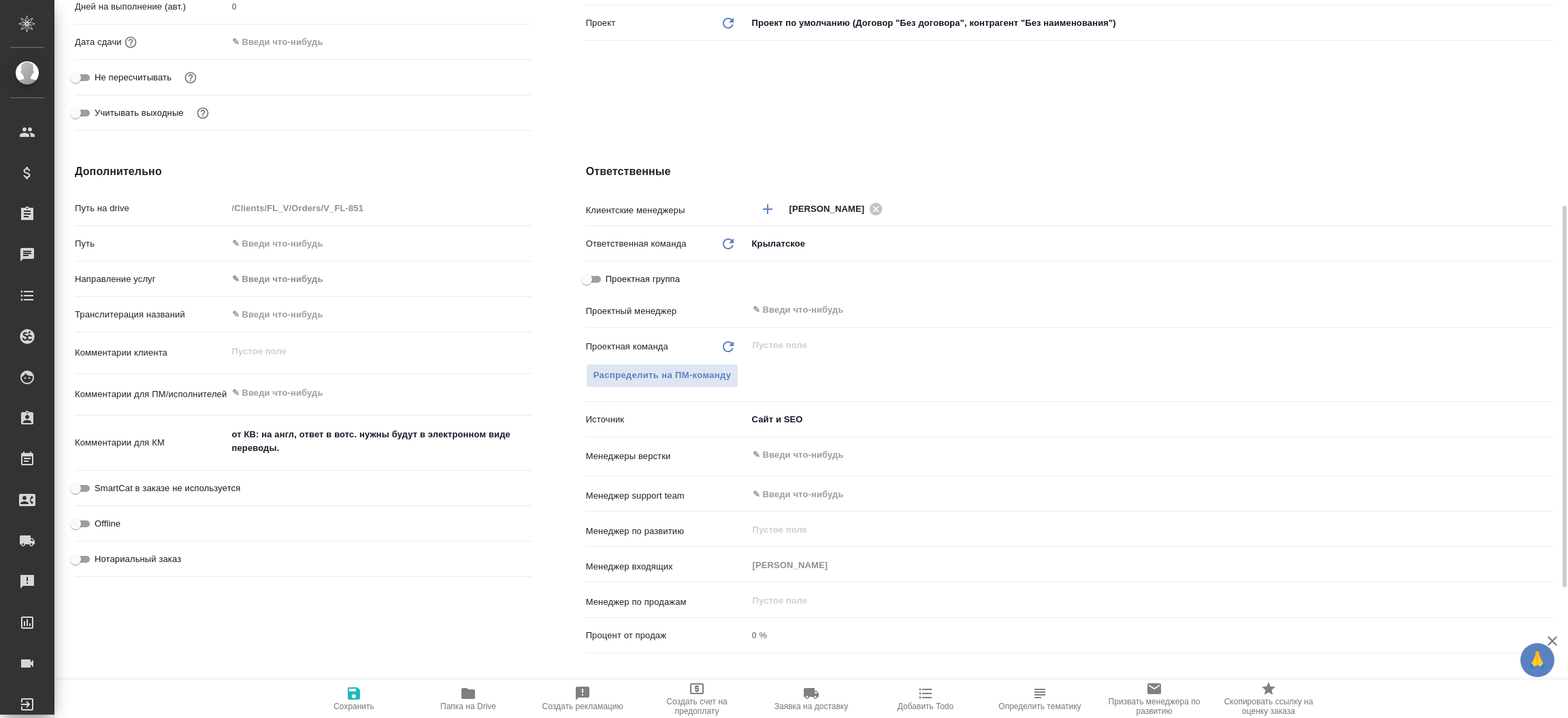
type textarea "x"
click at [276, 452] on textarea "от КВ: на англ, ответ в вотс. нужны будут в электронном виде переводы." at bounding box center [380, 441] width 303 height 36
type textarea "x"
type textarea "от КВ: на англ, ответ в вотс. нужны будут в электронном виде переводы ."
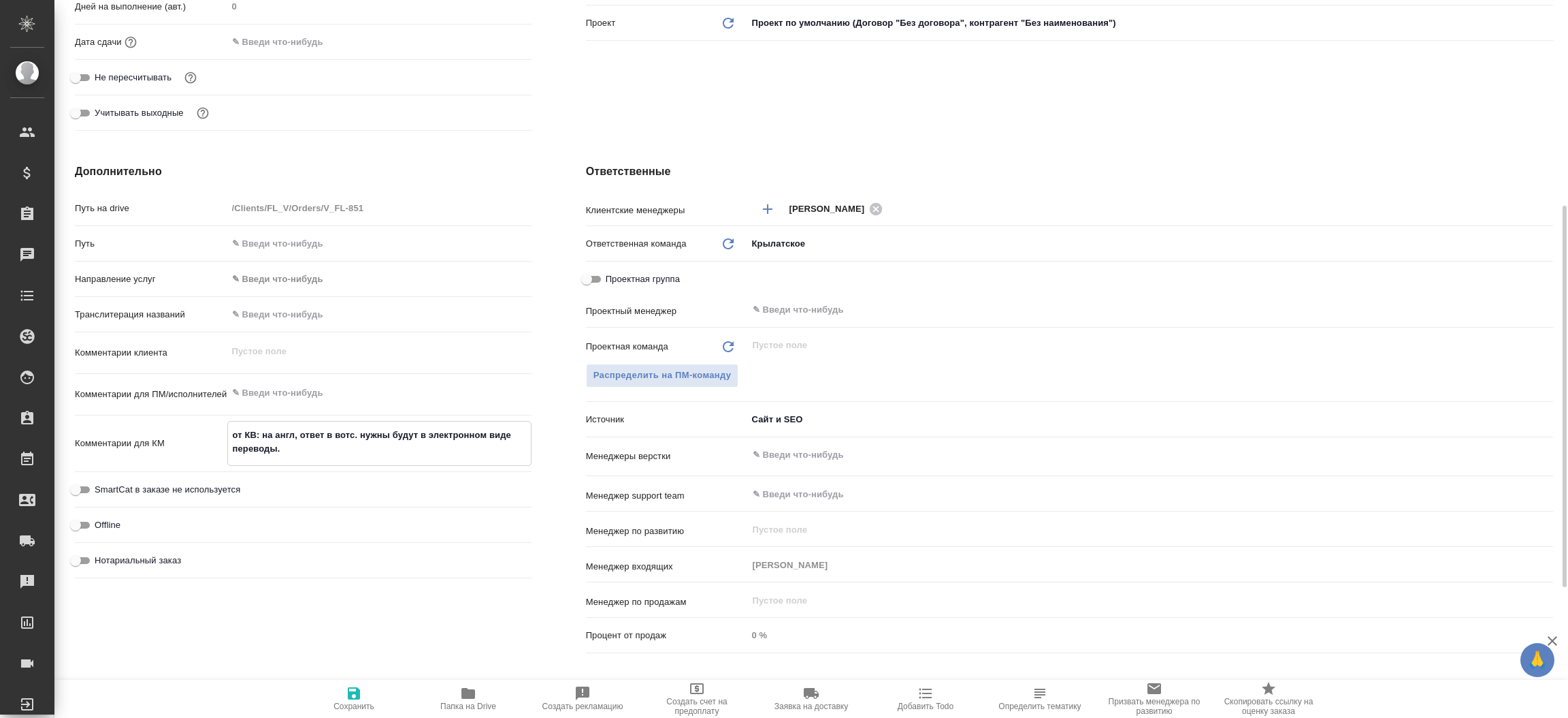
type textarea "x"
type textarea "от КВ: на англ, ответ в вотс. нужны будут в электронном виде переводы и."
type textarea "x"
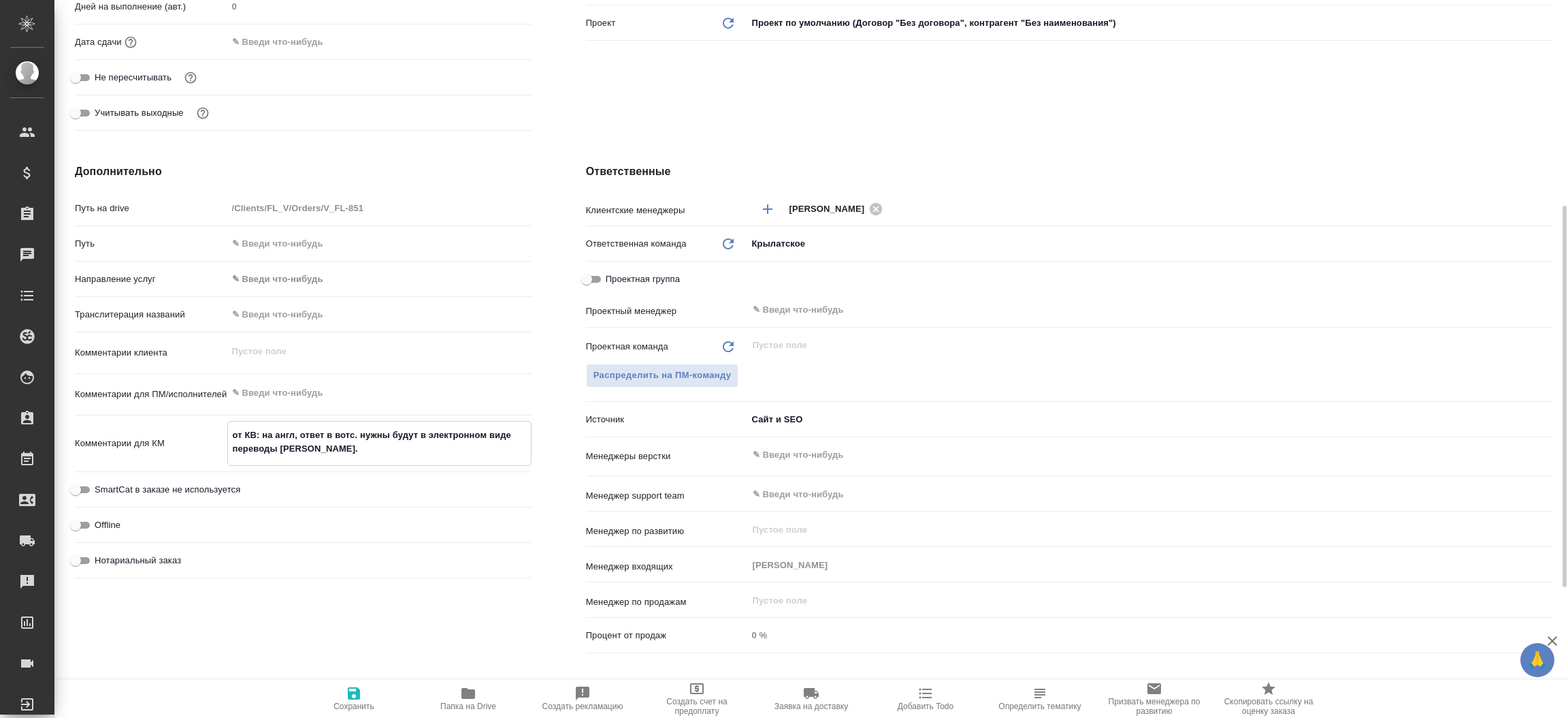
type textarea "x"
type textarea "от КВ: на англ, ответ в вотс. нужны будут в электронном виде переводы и ."
type textarea "x"
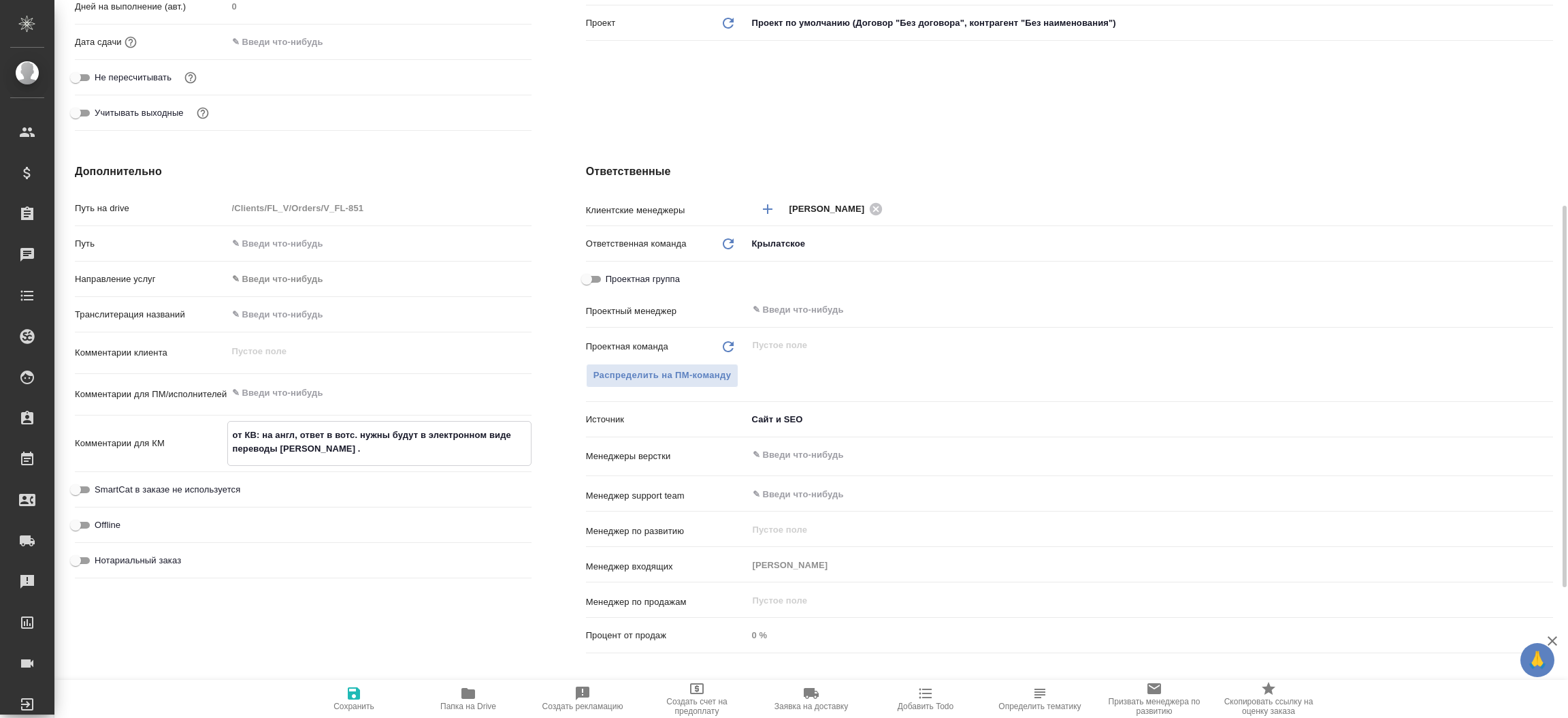
type textarea "x"
type textarea "от КВ: на англ, ответ в вотс. нужны будут в электронном виде переводы и у."
type textarea "x"
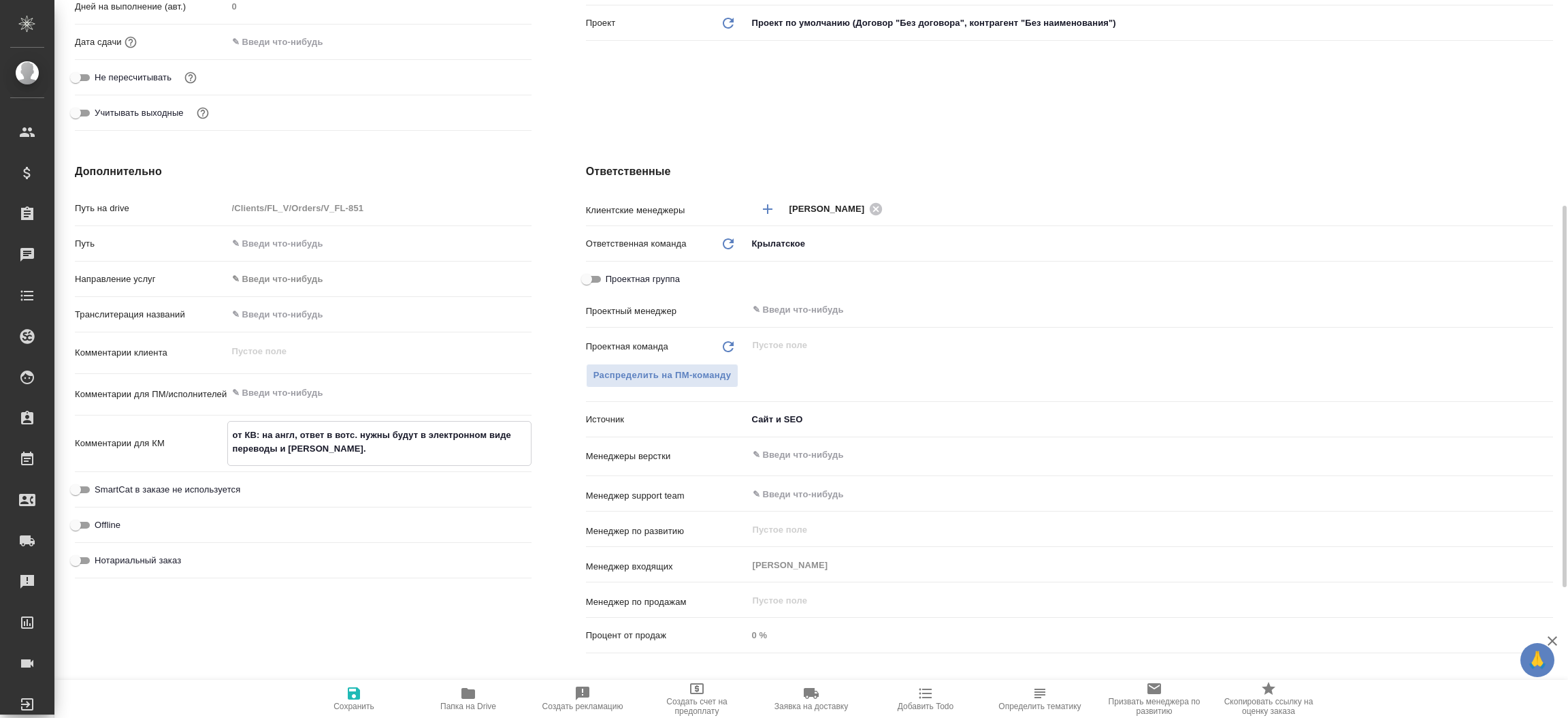
type textarea "от КВ: на англ, ответ в вотс. нужны будут в электронном виде переводы и уд."
type textarea "x"
type textarea "от КВ: на англ, ответ в вотс. нужны будут в электронном виде переводы и удо."
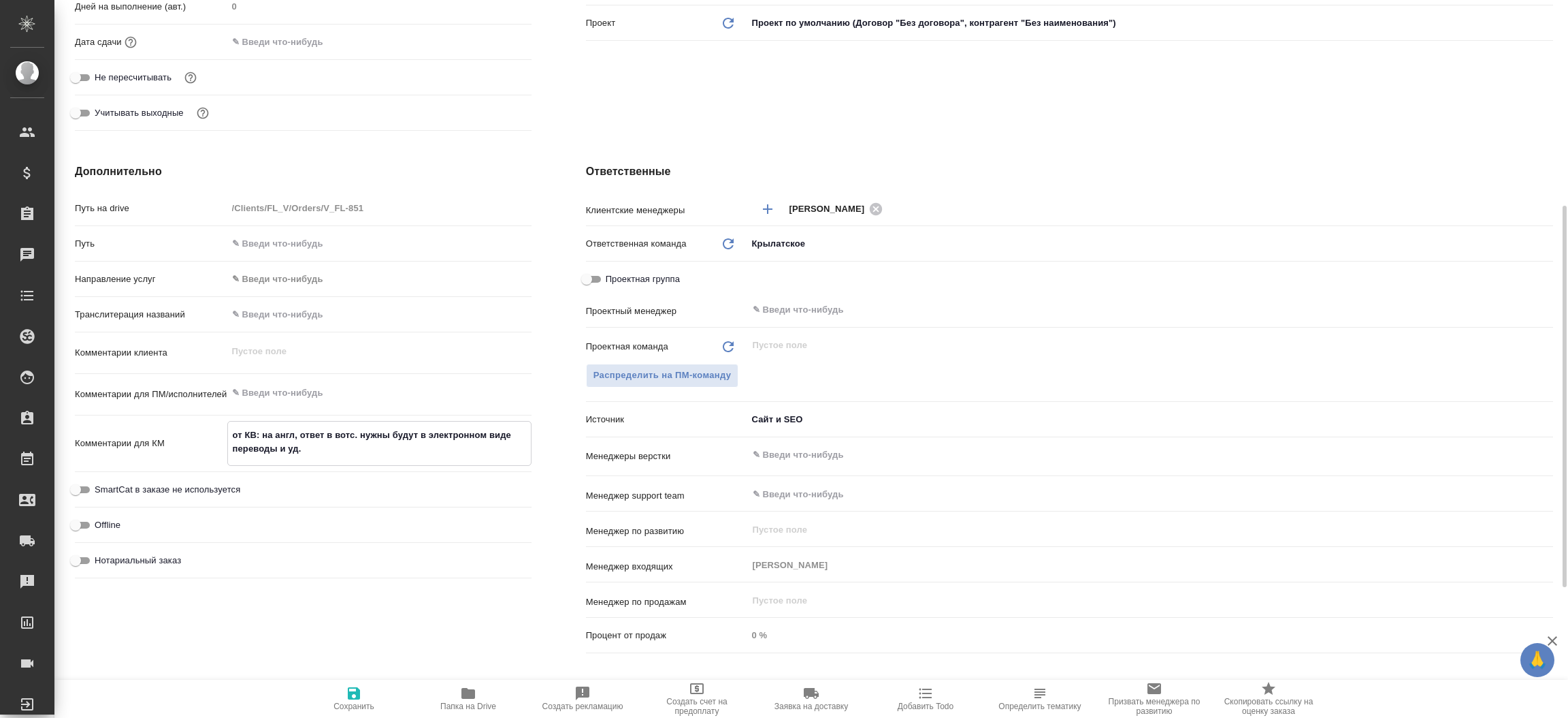
type textarea "x"
type textarea "от КВ: на англ, ответ в вотс. нужны будут в электронном виде переводы и удоб."
type textarea "x"
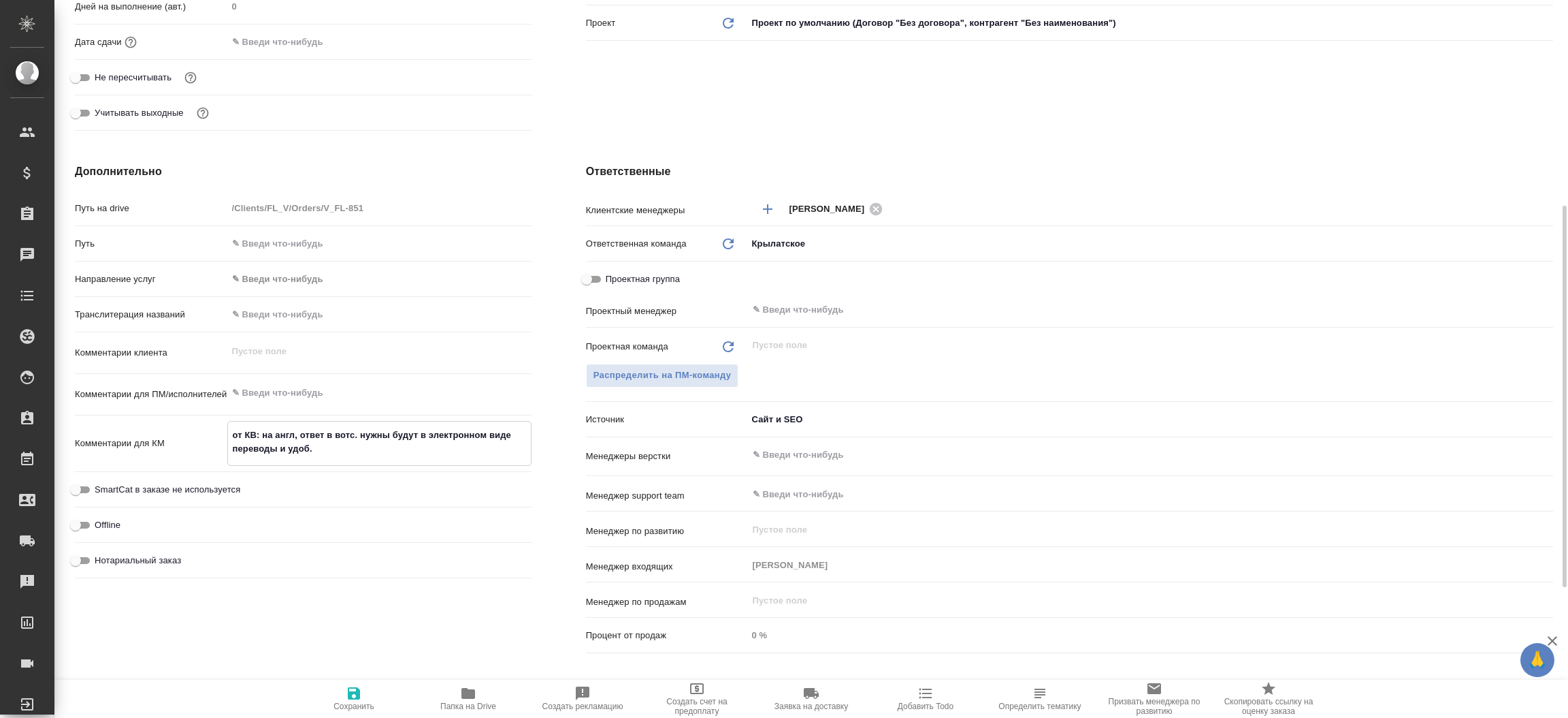
type textarea "x"
type textarea "от КВ: на англ, ответ в вотс. нужны будут в электронном виде переводы и удобн."
type textarea "x"
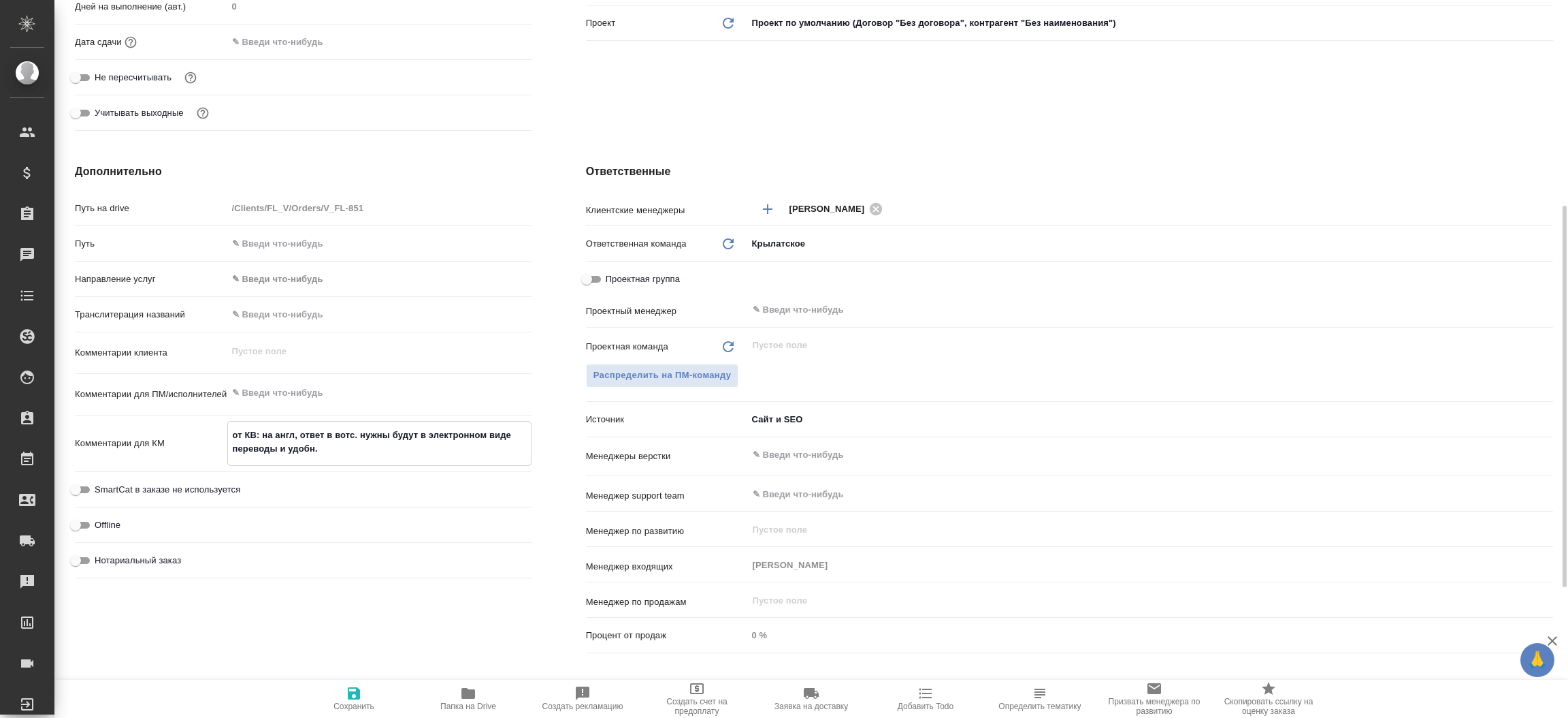
type textarea "x"
type textarea "от КВ: на англ, ответ в вотс. нужны будут в электронном виде переводы и удобно."
type textarea "x"
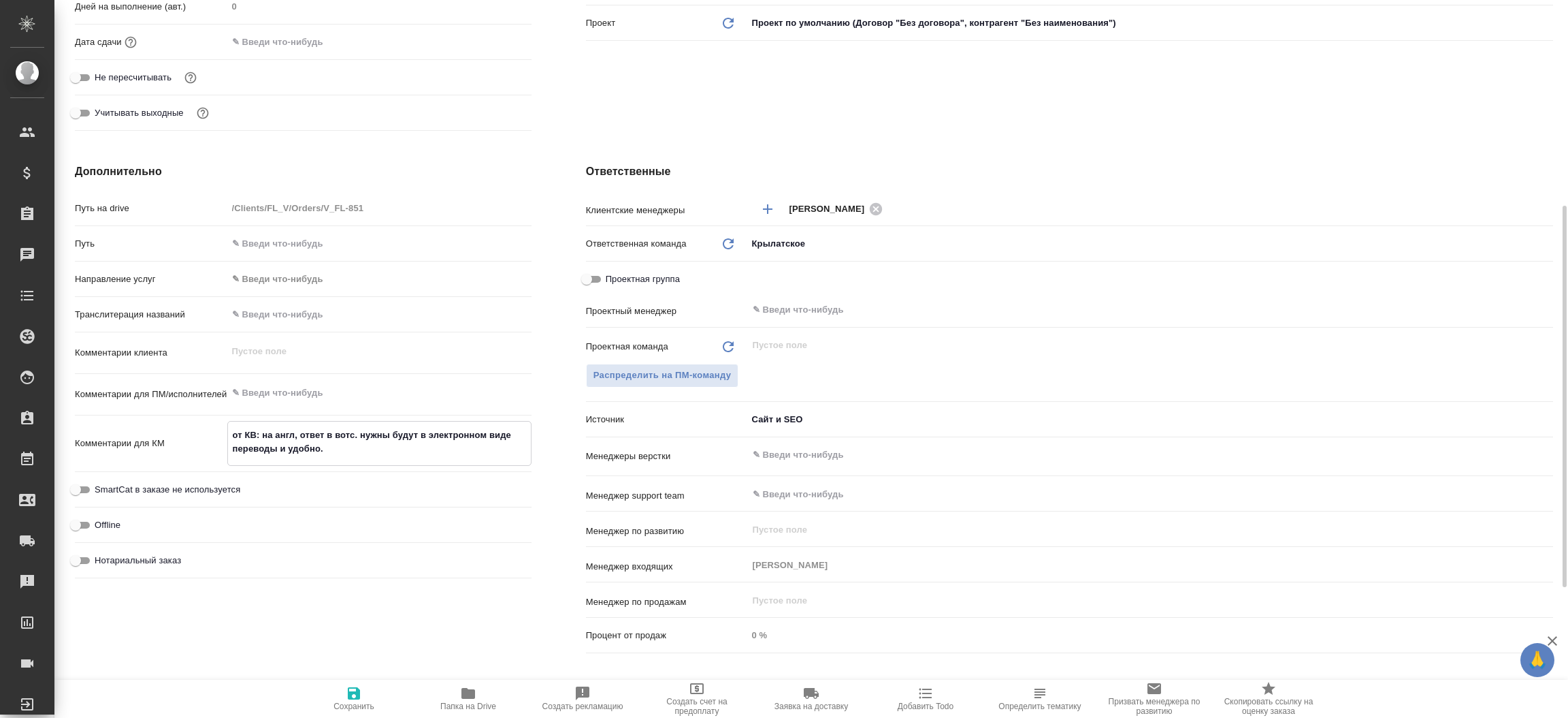
type textarea "от КВ: на англ, ответ в вотс. нужны будут в электронном виде переводы и удобно ."
type textarea "x"
type textarea "от КВ: на англ, ответ в вотс. нужны будут в электронном виде переводы и удобно …"
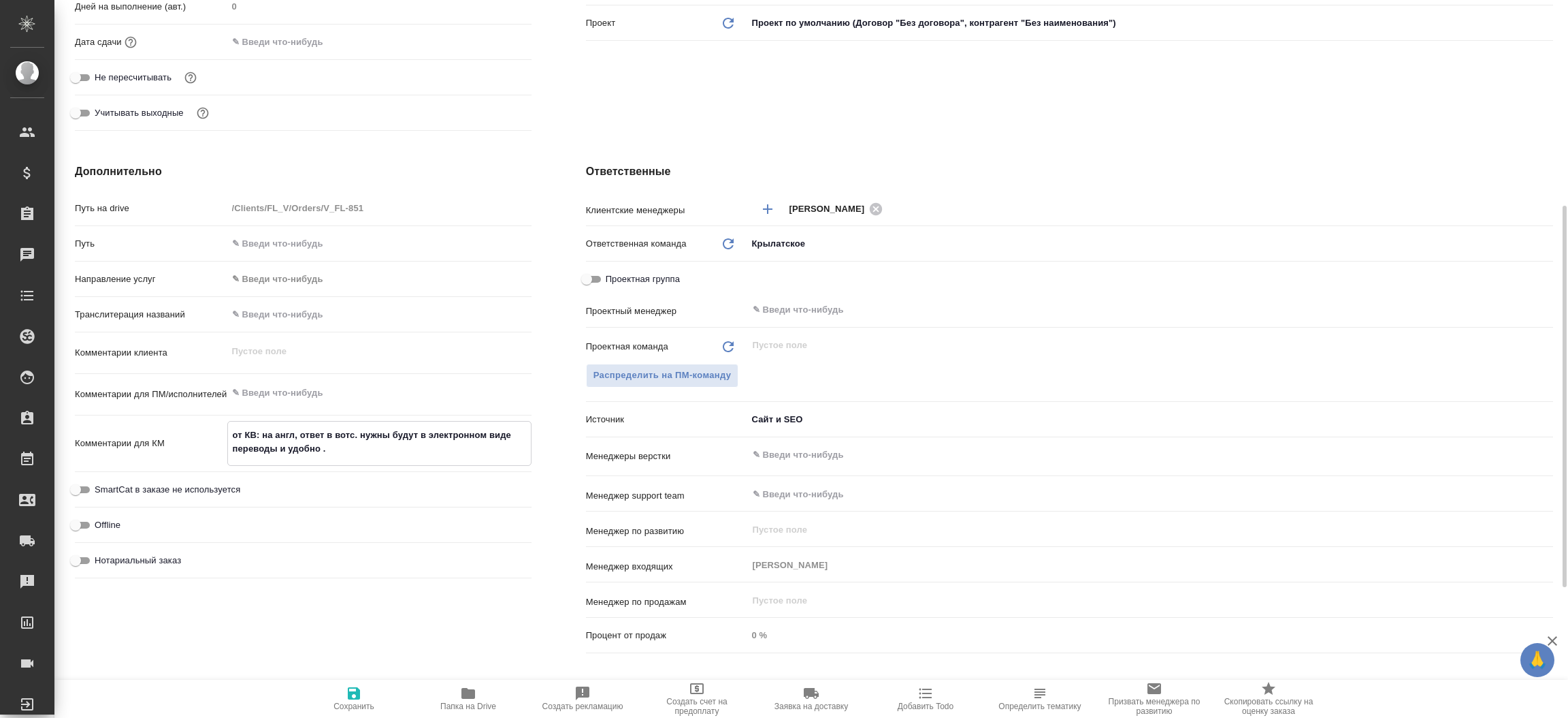
type textarea "x"
type textarea "от КВ: на англ, ответ в вотс. нужны будут в электронном виде переводы и удобно …"
type textarea "x"
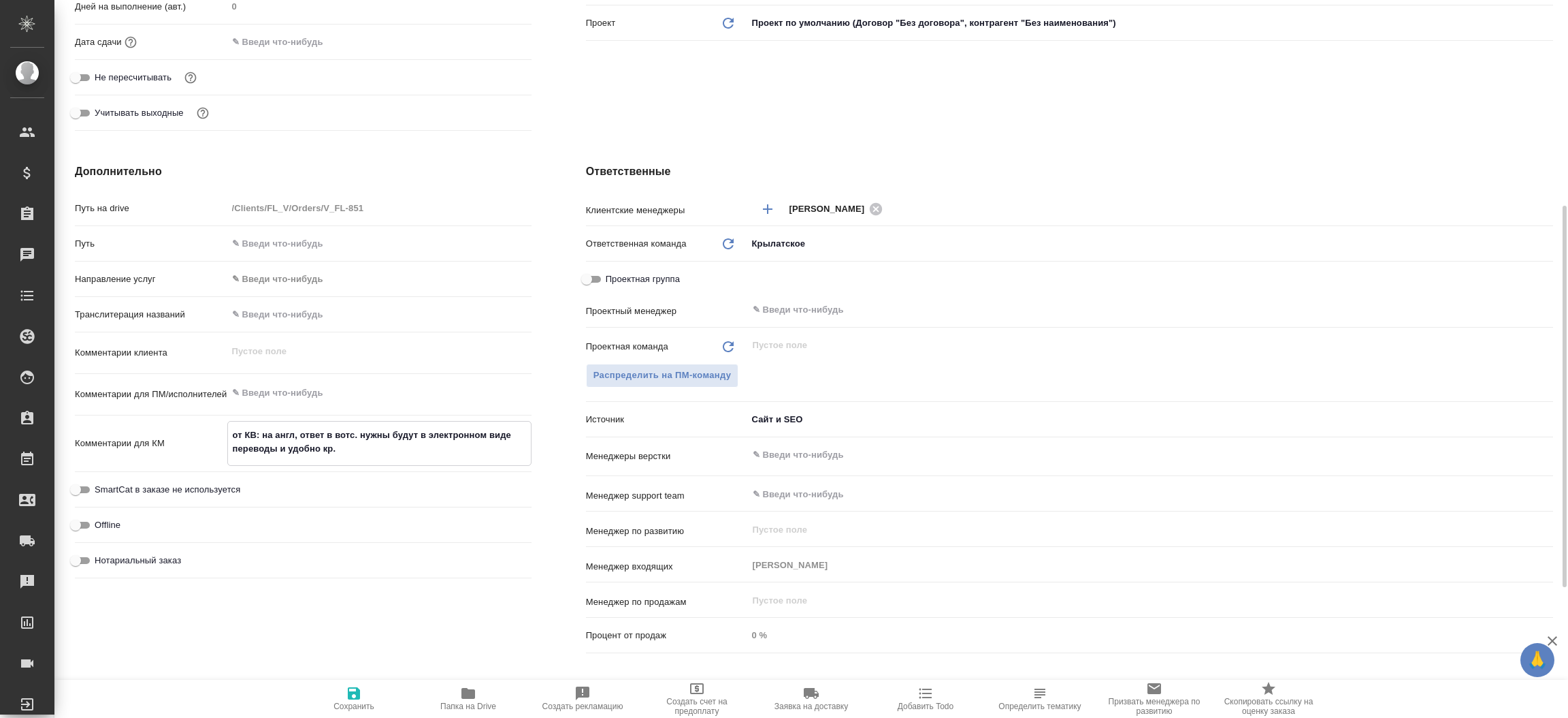
type textarea "x"
type textarea "от КВ: на англ, ответ в вотс. нужны будут в электронном виде переводы и удобно …"
type textarea "x"
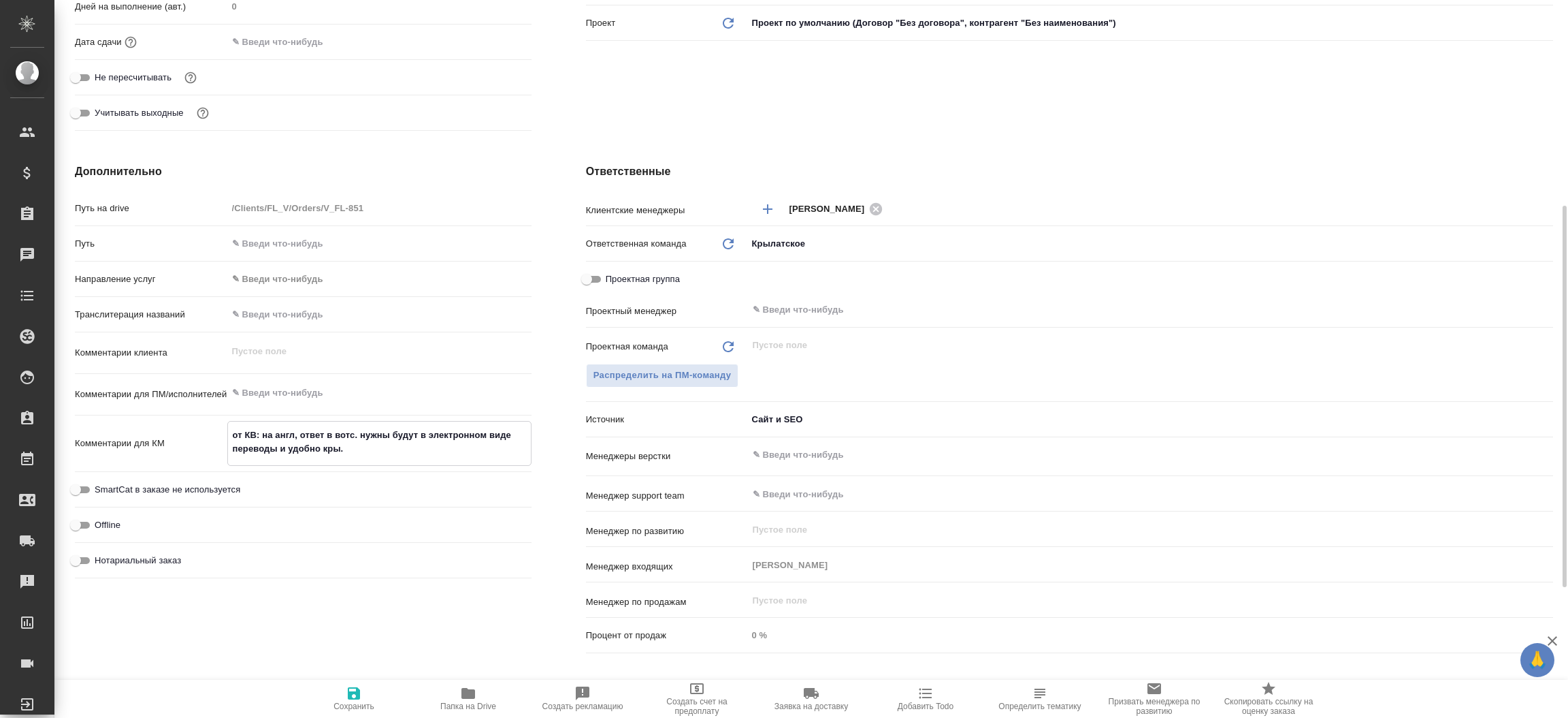
type textarea "x"
type textarea "от КВ: на англ, ответ в вотс. нужны будут в электронном виде переводы и удобно …"
type textarea "x"
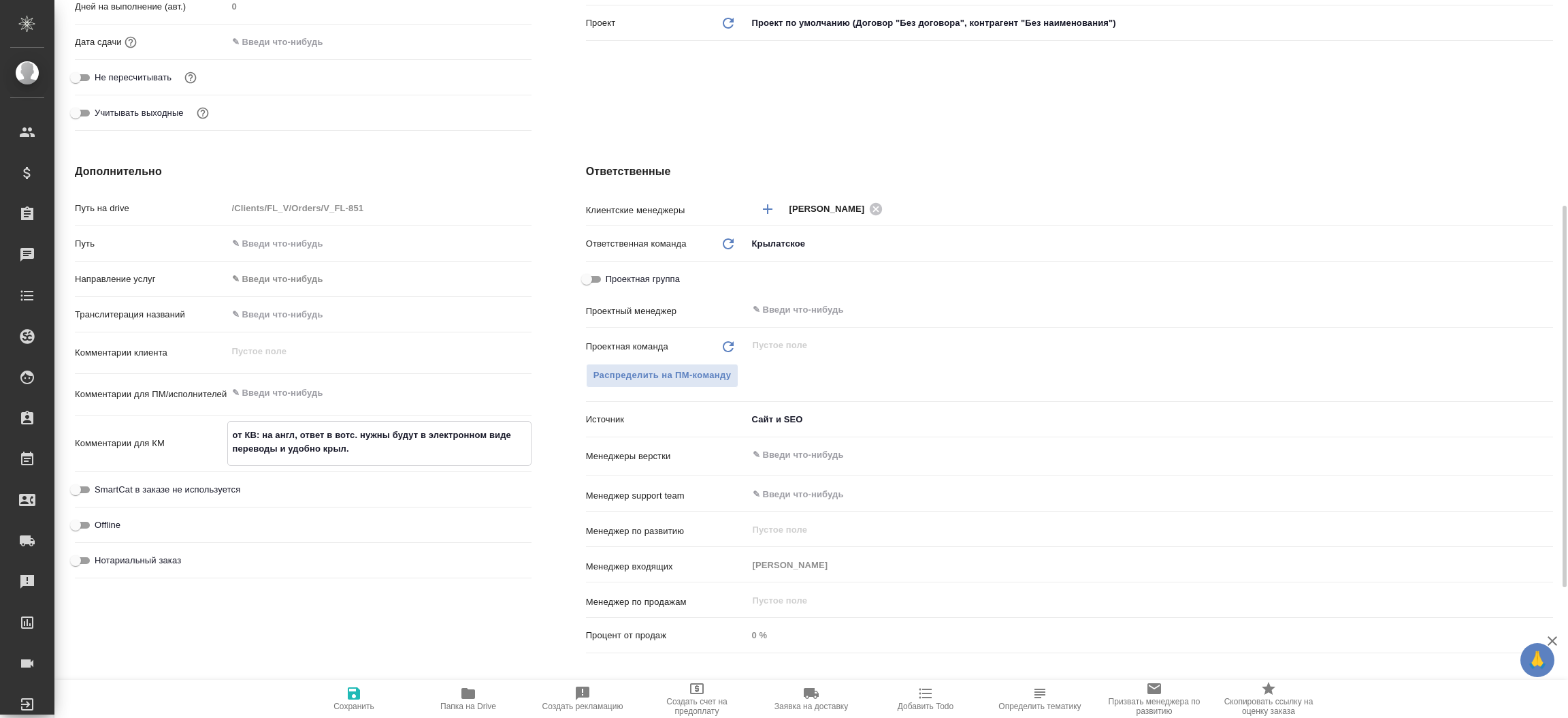
type textarea "от КВ: на англ, ответ в вотс. нужны будут в электронном виде переводы и удобно …"
type textarea "x"
type textarea "от КВ: на англ, ответ в вотс. нужны будут в электронном виде переводы и удобно …"
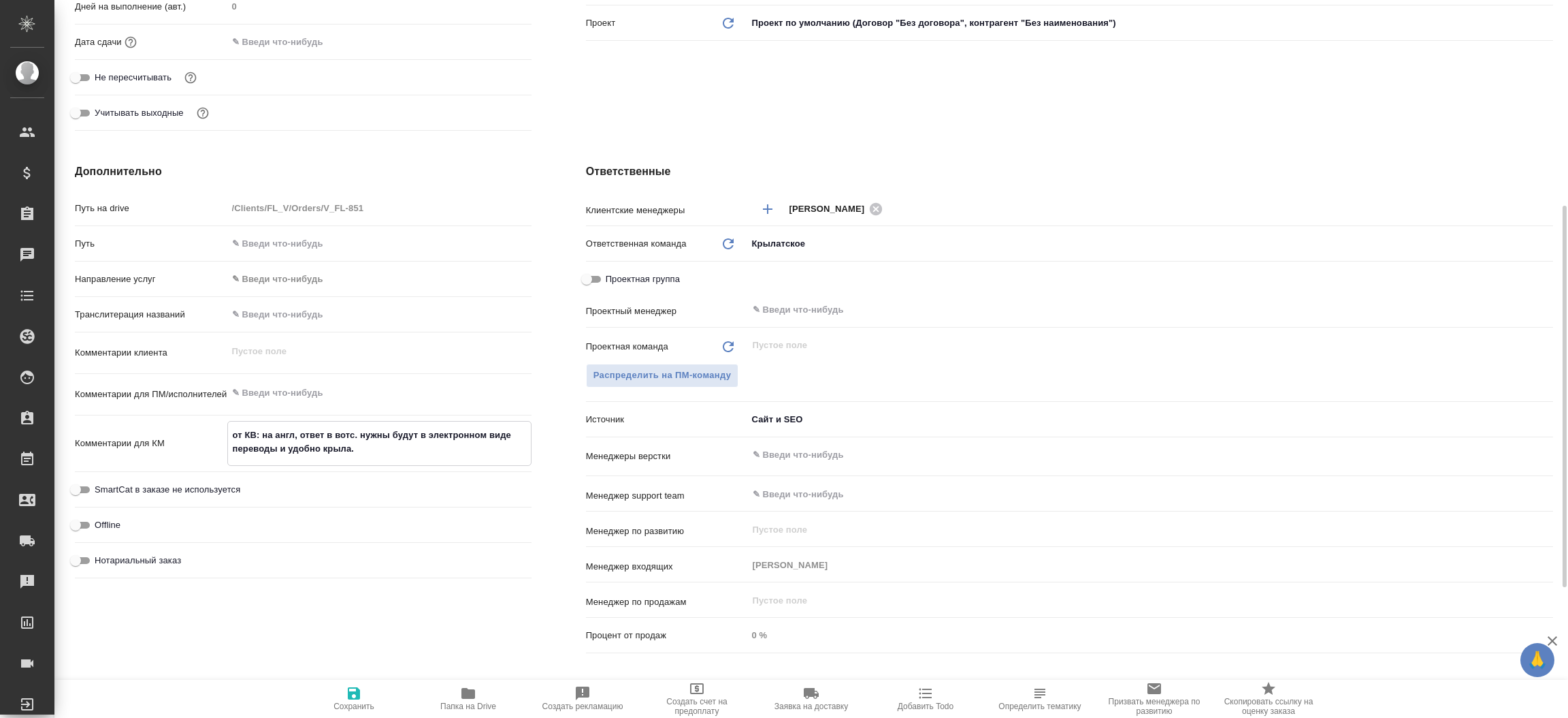
type textarea "x"
type textarea "от КВ: на англ, ответ в вотс. нужны будут в электронном виде переводы и удобно …"
type textarea "x"
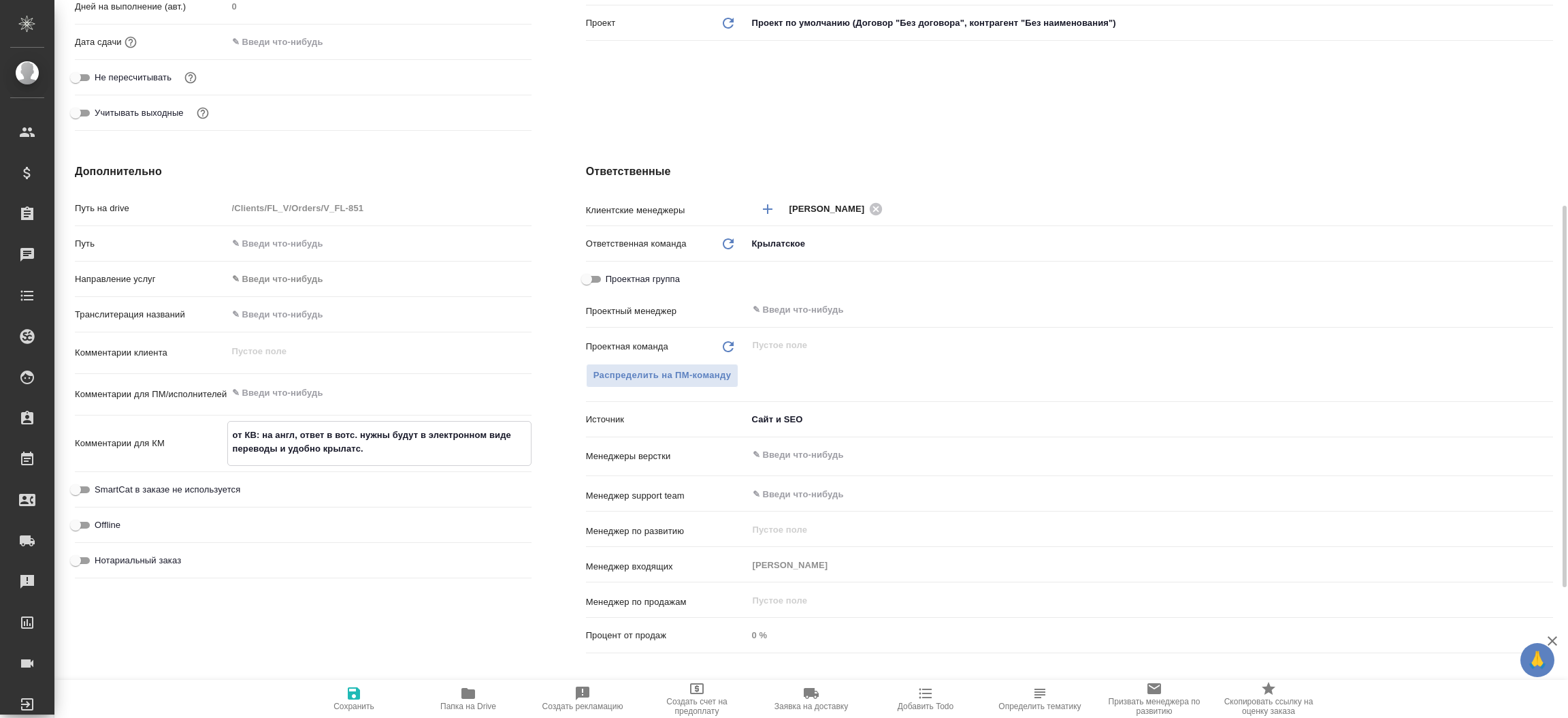
type textarea "x"
type textarea "от КВ: на англ, ответ в вотс. нужны будут в электронном виде переводы и удобно …"
type textarea "x"
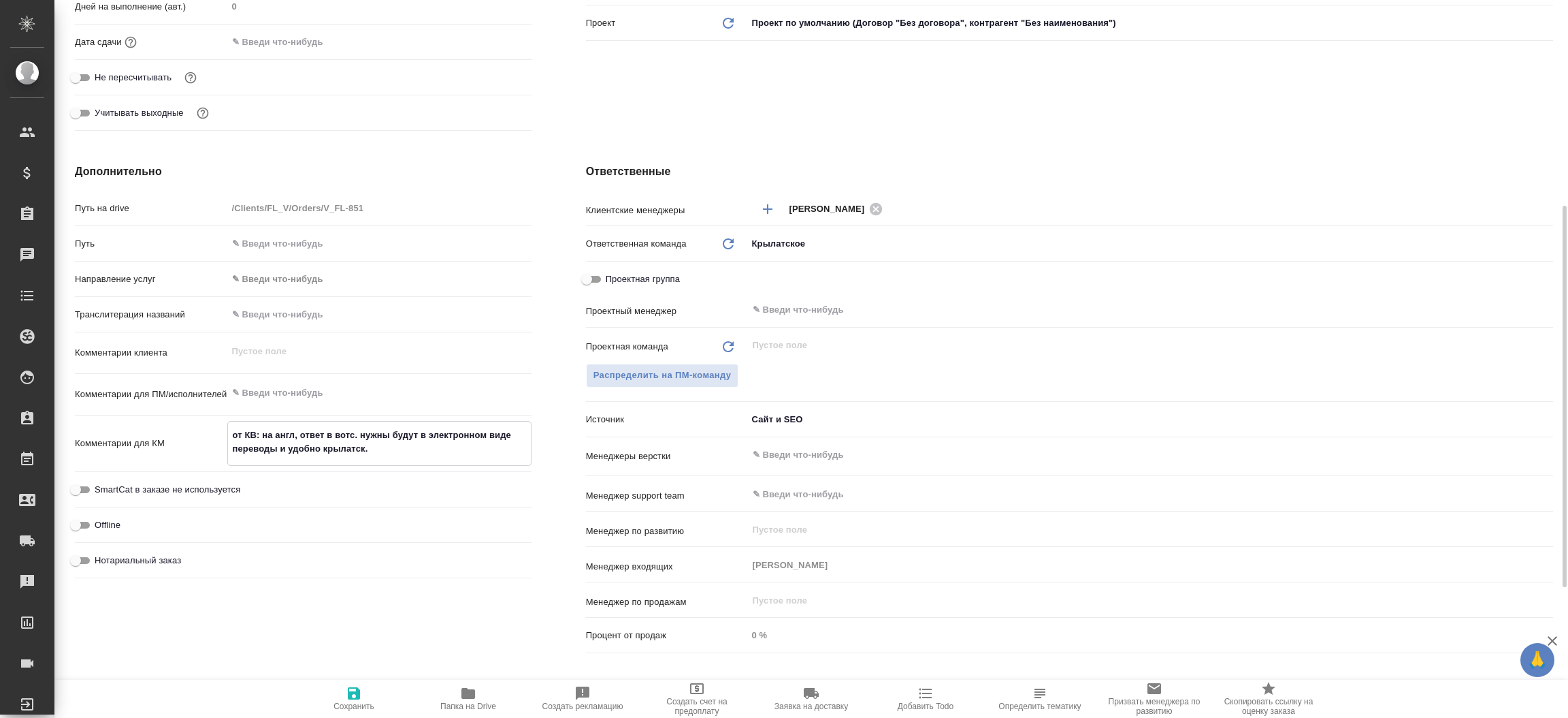
type textarea "x"
type textarea "от КВ: на англ, ответ в вотс. нужны будут в электронном виде переводы и удобно …"
type textarea "x"
type textarea "от КВ: на англ, ответ в вотс. нужны будут в электронном виде переводы и удобно …"
type textarea "x"
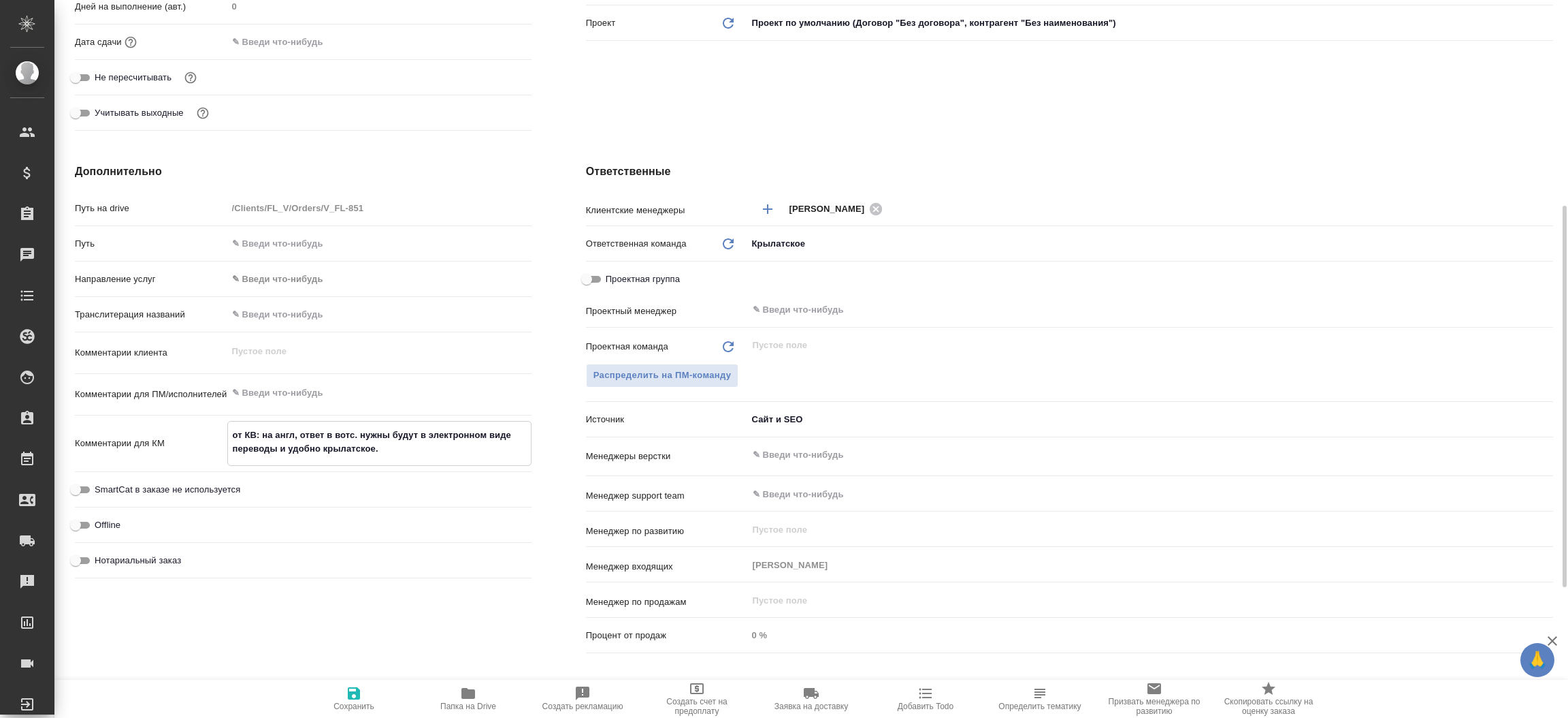
type textarea "x"
click at [295, 437] on textarea "от КВ: на англ, ответ в вотс. нужны будут в электронном виде переводы и удобно …" at bounding box center [380, 441] width 303 height 36
type textarea "x"
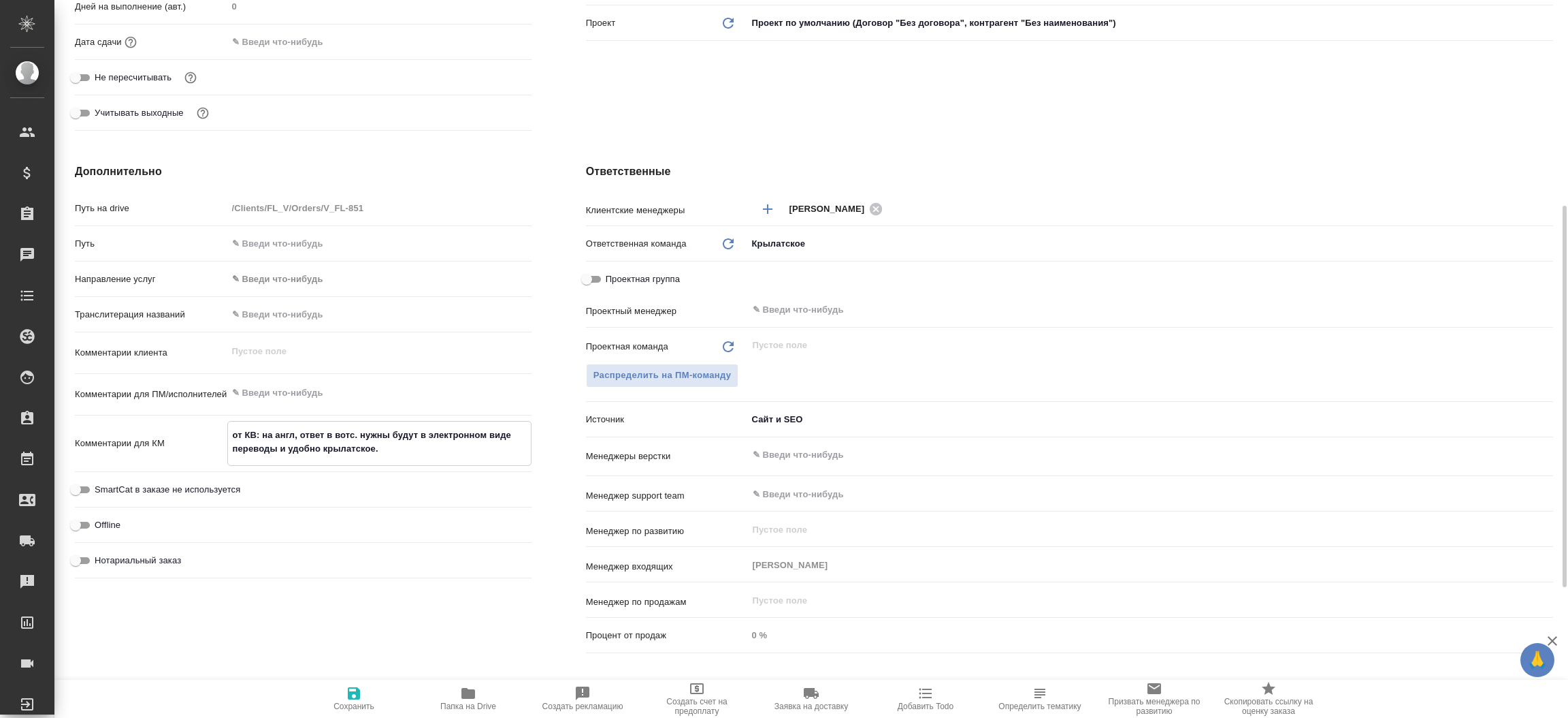
type textarea "от КВ: на англ , ответ в вотс. нужны будут в электронном виде переводы и удобно…"
type textarea "x"
type textarea "от КВ: на англ и, ответ в вотс. нужны будут в электронном виде переводы и удобн…"
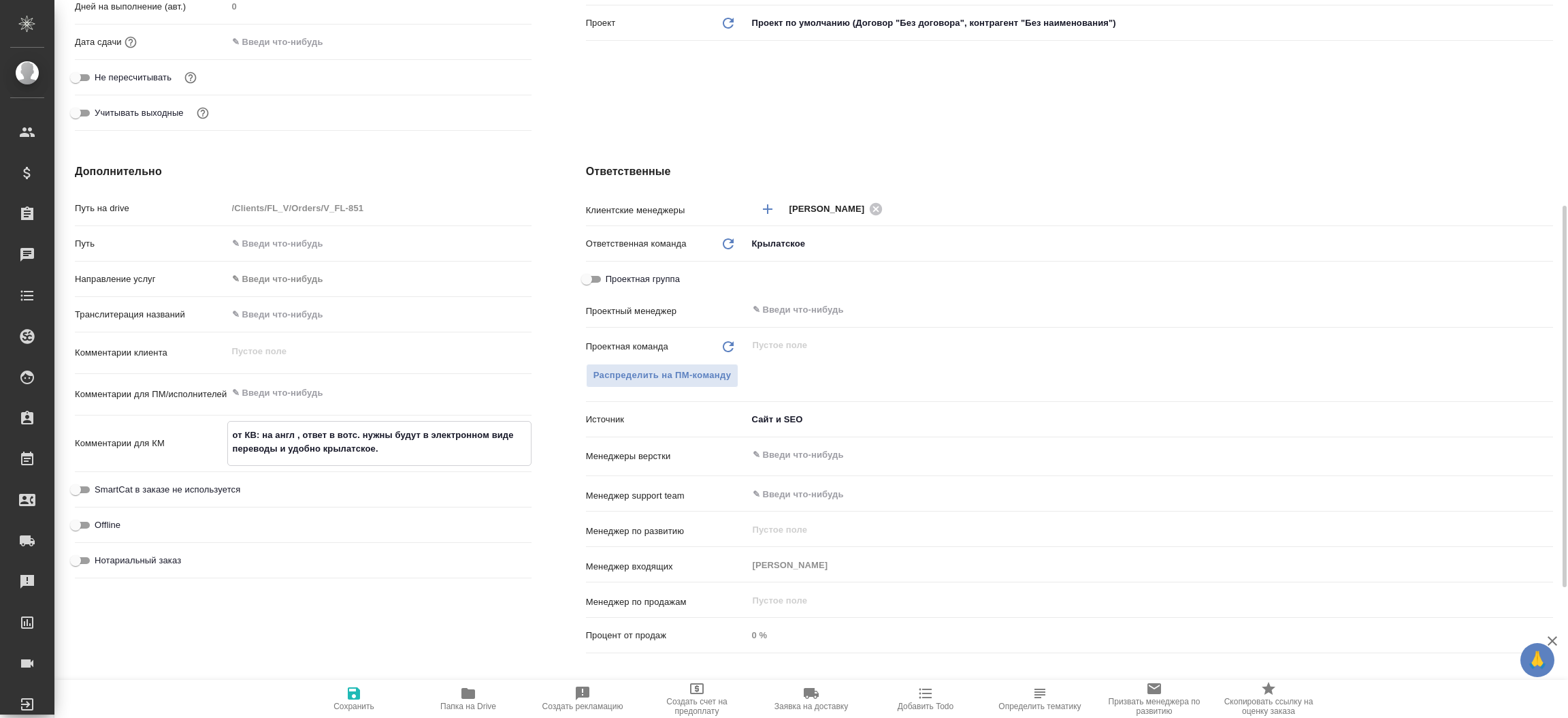
type textarea "x"
type textarea "от КВ: на англ и , ответ в вотс. нужны будут в электронном виде переводы и удоб…"
type textarea "x"
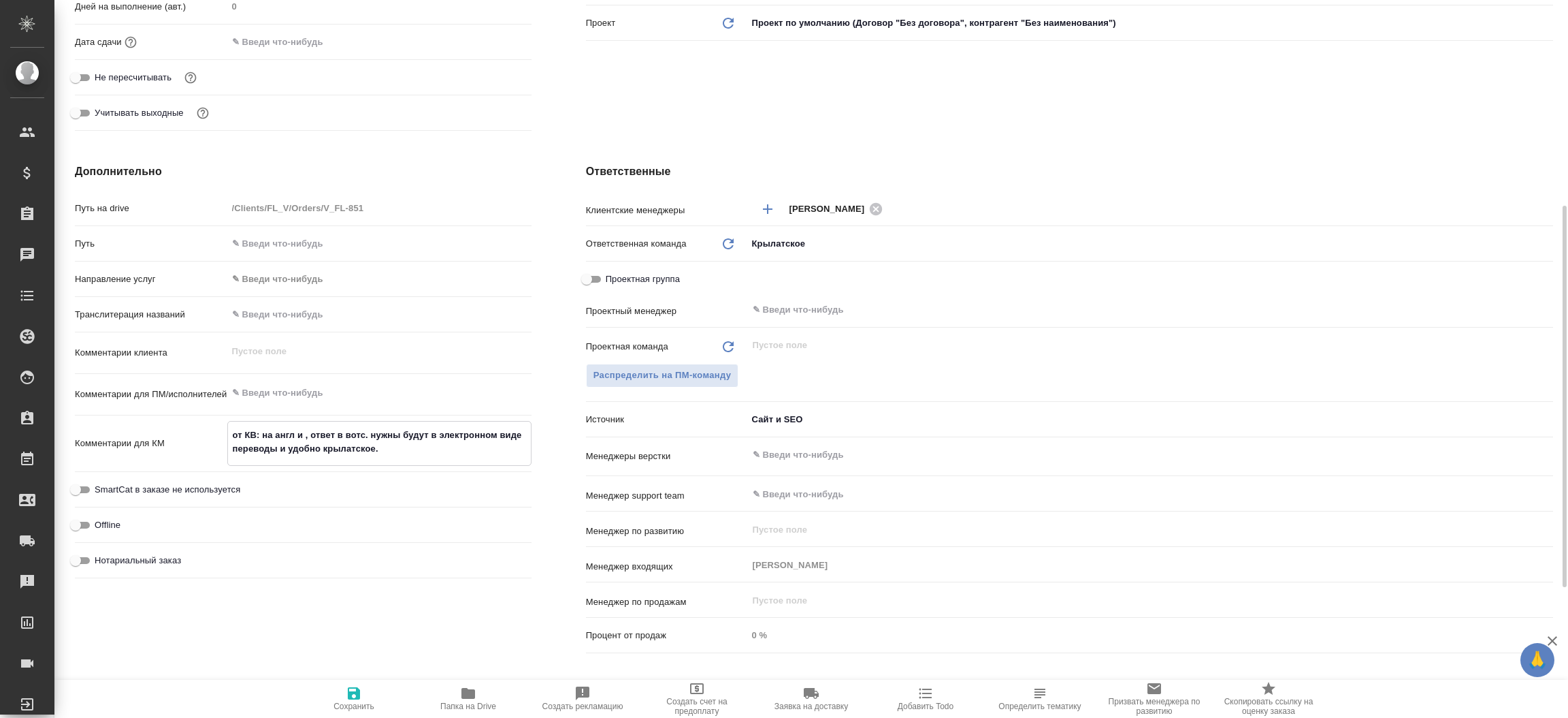
type textarea "x"
type textarea "от КВ: на англ и з, ответ в вотс. нужны будут в электронном виде переводы и удо…"
type textarea "x"
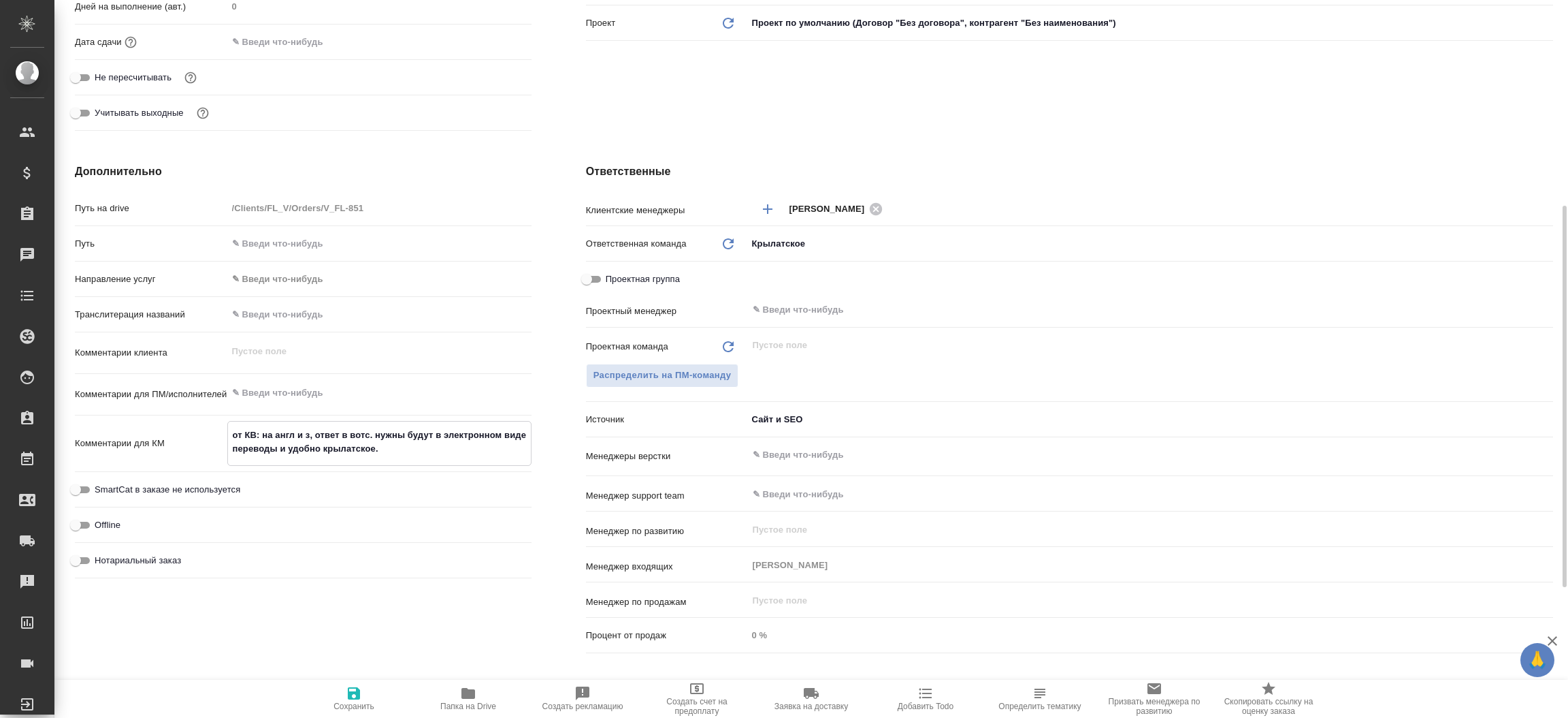
type textarea "x"
type textarea "от КВ: на англ и зп, ответ в вотс. нужны будут в электронном виде переводы и уд…"
type textarea "x"
type textarea "от КВ: на англ и зпк, ответ в вотс. нужны будут в электронном виде переводы и у…"
type textarea "x"
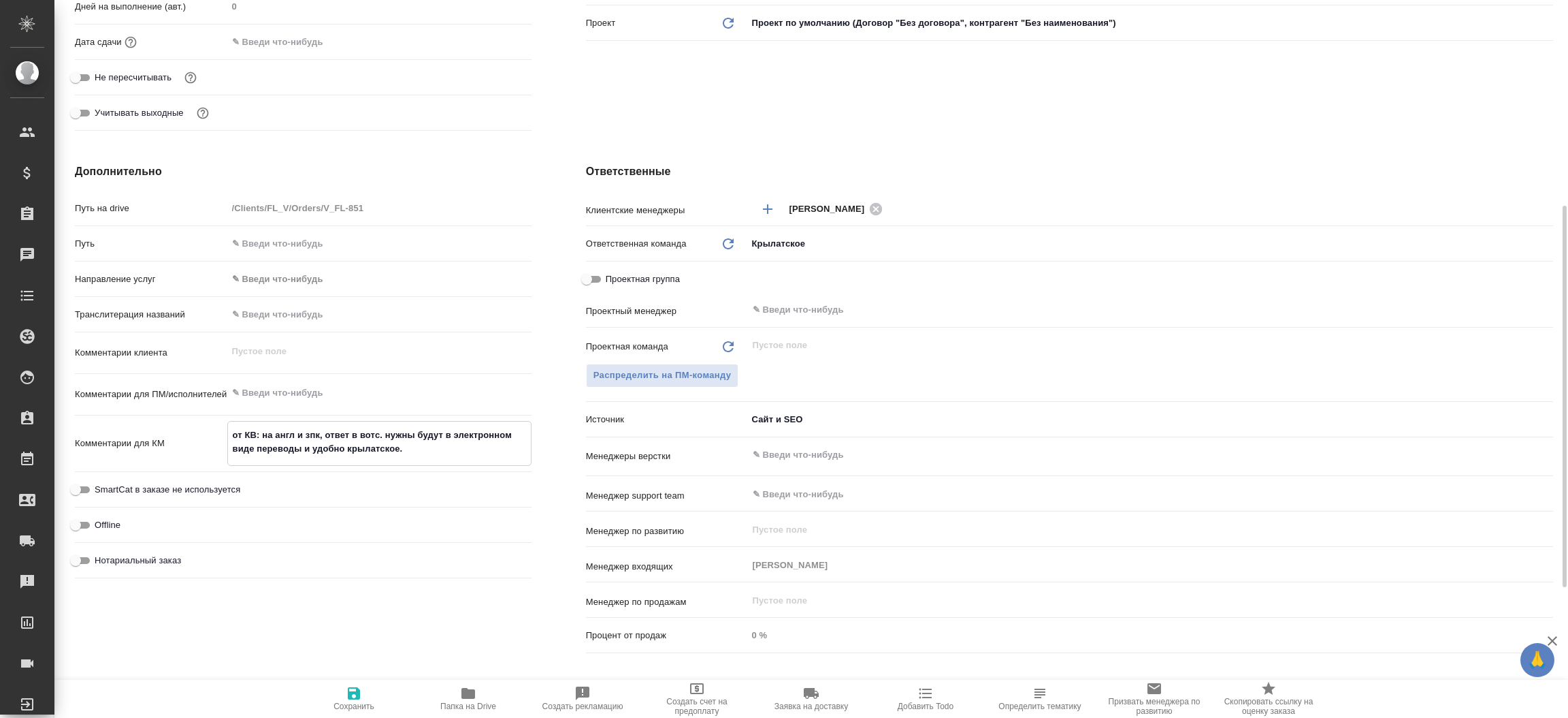
type textarea "x"
type textarea "от КВ: на англ и зпк, ответ в вотс. нужны будут в электронном виде переводы и у…"
type textarea "x"
click at [352, 686] on icon "button" at bounding box center [353, 693] width 16 height 16
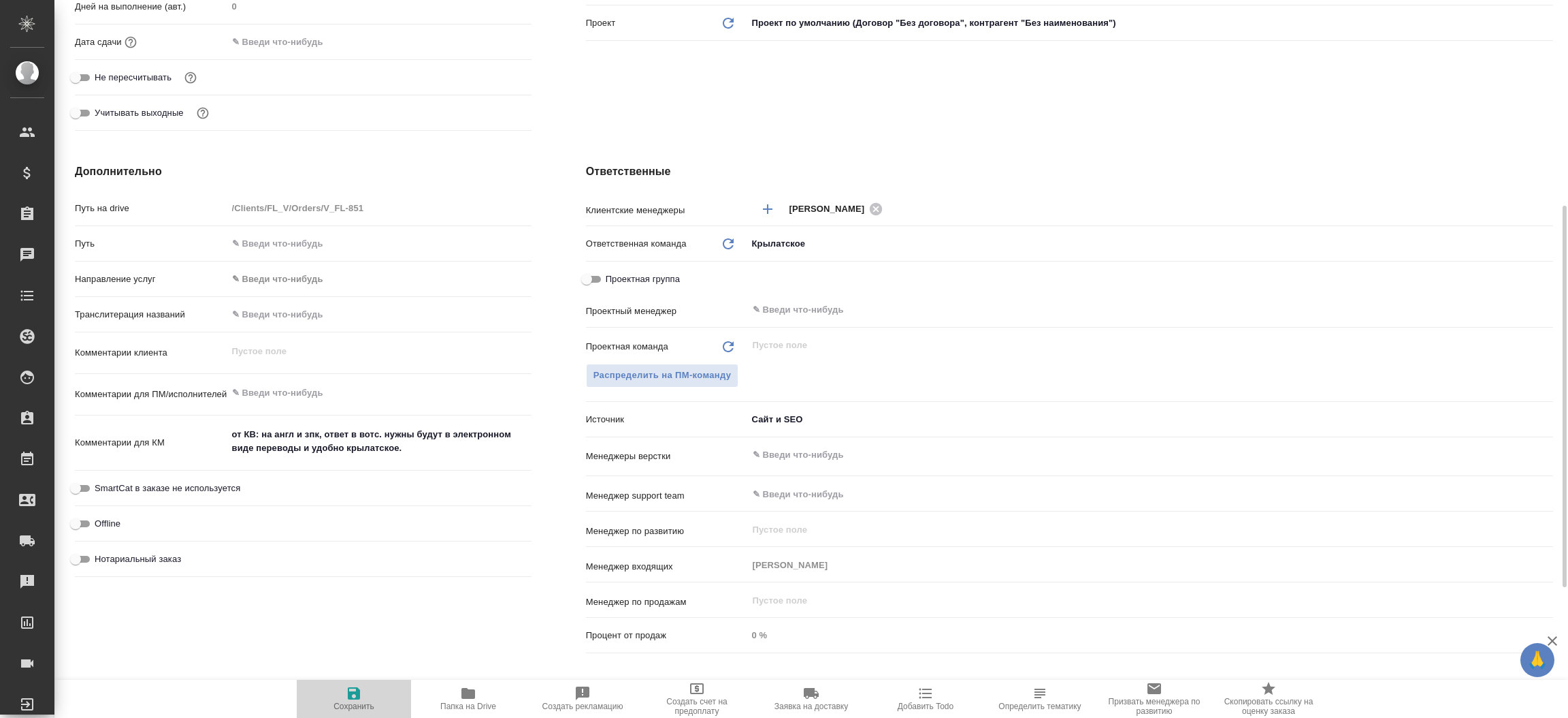
type textarea "x"
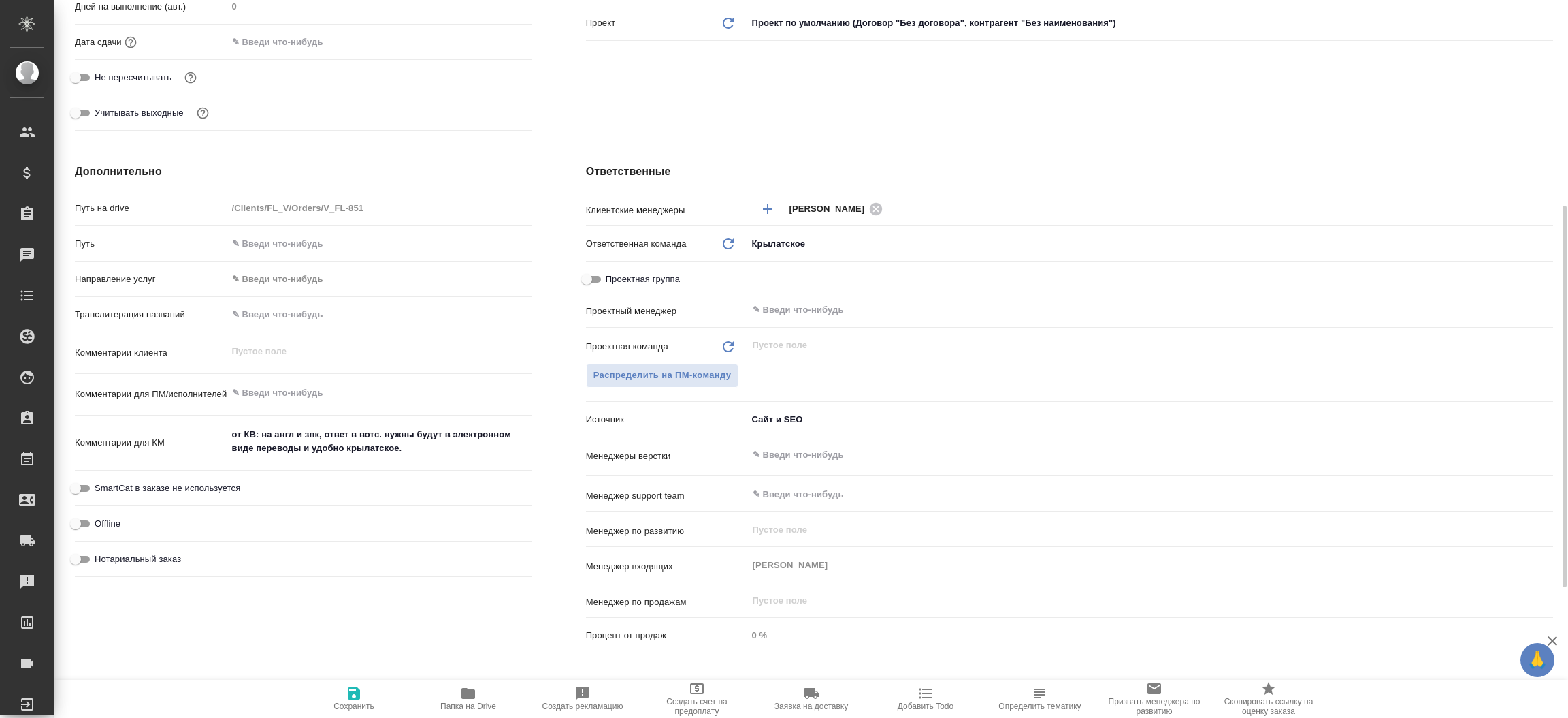
type textarea "x"
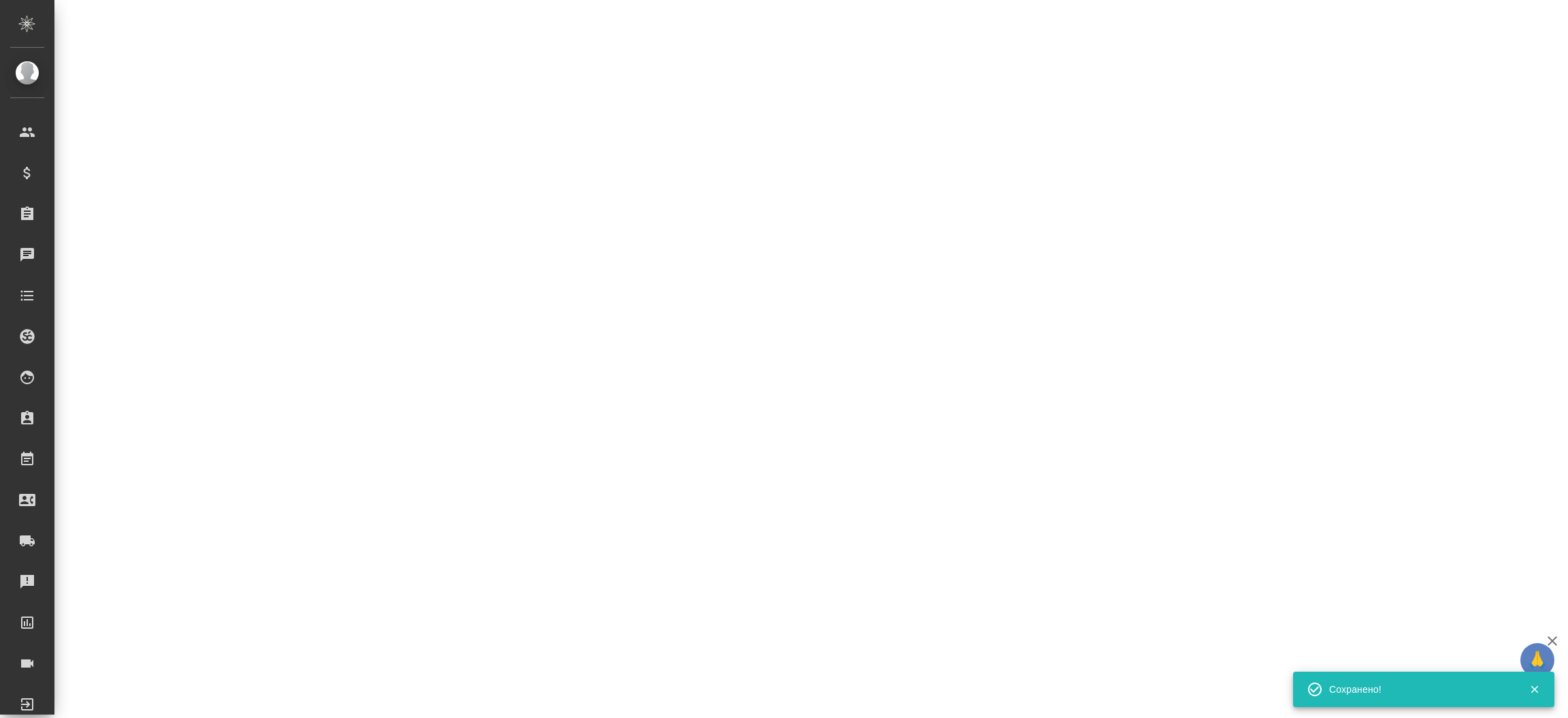
select select "RU"
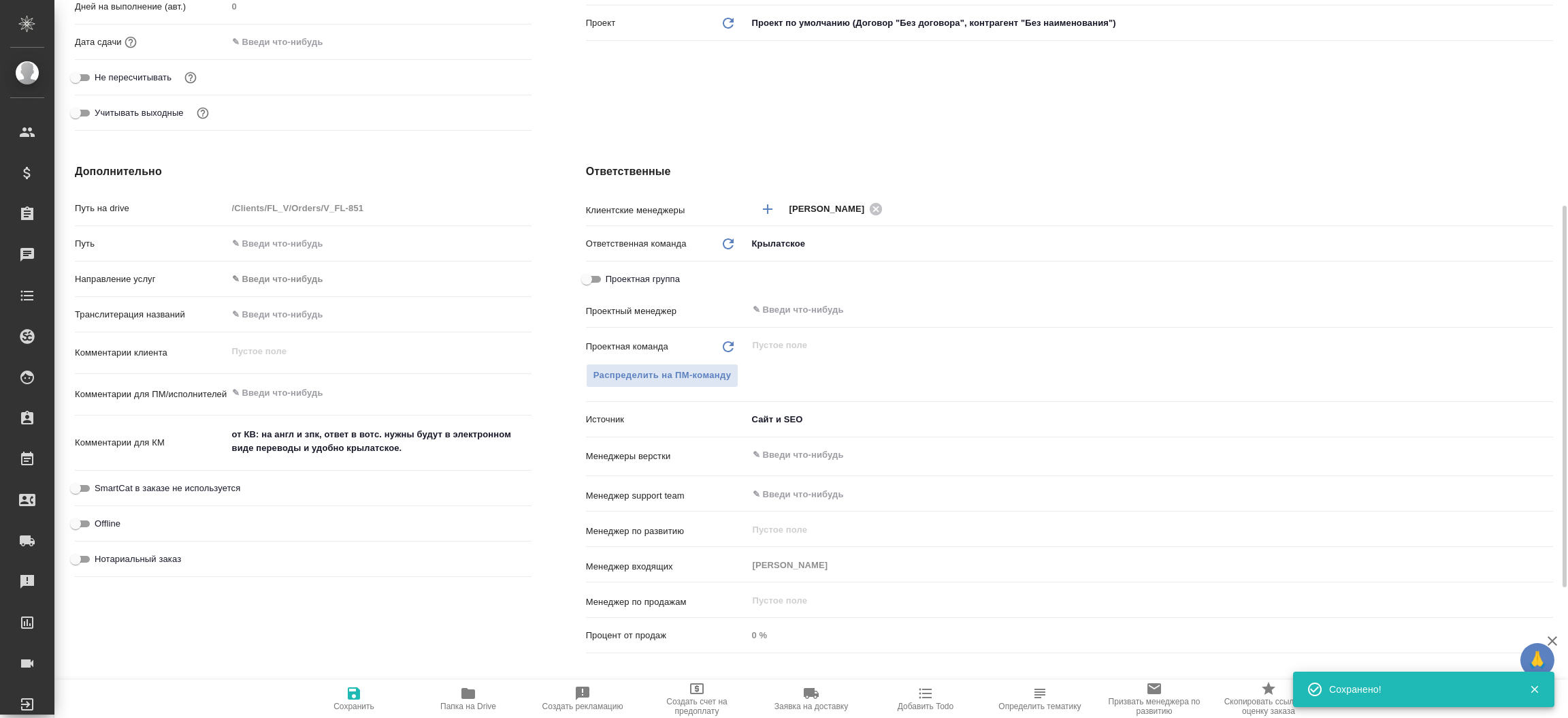
type textarea "x"
click at [570, 319] on div "Ответственные Клиентские менеджеры Касымов Тимур ​ Ответственная команда Обнови…" at bounding box center [1069, 411] width 1021 height 550
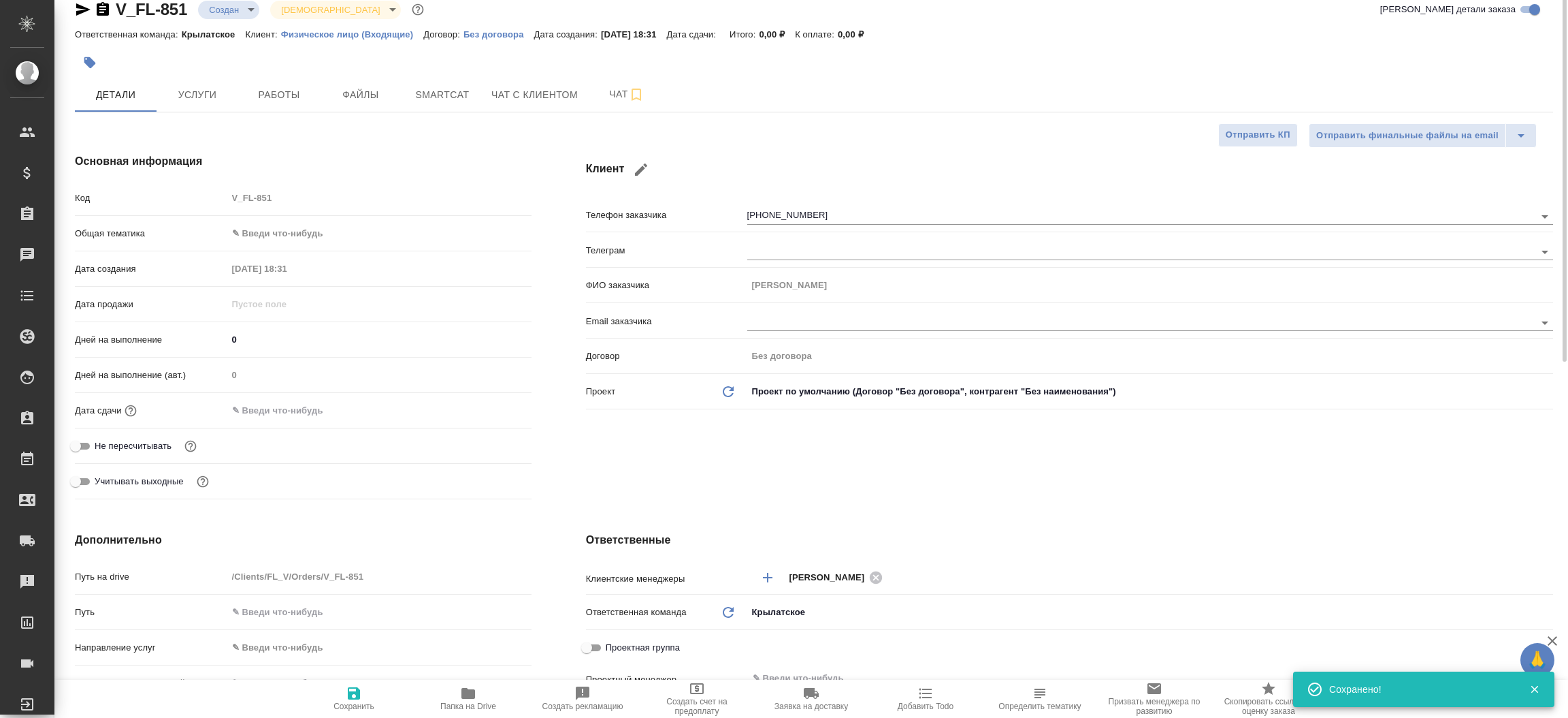
scroll to position [0, 0]
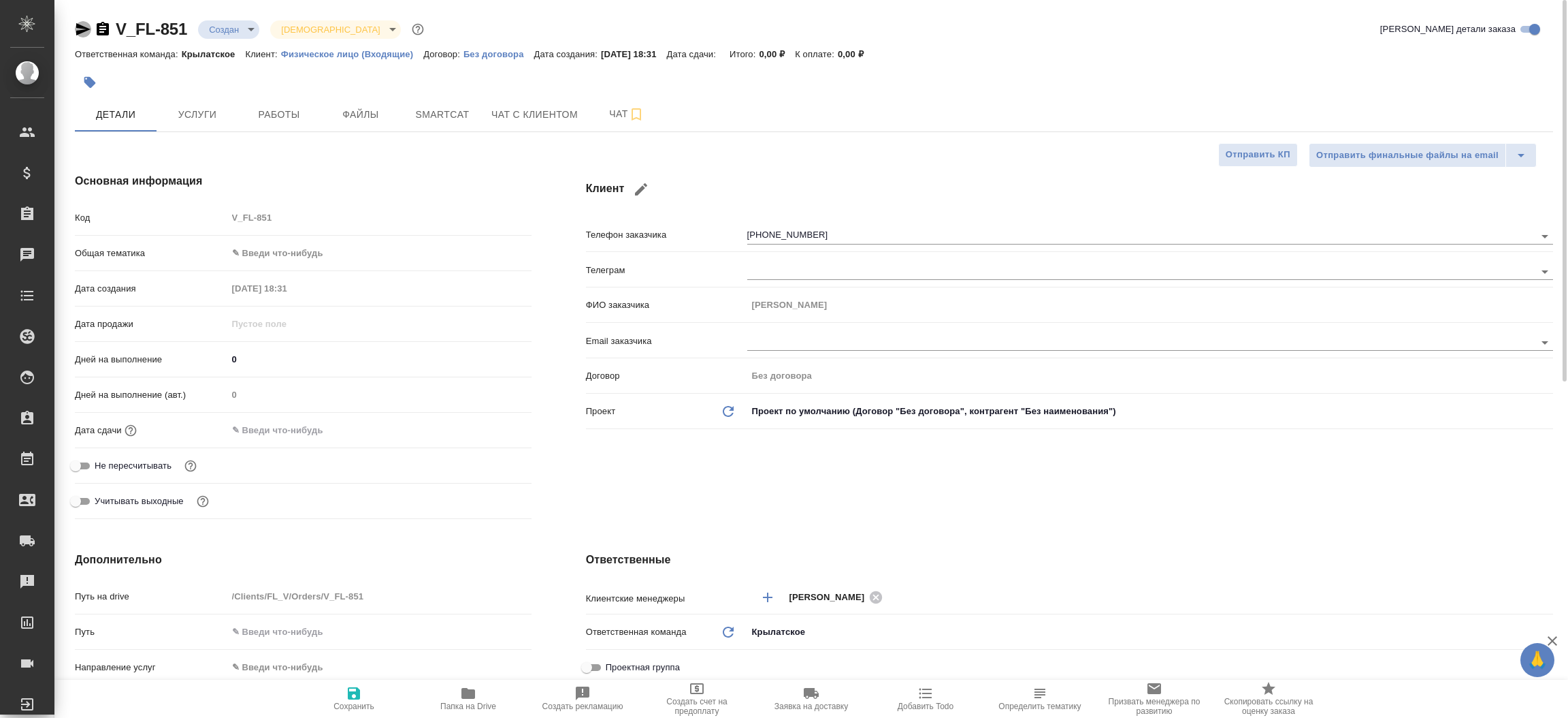
click at [79, 23] on icon "button" at bounding box center [83, 29] width 16 height 16
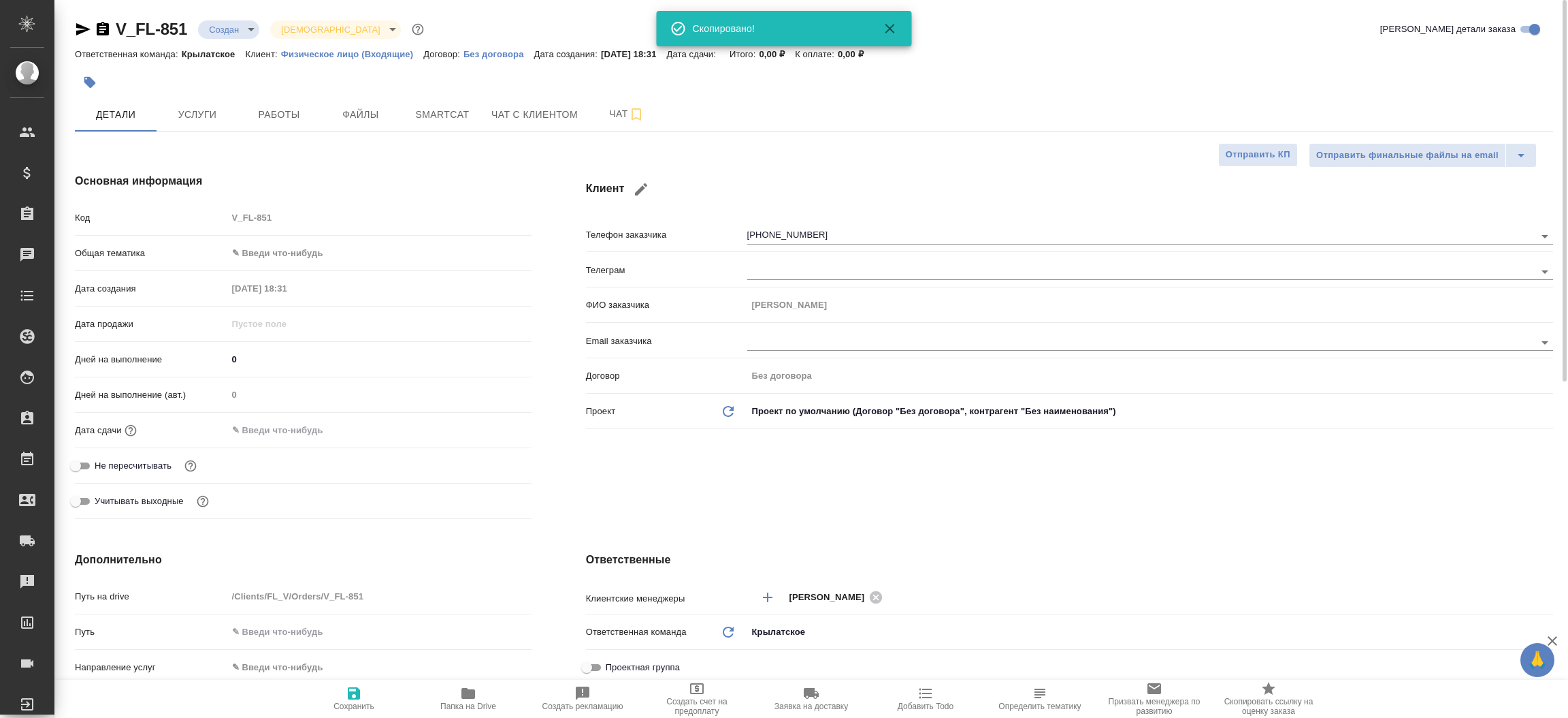
type textarea "x"
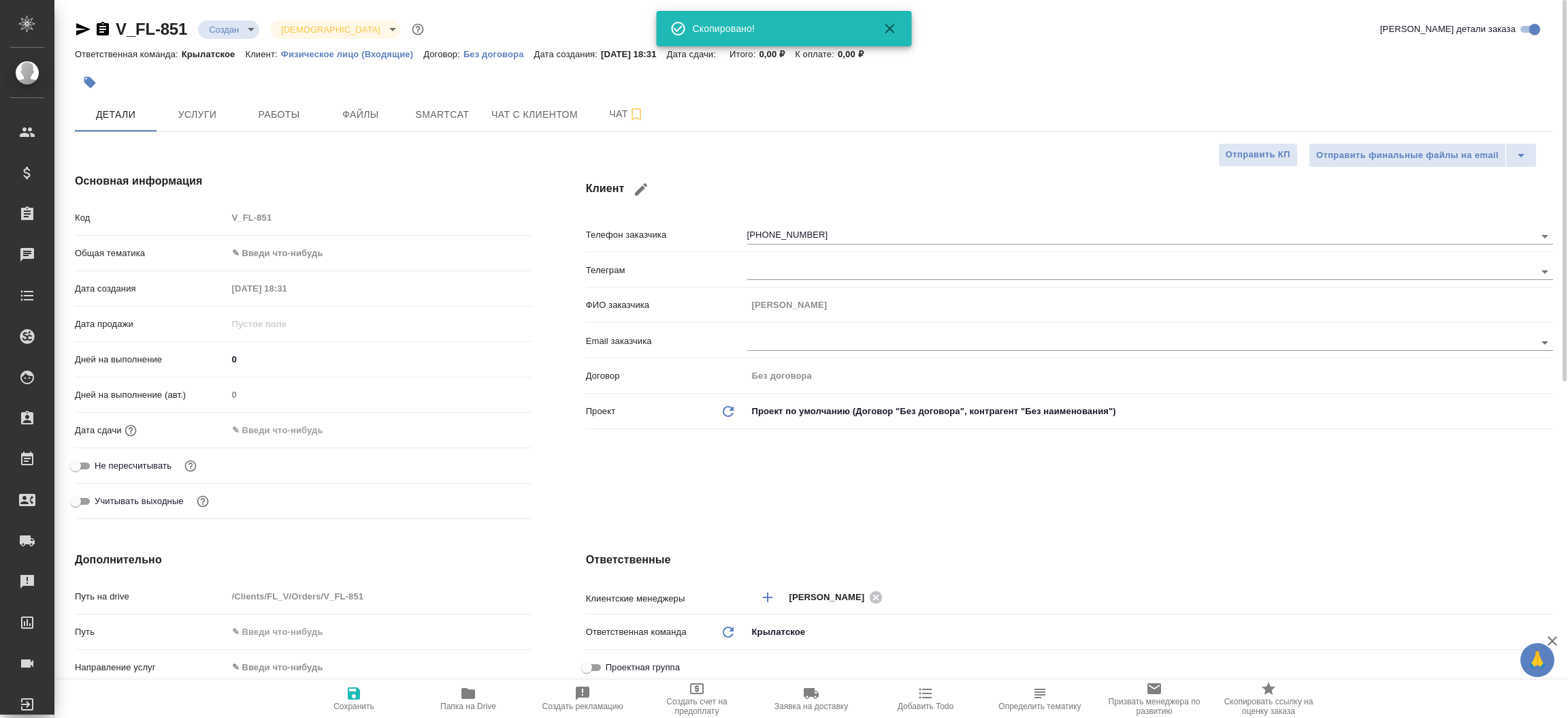
type textarea "x"
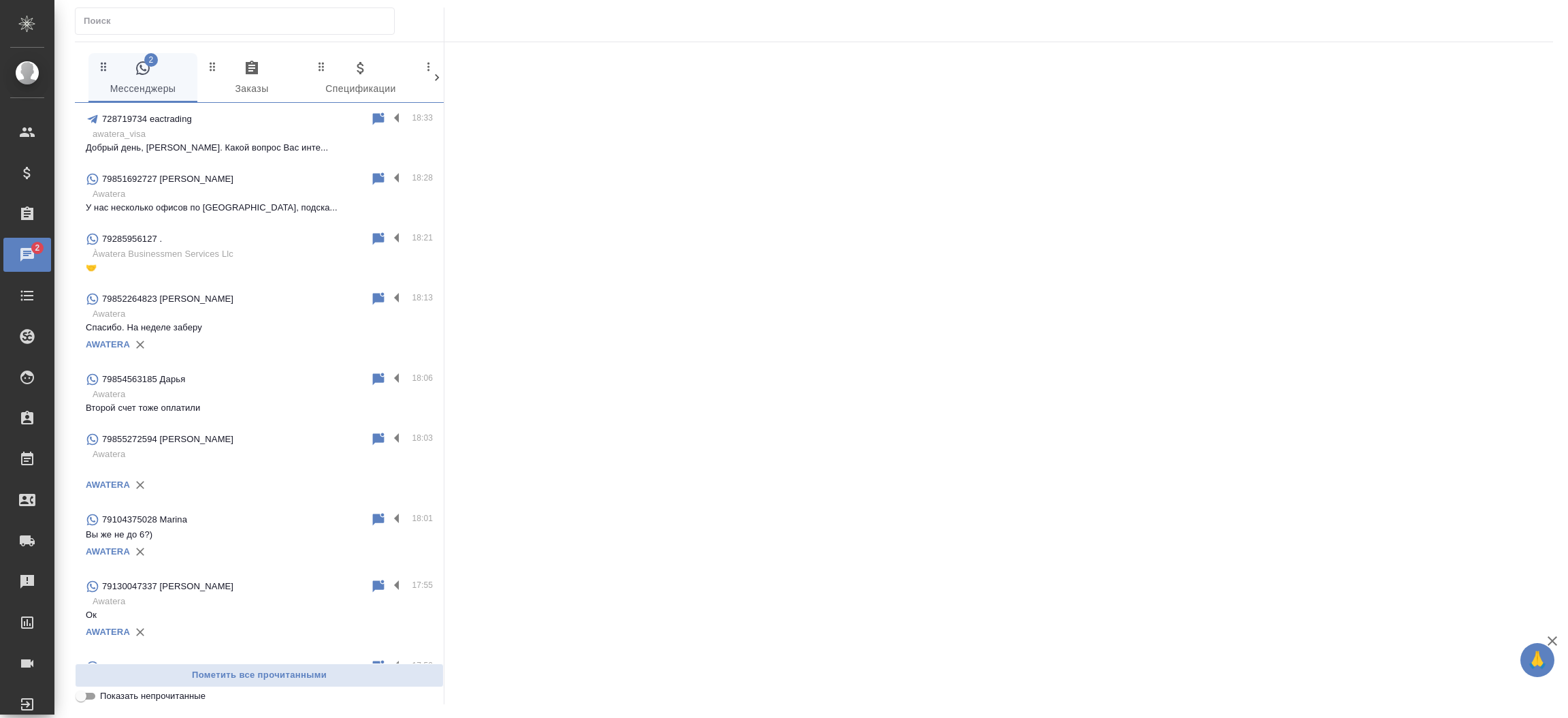
click at [86, 693] on input "Показать непрочитанные" at bounding box center [81, 695] width 49 height 16
checkbox input "true"
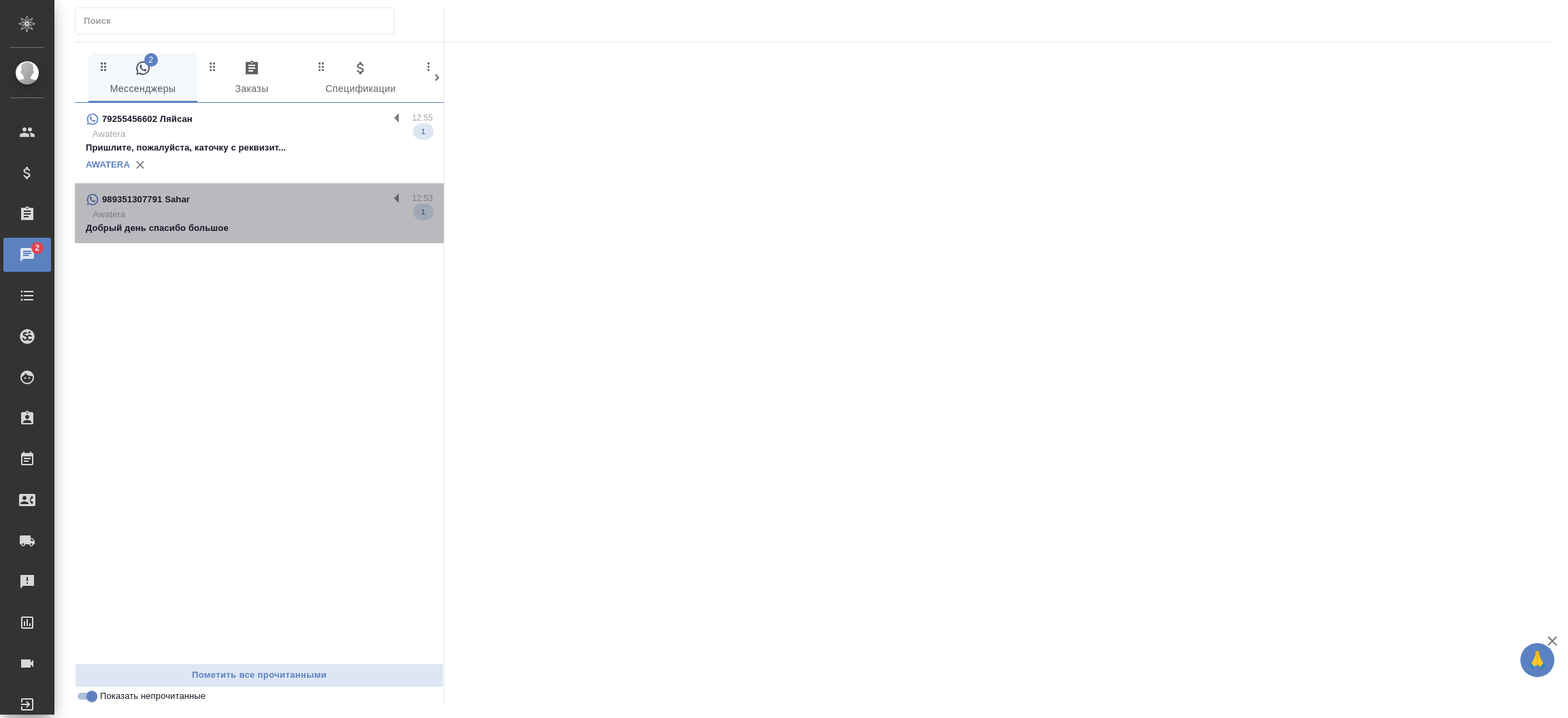
click at [187, 234] on p "Добрый день спасибо большое" at bounding box center [259, 228] width 347 height 14
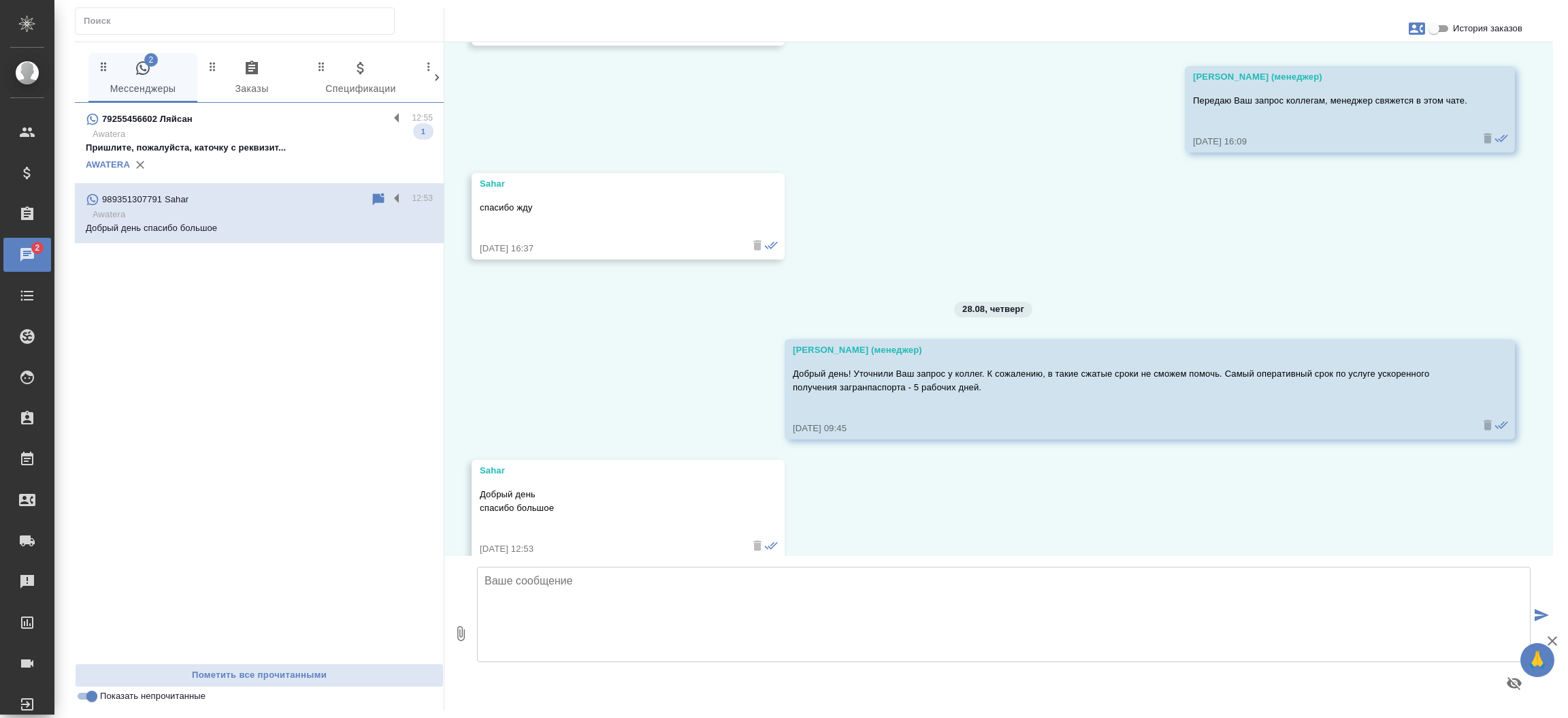
scroll to position [395, 0]
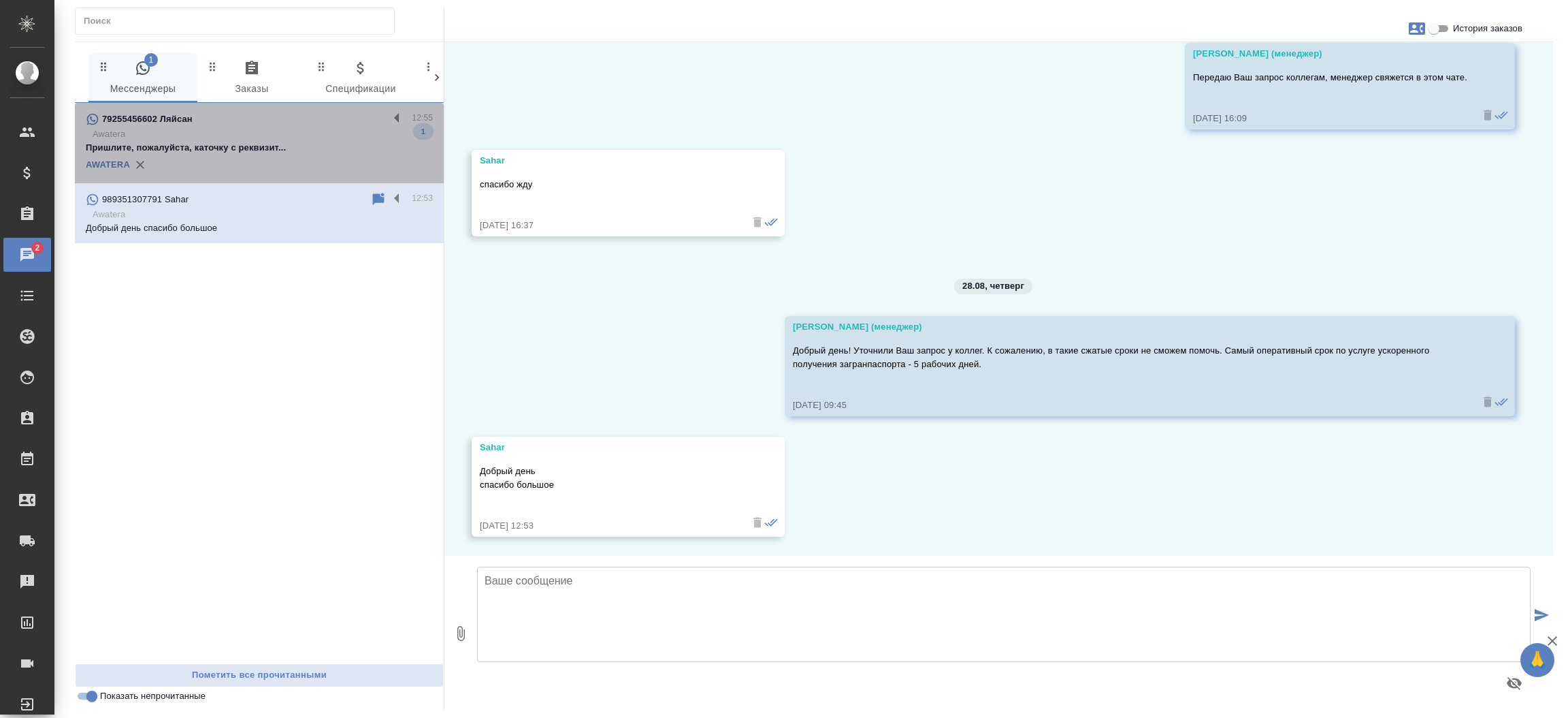
click at [202, 162] on div "AWATERA" at bounding box center [259, 165] width 347 height 20
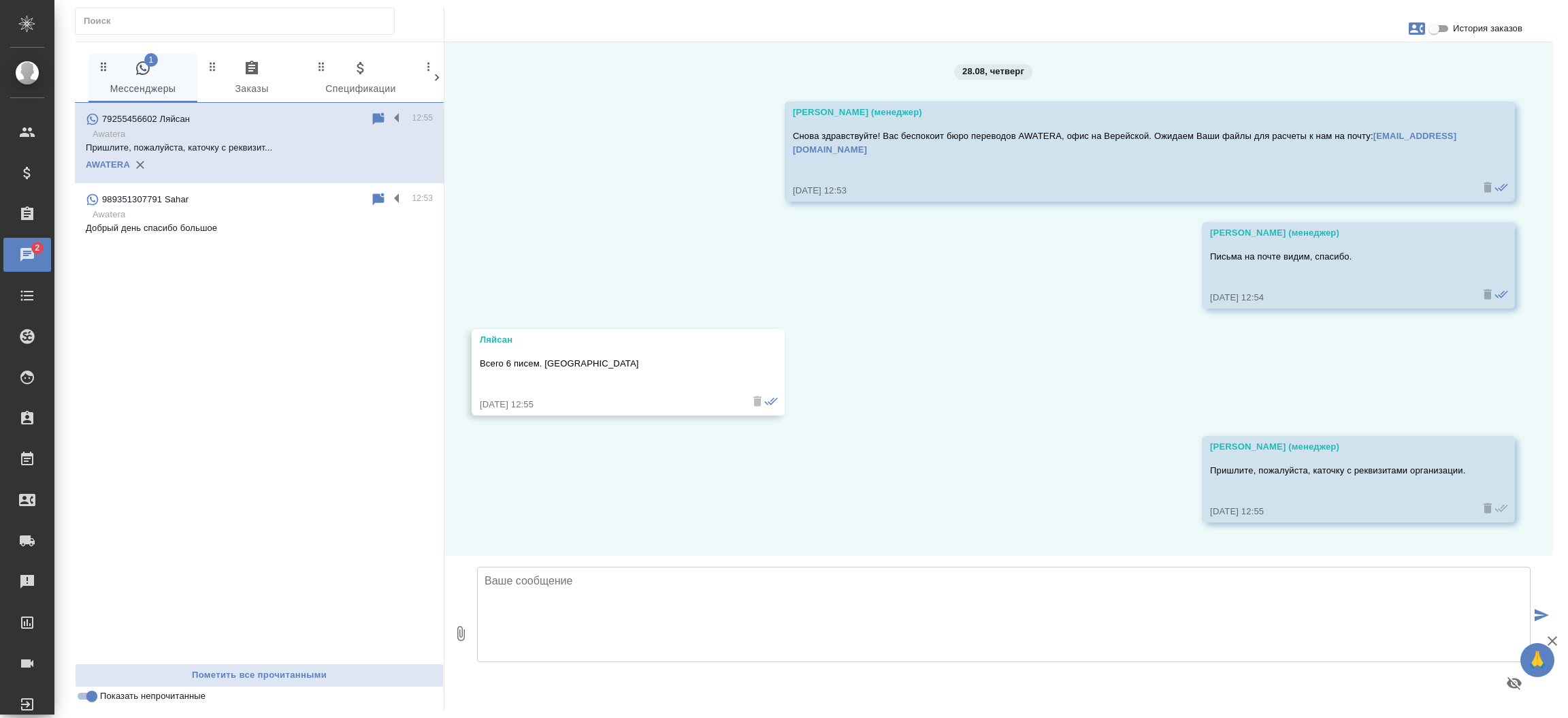
scroll to position [0, 0]
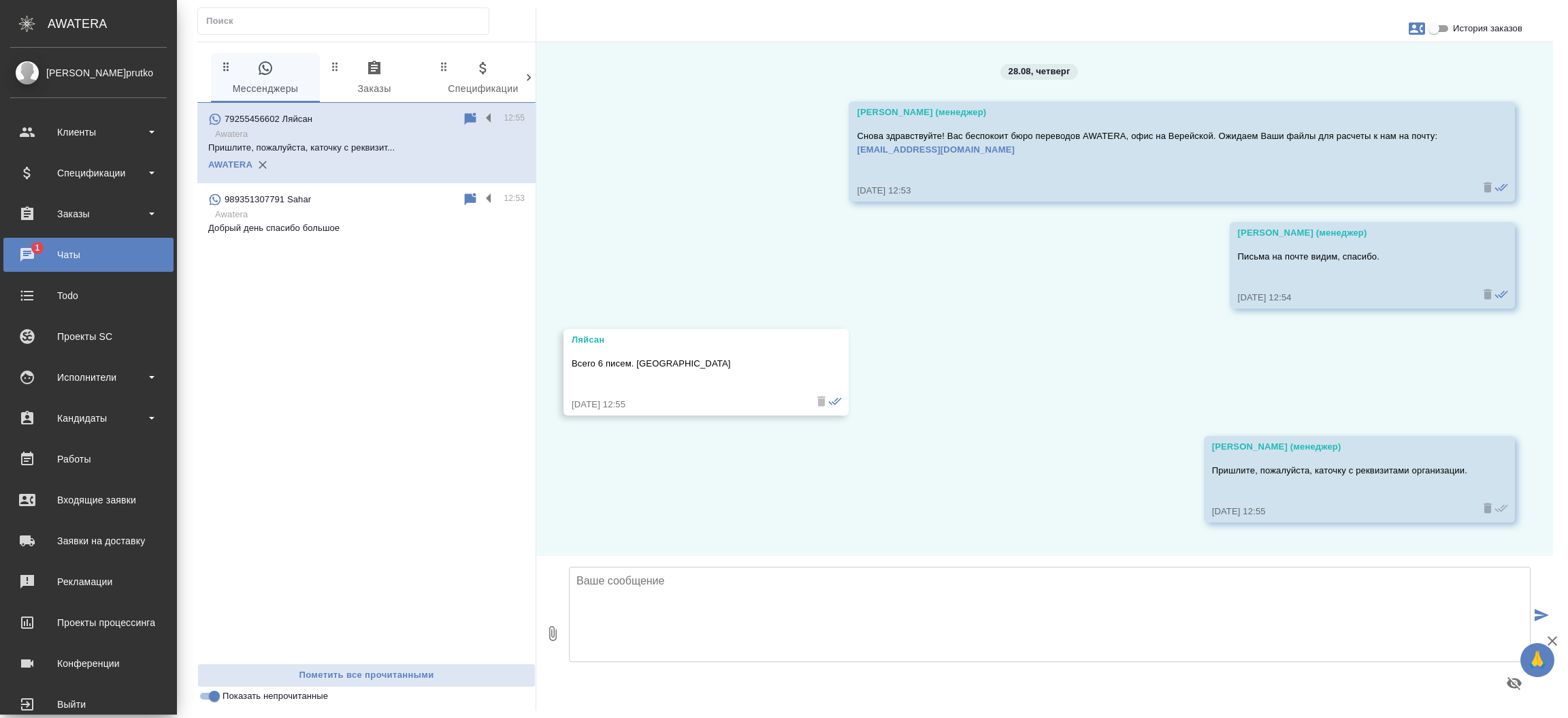
click at [36, 254] on div "Чаты" at bounding box center [88, 255] width 156 height 20
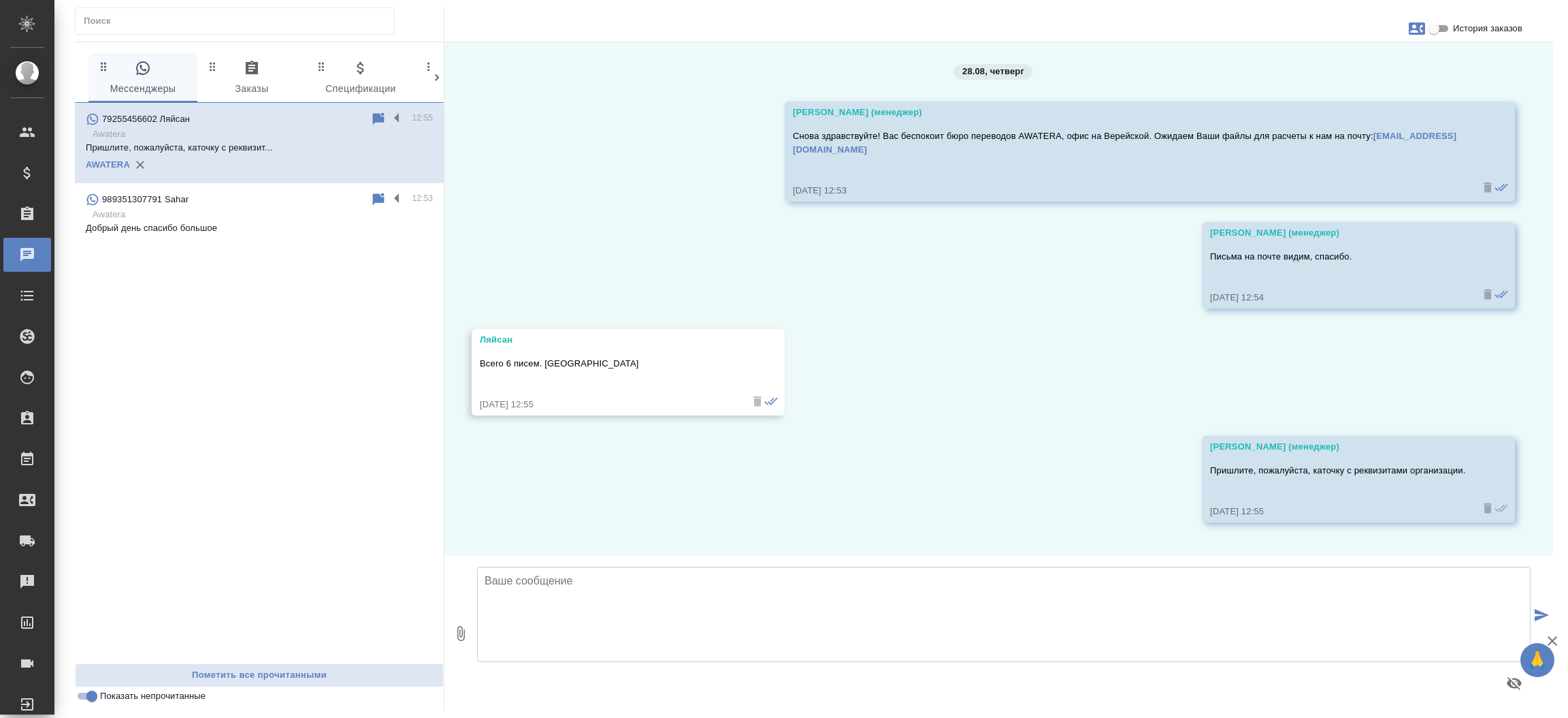
click at [36, 254] on div "0" at bounding box center [38, 254] width 38 height 16
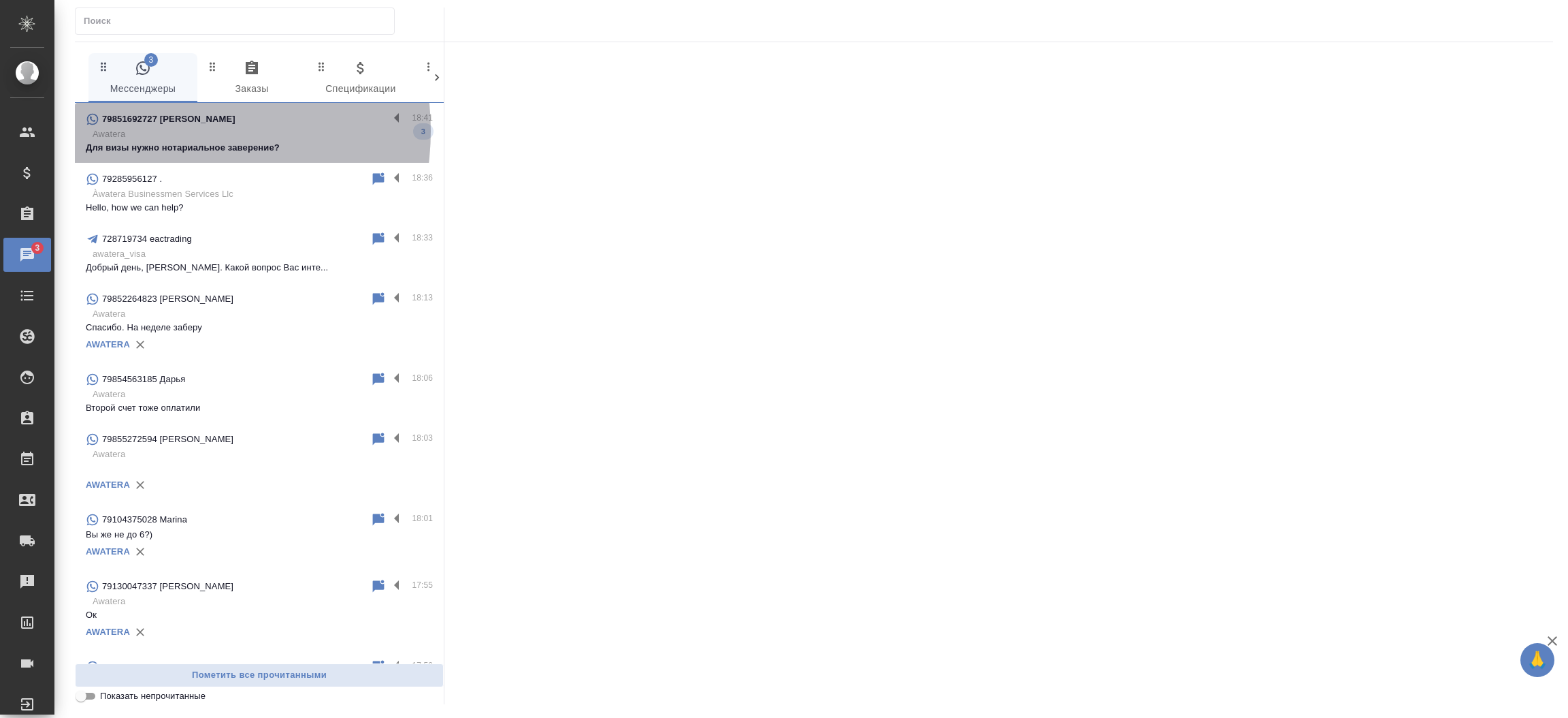
click at [164, 131] on p "Awatera" at bounding box center [262, 134] width 341 height 14
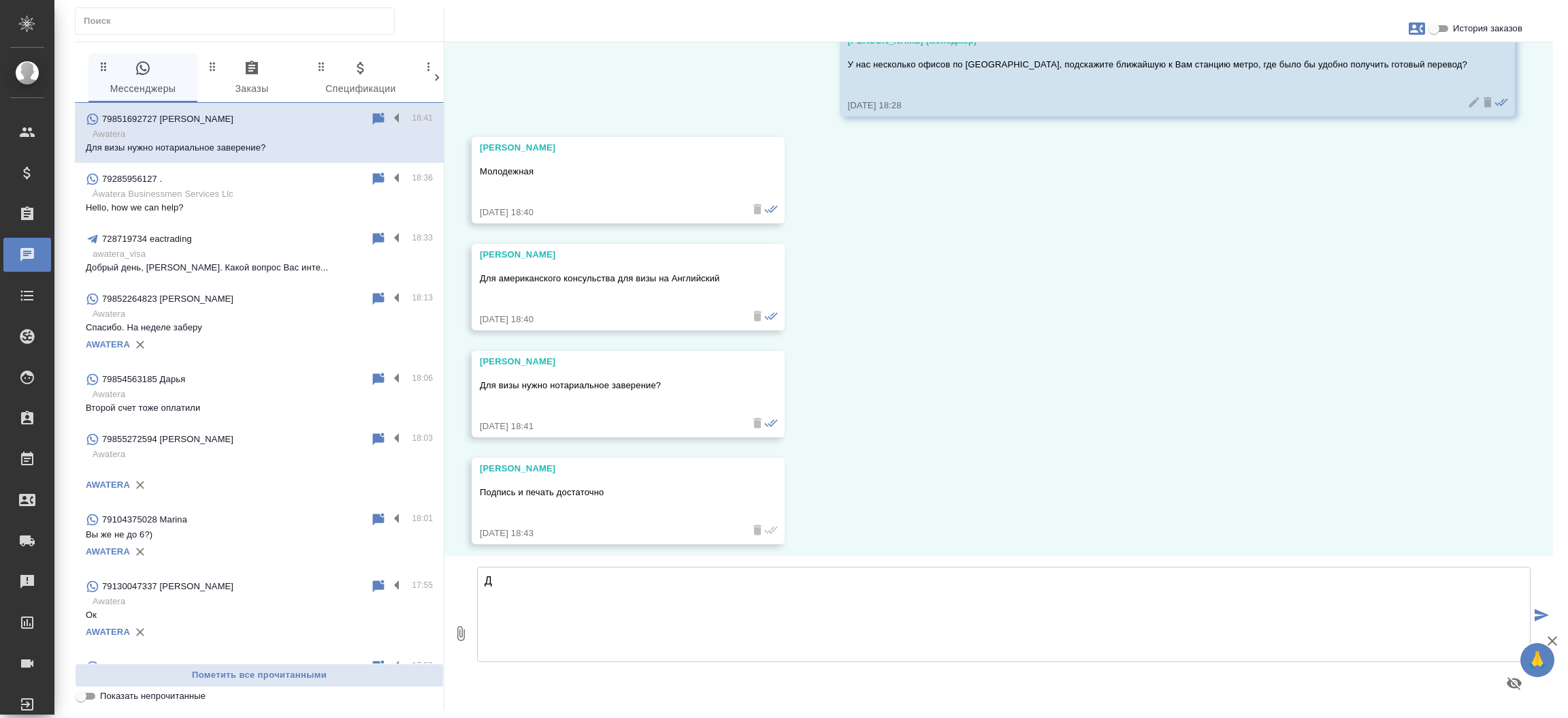
scroll to position [1886, 0]
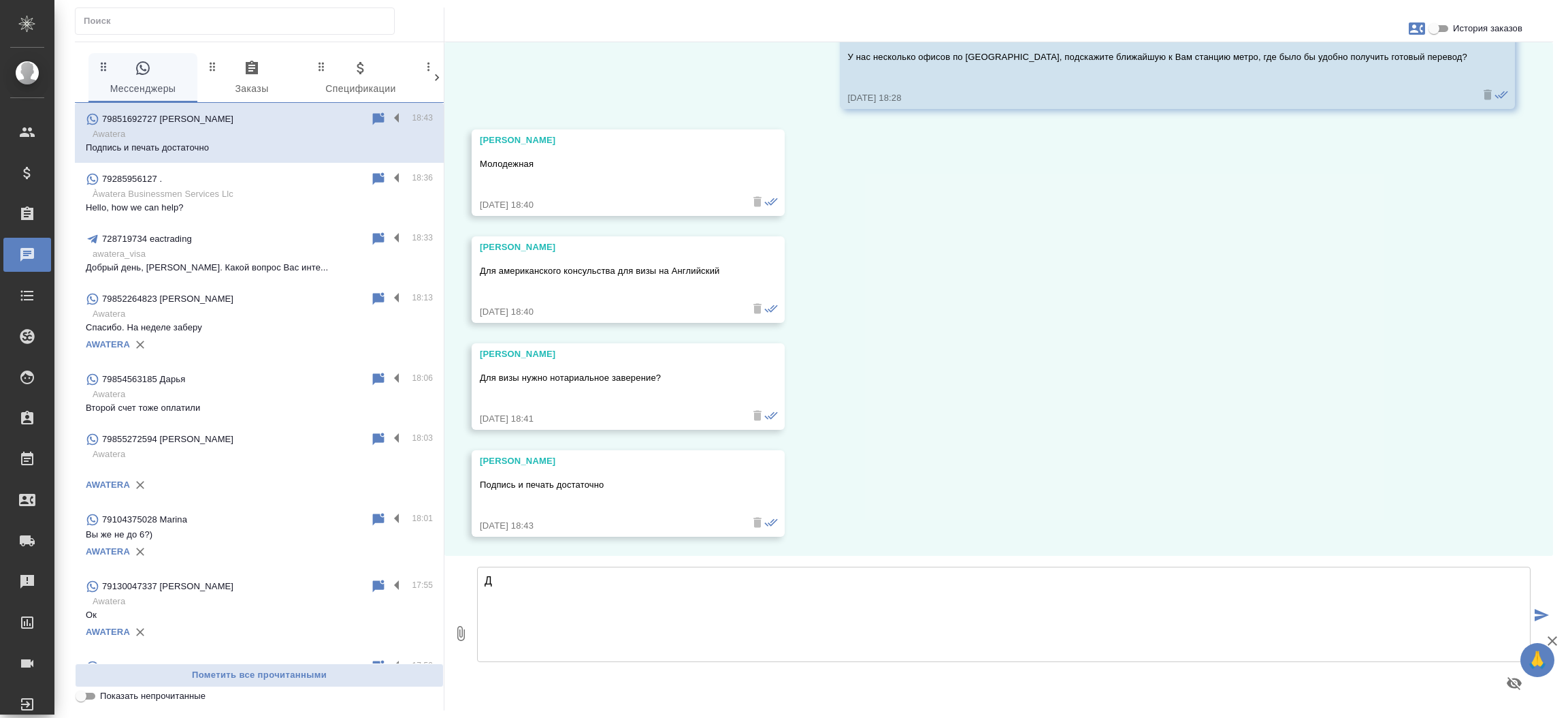
click at [724, 614] on textarea "Д" at bounding box center [1003, 614] width 1053 height 96
type textarea "В"
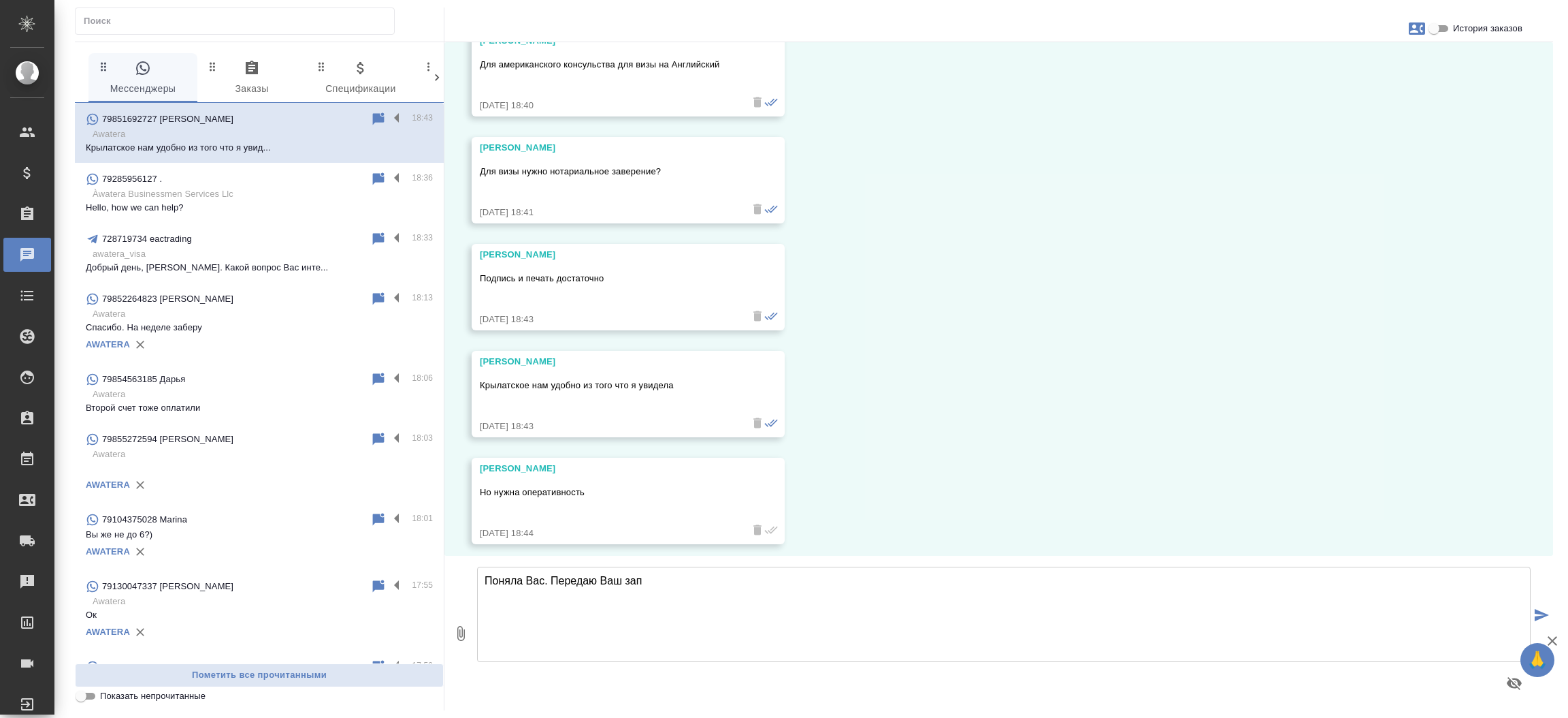
scroll to position [2099, 0]
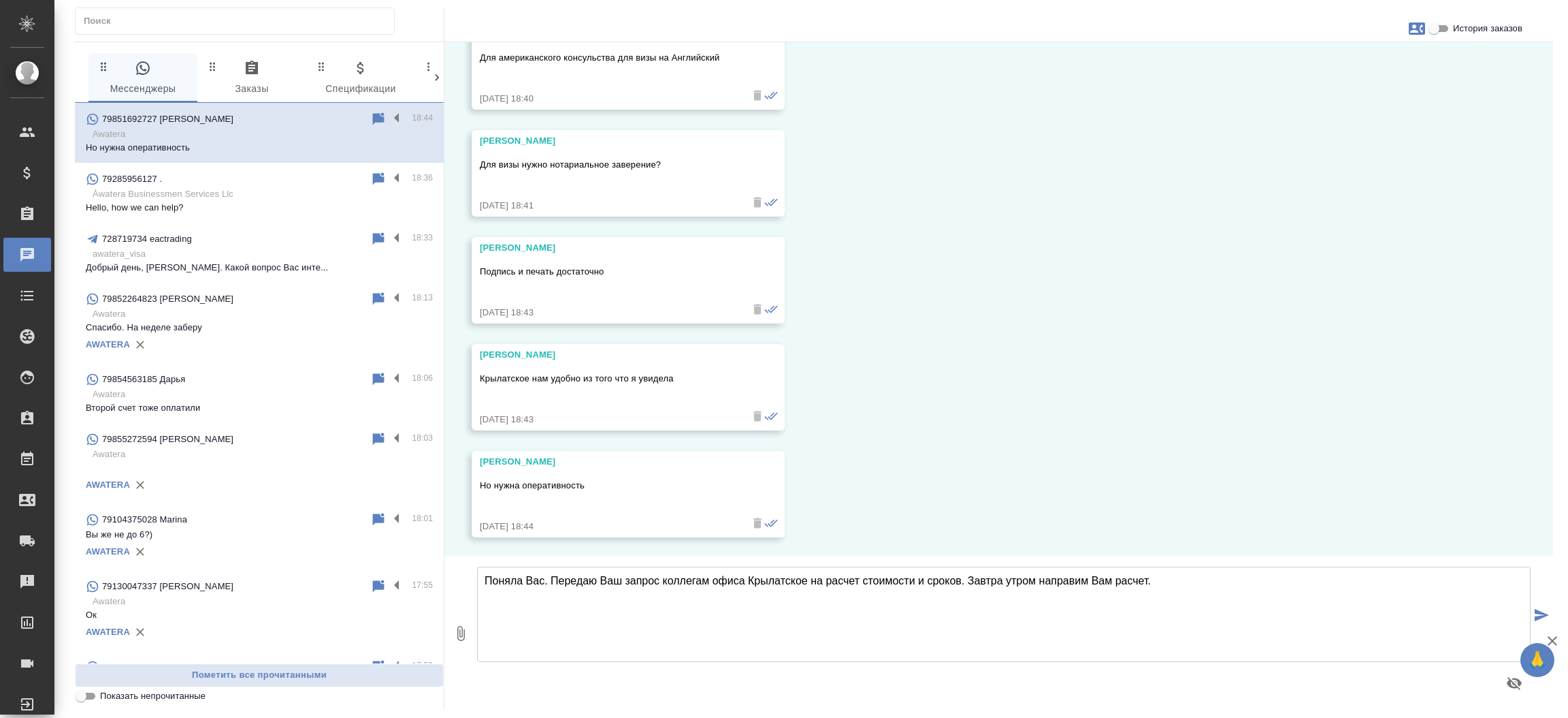
type textarea "Поняла Вас. Передаю Ваш запрос коллегам офиса Крылатское на расчет стоимости и …"
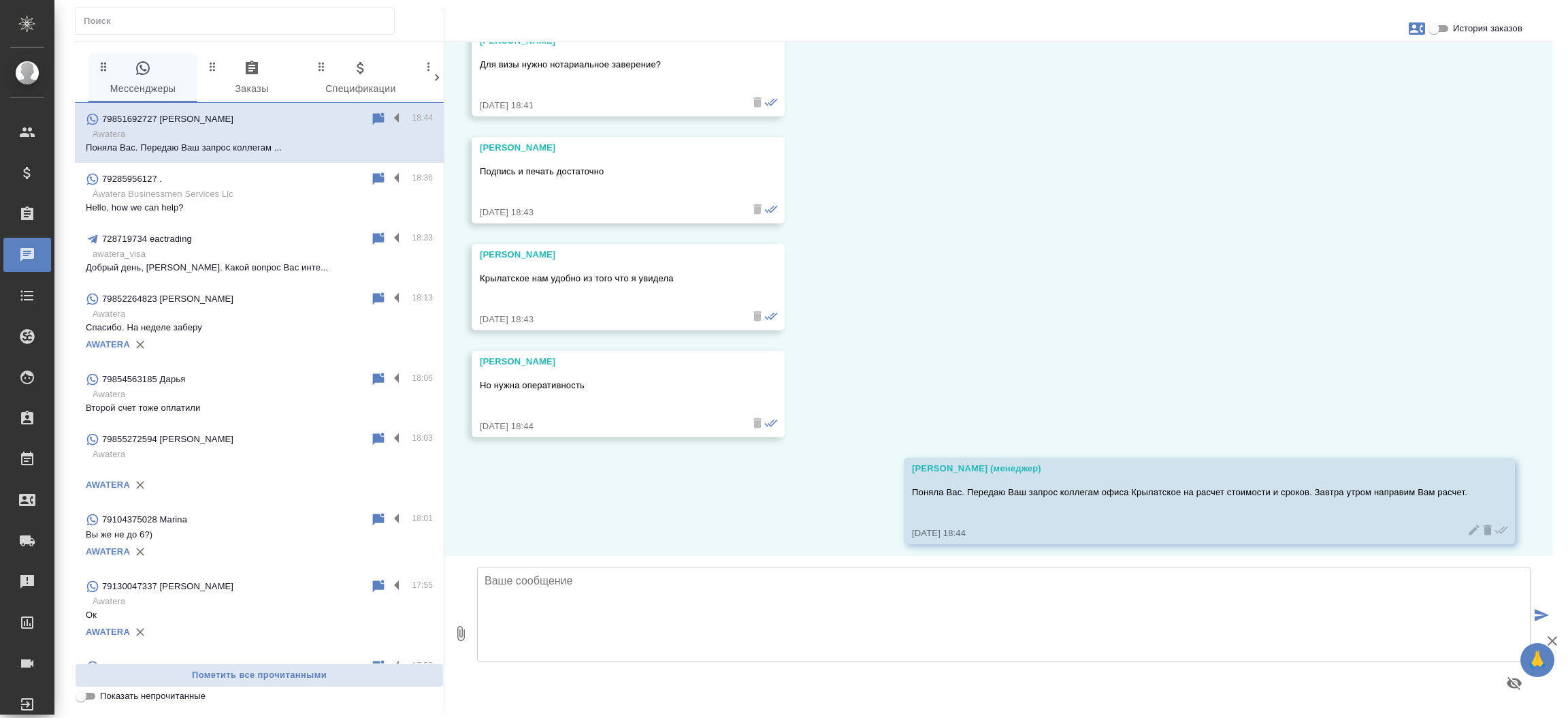
scroll to position [2206, 0]
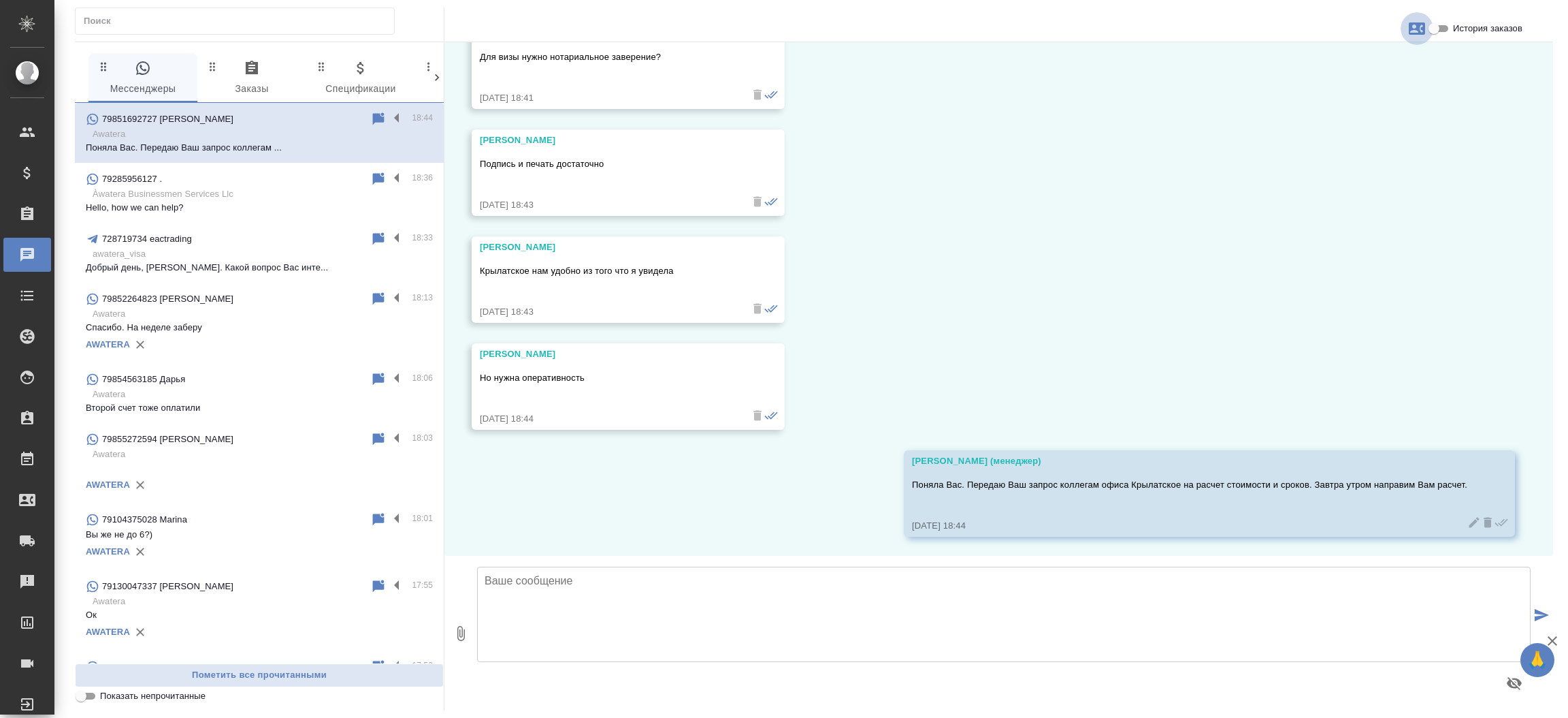
click at [1415, 20] on icon "button" at bounding box center [1417, 28] width 16 height 16
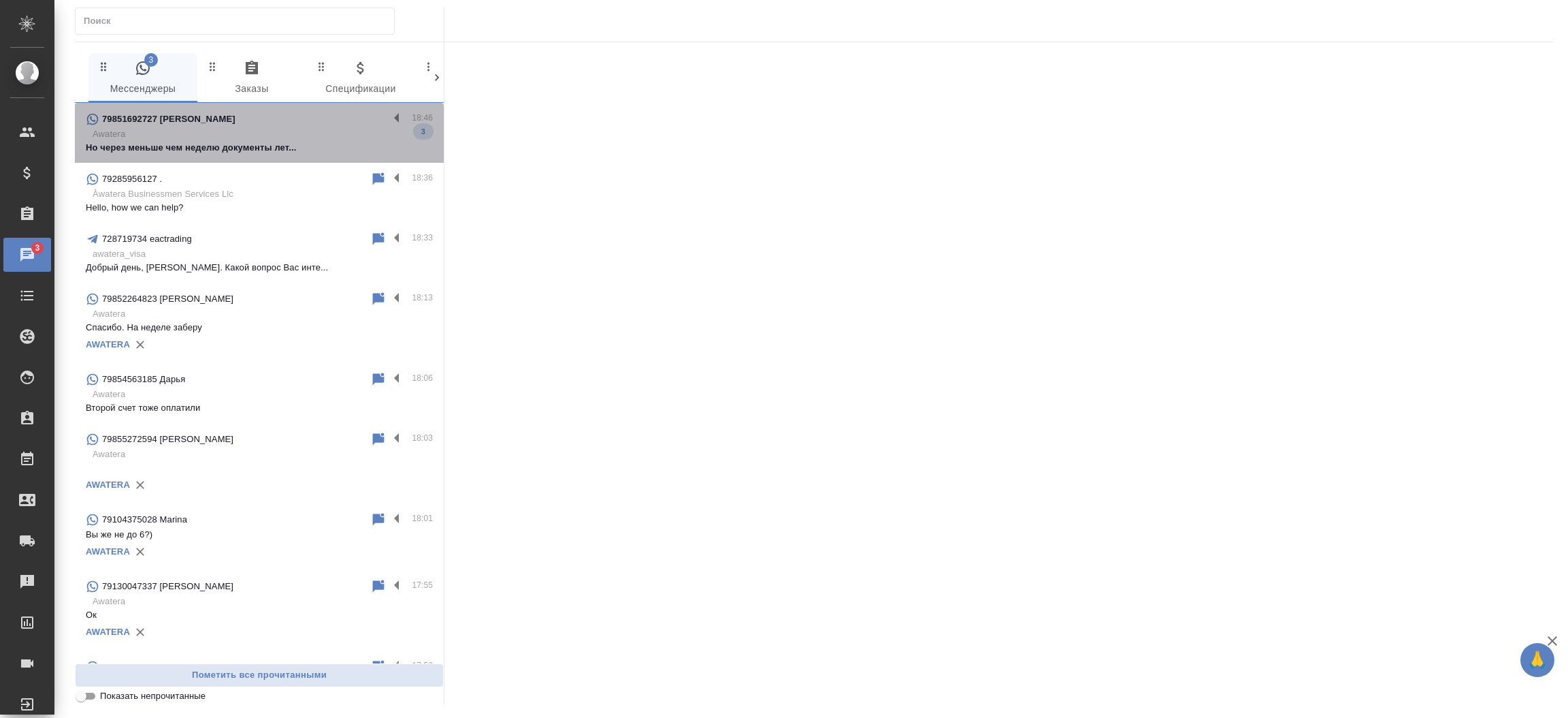
click at [272, 125] on div "79851692727 [PERSON_NAME]" at bounding box center [237, 118] width 303 height 16
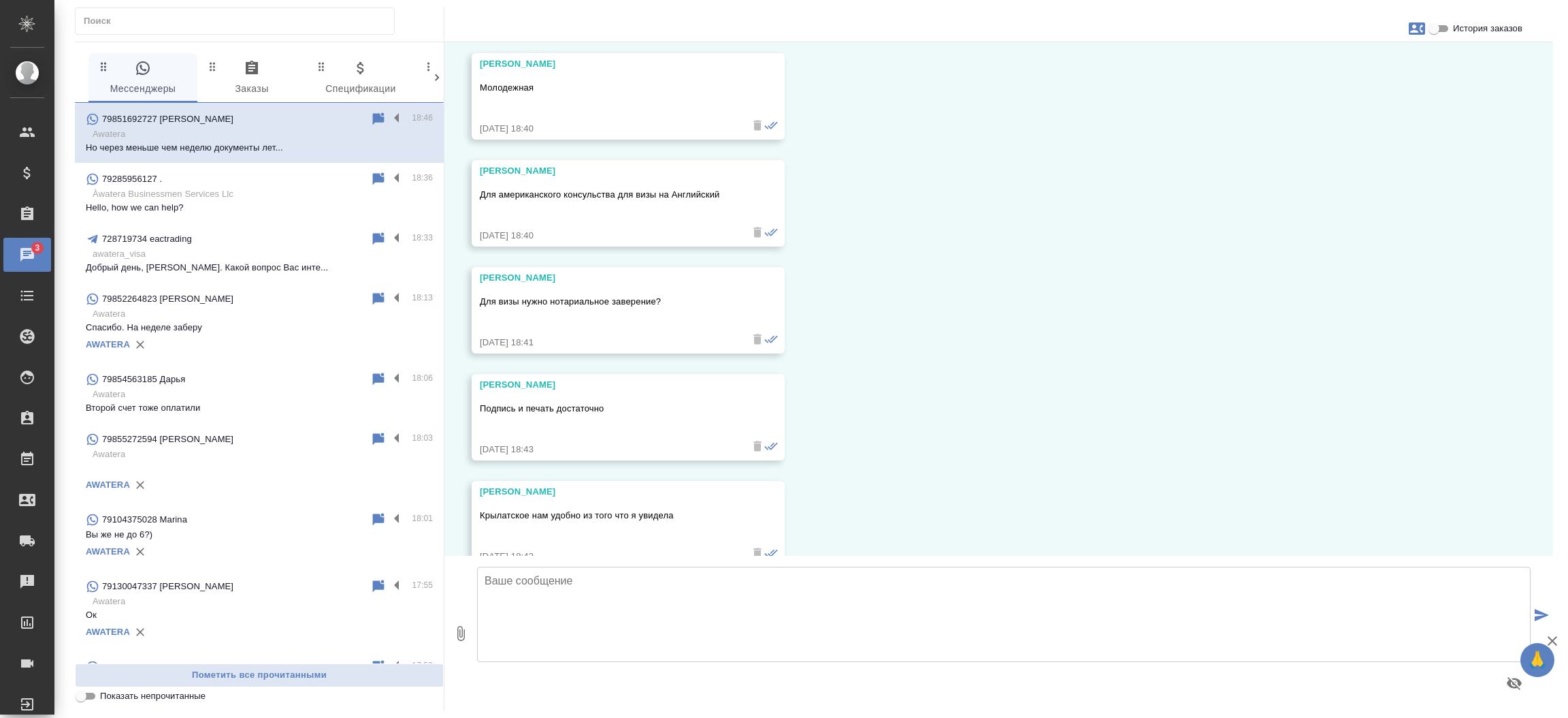
scroll to position [2527, 0]
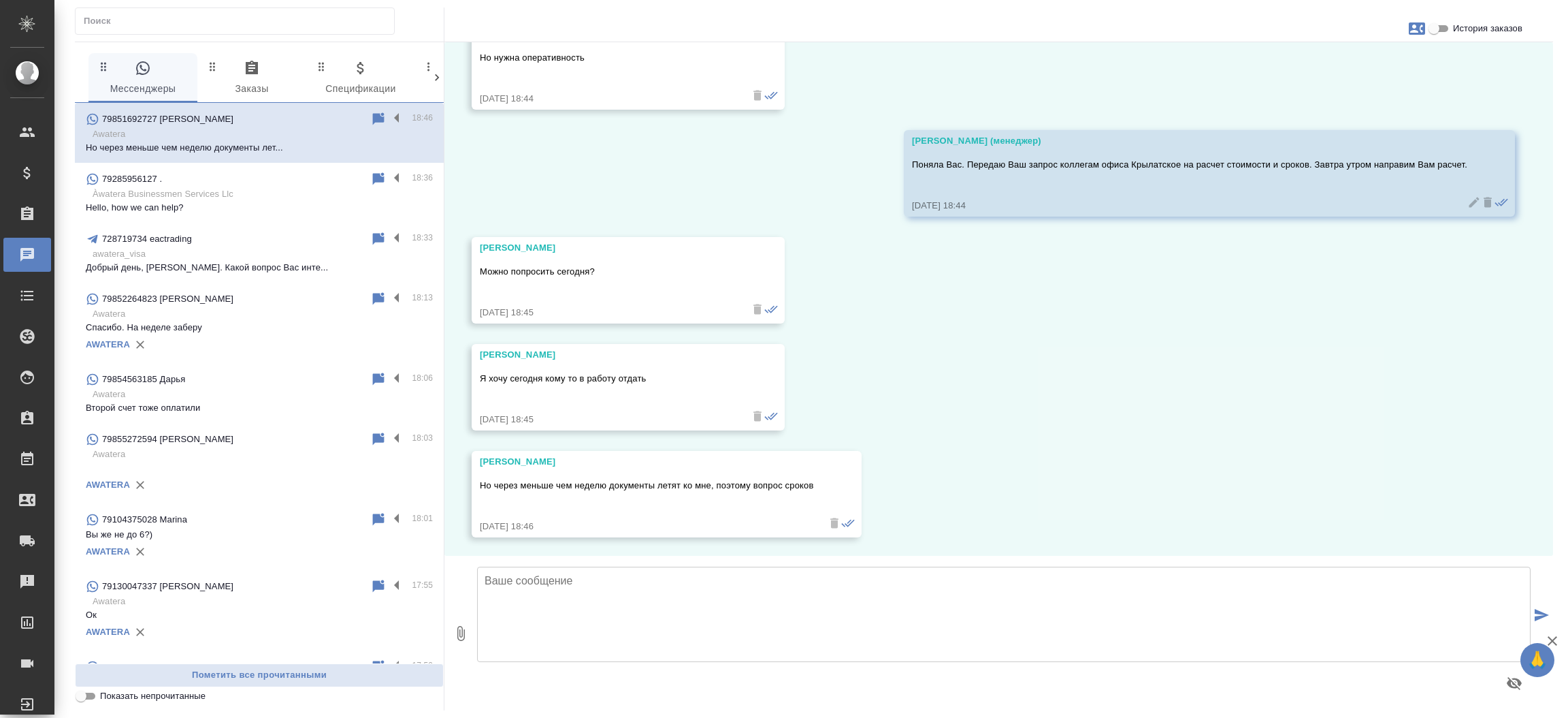
click at [986, 624] on textarea at bounding box center [1003, 614] width 1053 height 96
type textarea "Сегодня к сожалению, закончился рабочий день. Утром оперативно направим Вам рас…"
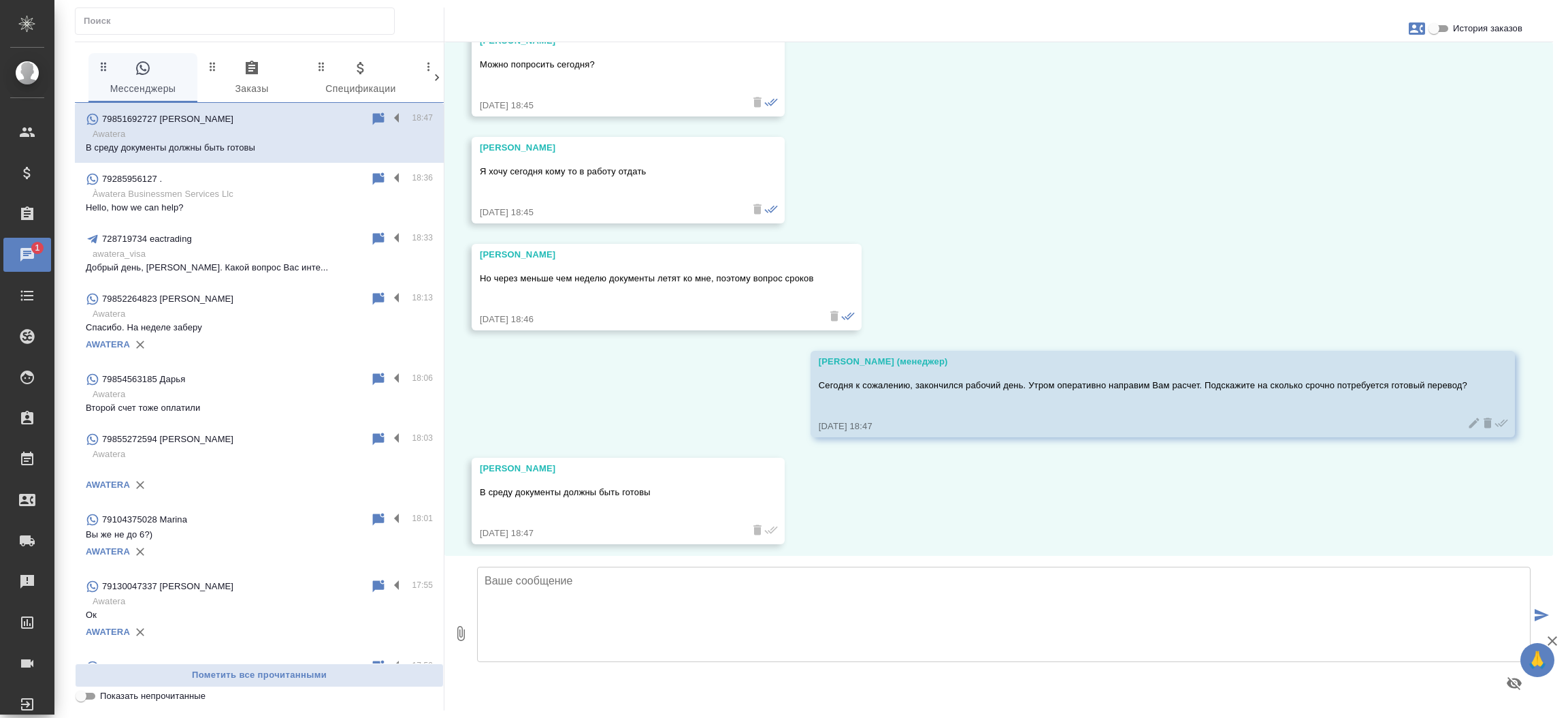
scroll to position [2741, 0]
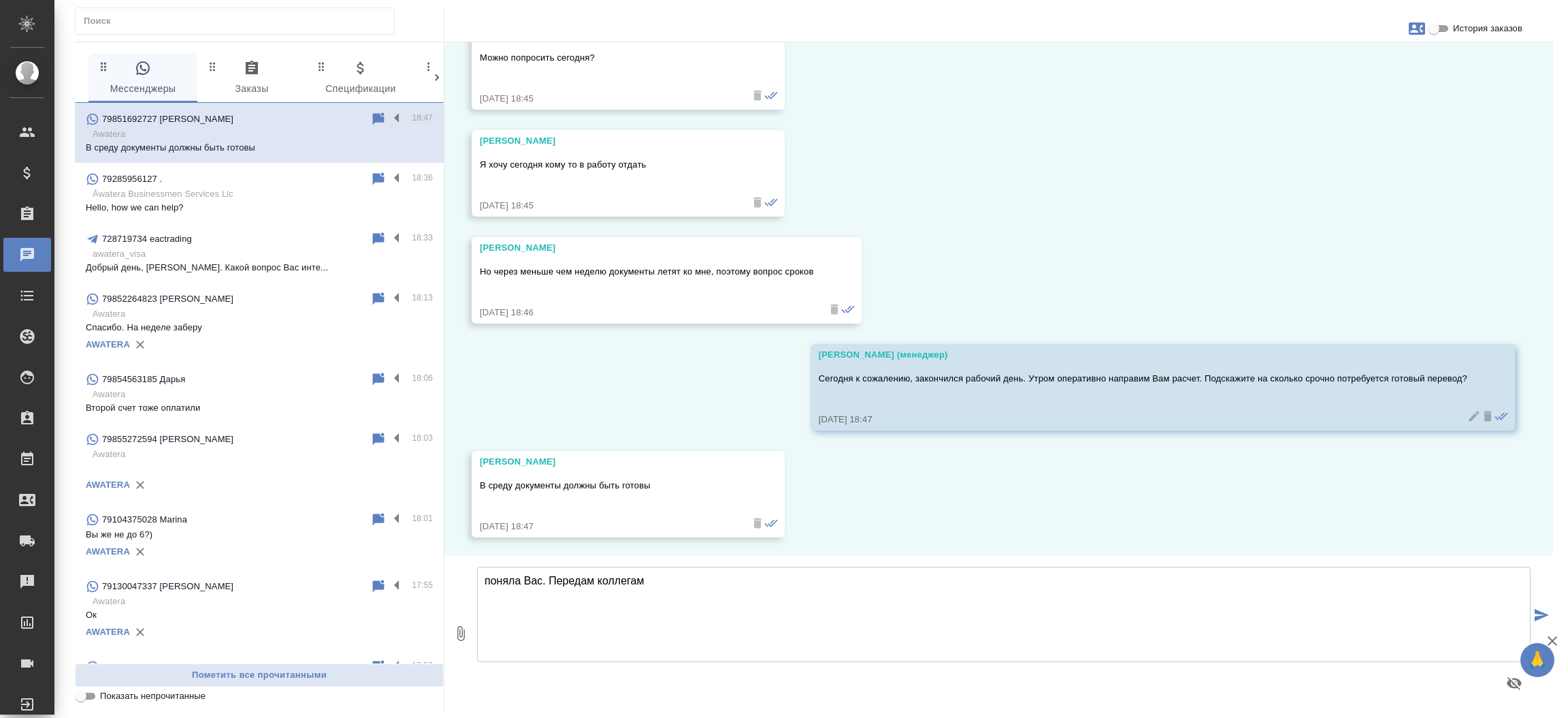
type textarea "поняла Вас. Передам коллегам"
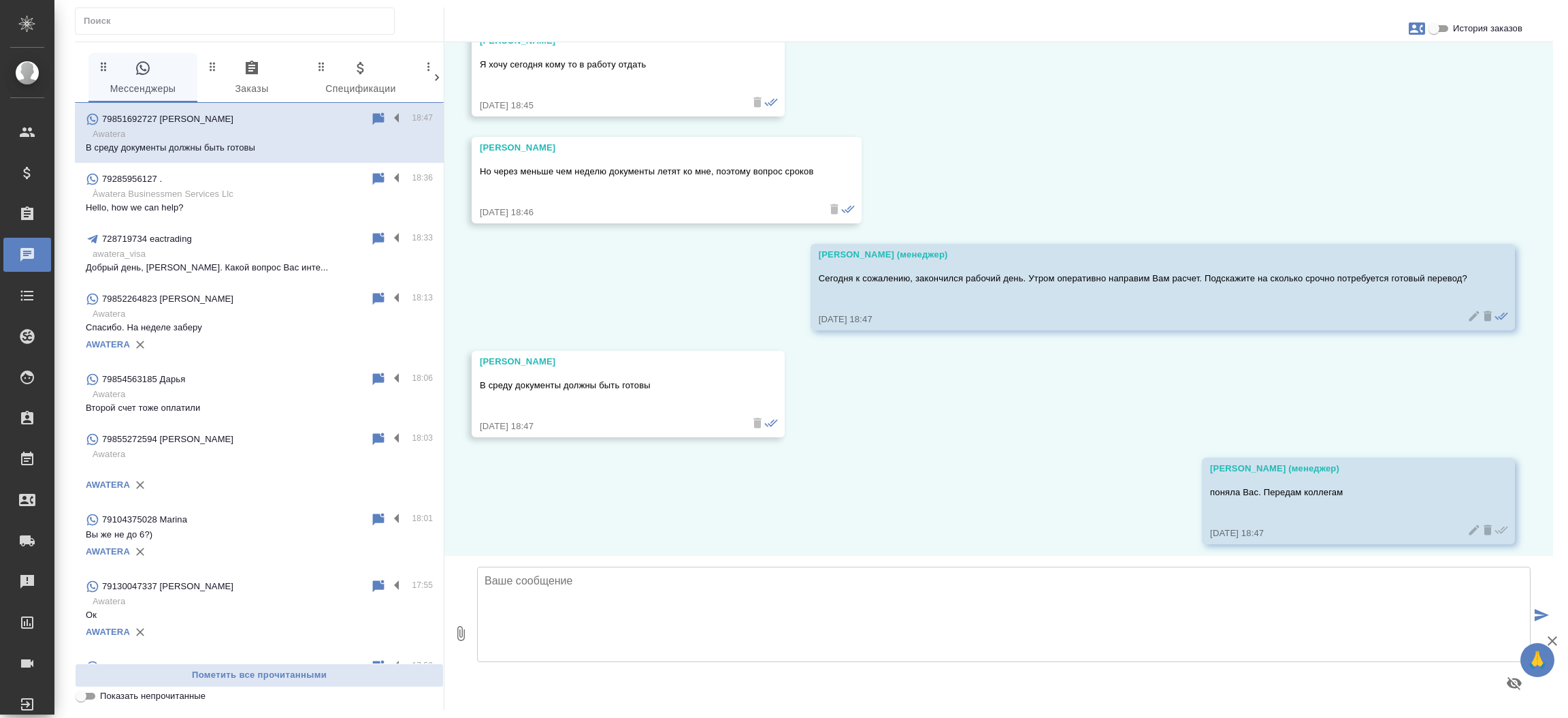
scroll to position [2848, 0]
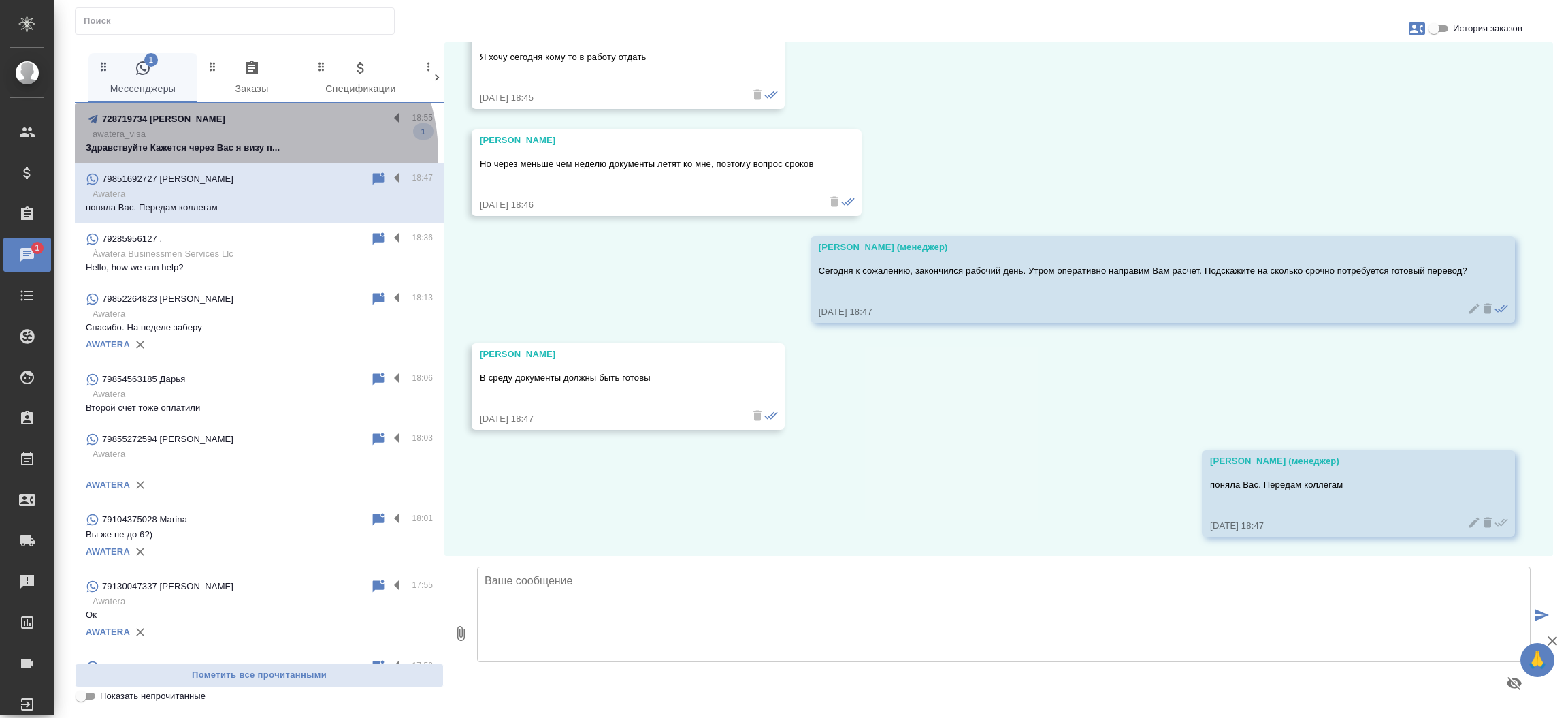
click at [253, 155] on div "728719734 [PERSON_NAME] 18:55 awatera_visa Здравствуйте Кажется через Вас я виз…" at bounding box center [260, 133] width 369 height 60
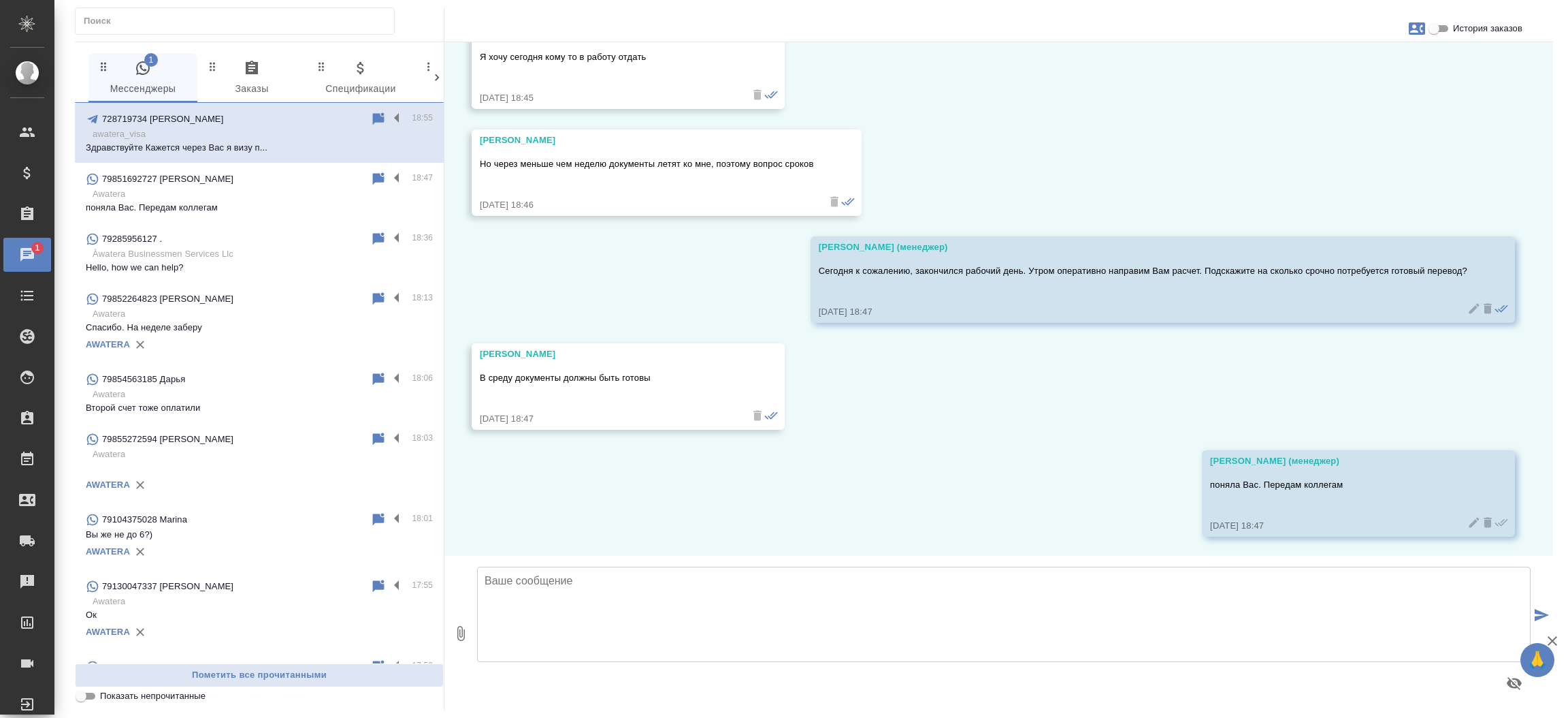
scroll to position [0, 0]
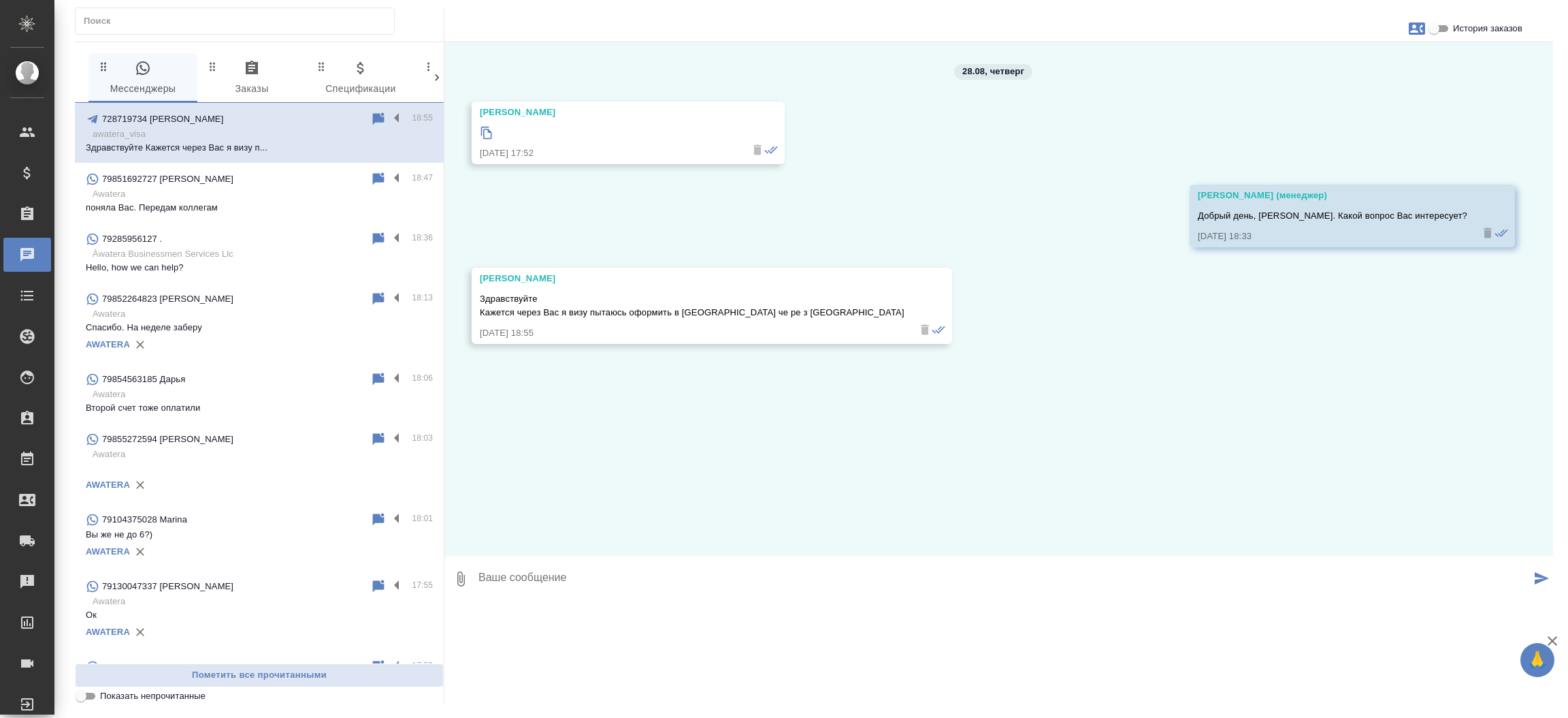
click at [609, 602] on textarea at bounding box center [1003, 578] width 1053 height 47
type textarea "[PERSON_NAME] передам коллегам, чтобы связались с [PERSON_NAME]"
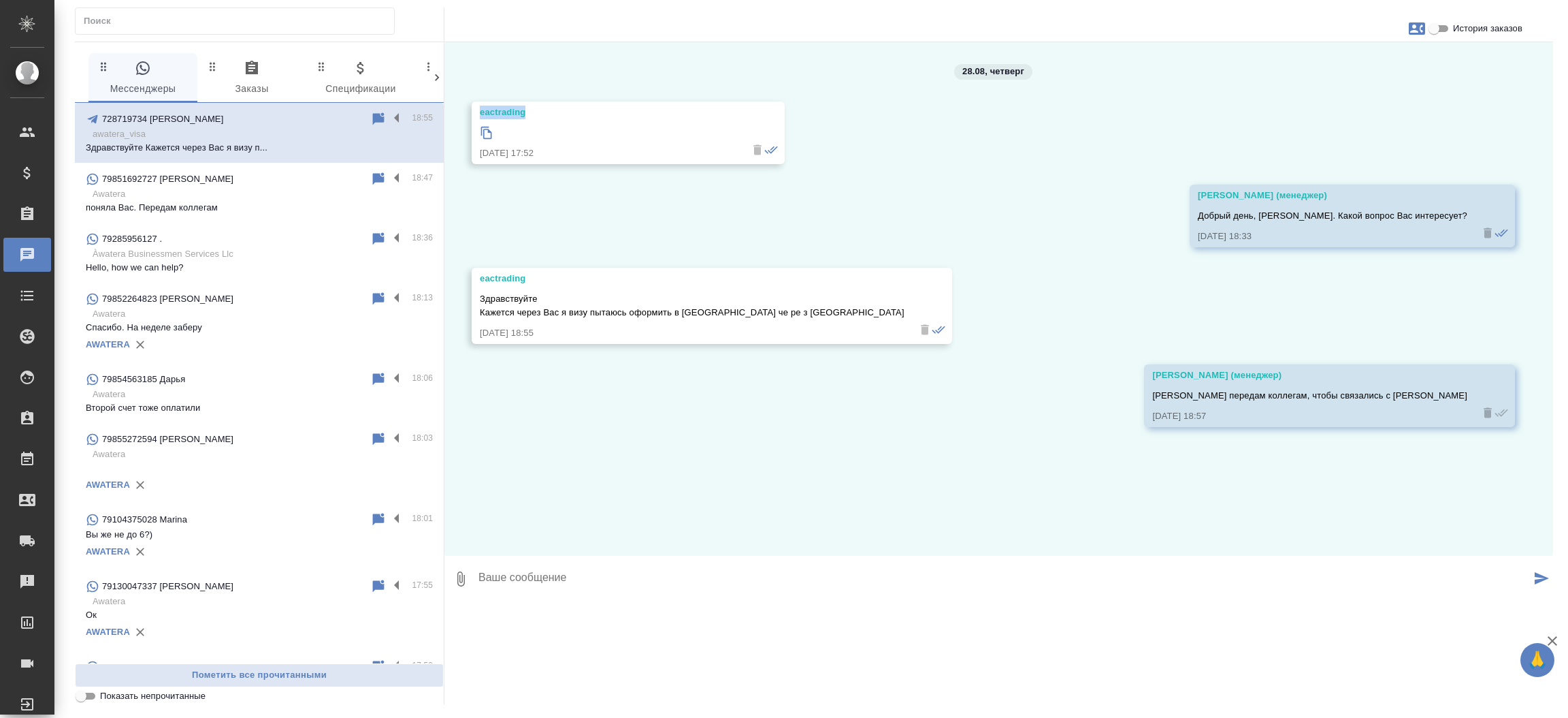
drag, startPoint x: 534, startPoint y: 110, endPoint x: 464, endPoint y: 114, distance: 70.1
click at [464, 114] on div "28.08, [DATE] eactrading [DATE] 17:52 [PERSON_NAME] (менеджер) Добрый день, [PE…" at bounding box center [999, 299] width 1109 height 513
copy div "eactrading"
click at [602, 239] on div "28.08, [DATE] eactrading [DATE] 17:52 [PERSON_NAME] (менеджер) Добрый день, [PE…" at bounding box center [999, 299] width 1109 height 513
